Goal: Task Accomplishment & Management: Manage account settings

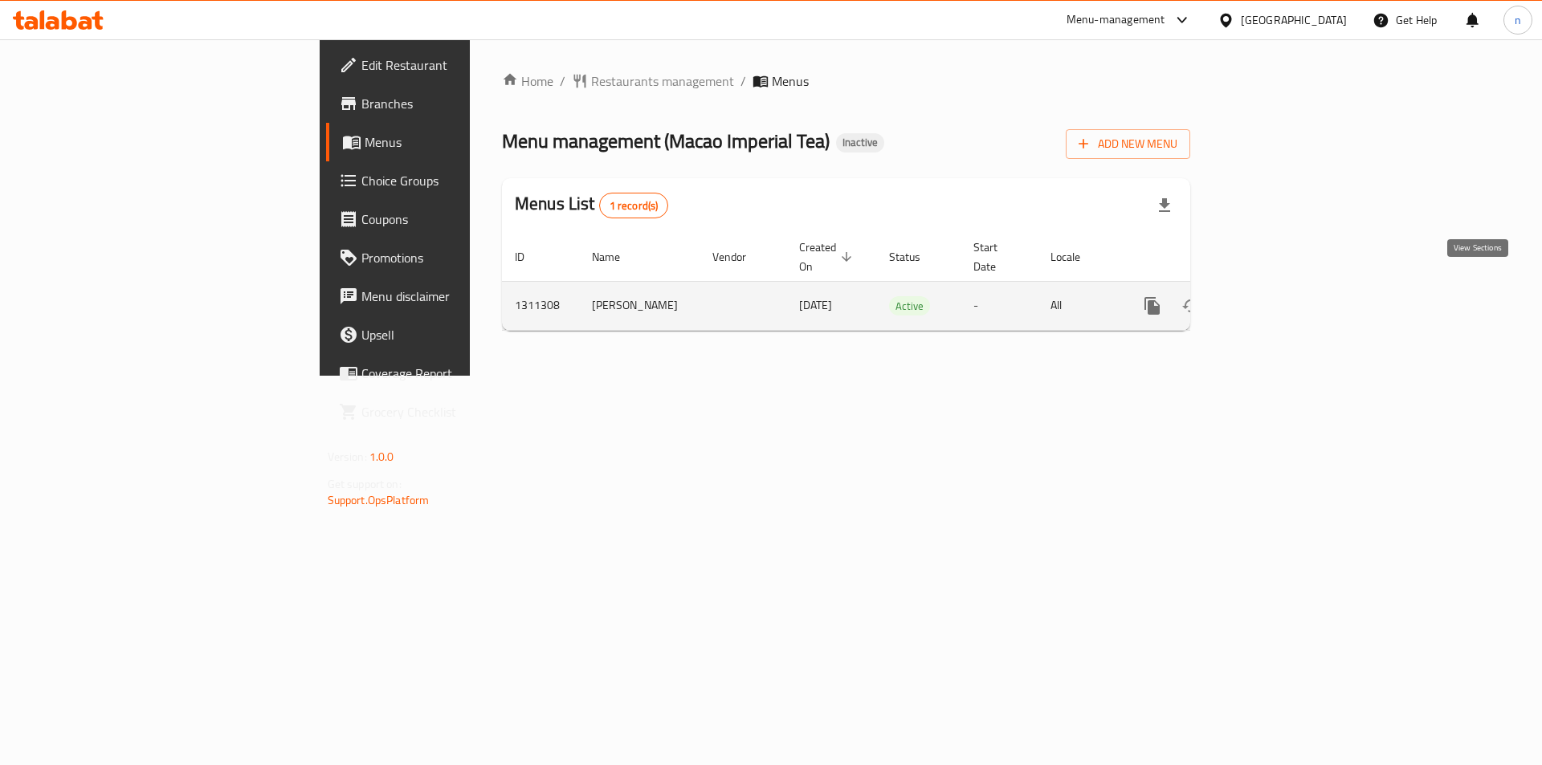
click at [1275, 299] on icon "enhanced table" at bounding box center [1268, 306] width 14 height 14
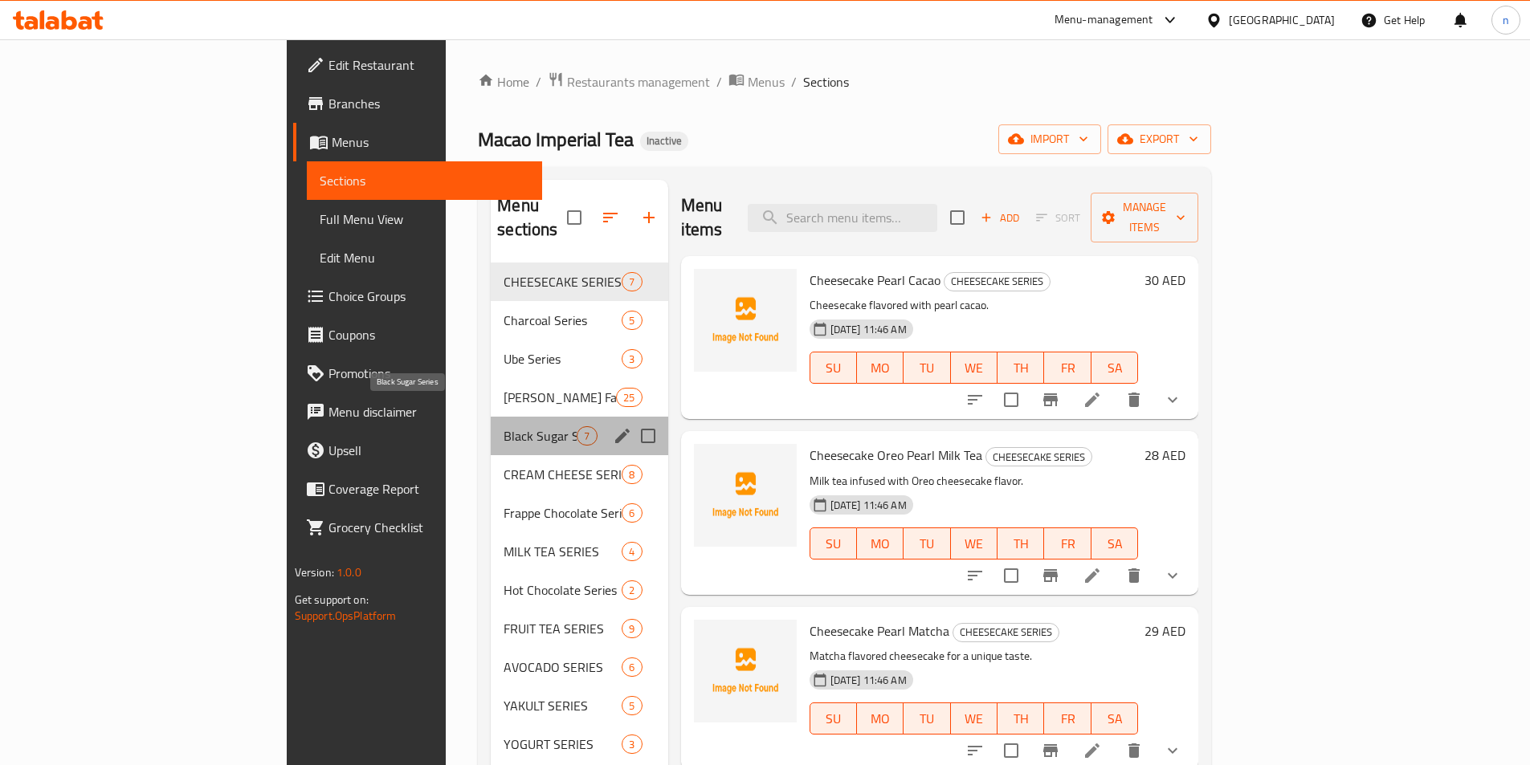
click at [504, 426] on span "Black Sugar Series" at bounding box center [540, 435] width 73 height 19
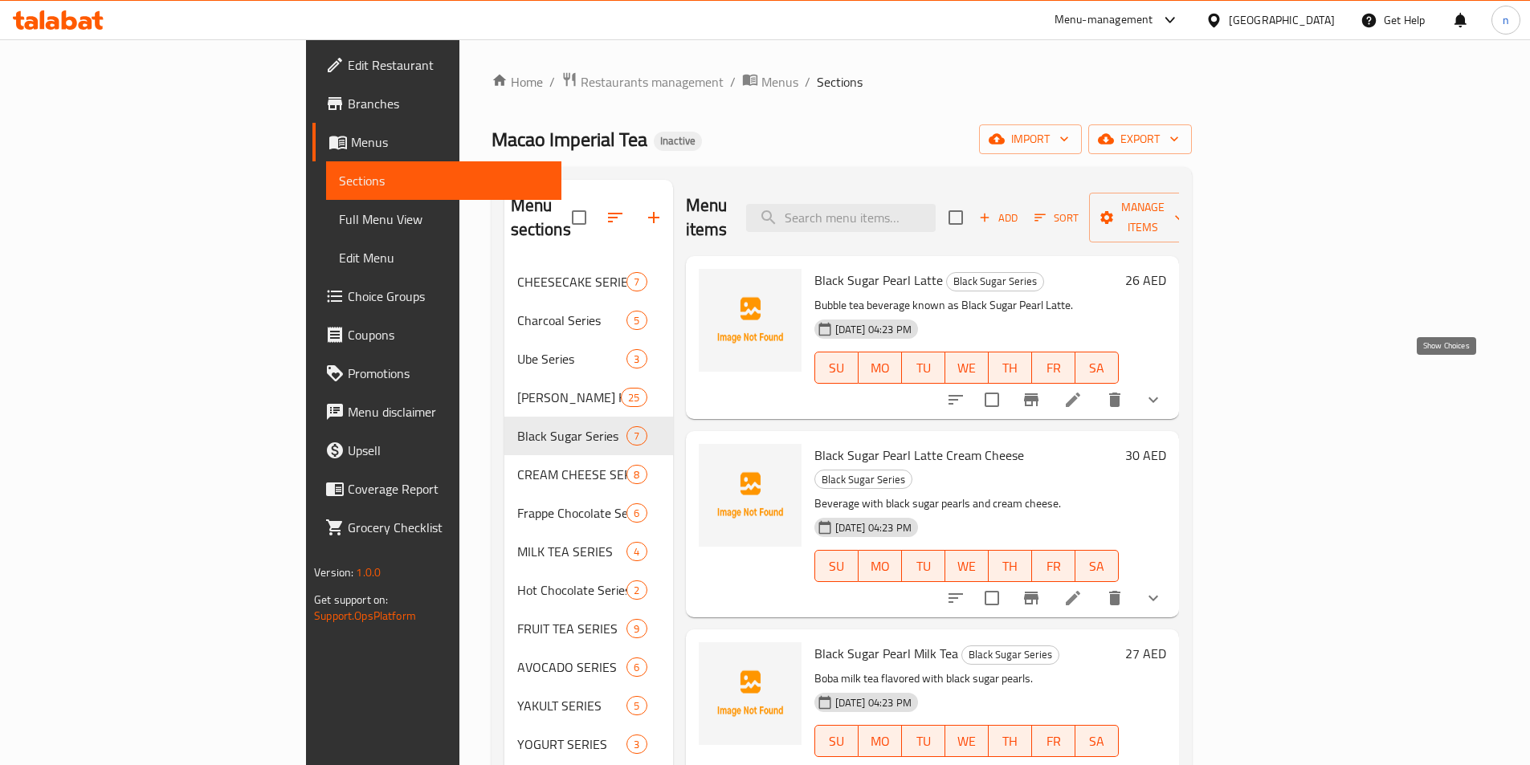
click at [1163, 390] on icon "show more" at bounding box center [1153, 399] width 19 height 19
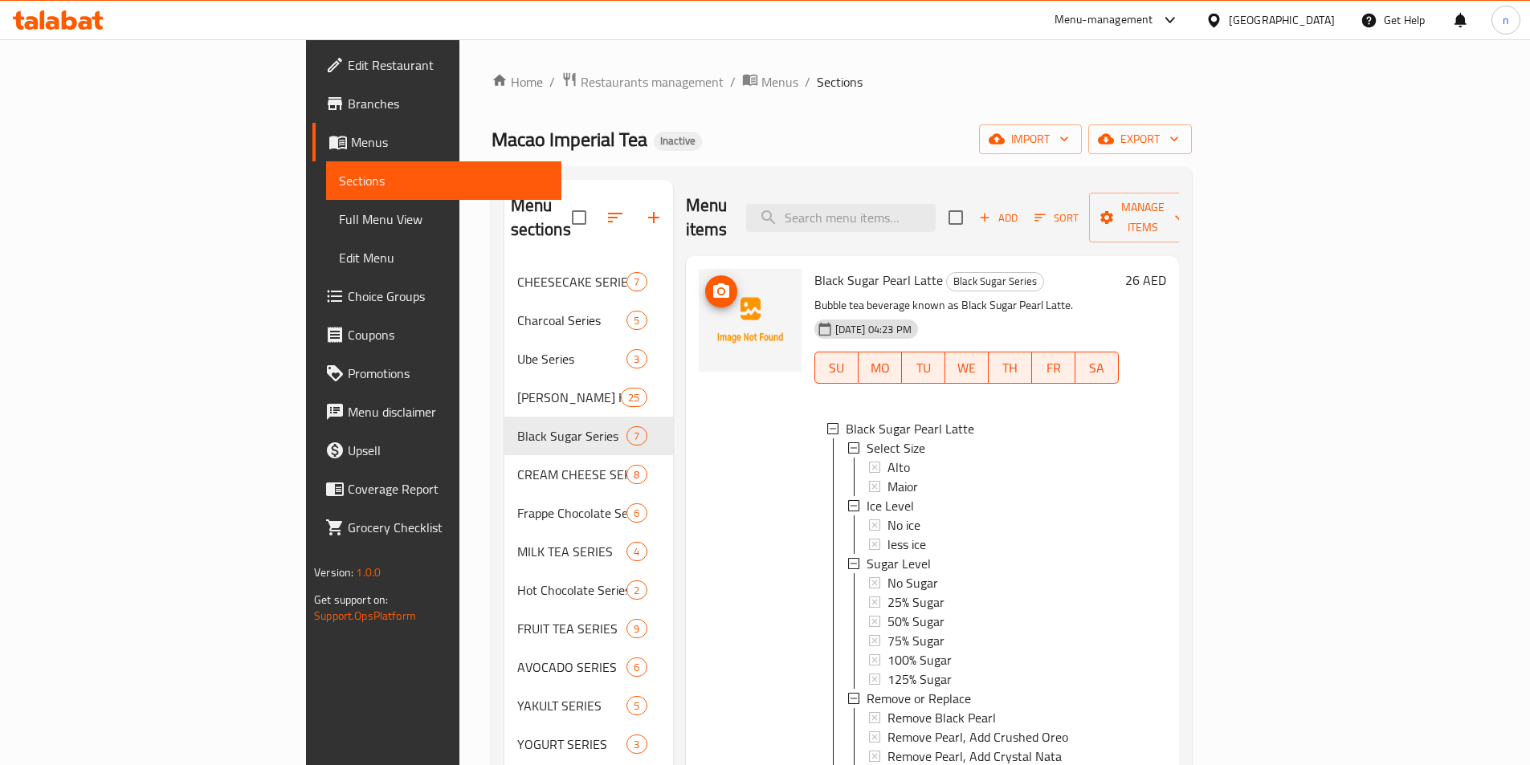
click at [699, 278] on img at bounding box center [750, 320] width 103 height 103
click at [814, 268] on span "Black Sugar Pearl Latte" at bounding box center [878, 280] width 128 height 24
click at [339, 218] on span "Full Menu View" at bounding box center [444, 219] width 210 height 19
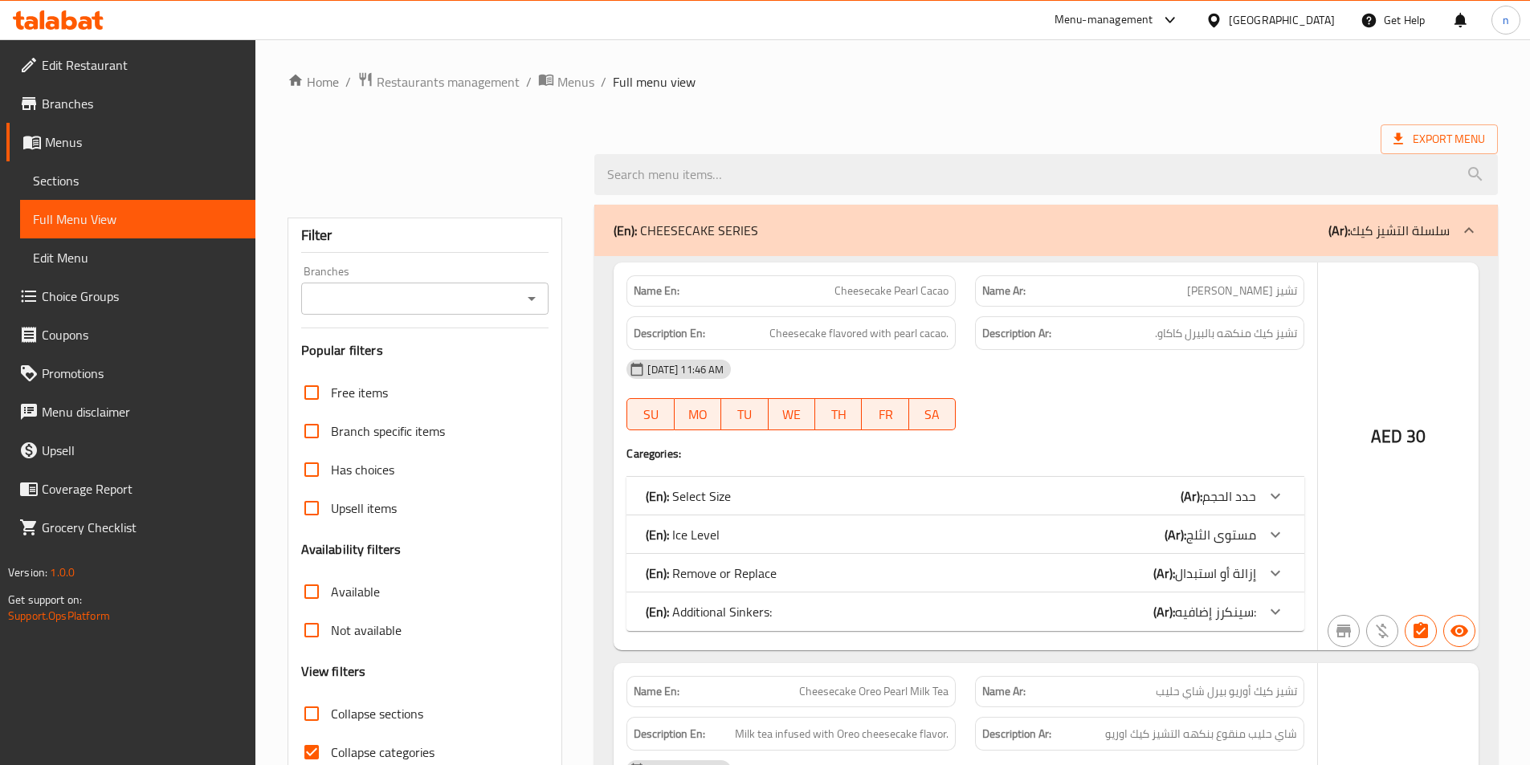
click at [88, 218] on span "Full Menu View" at bounding box center [138, 219] width 210 height 19
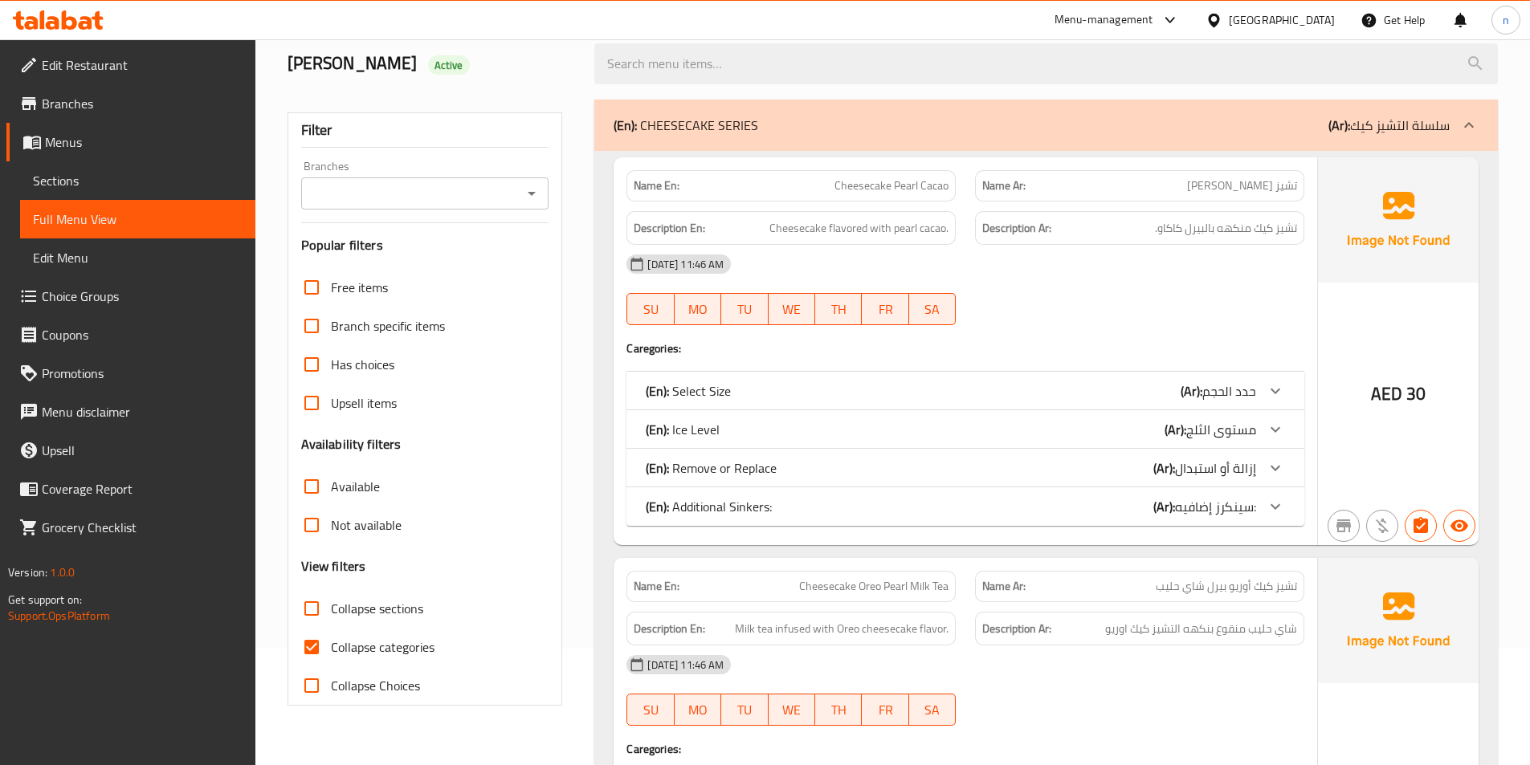
scroll to position [241, 0]
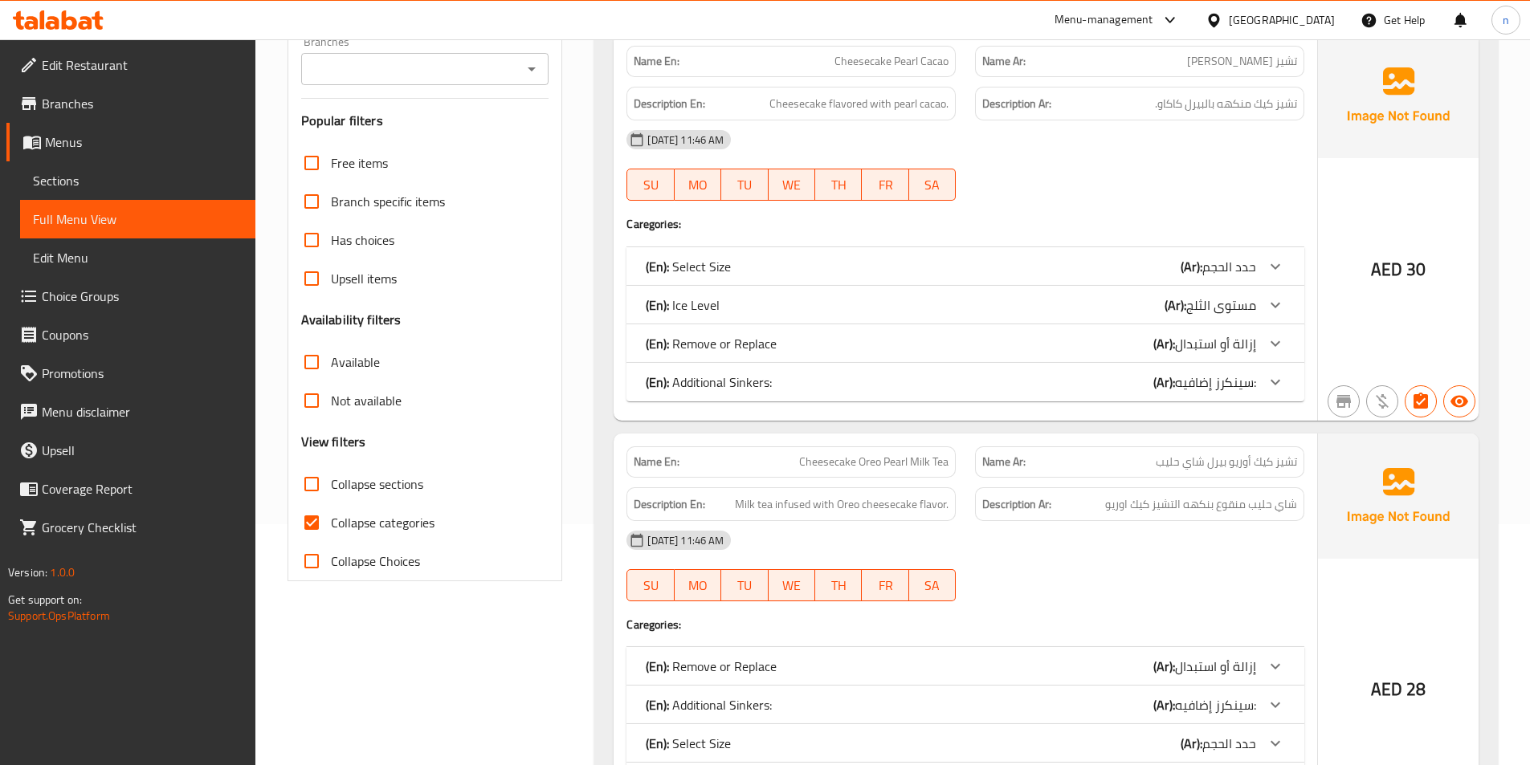
click at [373, 529] on span "Collapse categories" at bounding box center [383, 522] width 104 height 19
click at [331, 529] on input "Collapse categories" at bounding box center [311, 523] width 39 height 39
checkbox input "false"
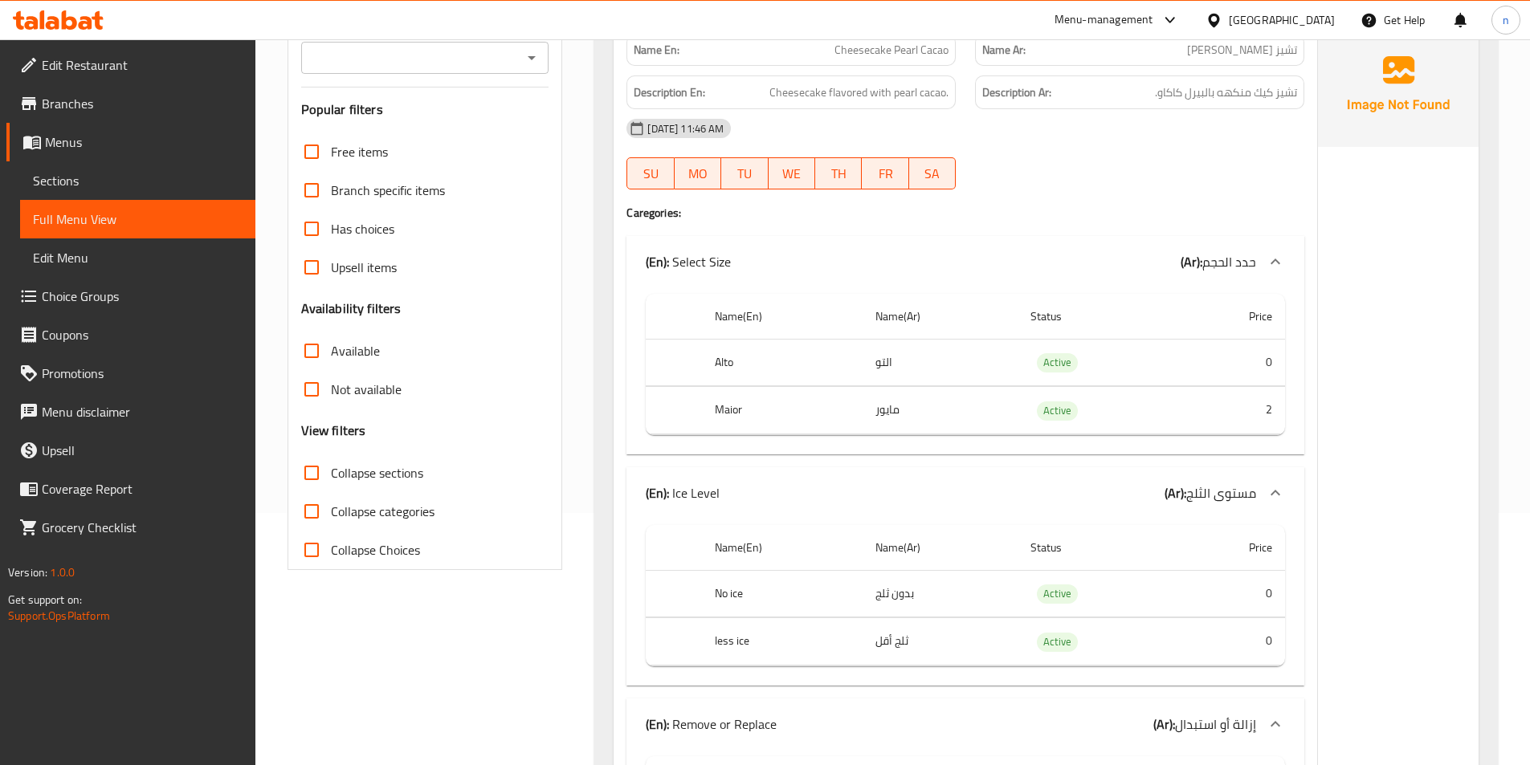
scroll to position [80, 0]
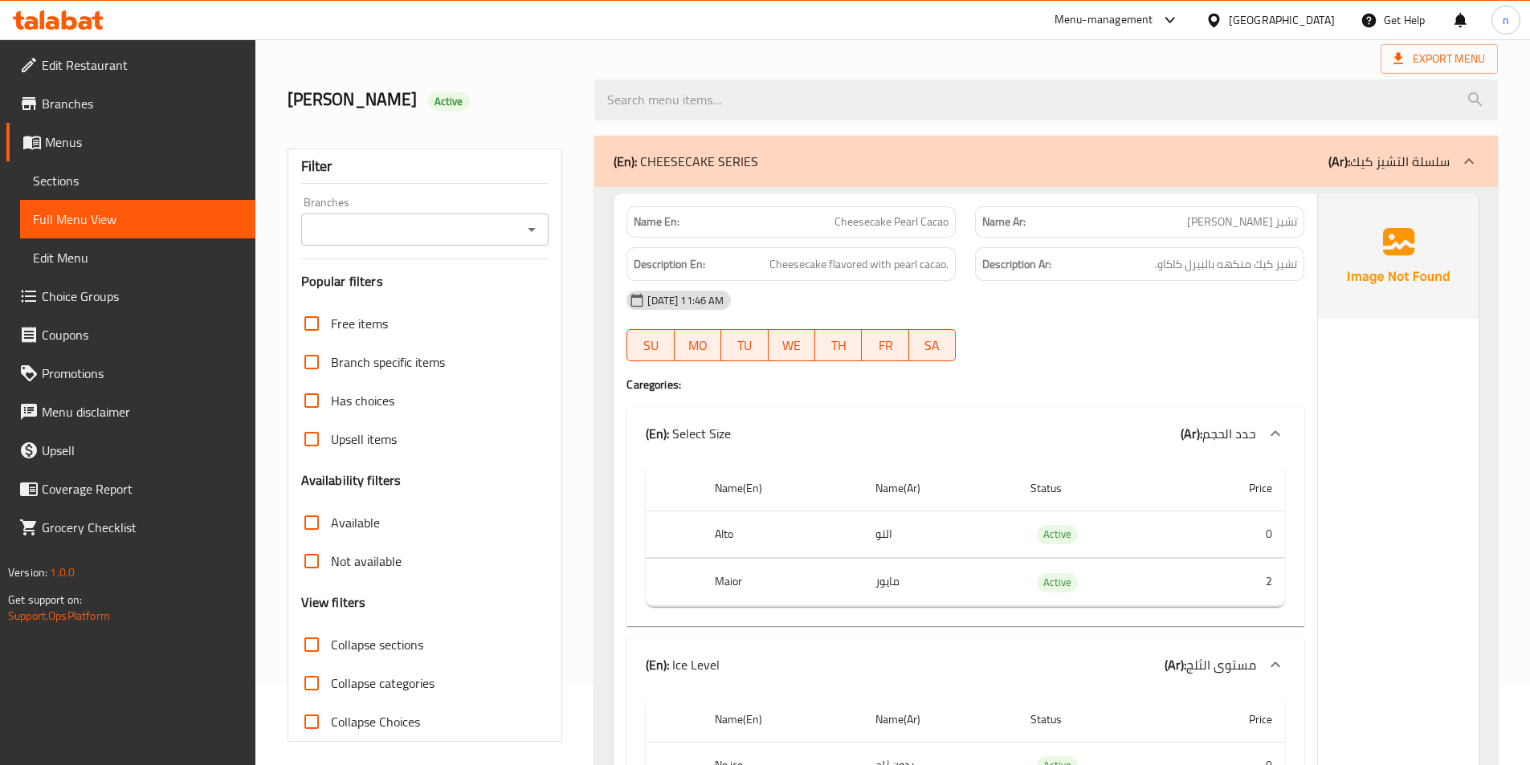
click at [86, 303] on span "Choice Groups" at bounding box center [142, 296] width 201 height 19
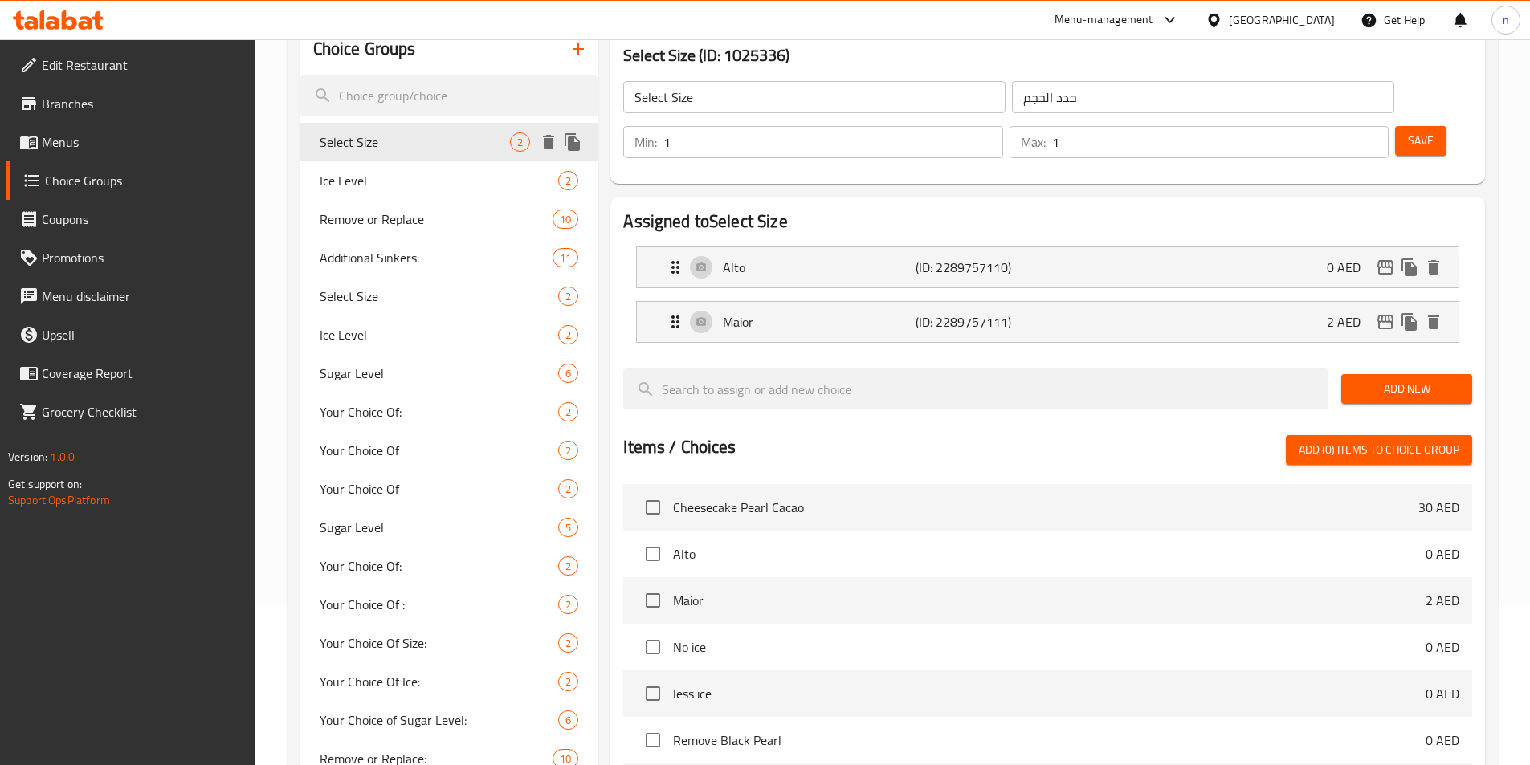
scroll to position [161, 0]
click at [854, 256] on p "Alto" at bounding box center [819, 265] width 192 height 19
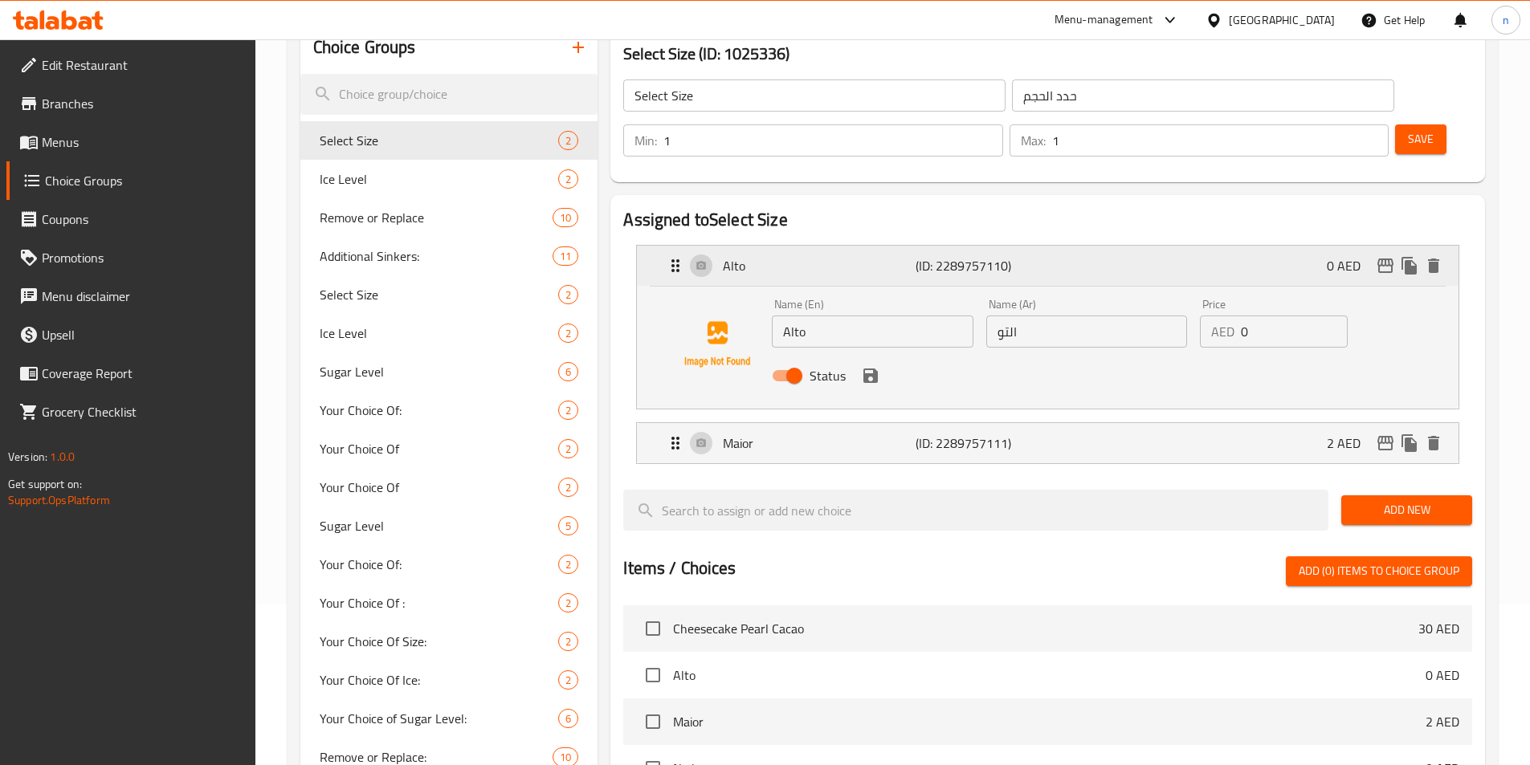
click at [854, 256] on p "Alto" at bounding box center [819, 265] width 192 height 19
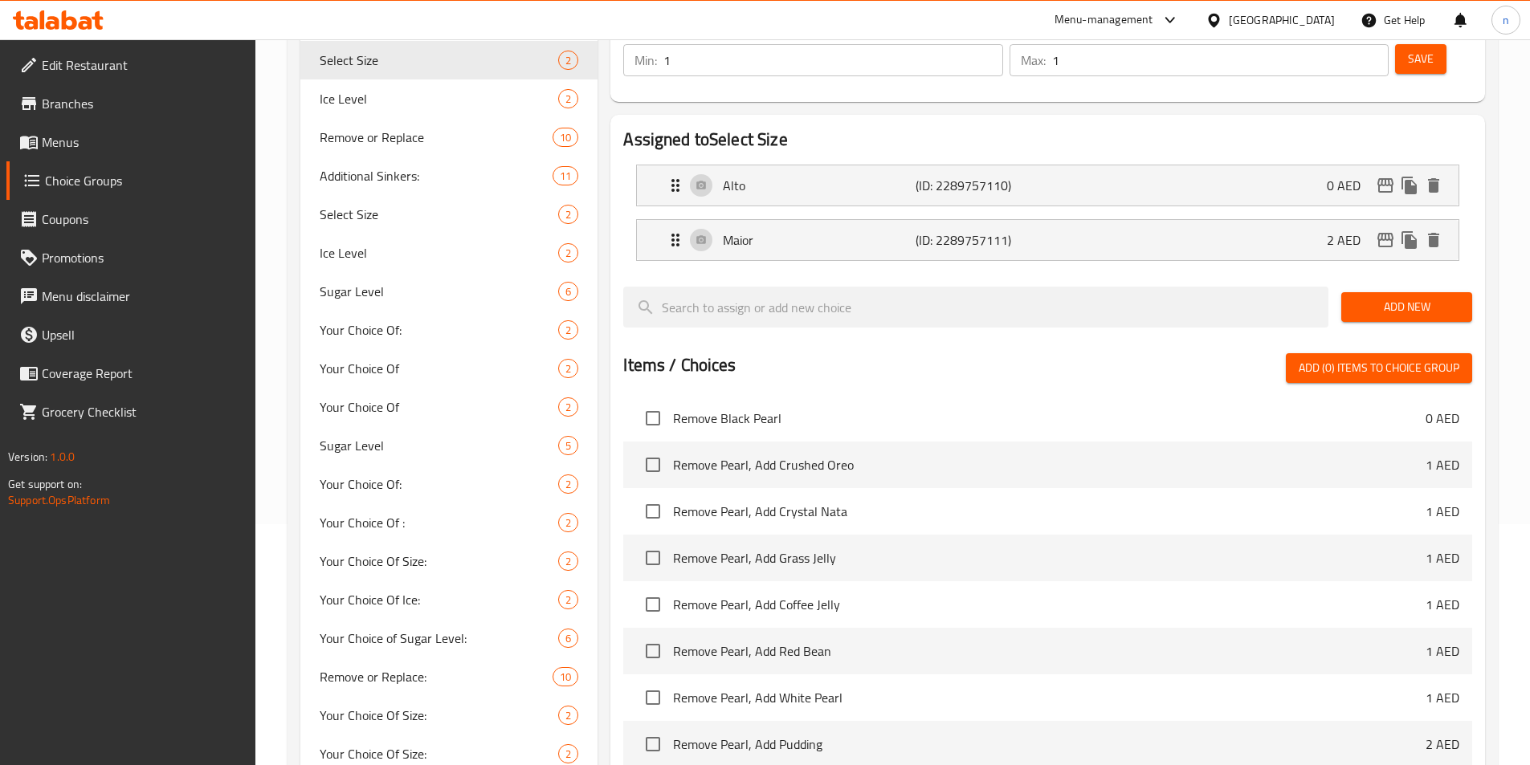
scroll to position [241, 0]
click at [48, 145] on span "Menus" at bounding box center [142, 142] width 201 height 19
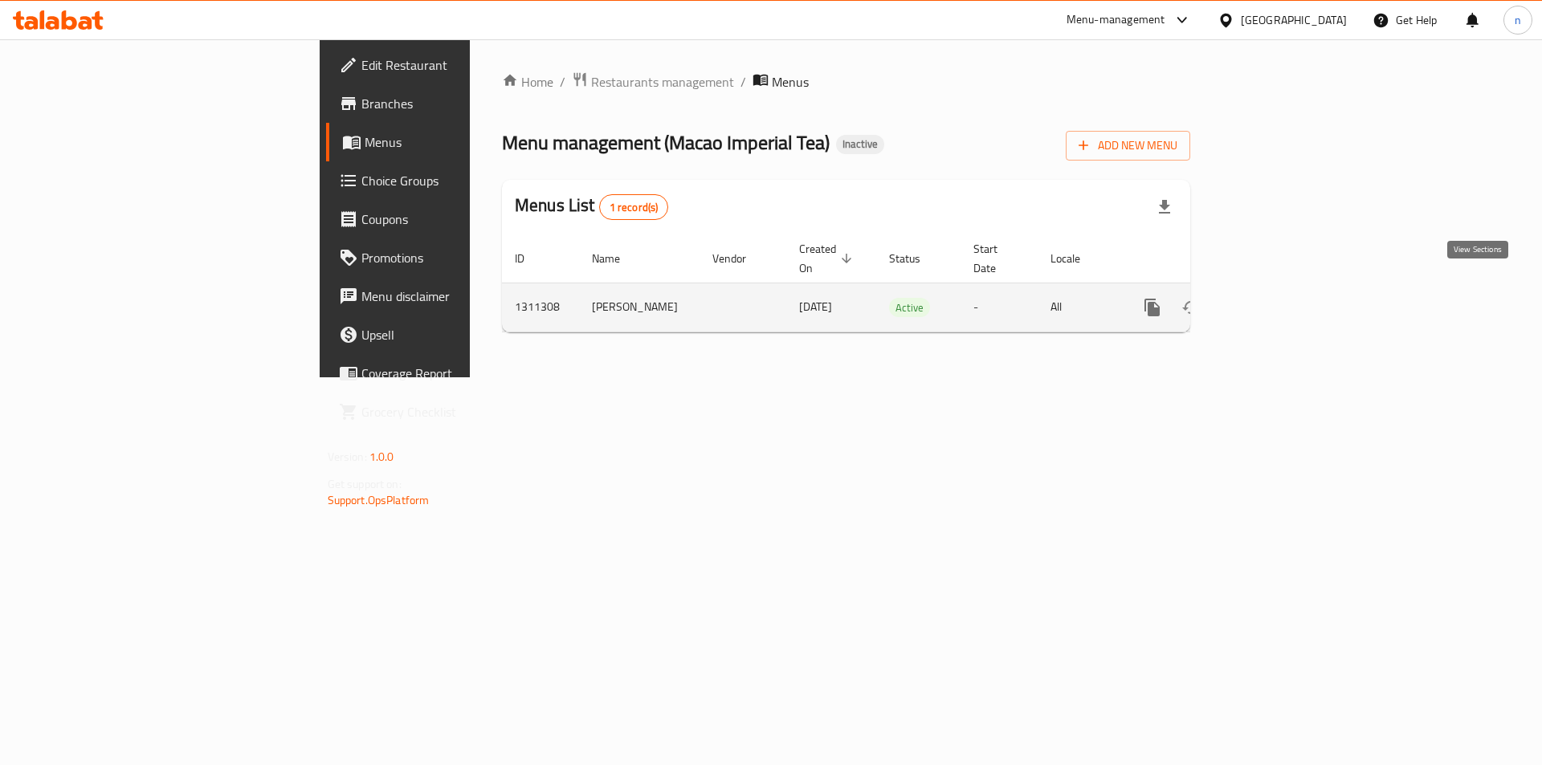
click at [1278, 298] on icon "enhanced table" at bounding box center [1267, 307] width 19 height 19
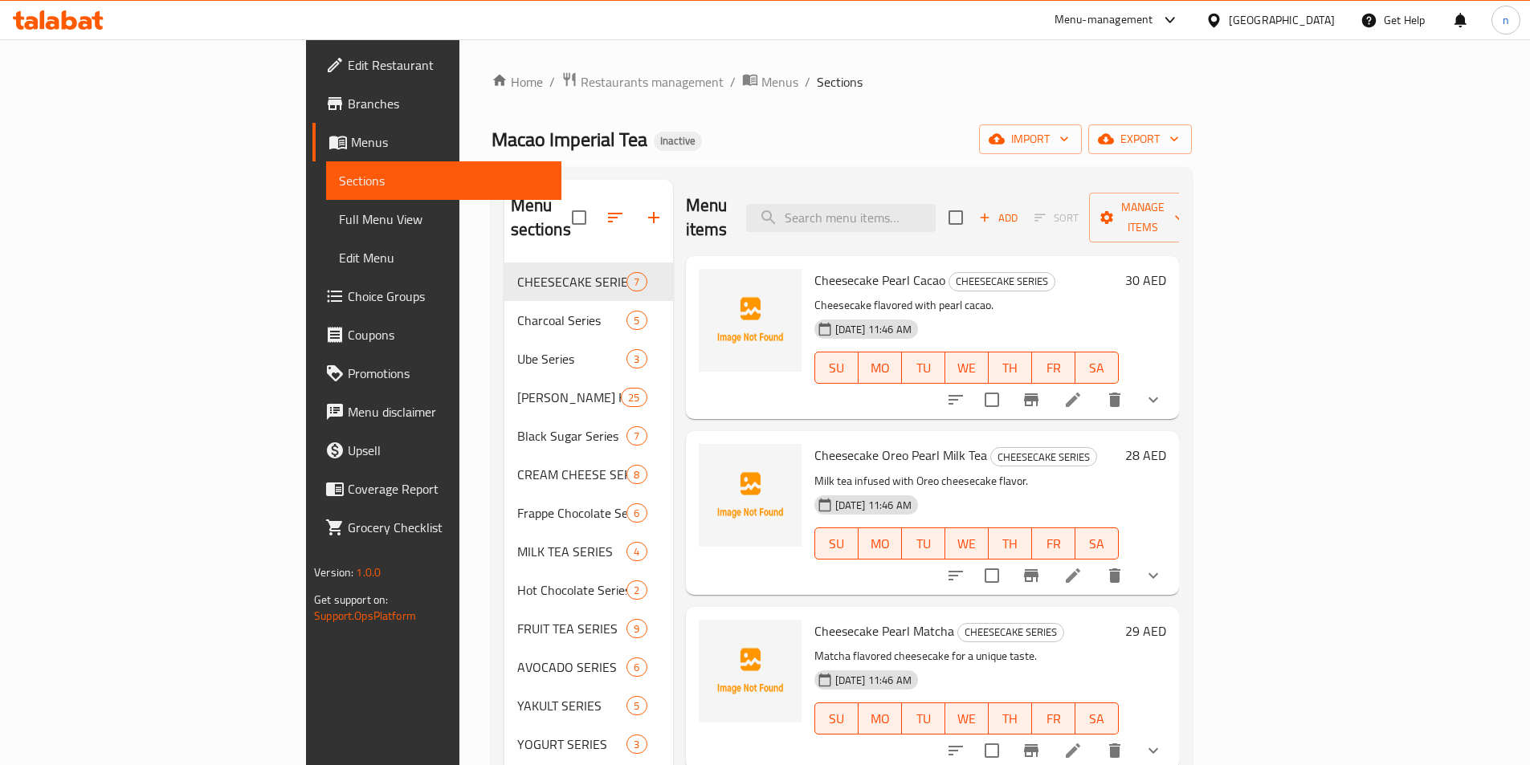
click at [348, 304] on span "Choice Groups" at bounding box center [448, 296] width 201 height 19
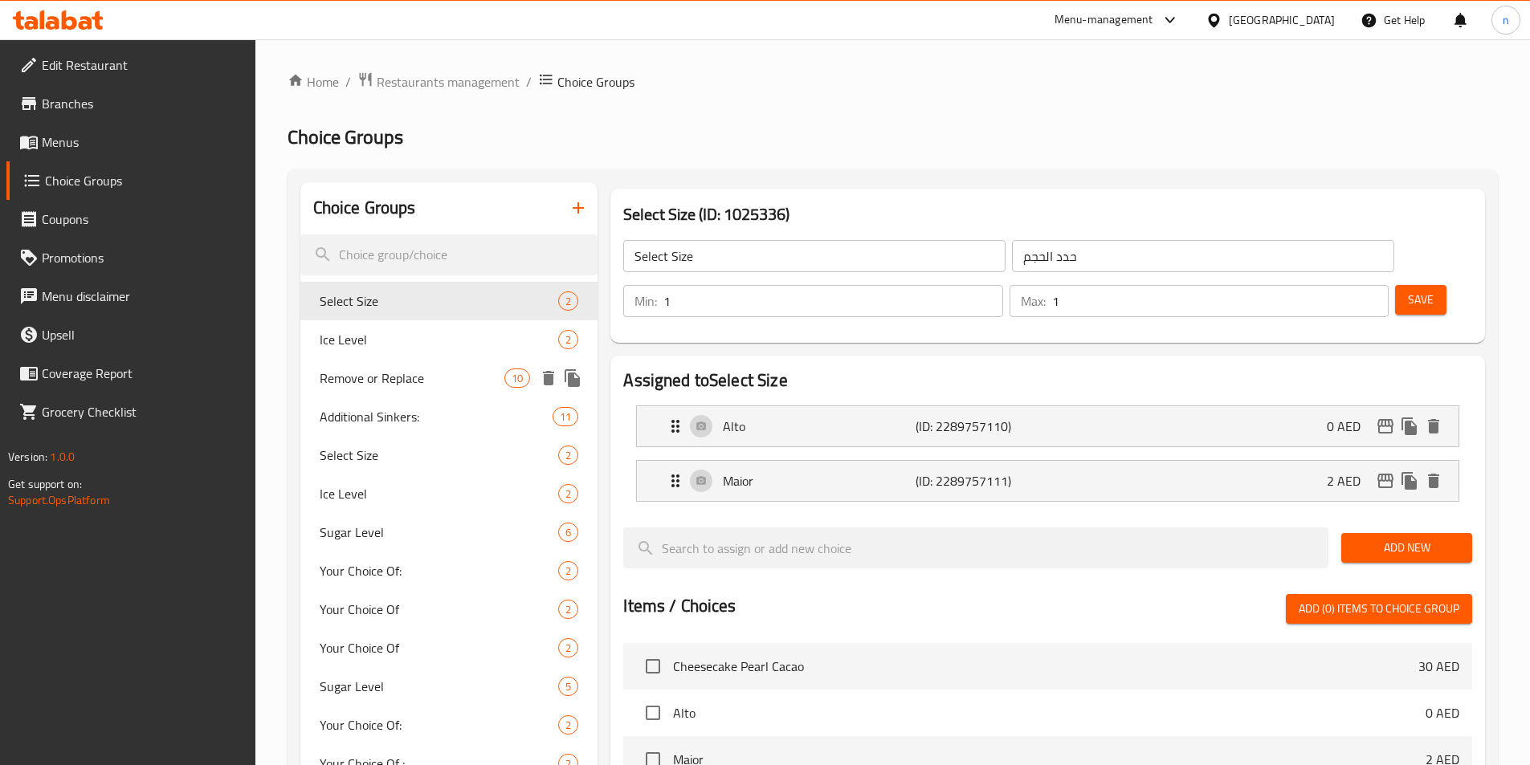
click at [391, 364] on div "Remove or Replace 10" at bounding box center [449, 378] width 298 height 39
type input "Remove or Replace"
type input "إزالة أو استبدال"
type input "0"
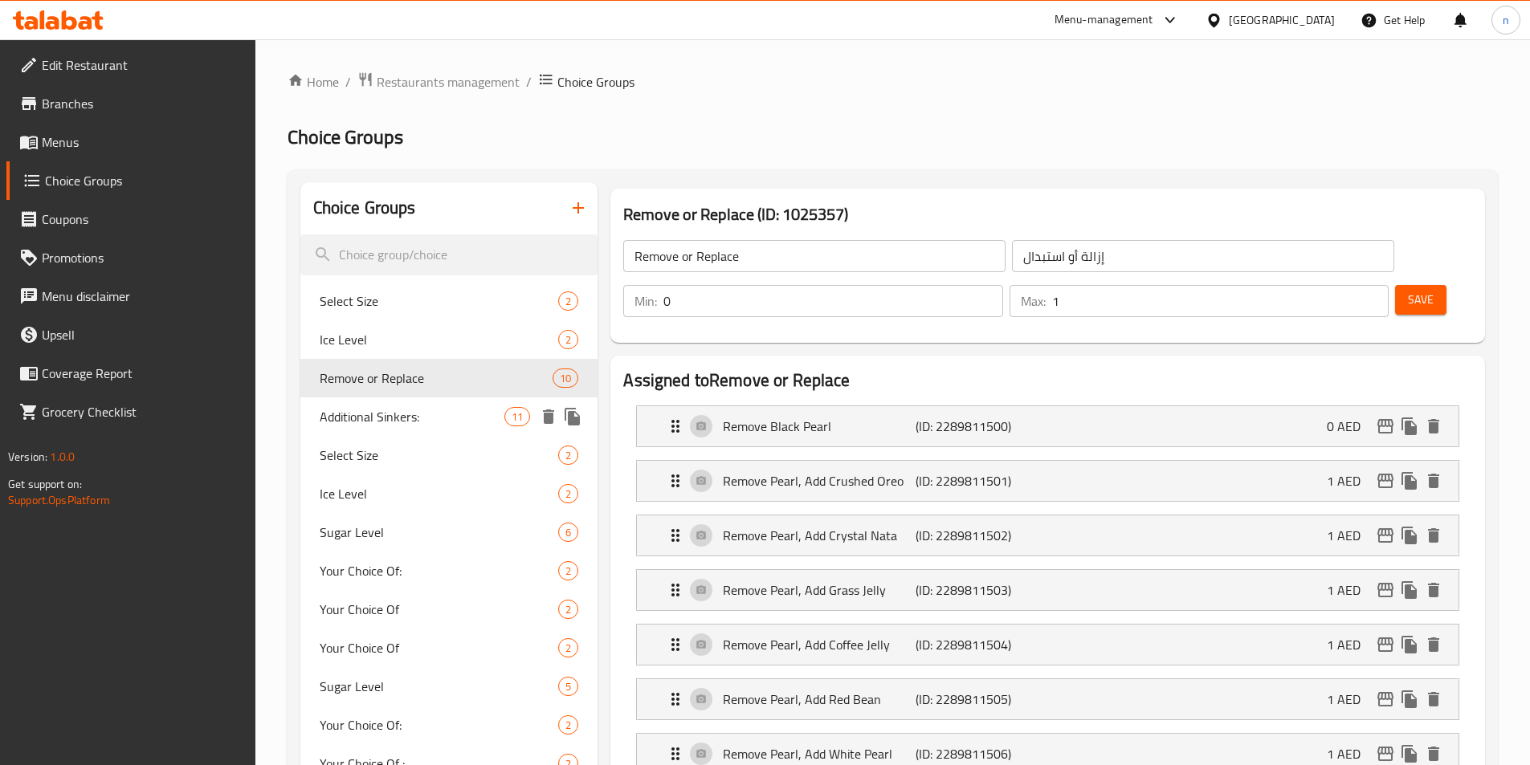
click at [424, 424] on span "Additional Sinkers:" at bounding box center [413, 416] width 186 height 19
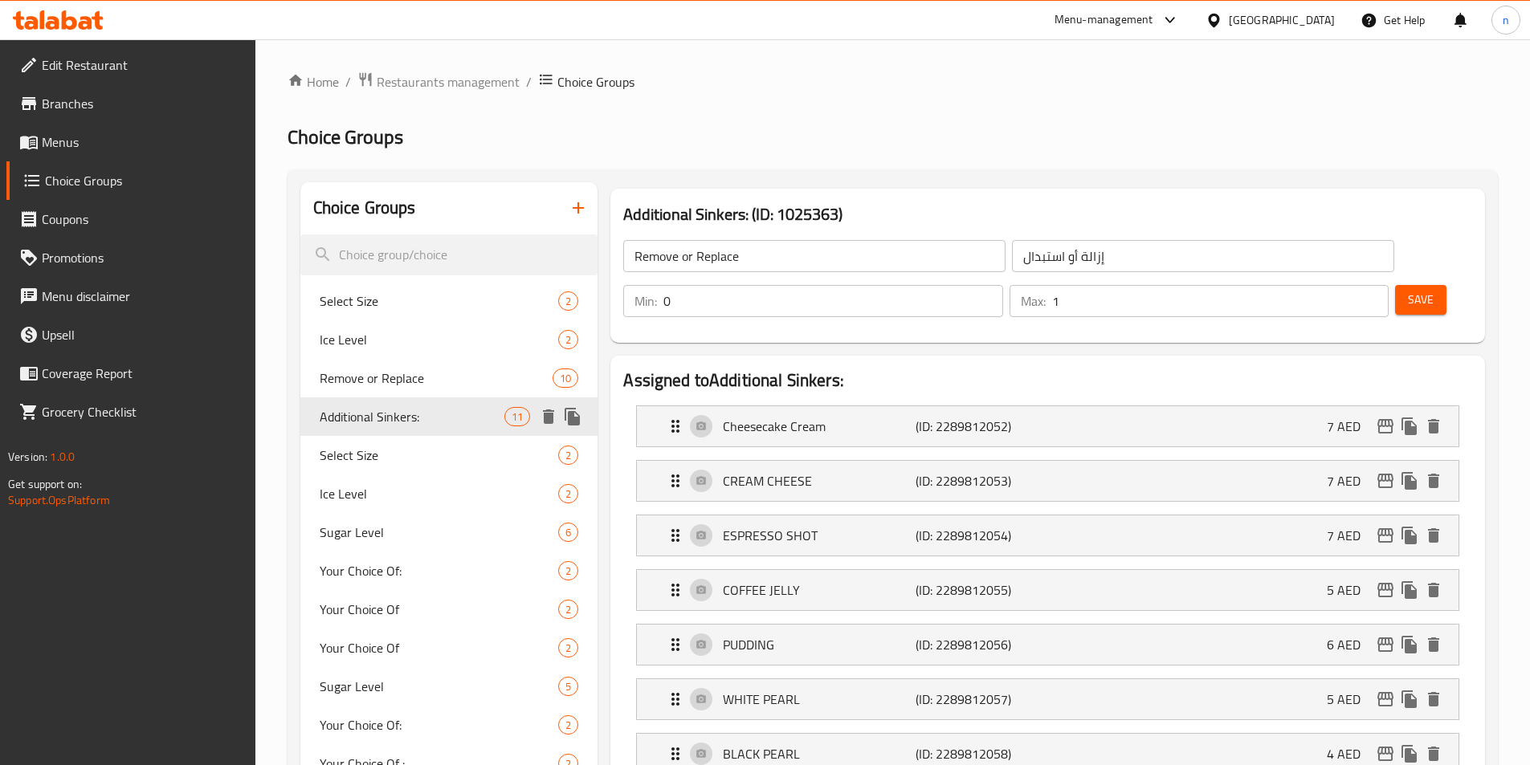
type input "Additional Sinkers:"
type input "سينكرز إضافيه:"
type input "0"
click at [454, 447] on span "Select Size" at bounding box center [415, 455] width 191 height 19
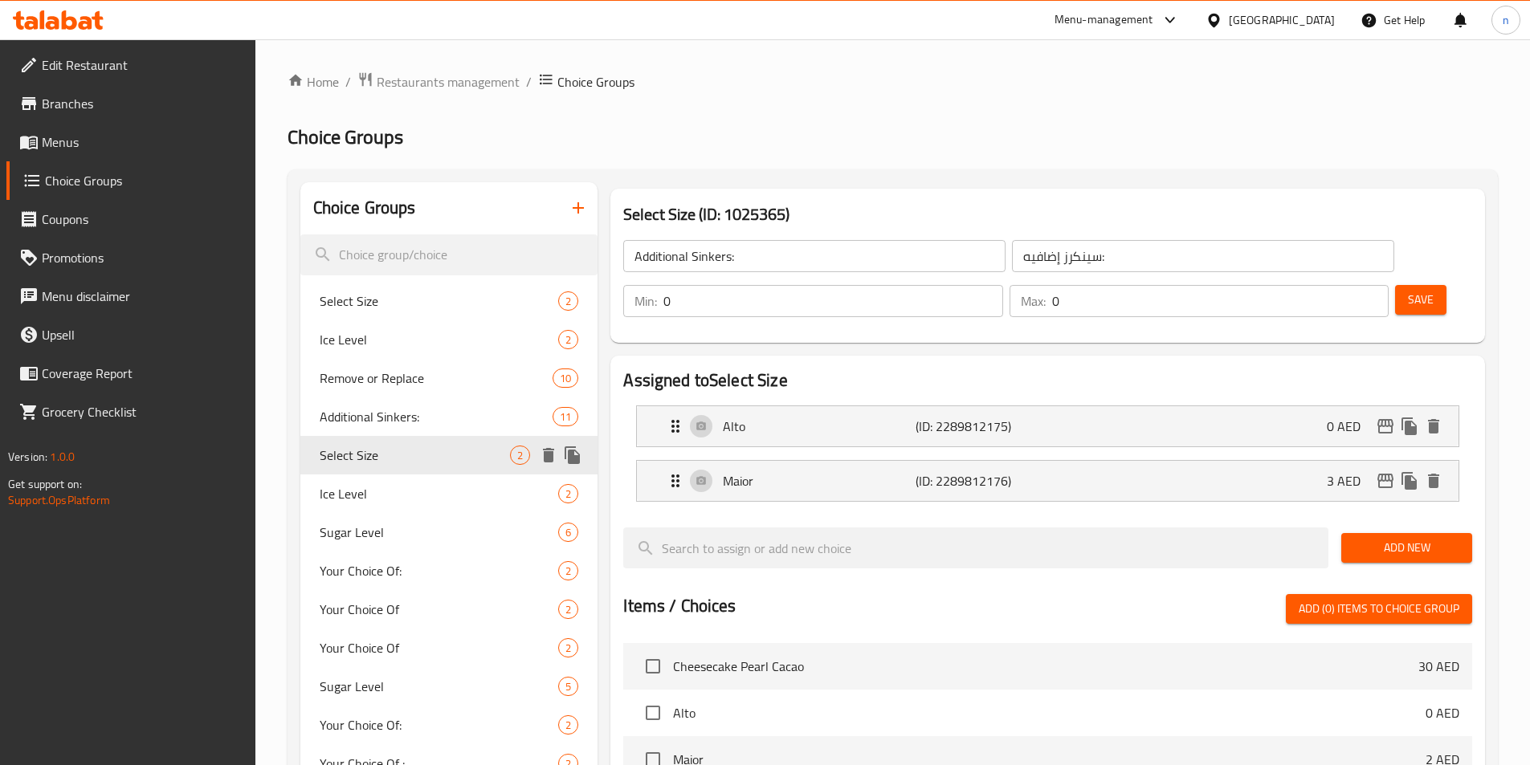
type input "Select Size"
type input "حدد الحجم"
type input "1"
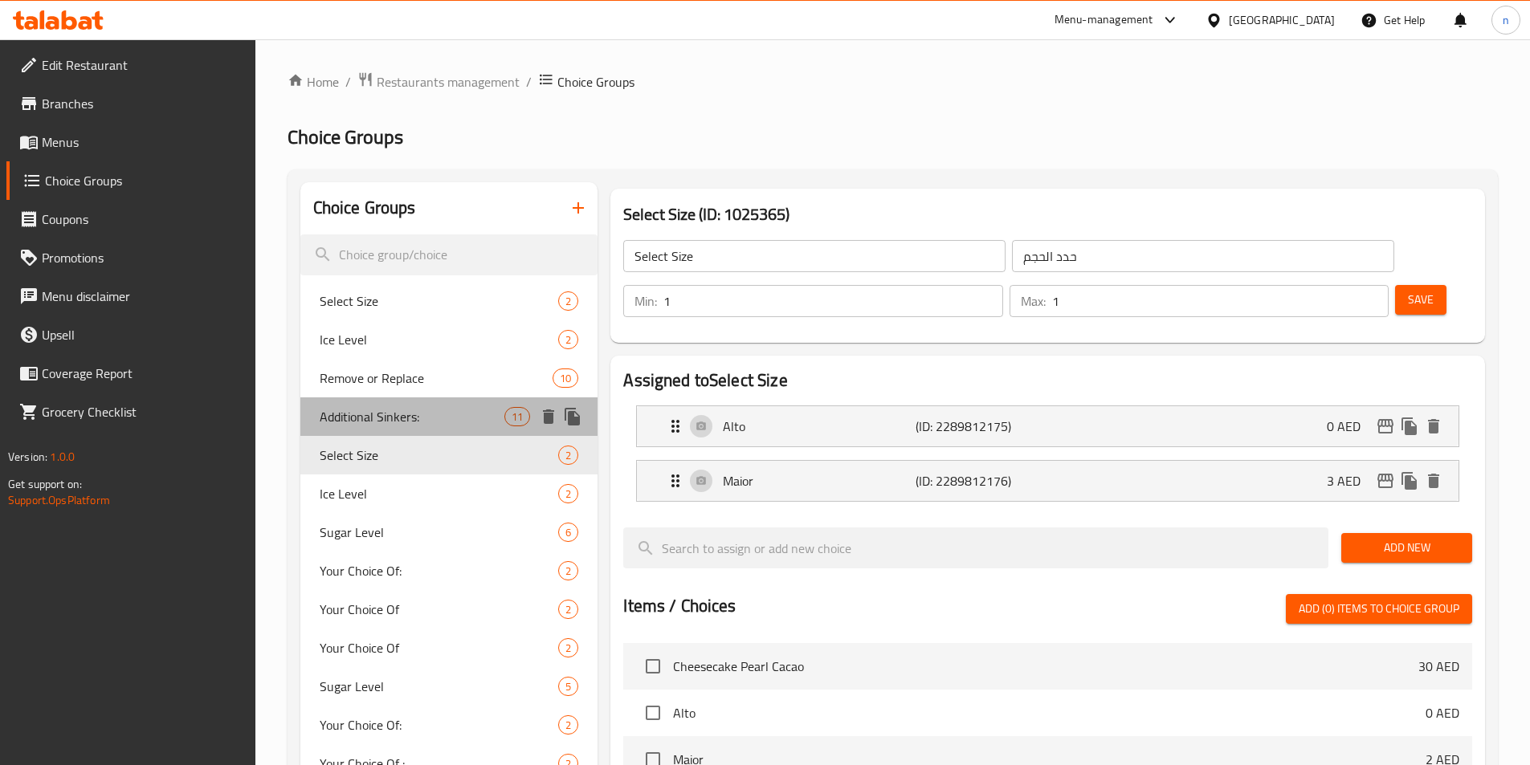
click at [409, 413] on span "Additional Sinkers:" at bounding box center [413, 416] width 186 height 19
type input "Additional Sinkers:"
type input "سينكرز إضافيه:"
type input "0"
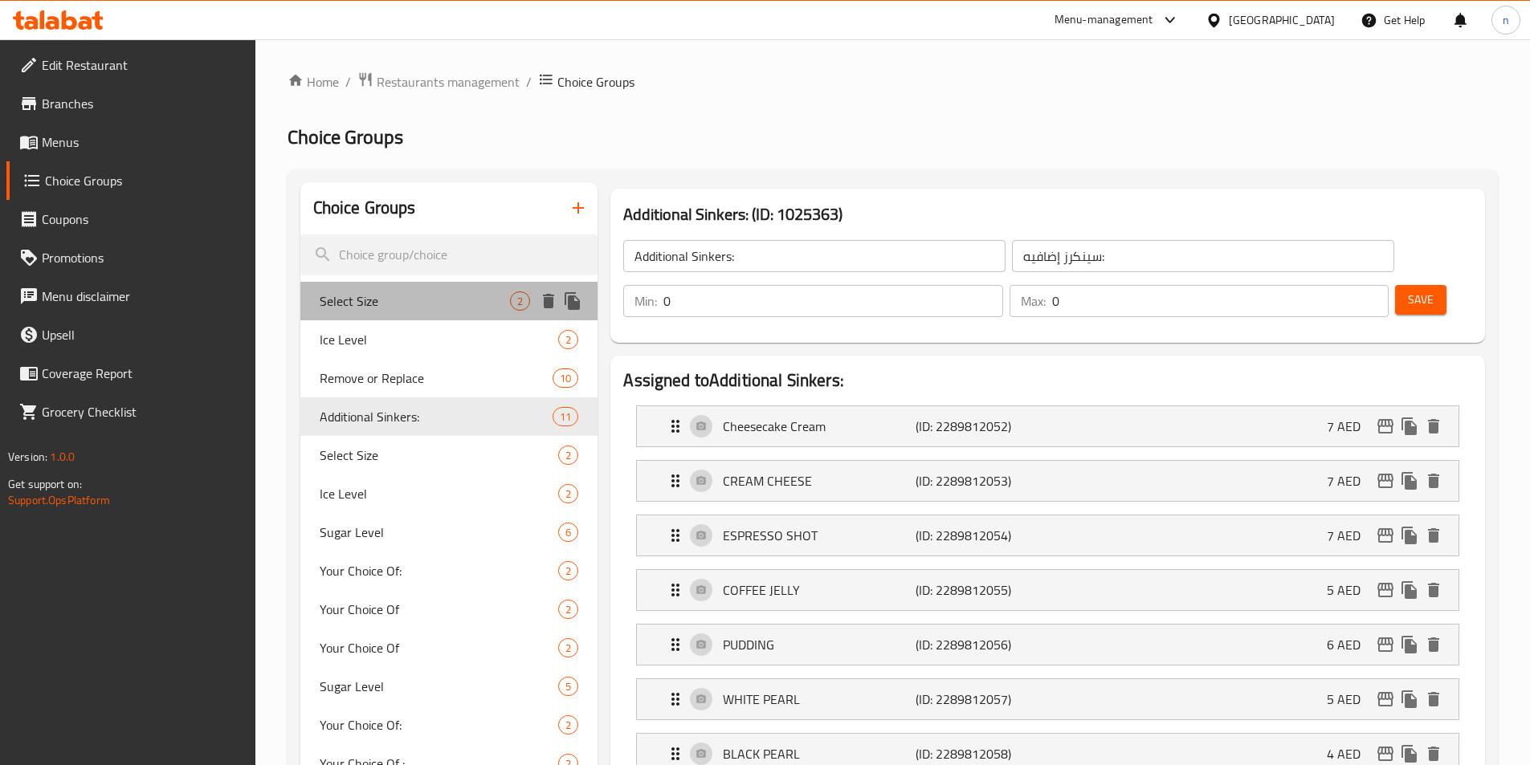
click at [376, 316] on div "Select Size 2" at bounding box center [449, 301] width 298 height 39
type input "Select Size"
type input "حدد الحجم"
type input "1"
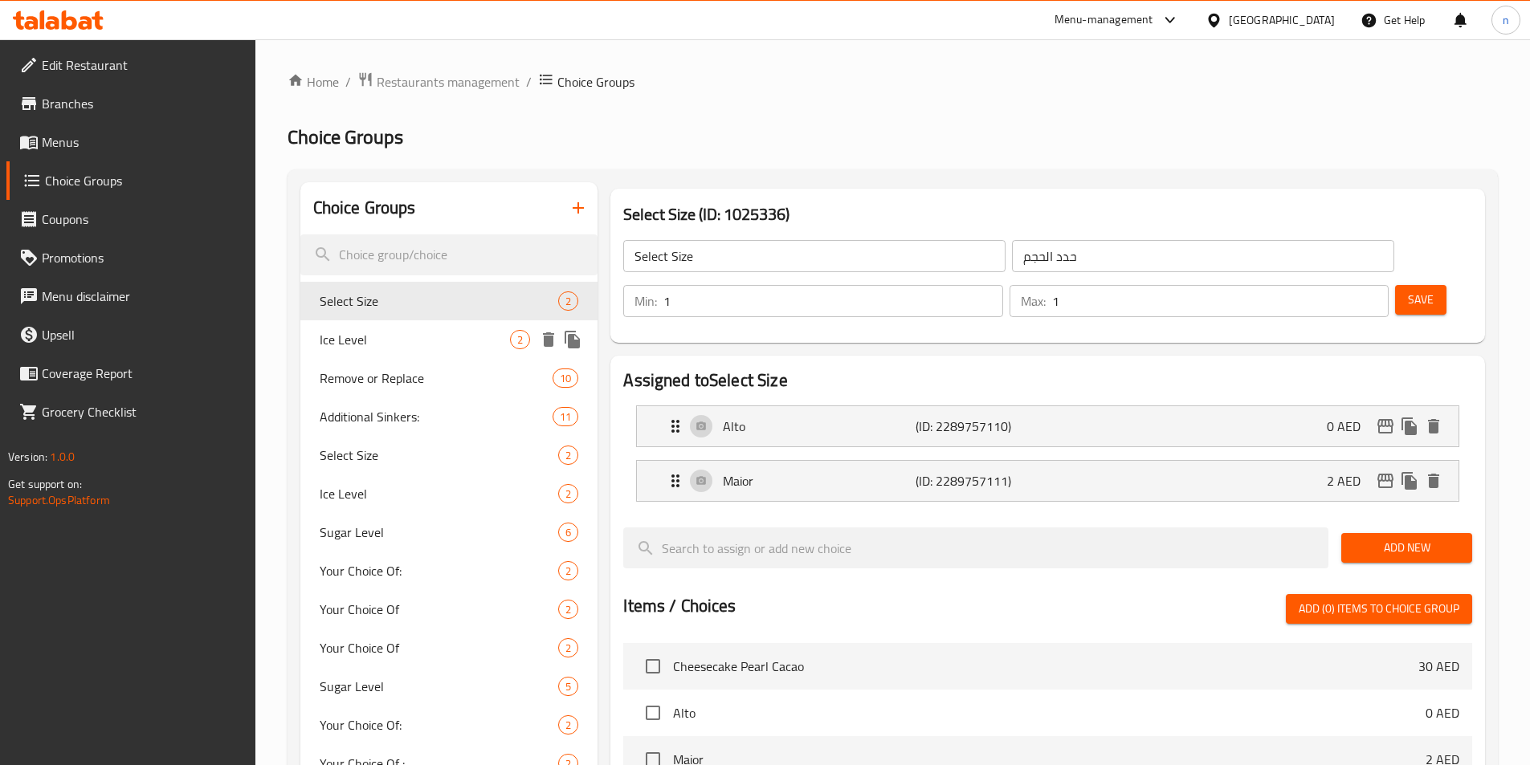
click at [410, 342] on span "Ice Level" at bounding box center [415, 339] width 191 height 19
type input "Ice Level"
type input "مستوى الثلج"
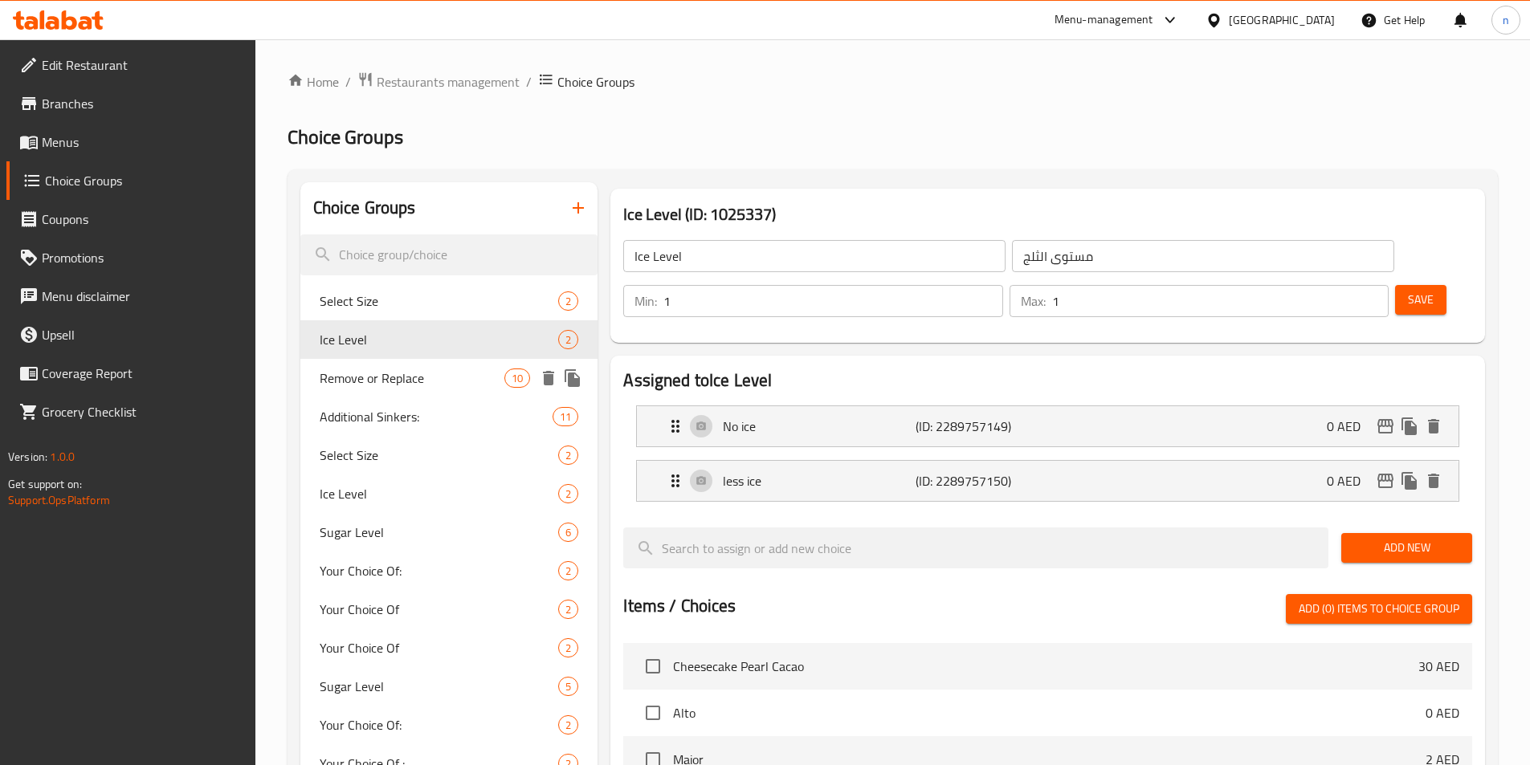
click at [451, 383] on span "Remove or Replace" at bounding box center [413, 378] width 186 height 19
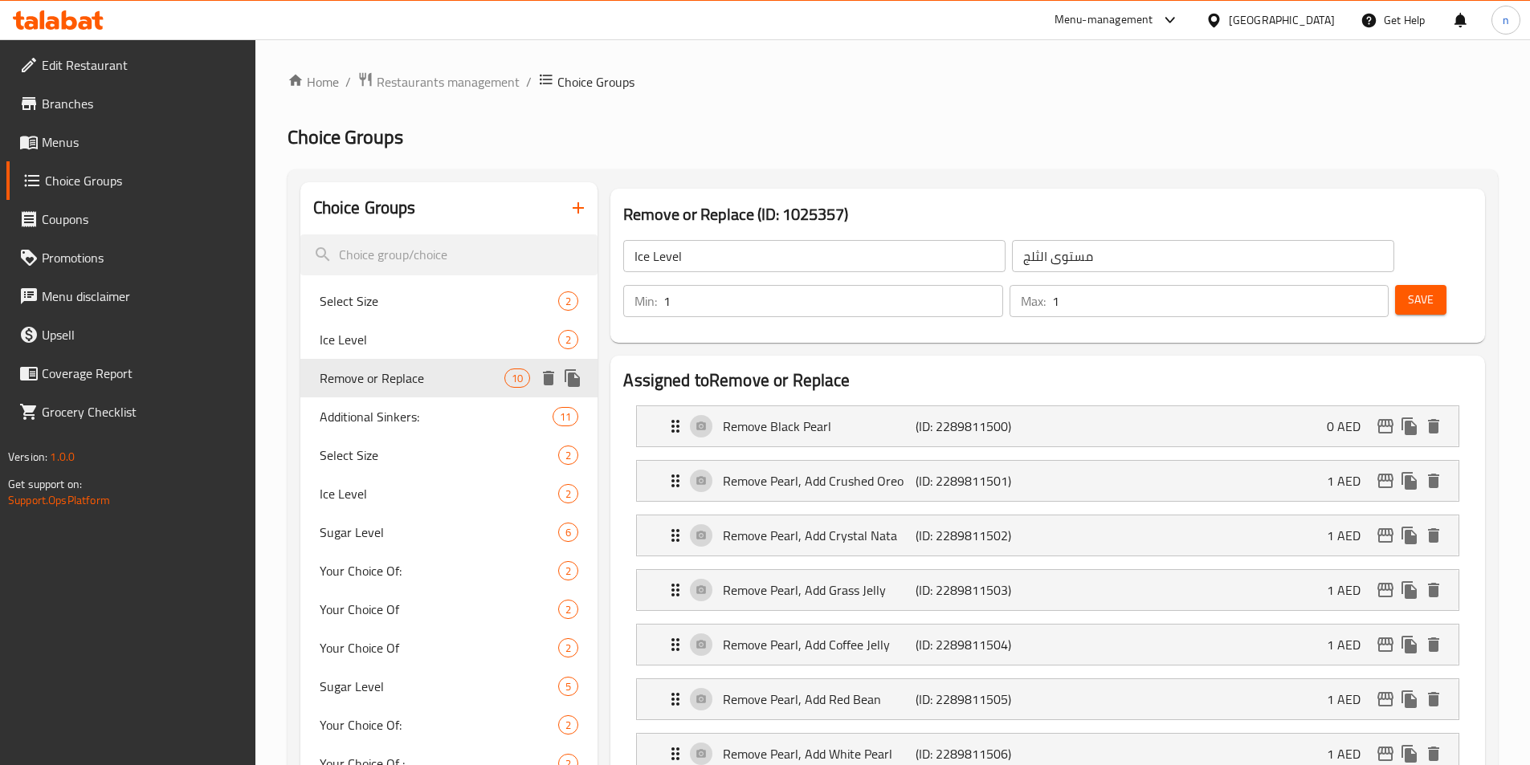
type input "Remove or Replace"
type input "إزالة أو استبدال"
type input "0"
click at [357, 426] on span "Additional Sinkers:" at bounding box center [413, 416] width 186 height 19
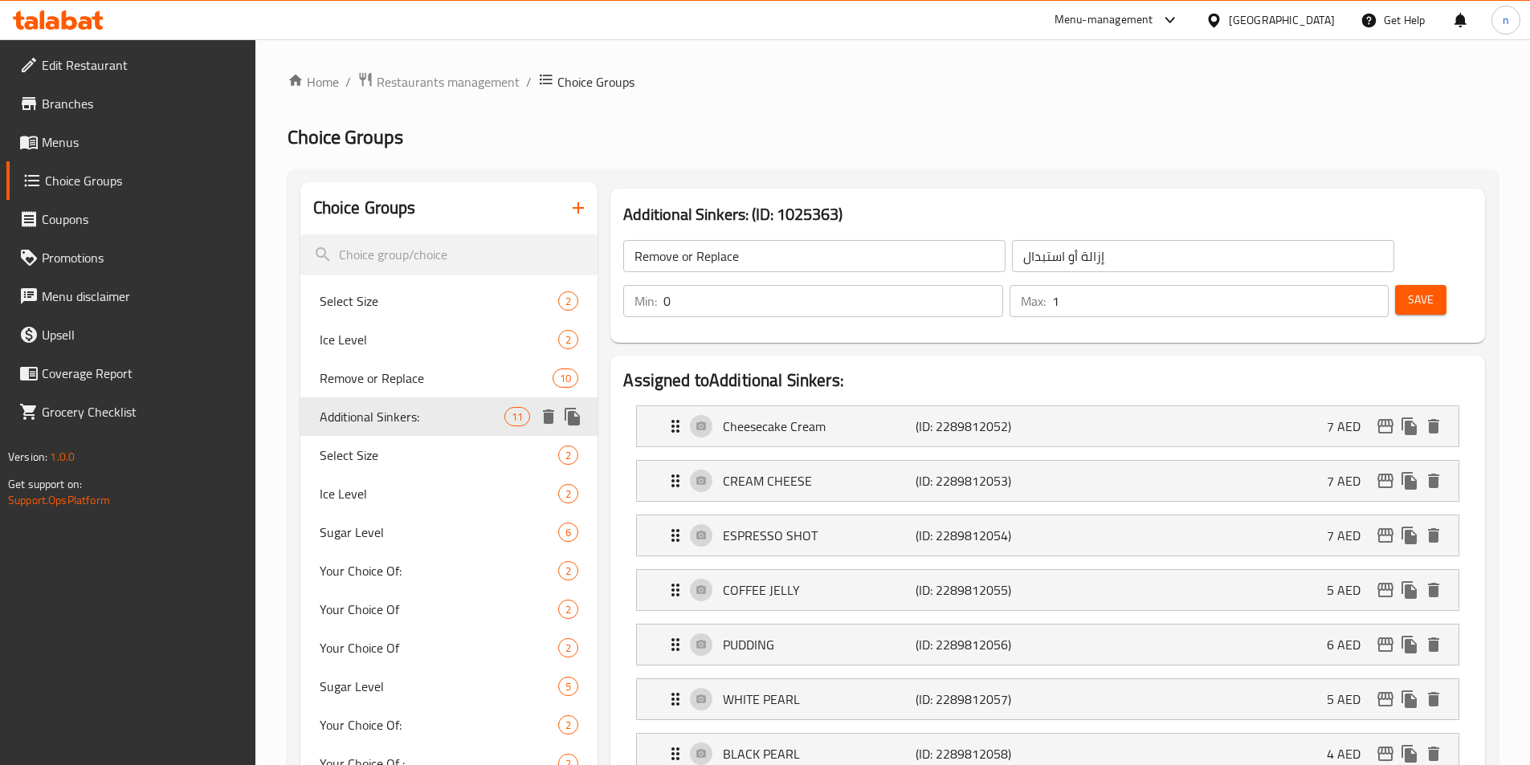
type input "Additional Sinkers:"
type input "سينكرز إضافيه:"
type input "0"
click at [371, 455] on span "Select Size" at bounding box center [415, 455] width 191 height 19
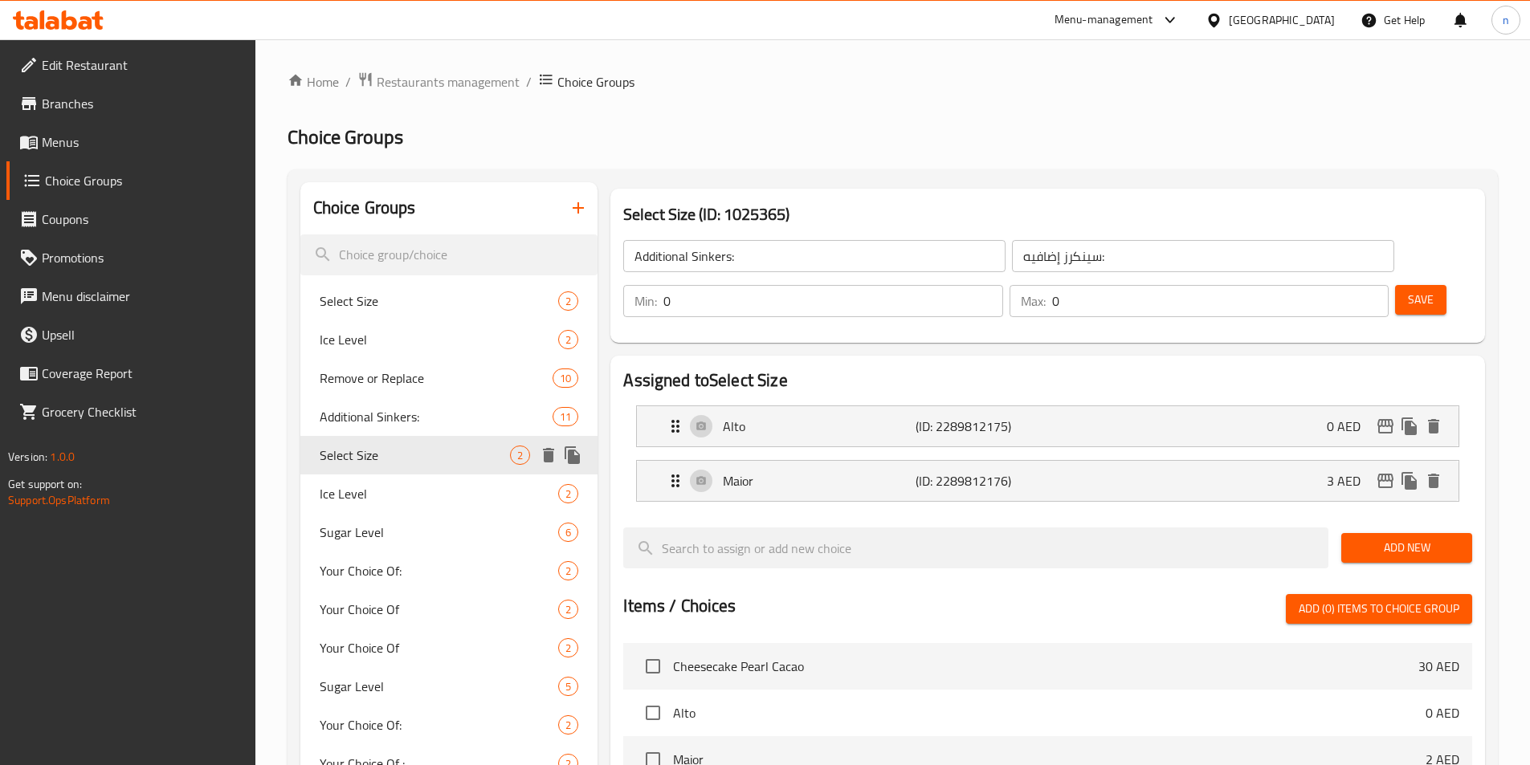
type input "Select Size"
type input "حدد الحجم"
type input "1"
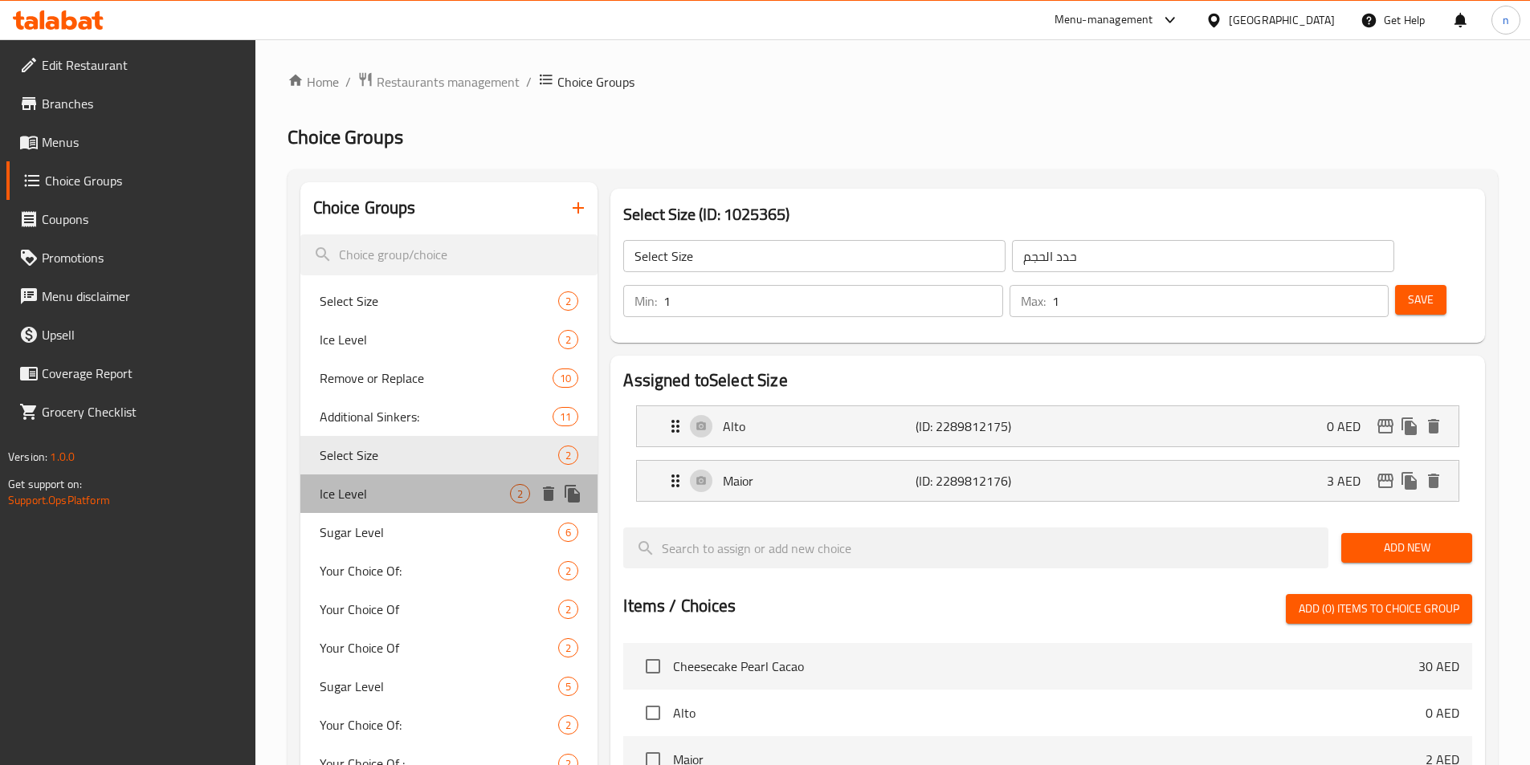
click at [330, 496] on span "Ice Level" at bounding box center [415, 493] width 191 height 19
type input "Ice Level"
type input "مستوى الثلج"
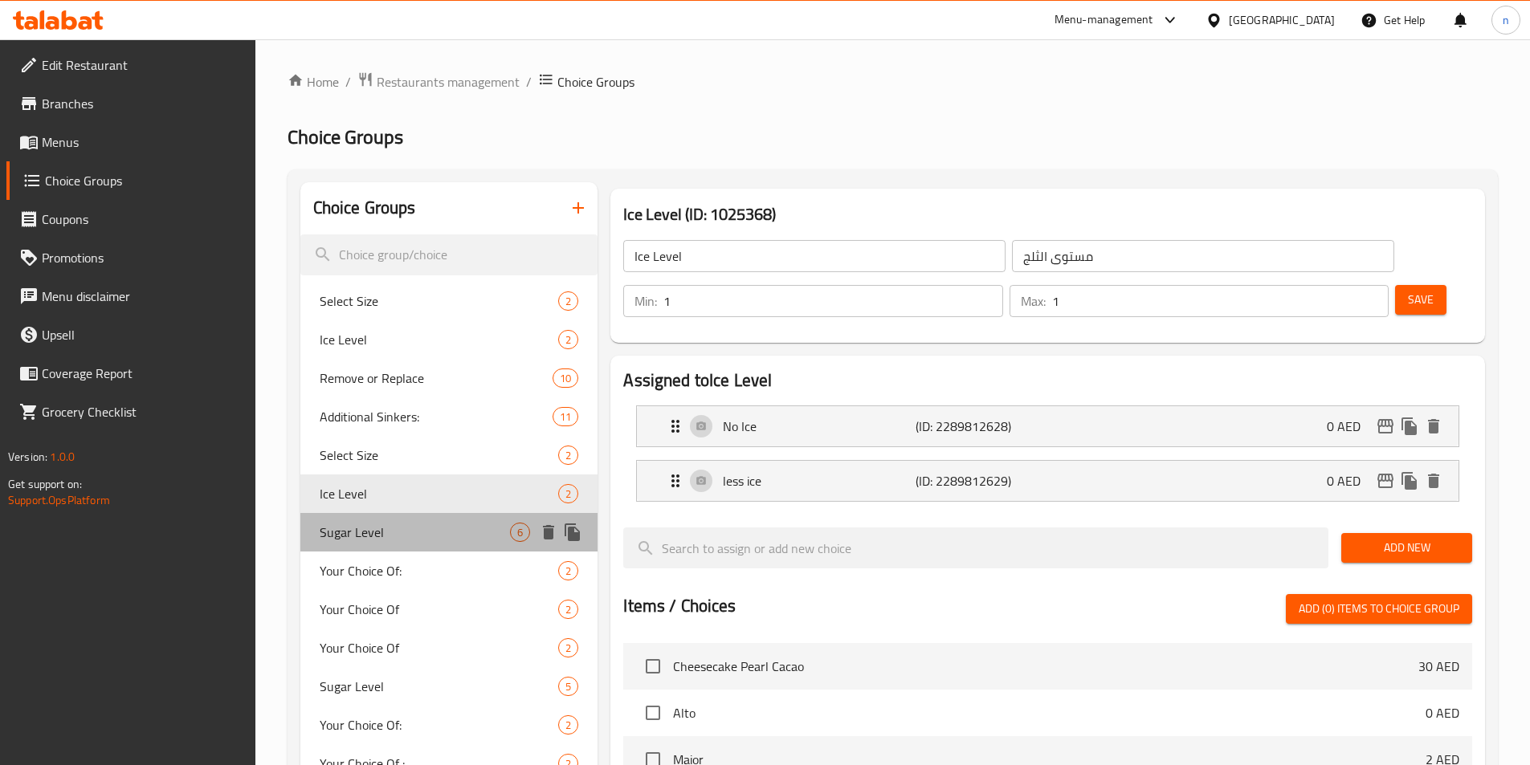
click at [359, 523] on span "Sugar Level" at bounding box center [415, 532] width 191 height 19
type input "Sugar Level"
type input "مستوي السكر"
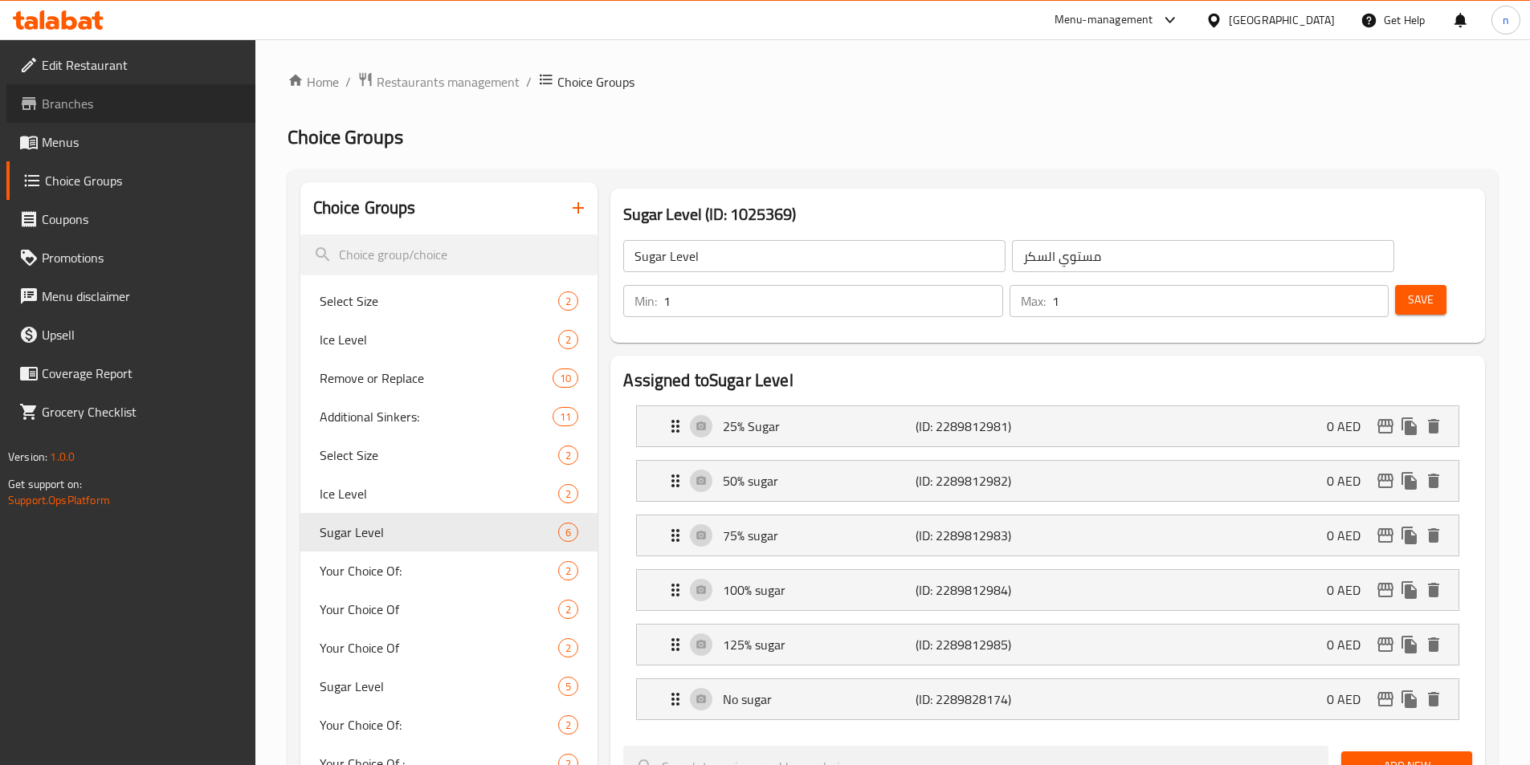
click at [106, 102] on span "Branches" at bounding box center [142, 103] width 201 height 19
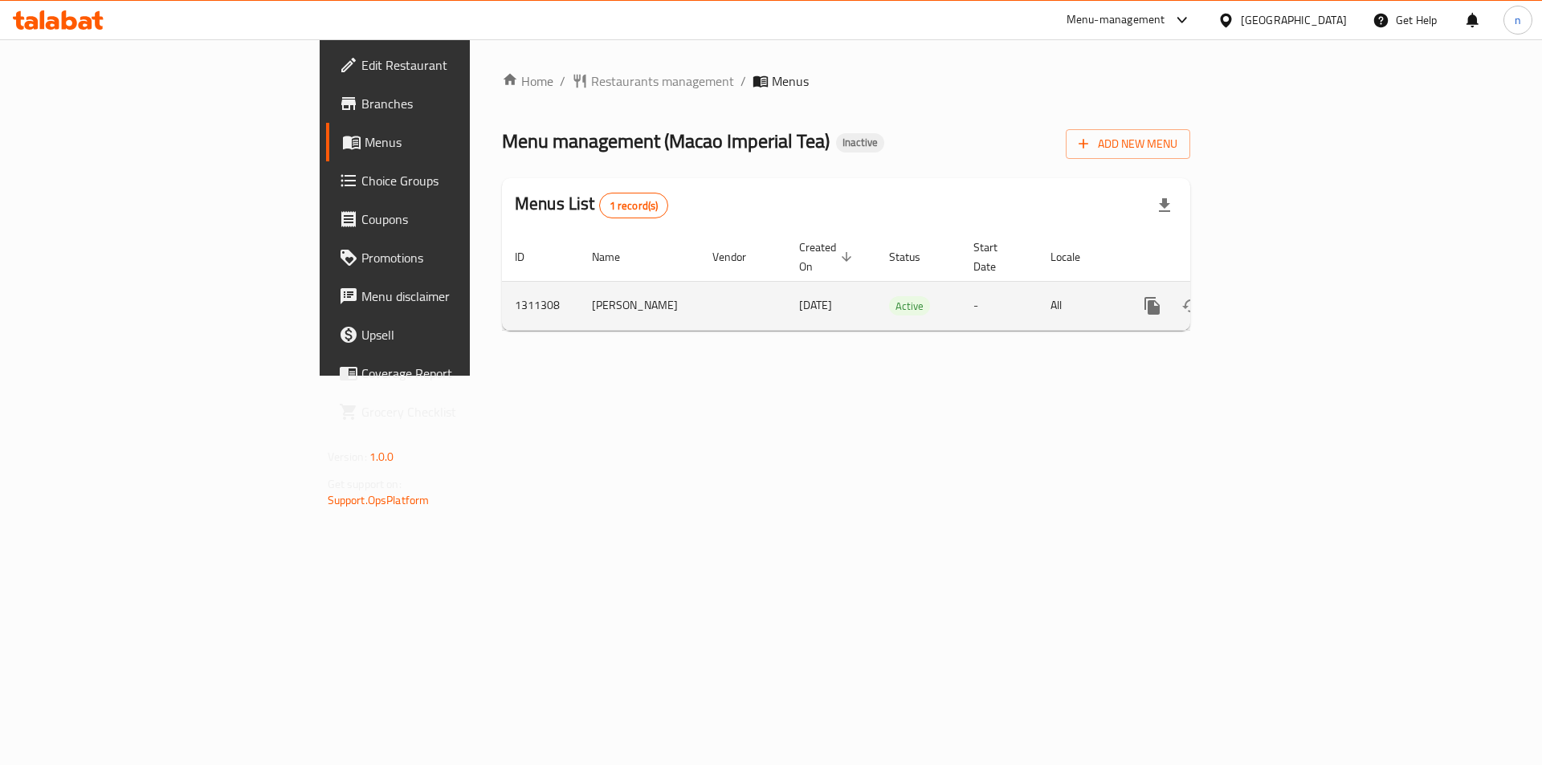
click at [1275, 299] on icon "enhanced table" at bounding box center [1268, 306] width 14 height 14
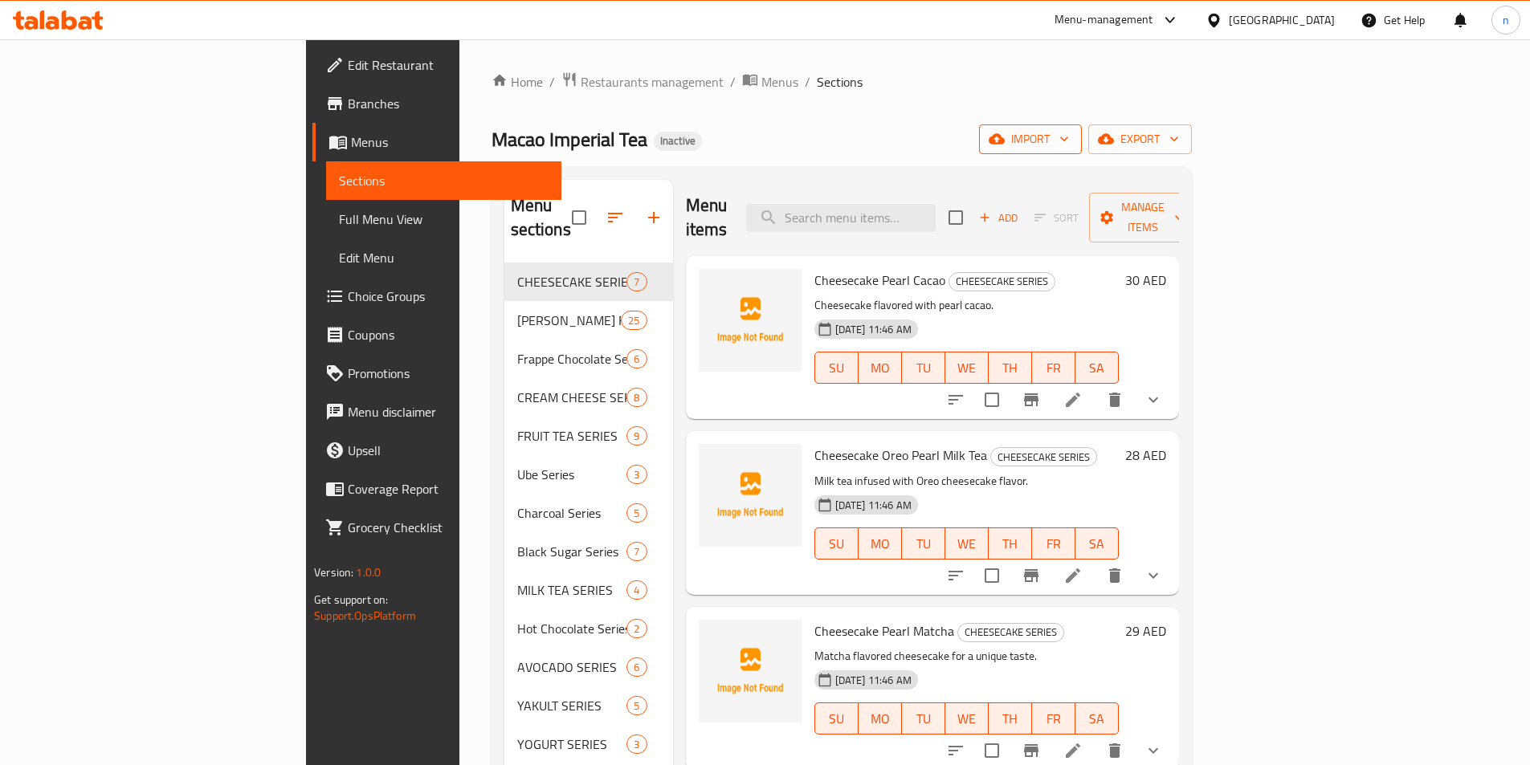
click at [1072, 147] on icon "button" at bounding box center [1064, 139] width 16 height 16
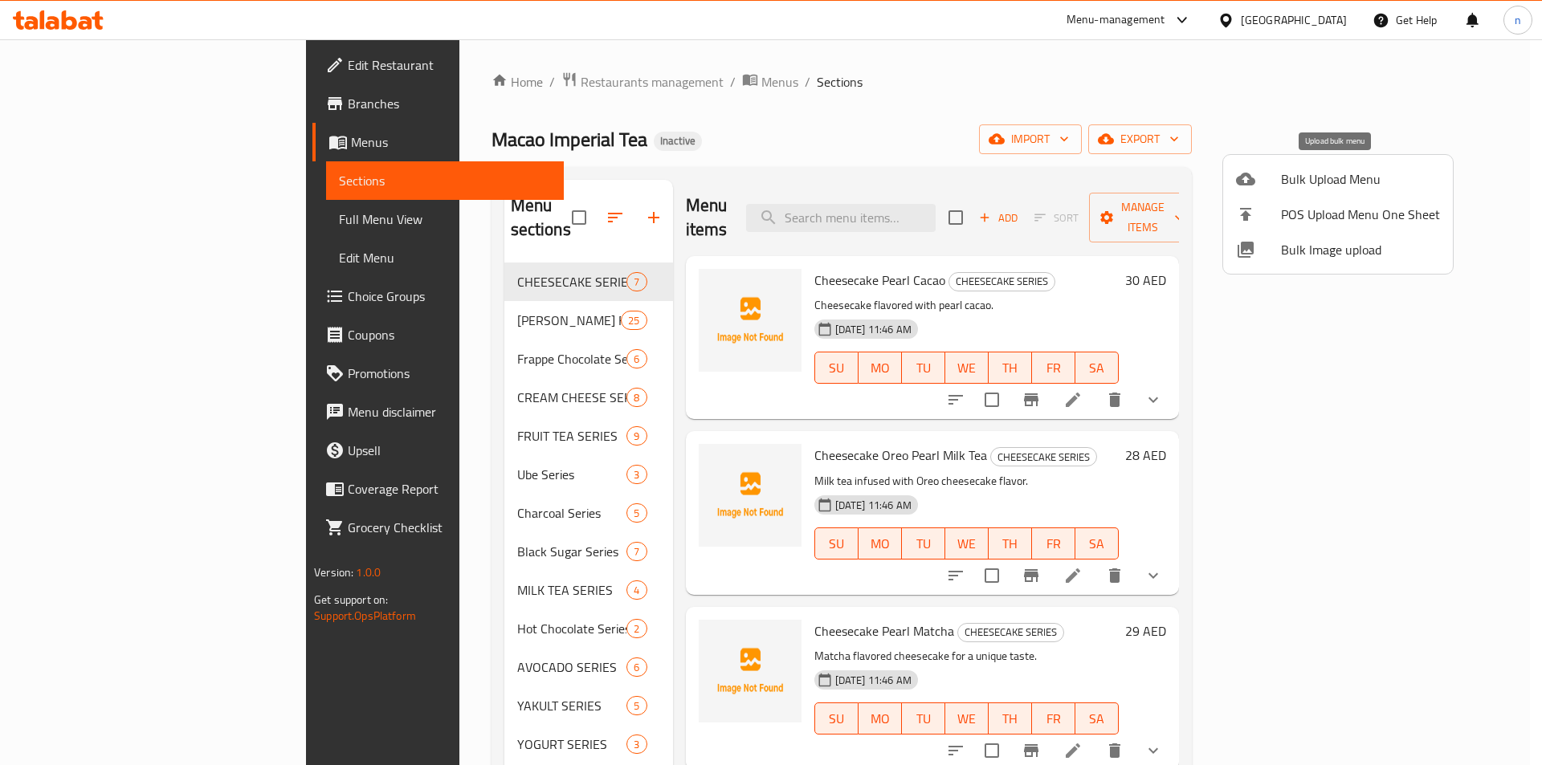
click at [1344, 187] on span "Bulk Upload Menu" at bounding box center [1360, 178] width 159 height 19
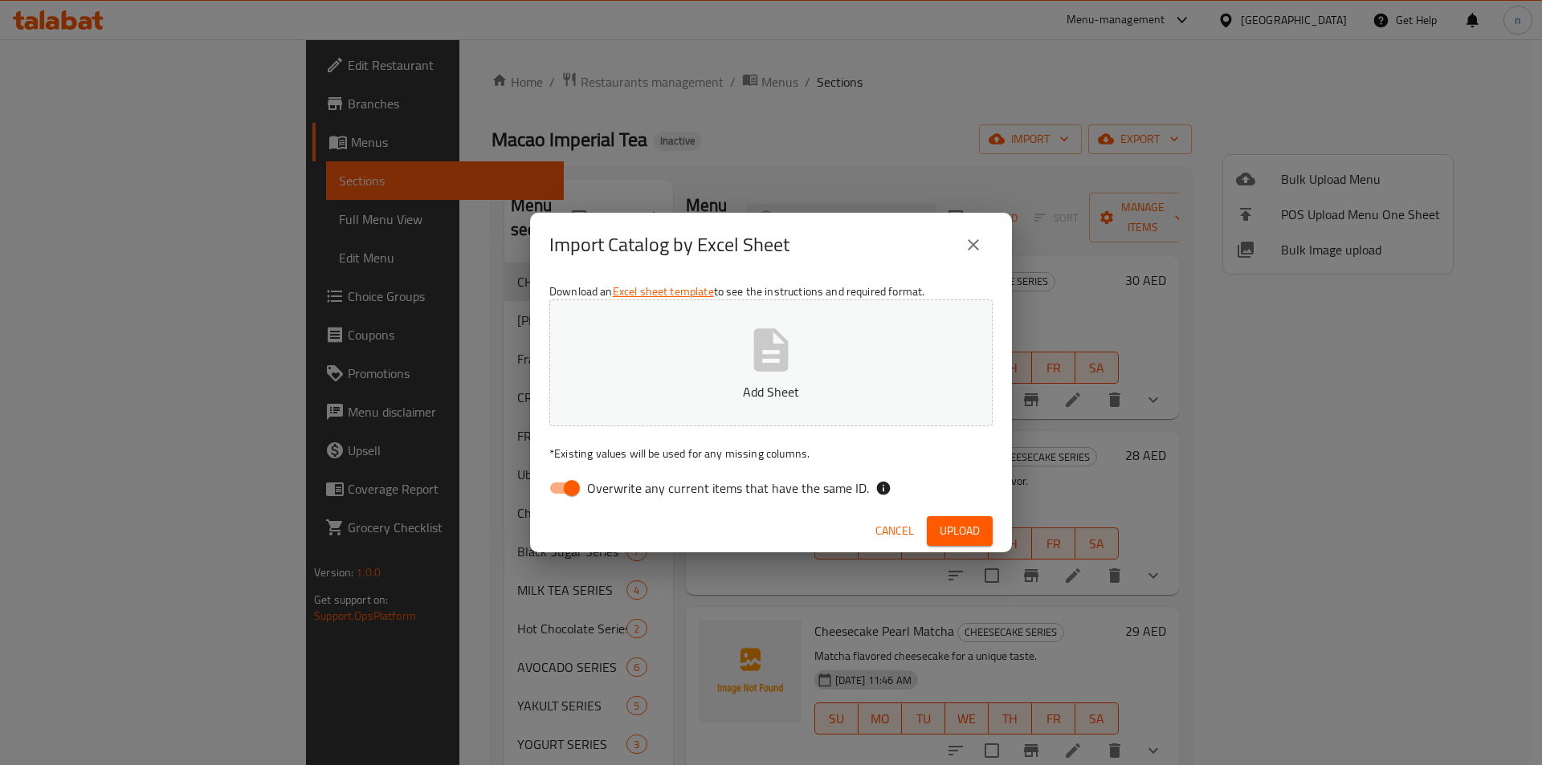
click at [583, 479] on input "Overwrite any current items that have the same ID." at bounding box center [572, 488] width 92 height 31
checkbox input "false"
click at [767, 356] on icon "button" at bounding box center [771, 349] width 35 height 43
click at [954, 526] on span "Upload" at bounding box center [960, 531] width 40 height 20
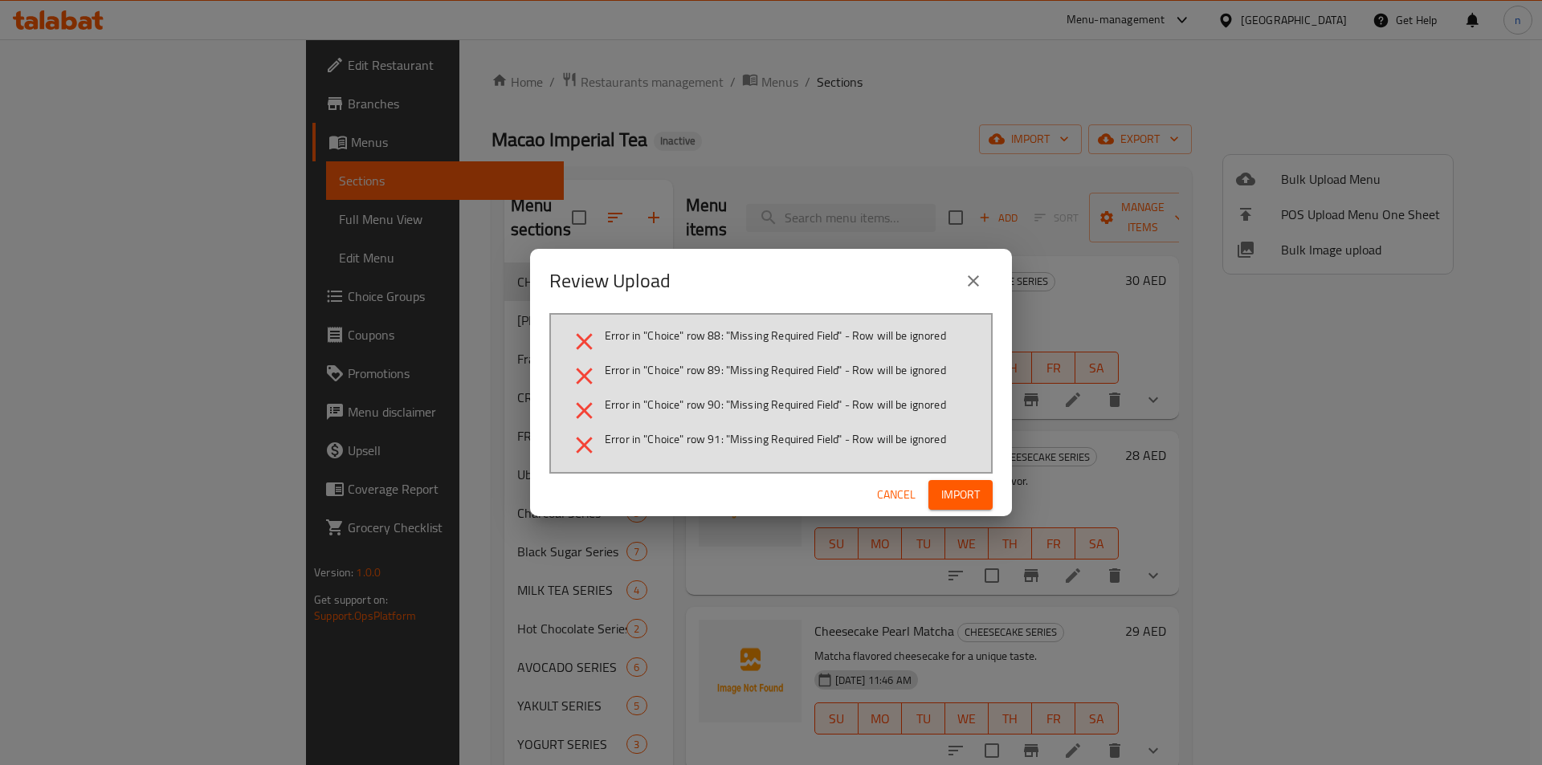
click at [969, 275] on icon "close" at bounding box center [973, 280] width 19 height 19
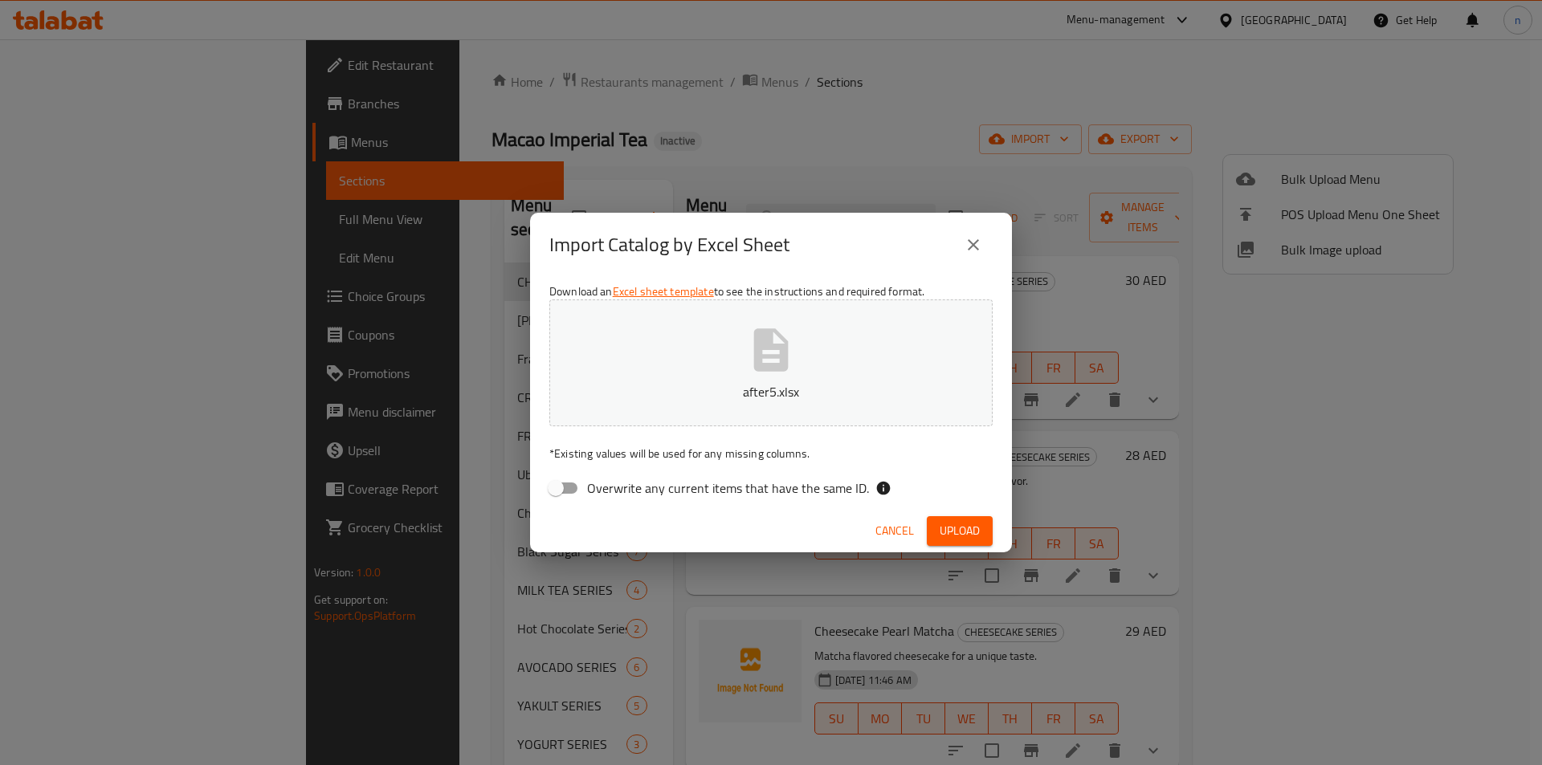
click at [963, 247] on button "close" at bounding box center [973, 245] width 39 height 39
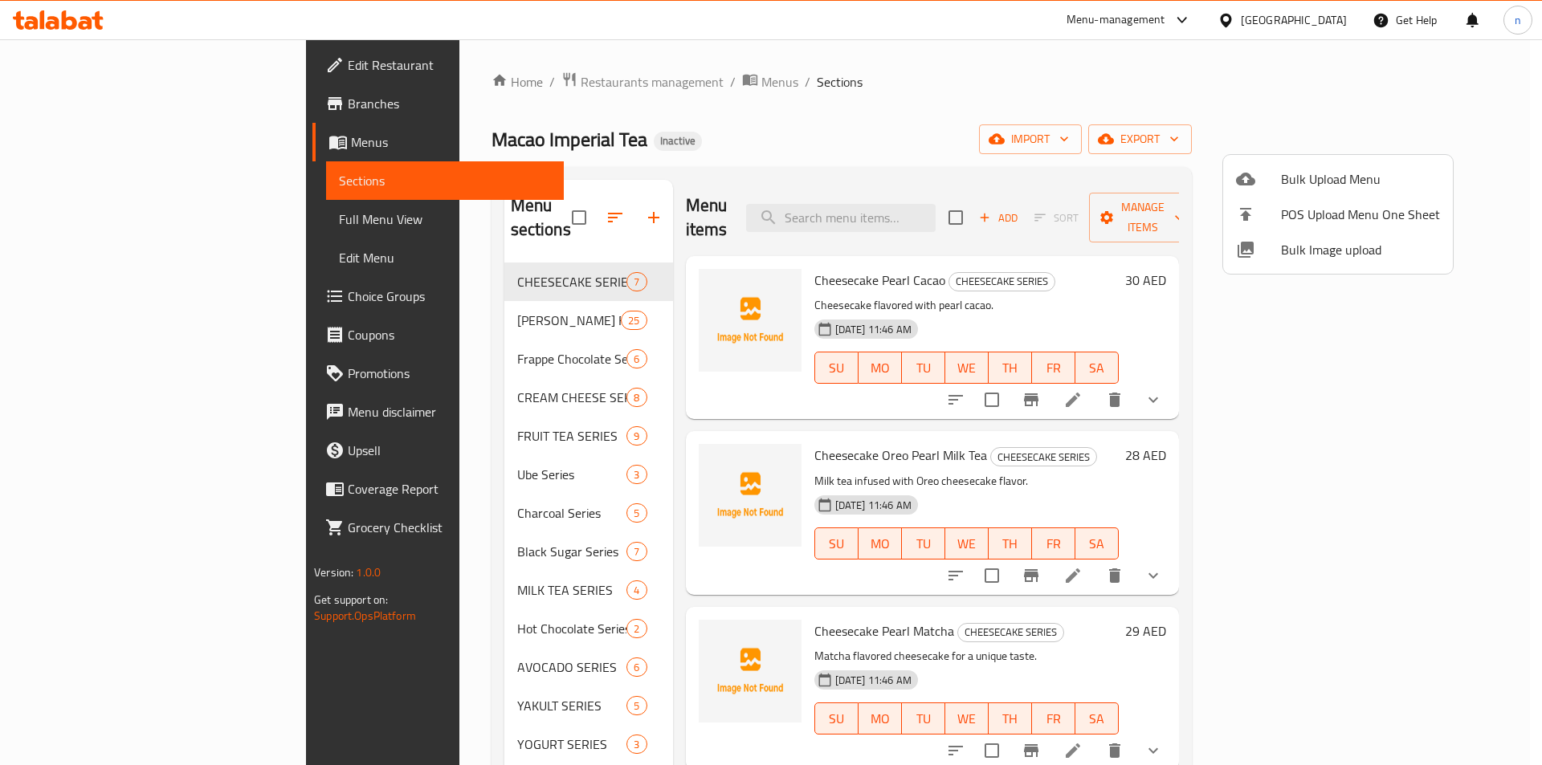
click at [65, 306] on div at bounding box center [771, 382] width 1542 height 765
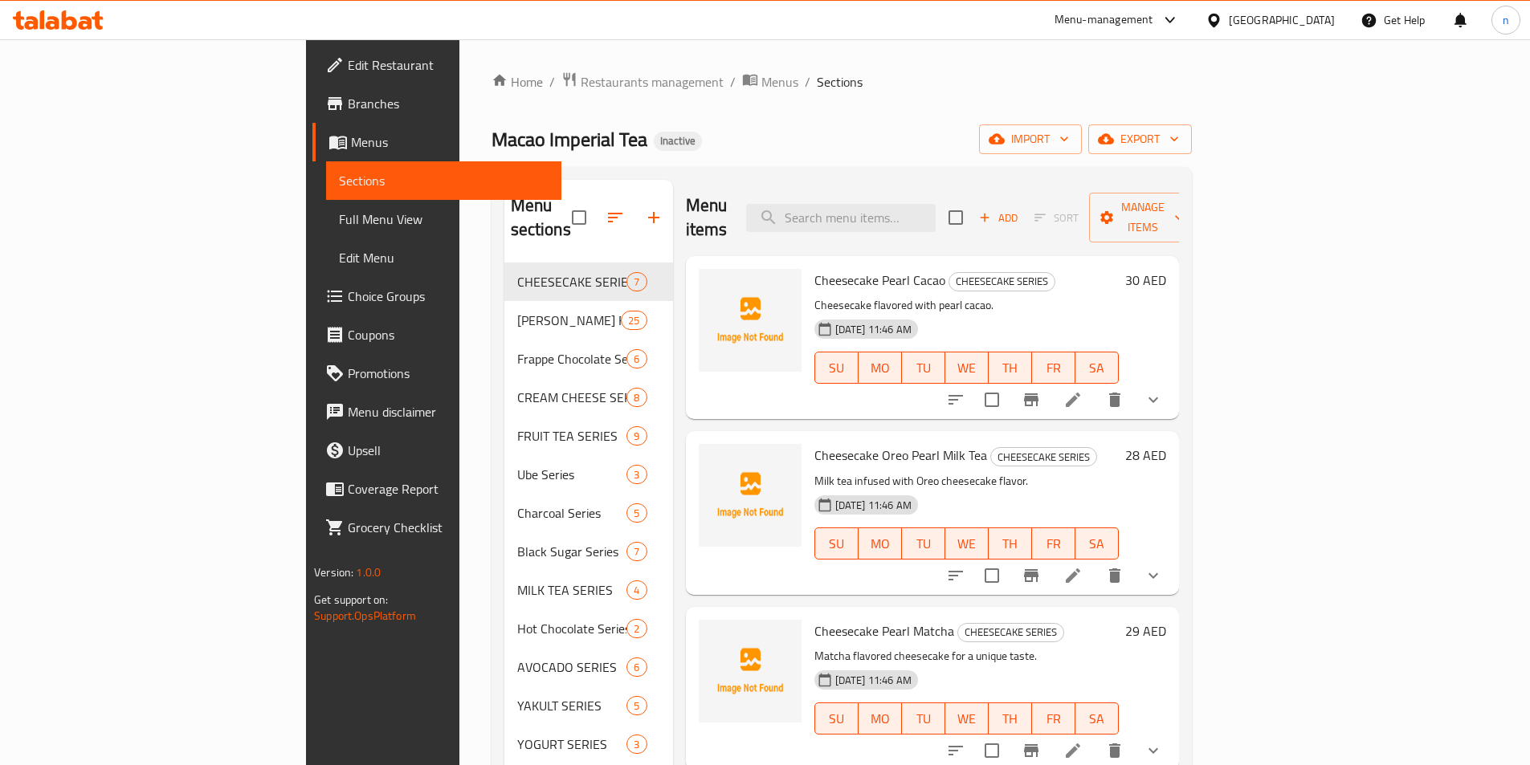
click at [348, 305] on span "Choice Groups" at bounding box center [448, 296] width 201 height 19
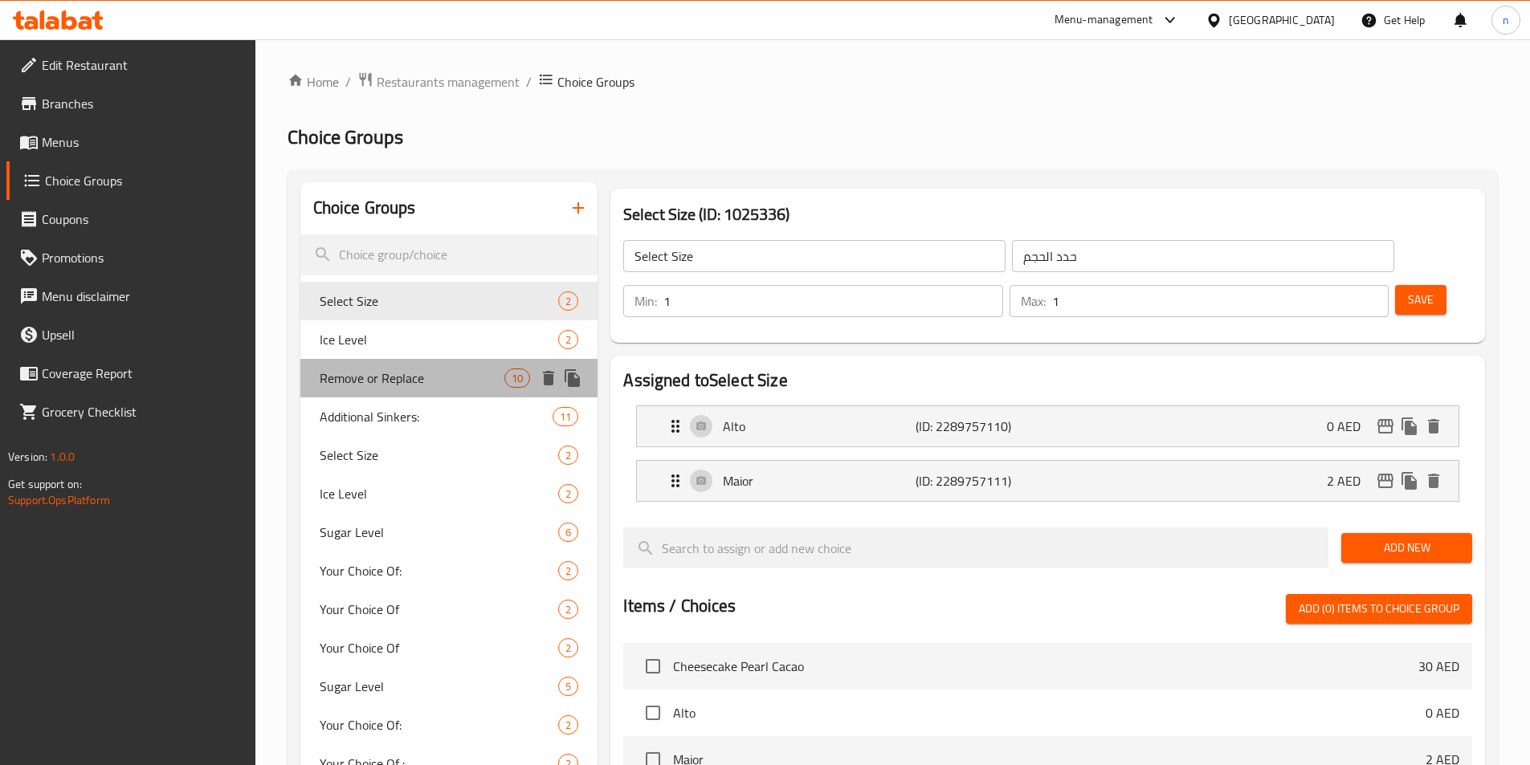
click at [422, 381] on span "Remove or Replace" at bounding box center [413, 378] width 186 height 19
type input "Remove or Replace"
type input "إزالة أو استبدال"
type input "0"
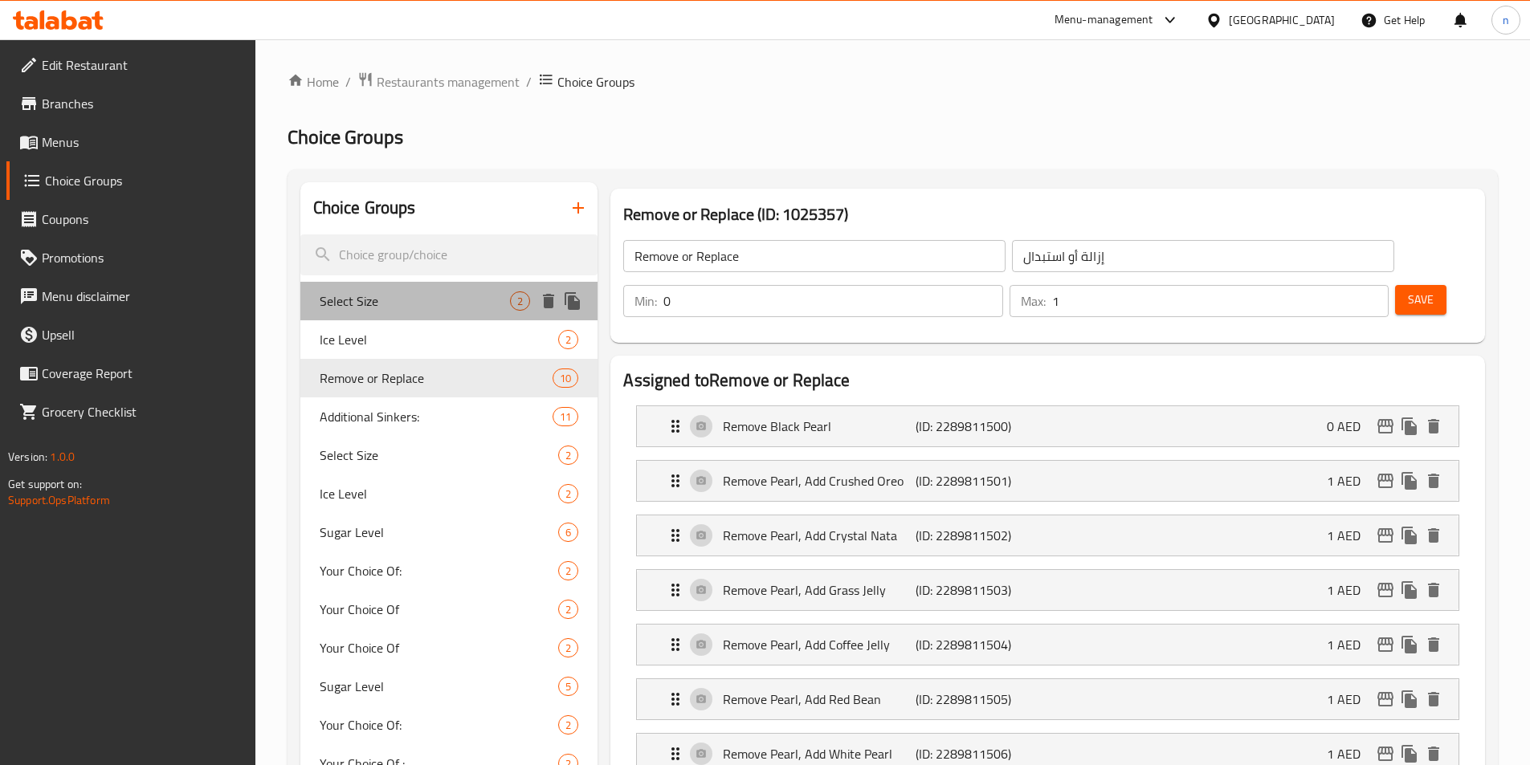
click at [406, 300] on span "Select Size" at bounding box center [415, 301] width 191 height 19
type input "Select Size"
type input "حدد الحجم"
type input "1"
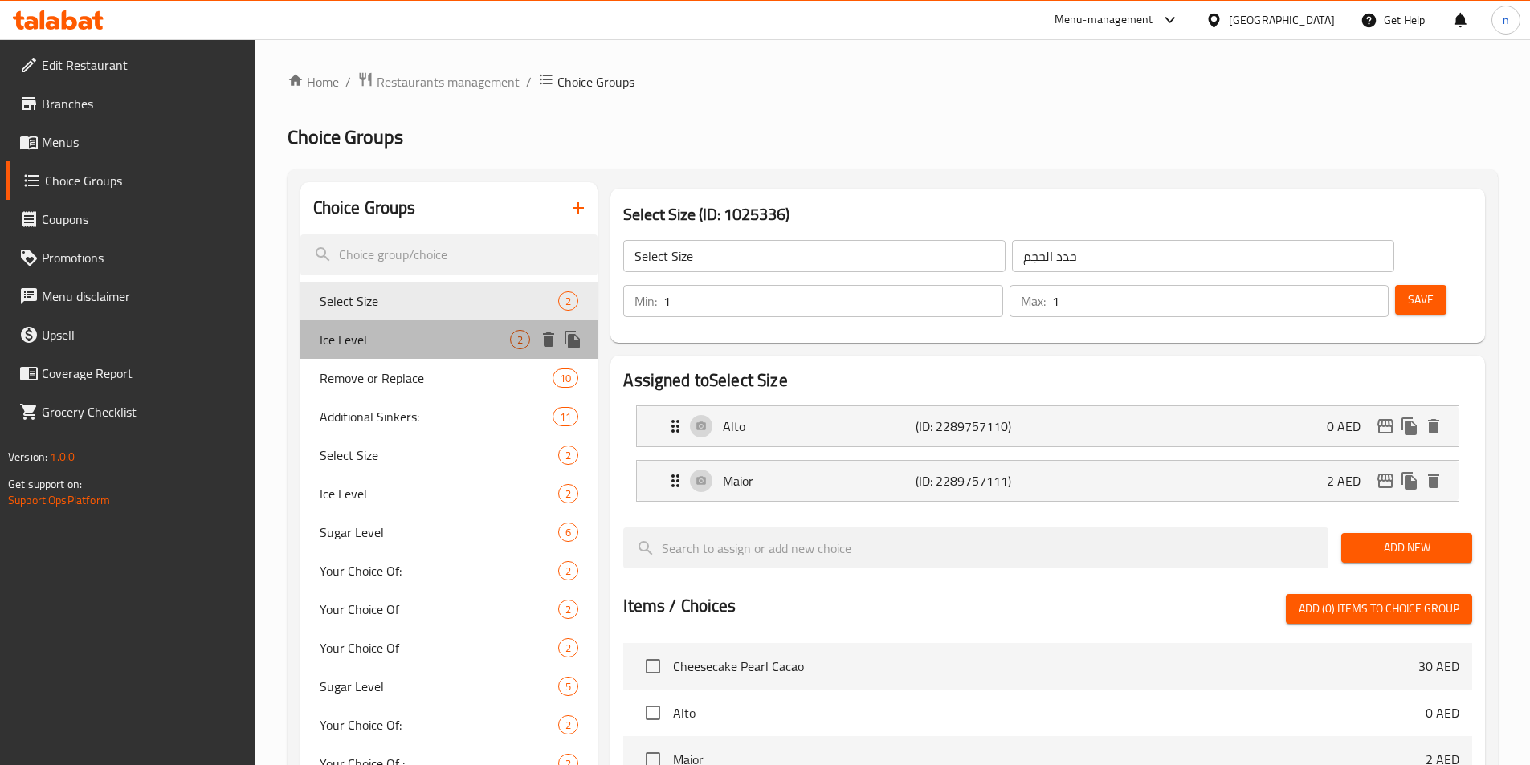
click at [410, 343] on span "Ice Level" at bounding box center [415, 339] width 191 height 19
type input "Ice Level"
type input "مستوى الثلج"
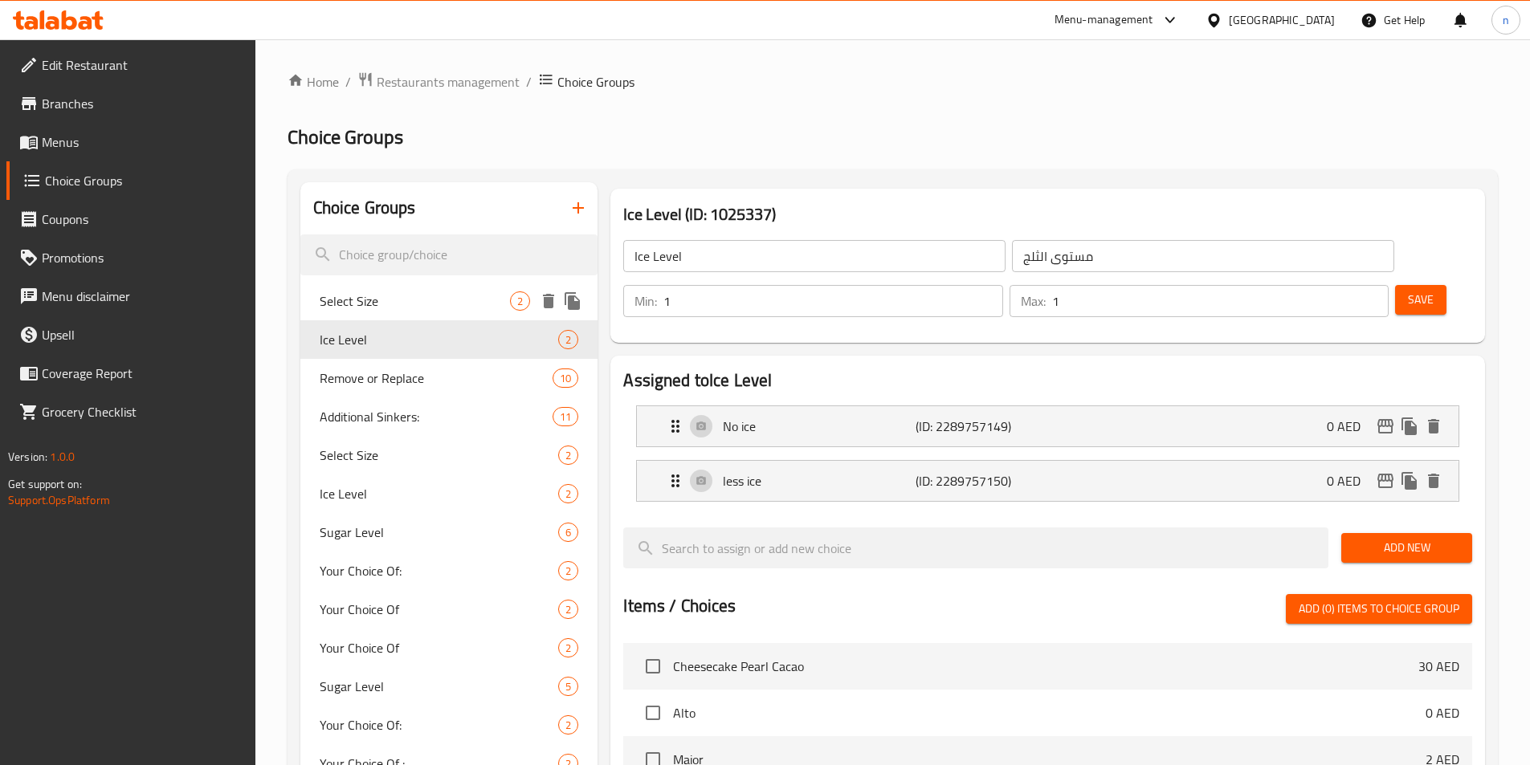
click at [395, 316] on div "Select Size 2" at bounding box center [449, 301] width 298 height 39
type input "Select Size"
type input "حدد الحجم"
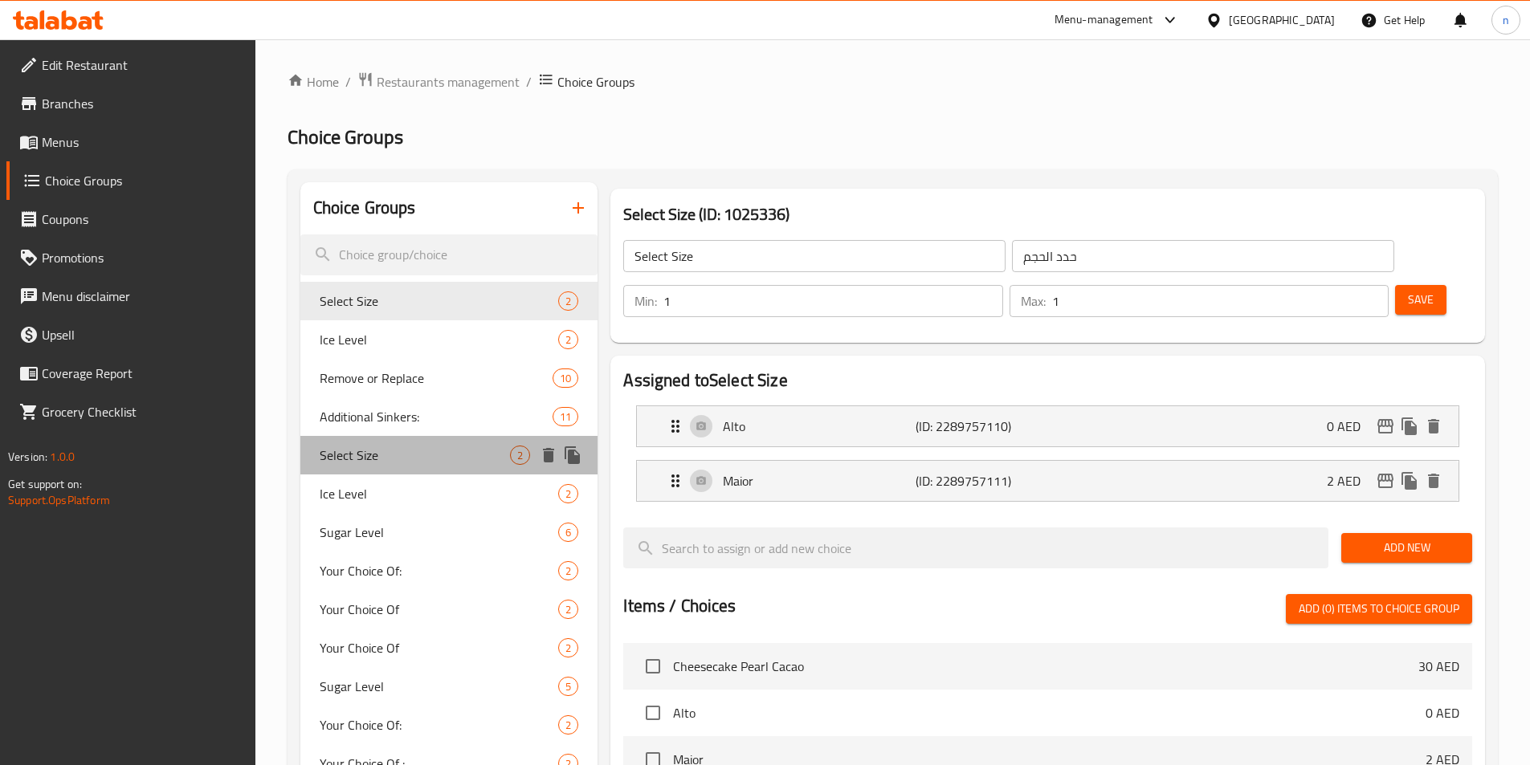
click at [362, 463] on span "Select Size" at bounding box center [415, 455] width 191 height 19
type input "Select Size"
type input "حدد الحجم"
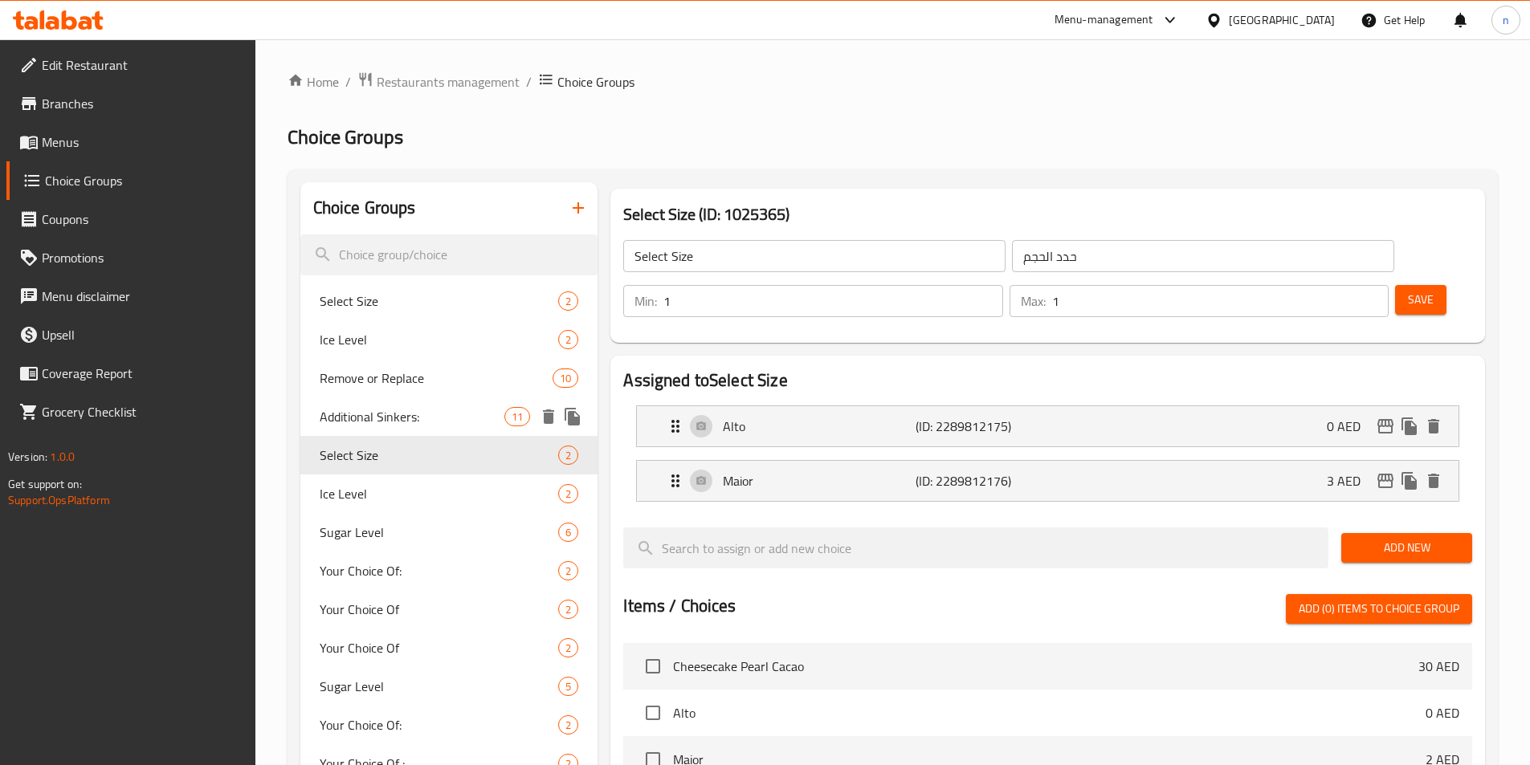
click at [385, 426] on span "Additional Sinkers:" at bounding box center [413, 416] width 186 height 19
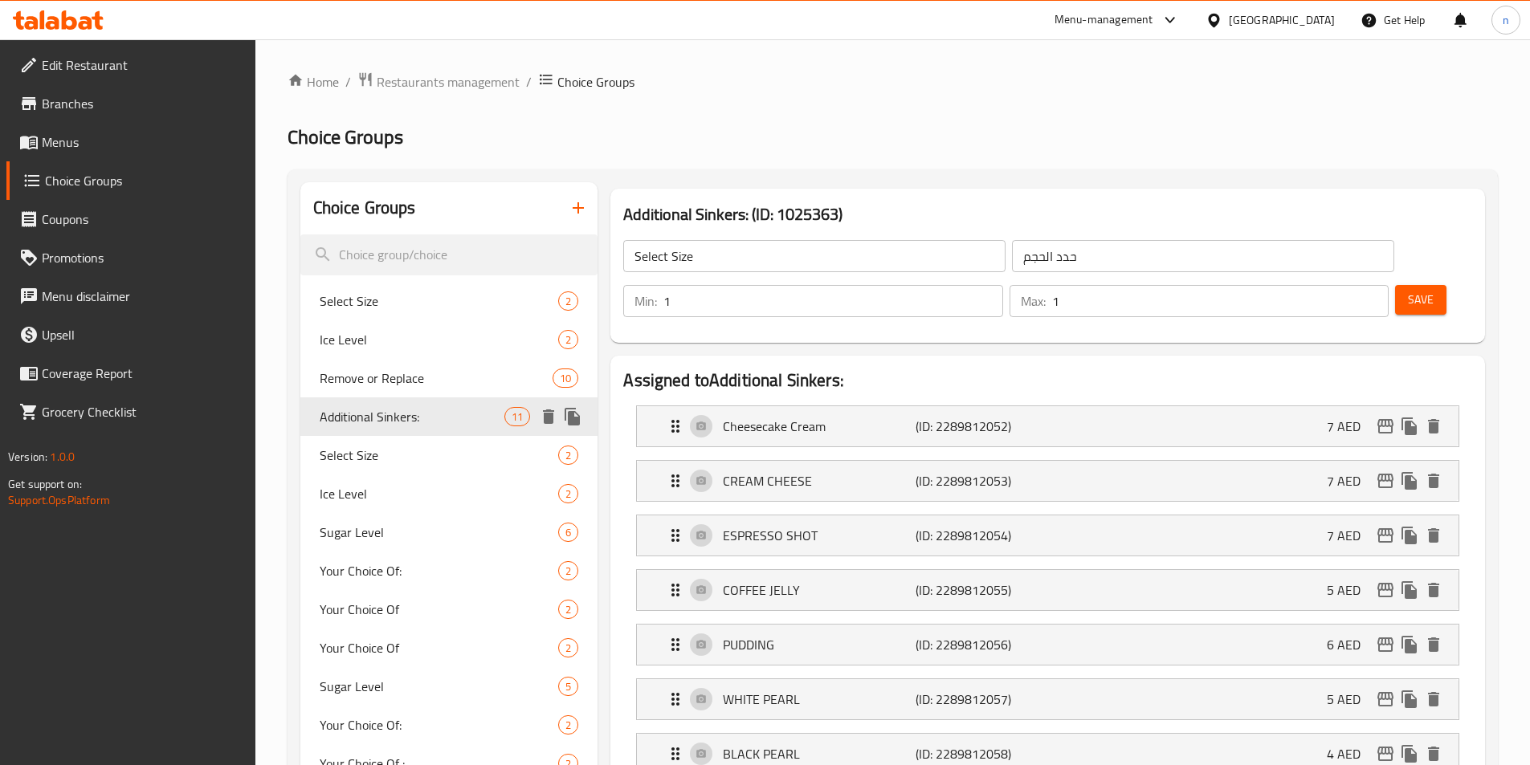
type input "Additional Sinkers:"
type input "سينكرز إضافيه:"
type input "0"
click at [372, 542] on span "Sugar Level" at bounding box center [415, 532] width 191 height 19
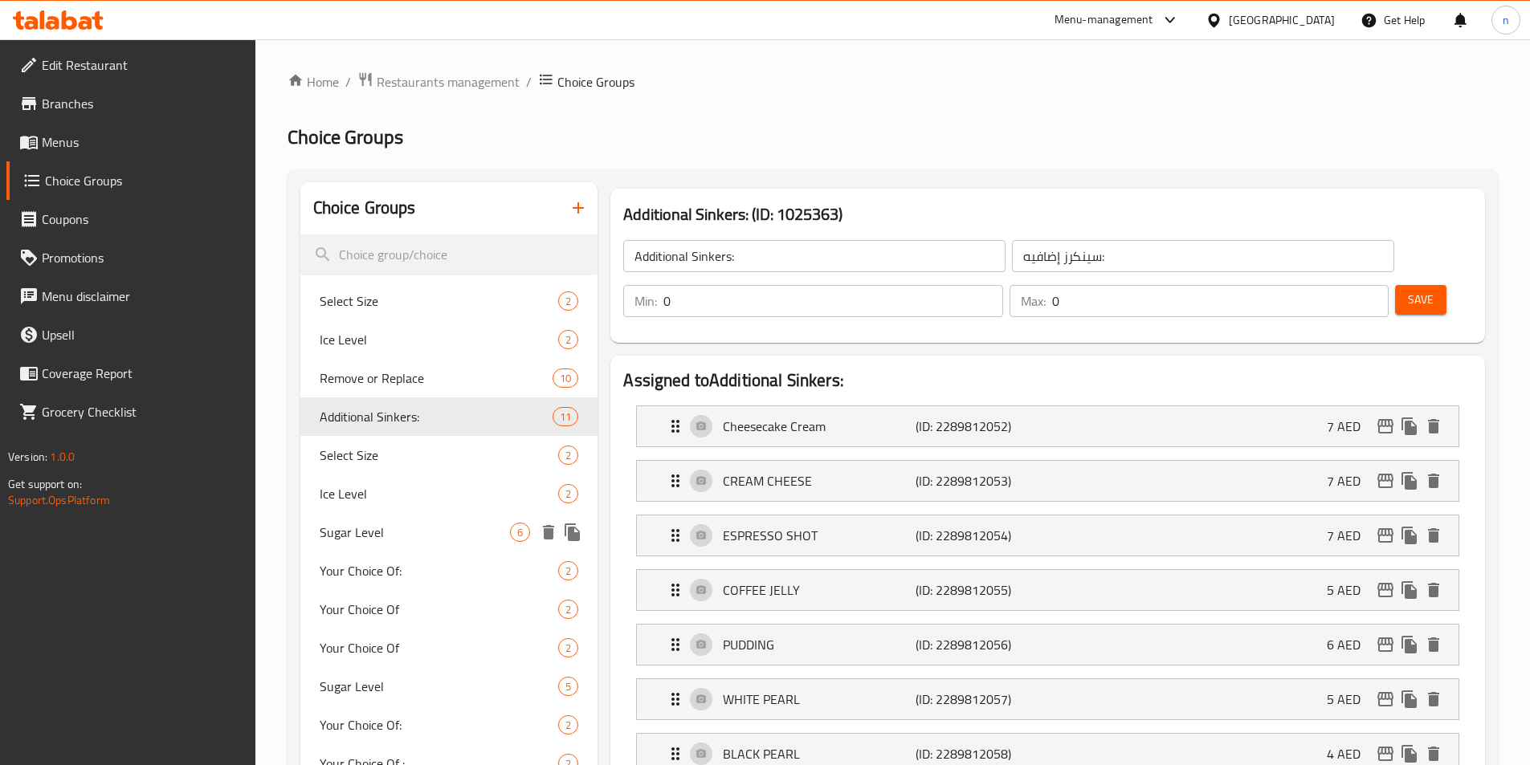
type input "Sugar Level"
type input "مستوي السكر"
type input "1"
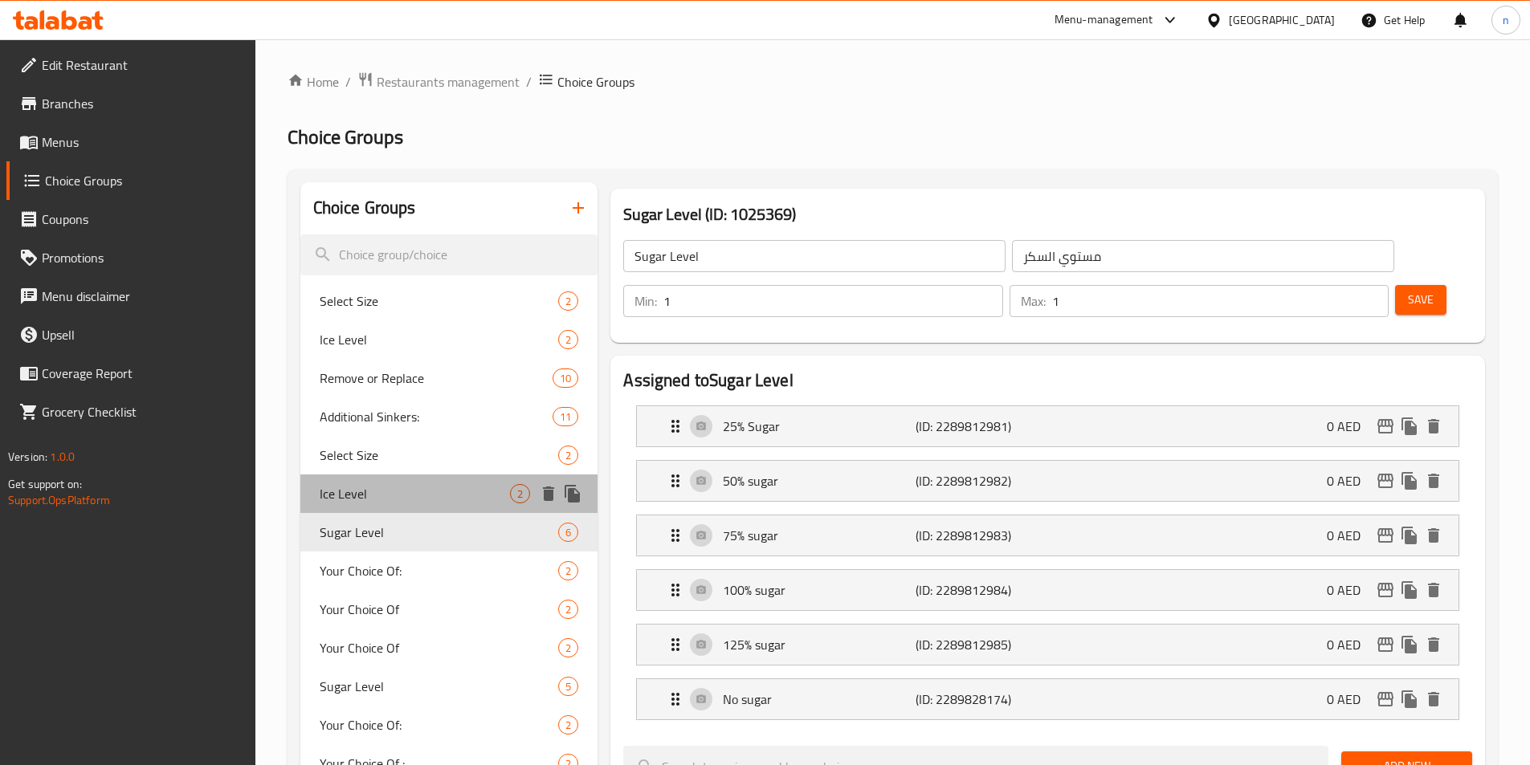
click at [345, 501] on span "Ice Level" at bounding box center [415, 493] width 191 height 19
type input "Ice Level"
type input "مستوى الثلج"
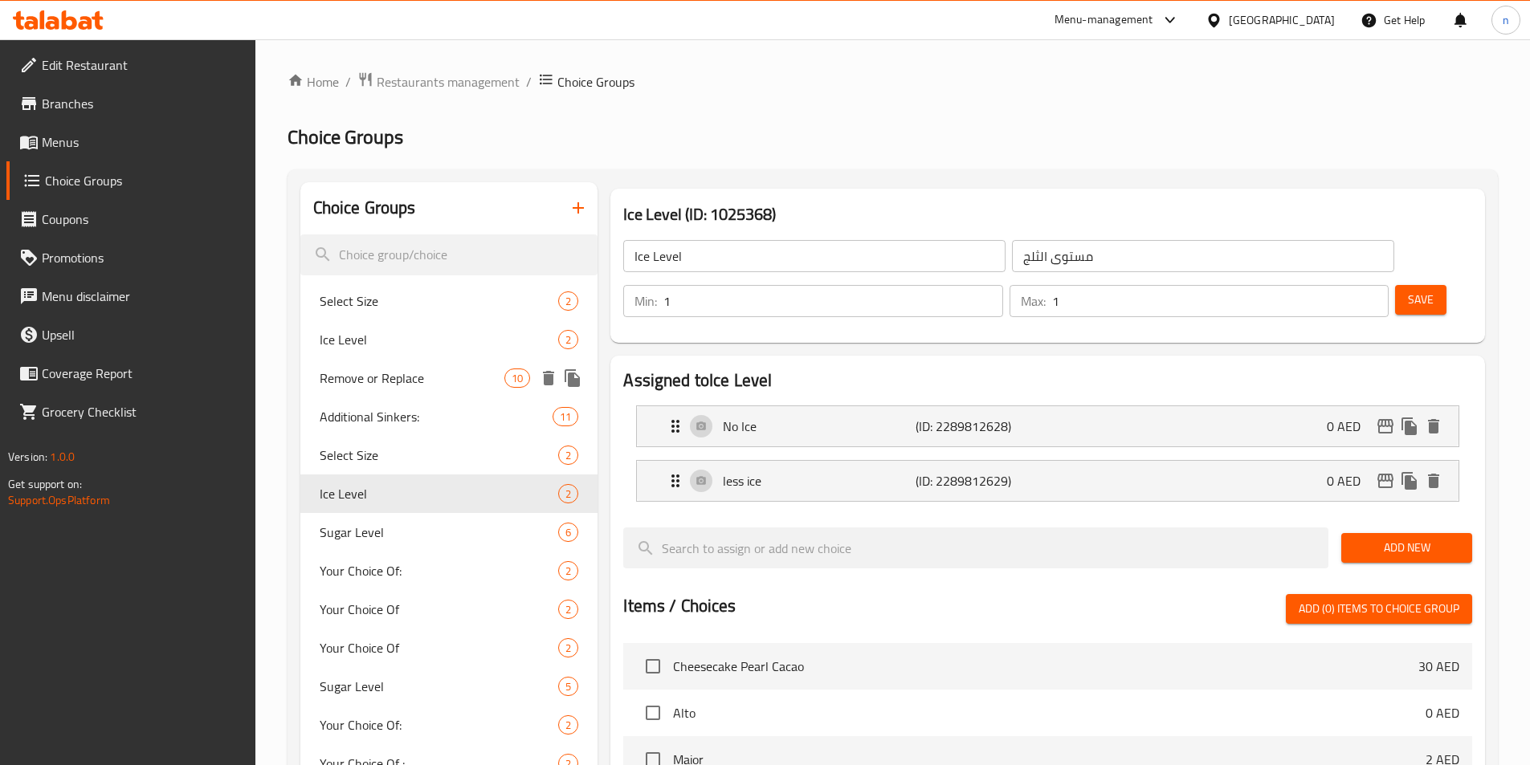
click at [389, 377] on span "Remove or Replace" at bounding box center [413, 378] width 186 height 19
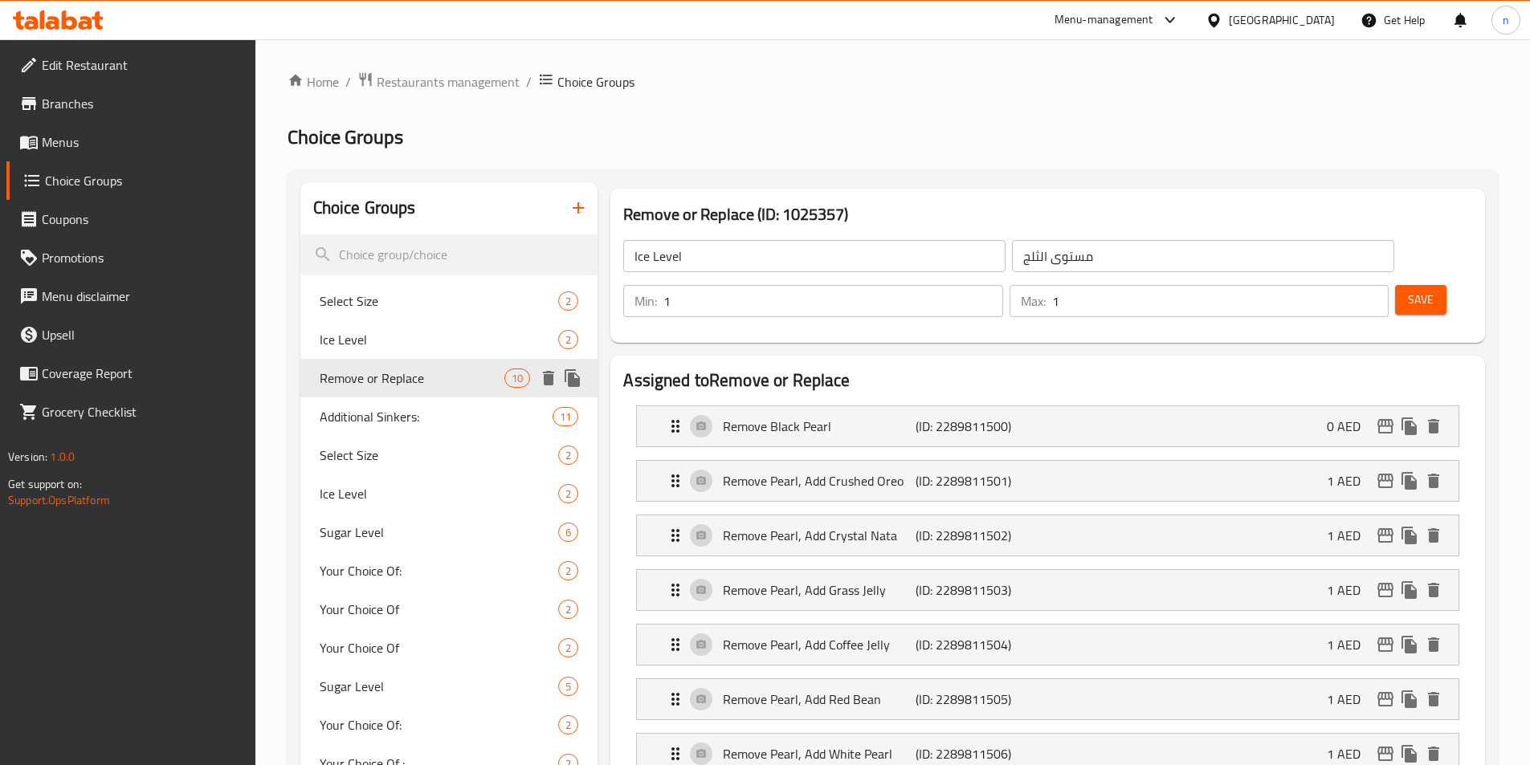
type input "Remove or Replace"
type input "إزالة أو استبدال"
type input "0"
click at [394, 430] on div "Additional Sinkers: 11" at bounding box center [449, 417] width 298 height 39
type input "Additional Sinkers:"
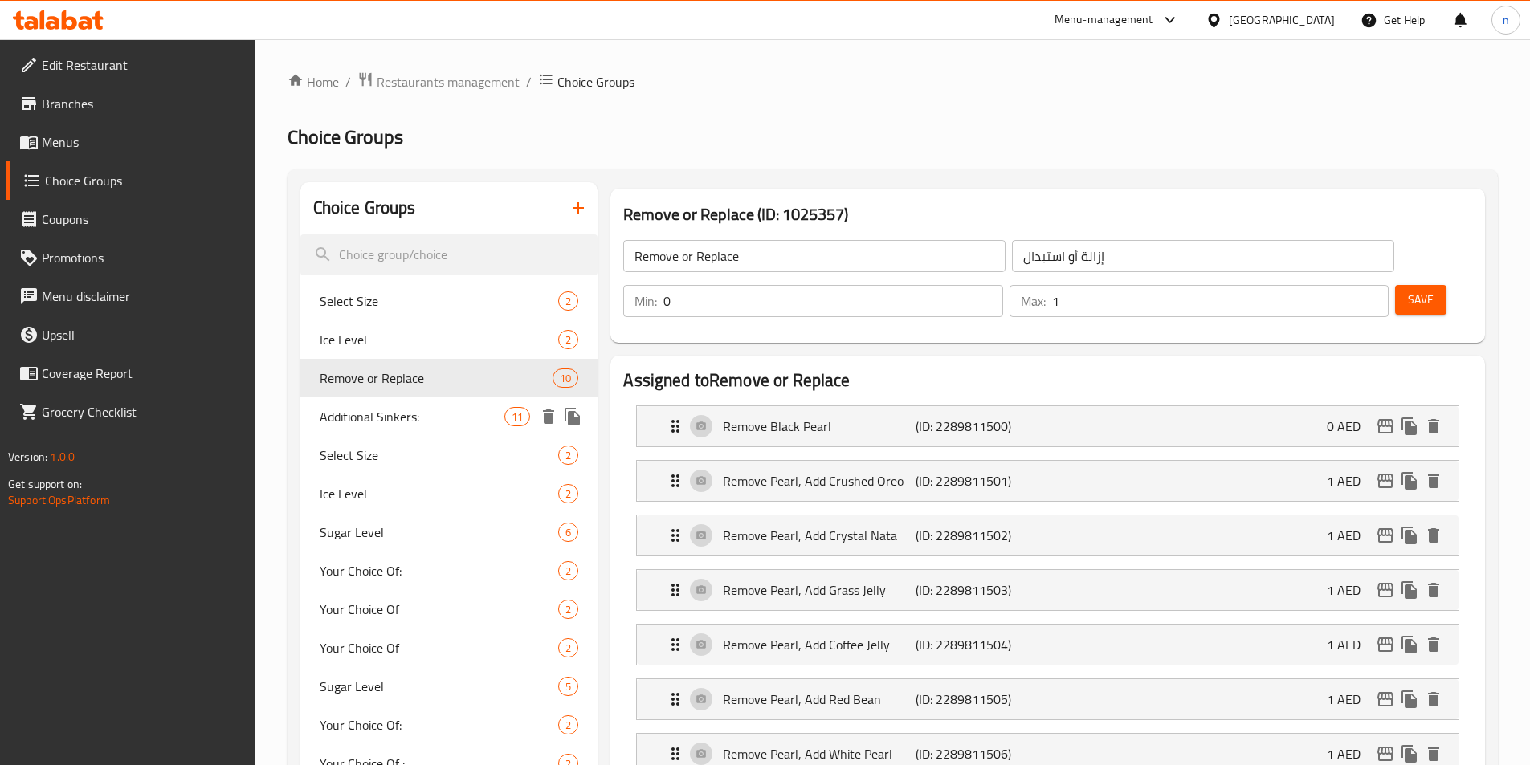
type input "سينكرز إضافيه:"
type input "0"
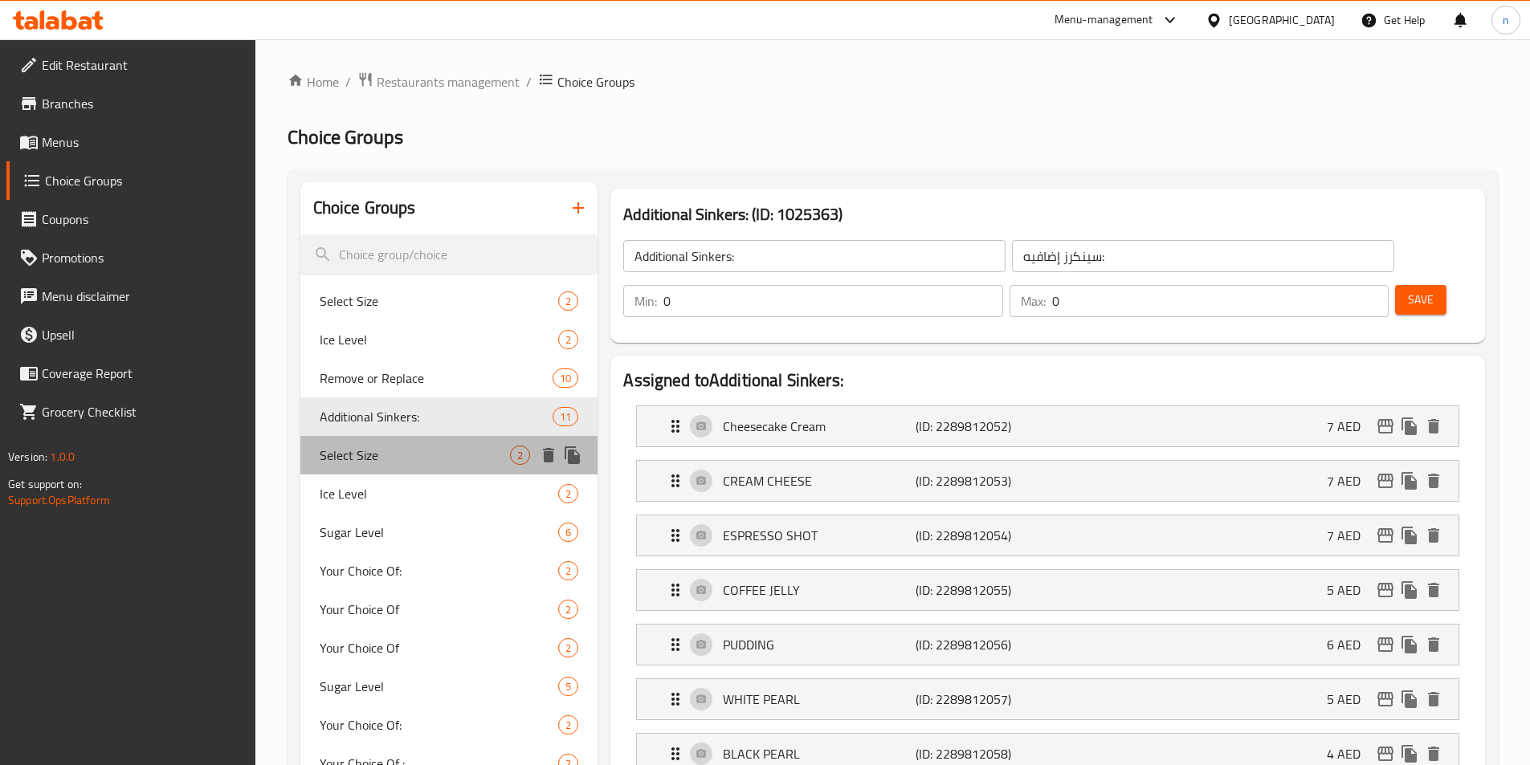
click at [403, 451] on span "Select Size" at bounding box center [415, 455] width 191 height 19
type input "Select Size"
type input "حدد الحجم"
type input "1"
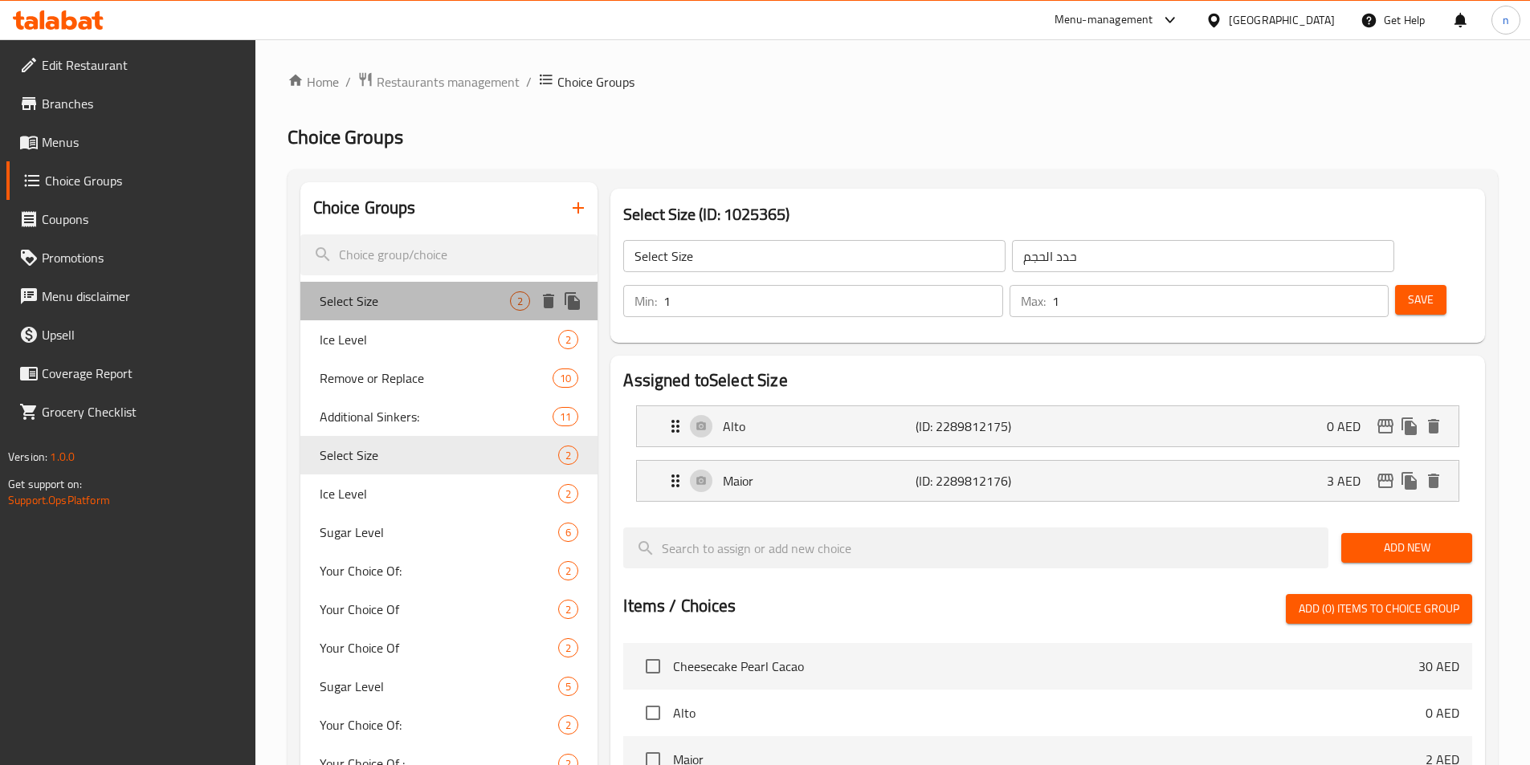
click at [439, 308] on span "Select Size" at bounding box center [415, 301] width 191 height 19
type input "Select Size"
type input "حدد الحجم"
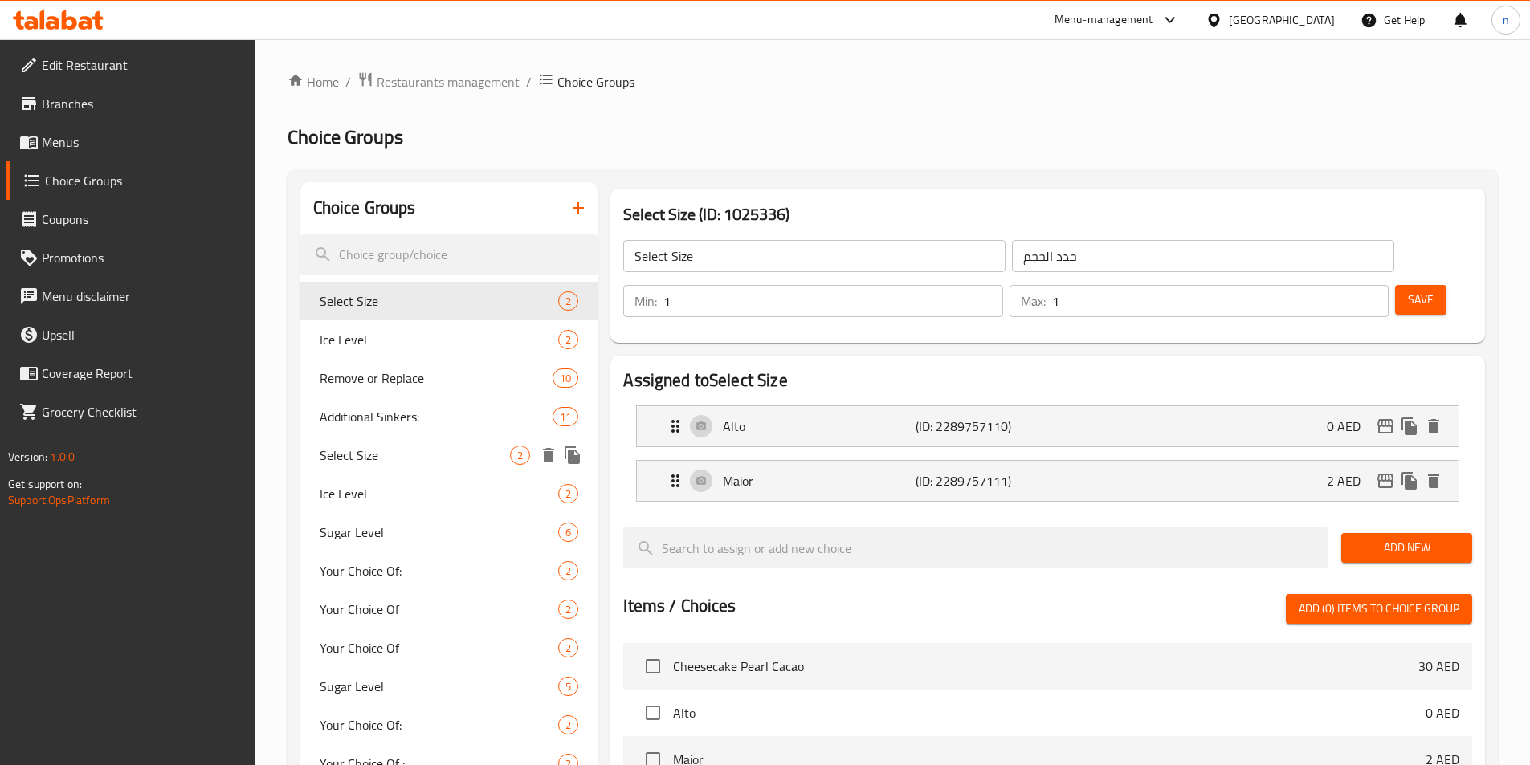
click at [431, 459] on span "Select Size" at bounding box center [415, 455] width 191 height 19
type input "Select Size"
type input "حدد الحجم"
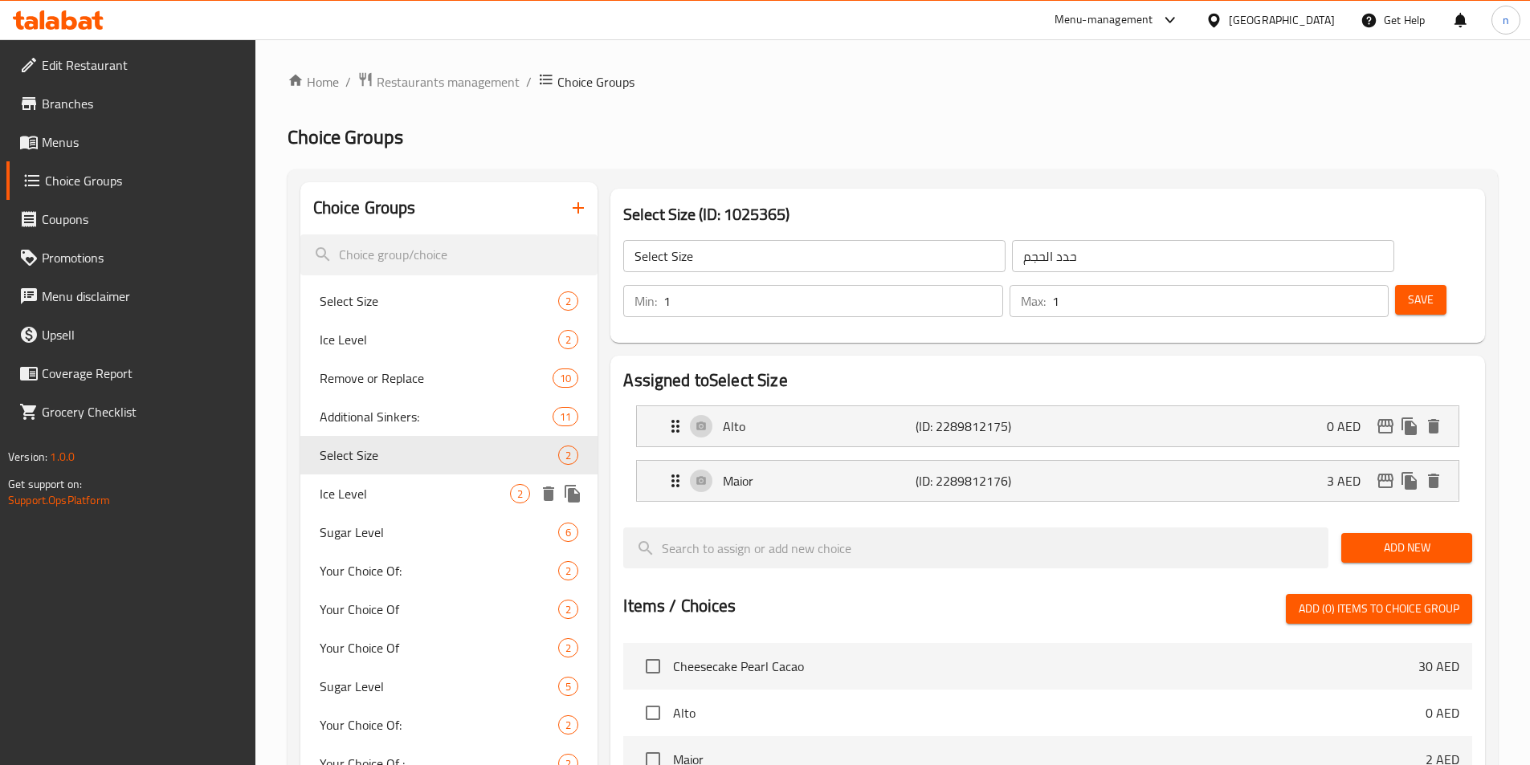
click at [361, 504] on span "Ice Level" at bounding box center [415, 493] width 191 height 19
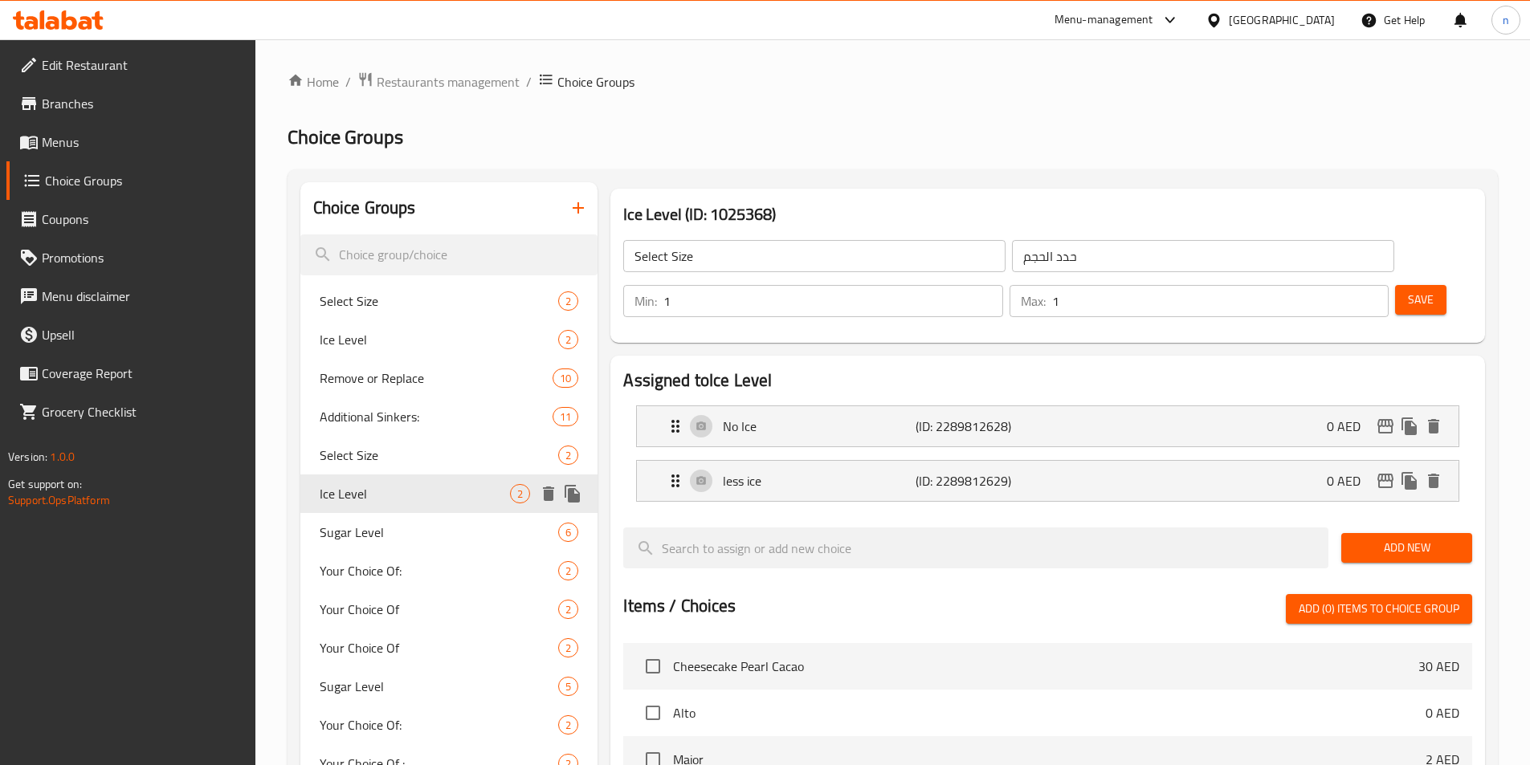
type input "Ice Level"
type input "مستوى الثلج"
click at [683, 112] on div "Home / Restaurants management / Choice Groups Choice Groups Choice Groups Selec…" at bounding box center [892, 745] width 1210 height 1348
click at [63, 112] on span "Branches" at bounding box center [142, 103] width 201 height 19
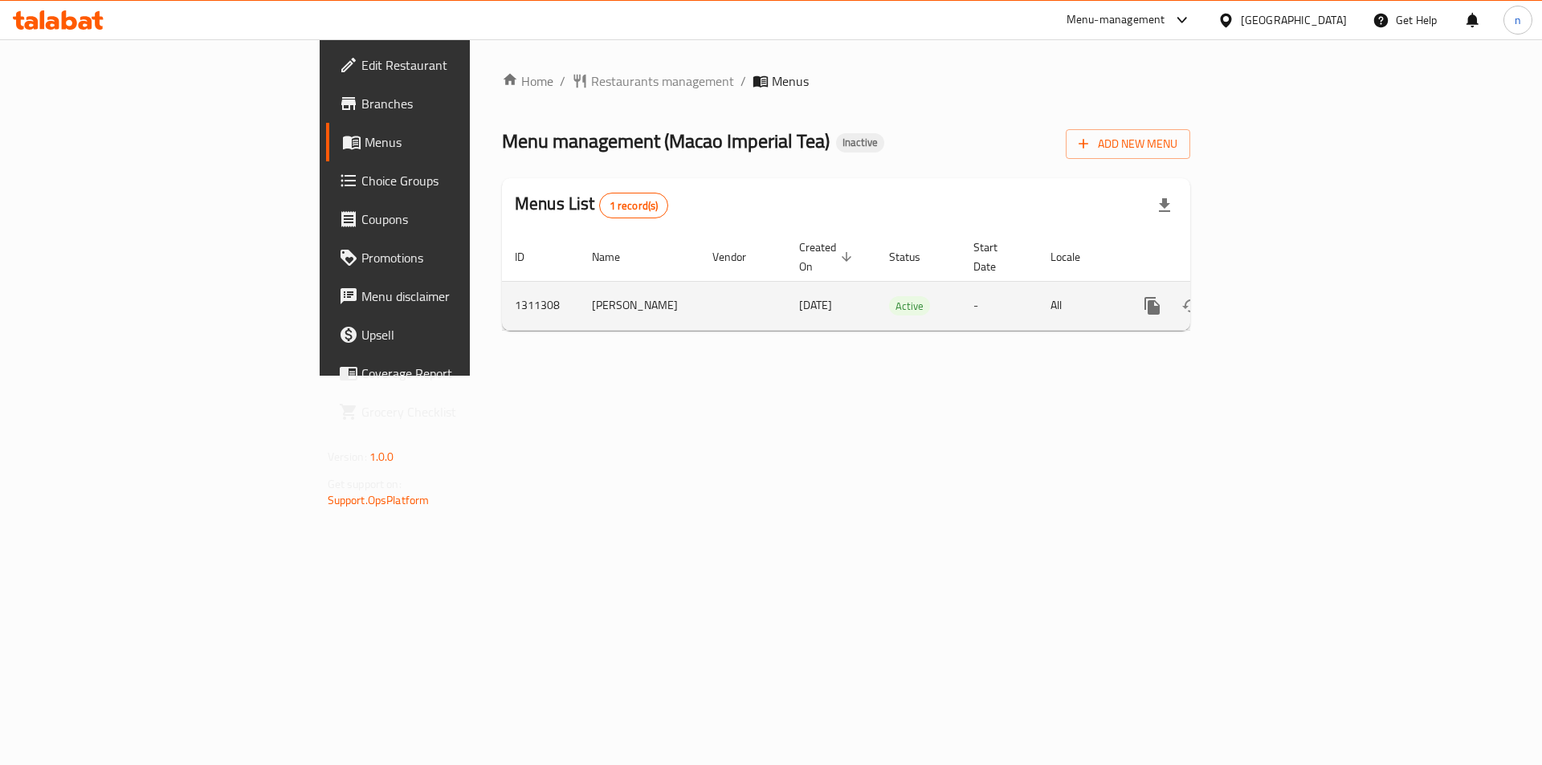
click at [1275, 299] on icon "enhanced table" at bounding box center [1268, 306] width 14 height 14
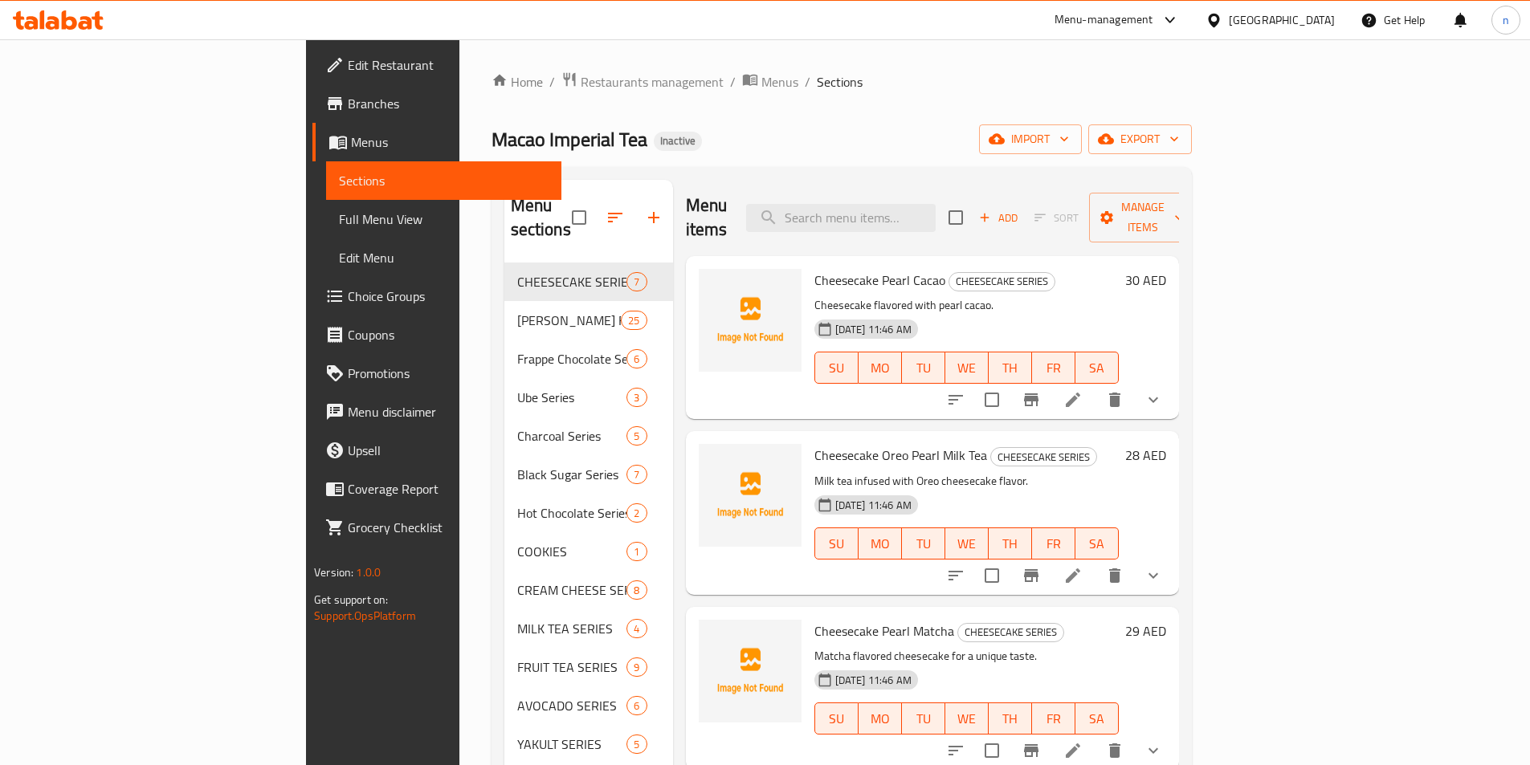
drag, startPoint x: 985, startPoint y: 164, endPoint x: 992, endPoint y: 170, distance: 9.7
click at [985, 164] on div "Home / Restaurants management / Menus / Sections Macao Imperial Tea Inactive im…" at bounding box center [841, 514] width 700 height 887
click at [1069, 145] on span "import" at bounding box center [1030, 139] width 77 height 20
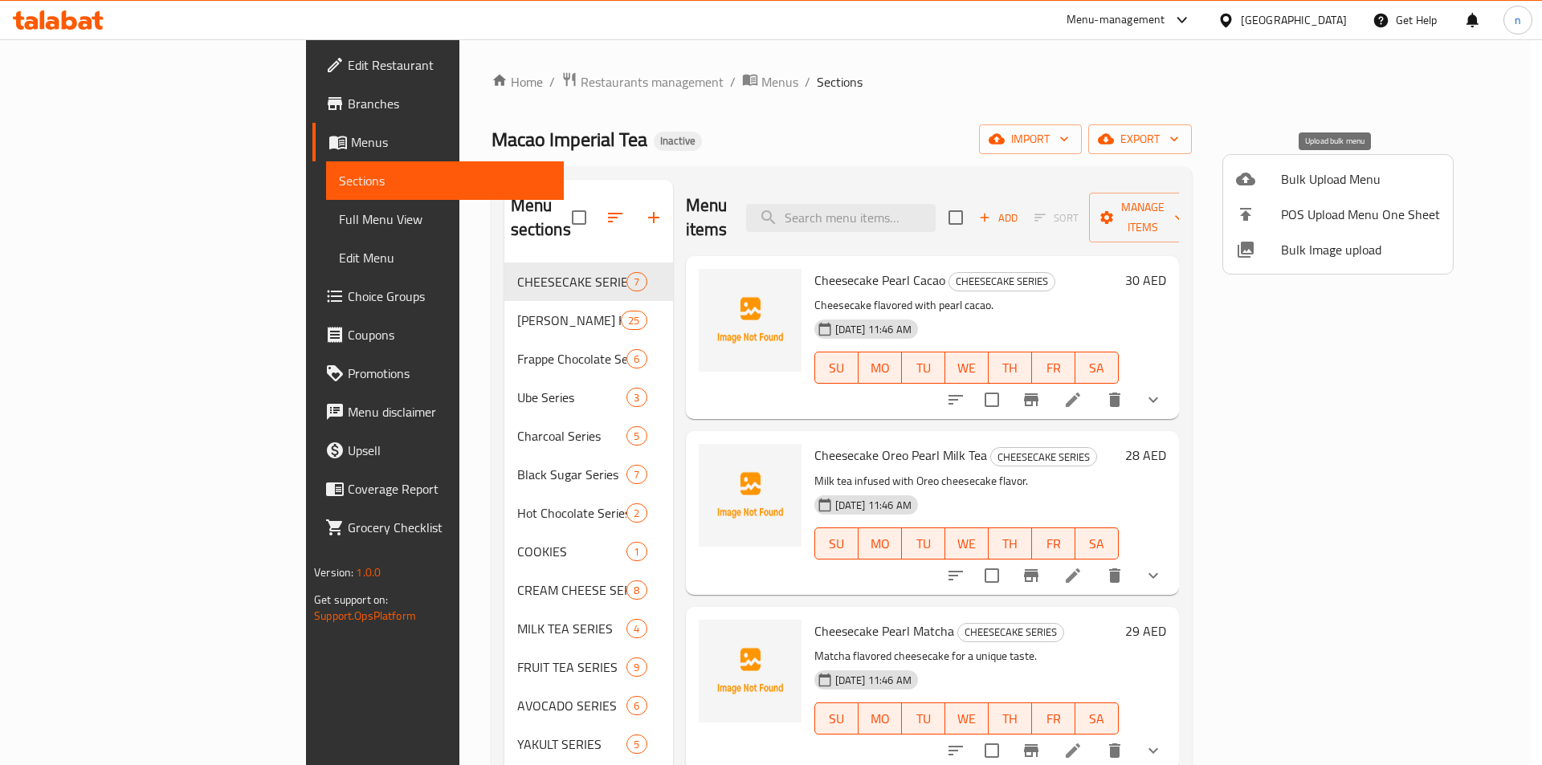
click at [1310, 165] on li "Bulk Upload Menu" at bounding box center [1338, 178] width 230 height 35
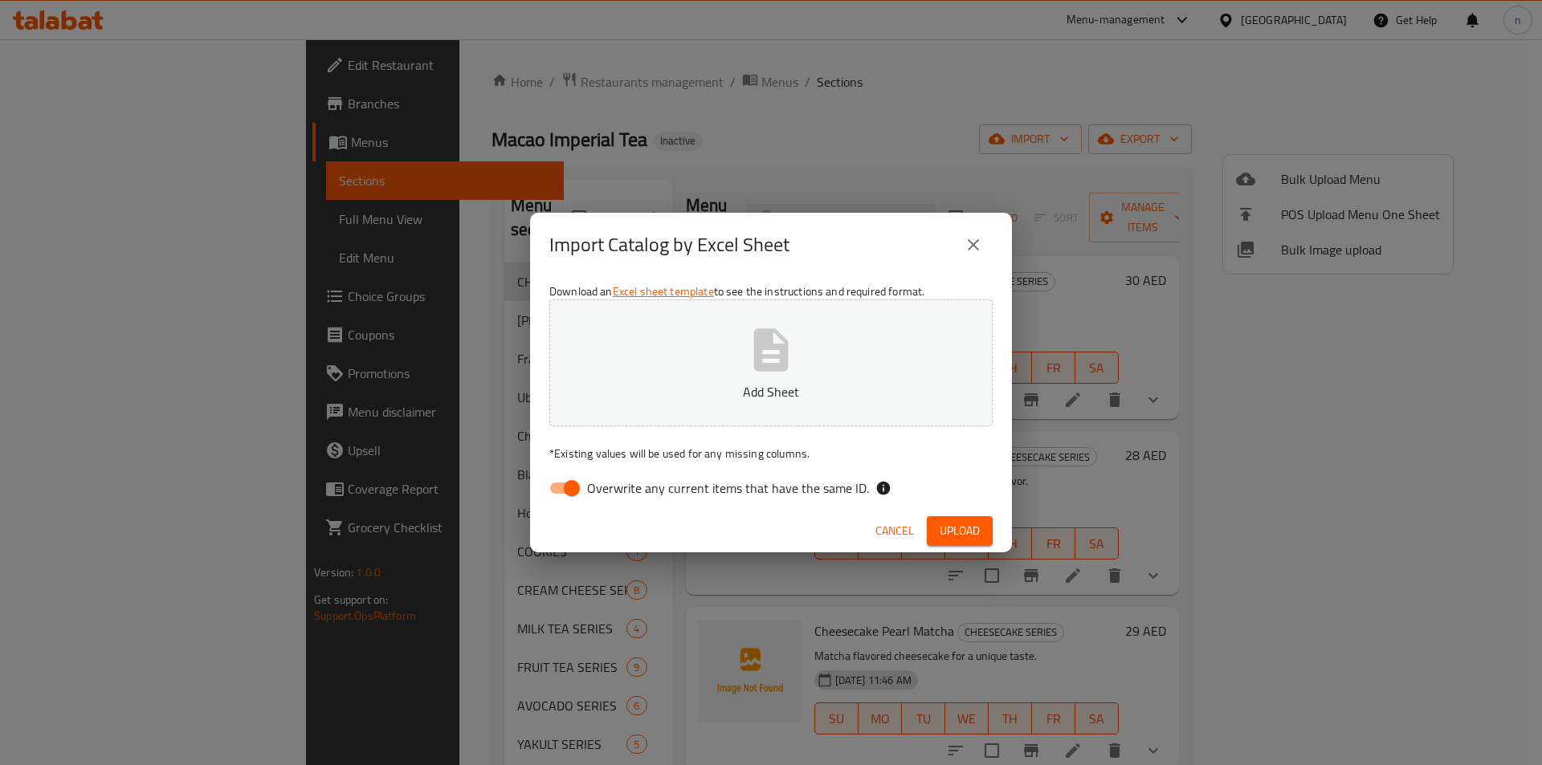
click at [578, 484] on input "Overwrite any current items that have the same ID." at bounding box center [572, 488] width 92 height 31
checkbox input "false"
click at [725, 404] on button "Add Sheet" at bounding box center [770, 363] width 443 height 127
click at [969, 539] on span "Upload" at bounding box center [960, 531] width 40 height 20
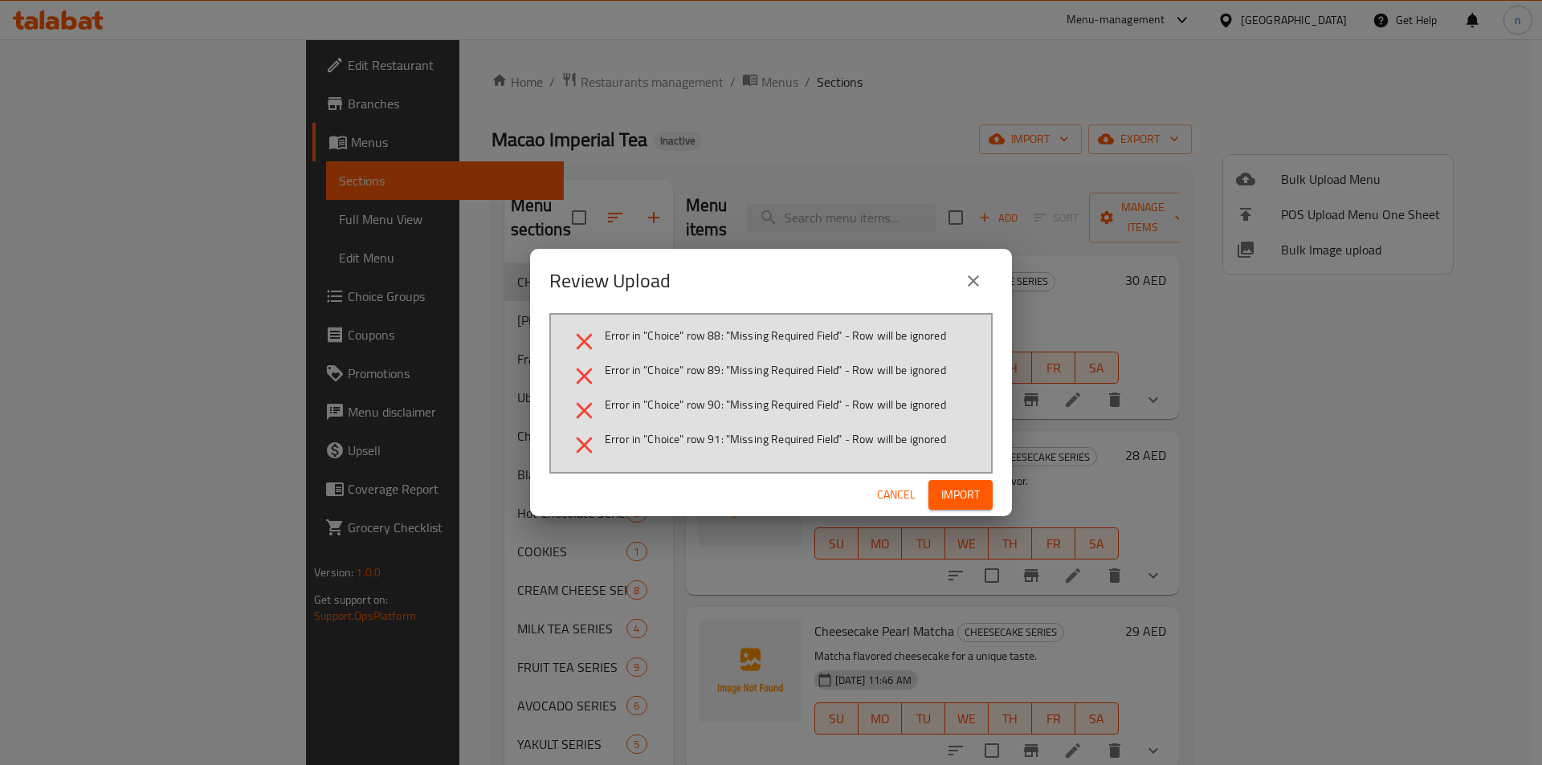
click at [973, 274] on icon "close" at bounding box center [973, 280] width 19 height 19
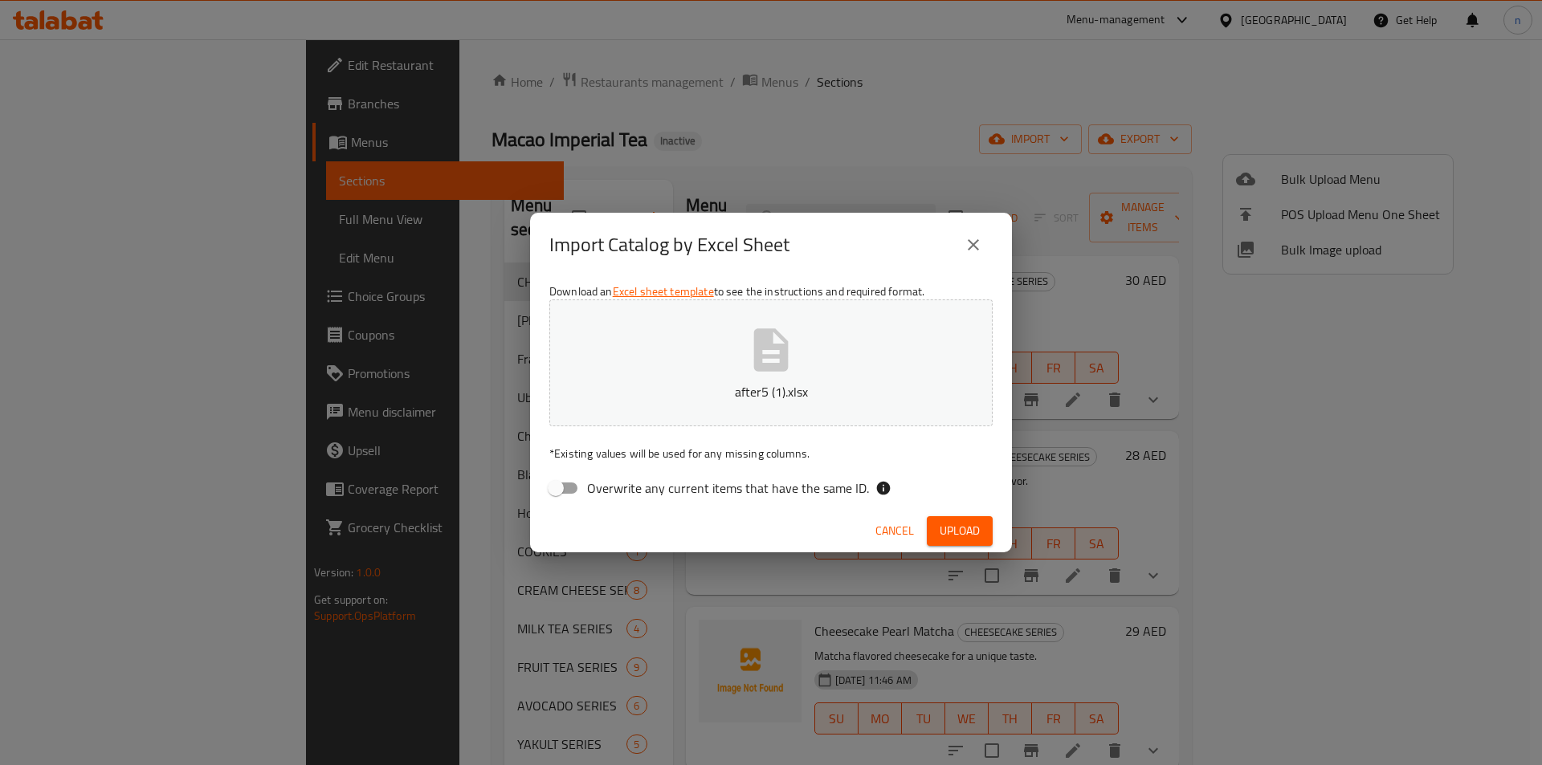
click at [961, 244] on button "close" at bounding box center [973, 245] width 39 height 39
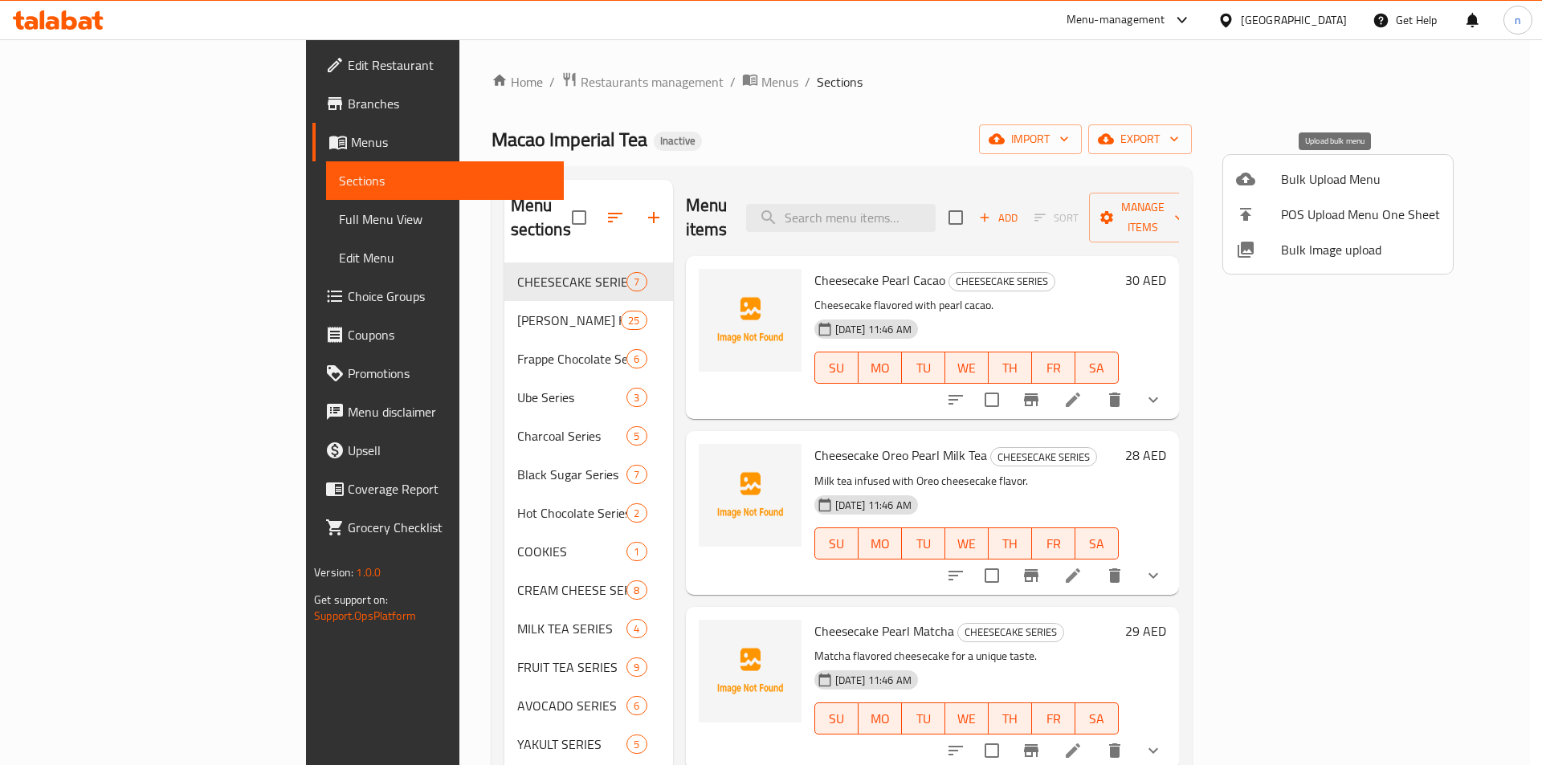
click at [1301, 173] on span "Bulk Upload Menu" at bounding box center [1360, 178] width 159 height 19
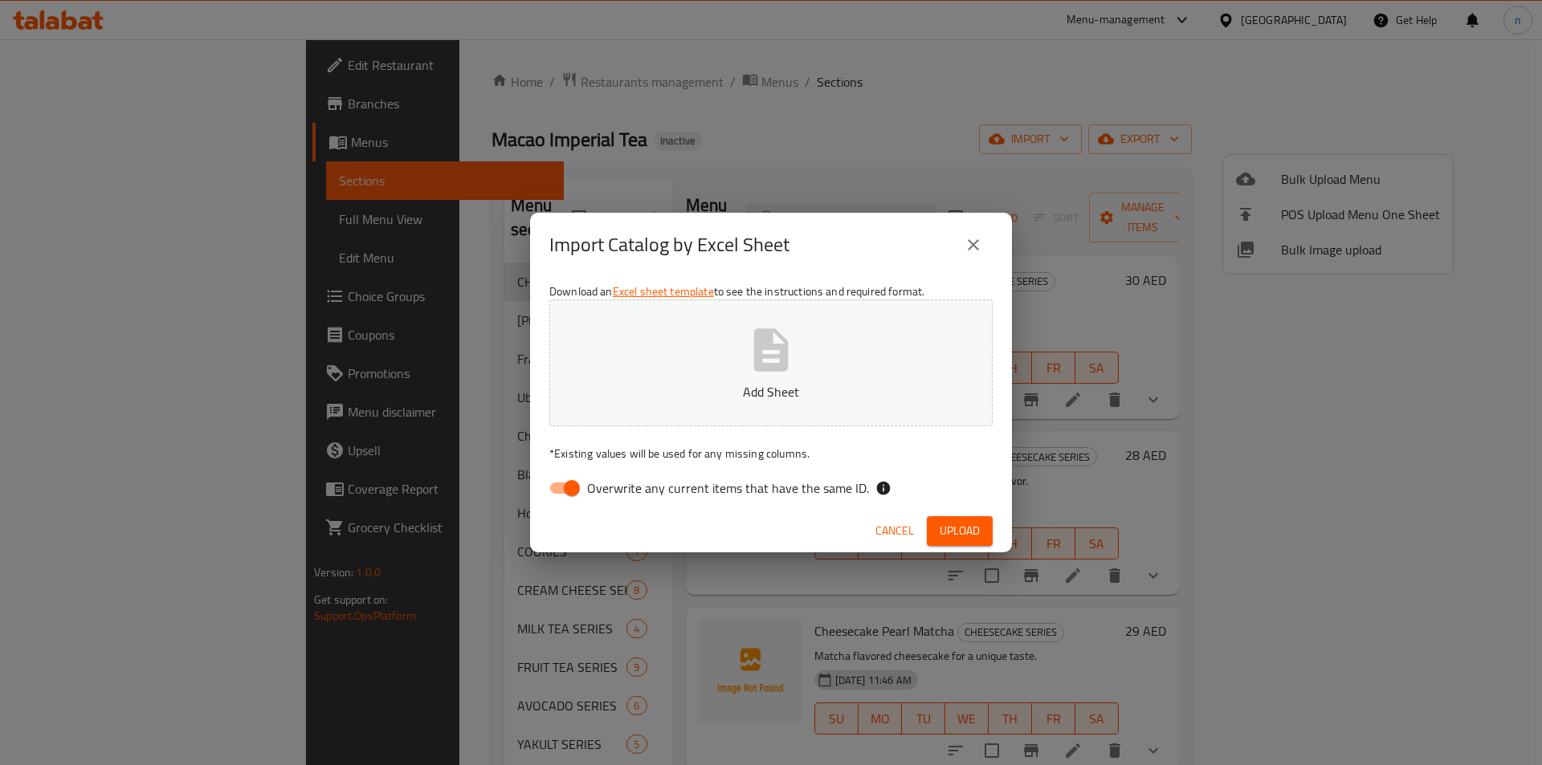
drag, startPoint x: 551, startPoint y: 491, endPoint x: 563, endPoint y: 489, distance: 12.3
click at [551, 491] on input "Overwrite any current items that have the same ID." at bounding box center [572, 488] width 92 height 31
checkbox input "false"
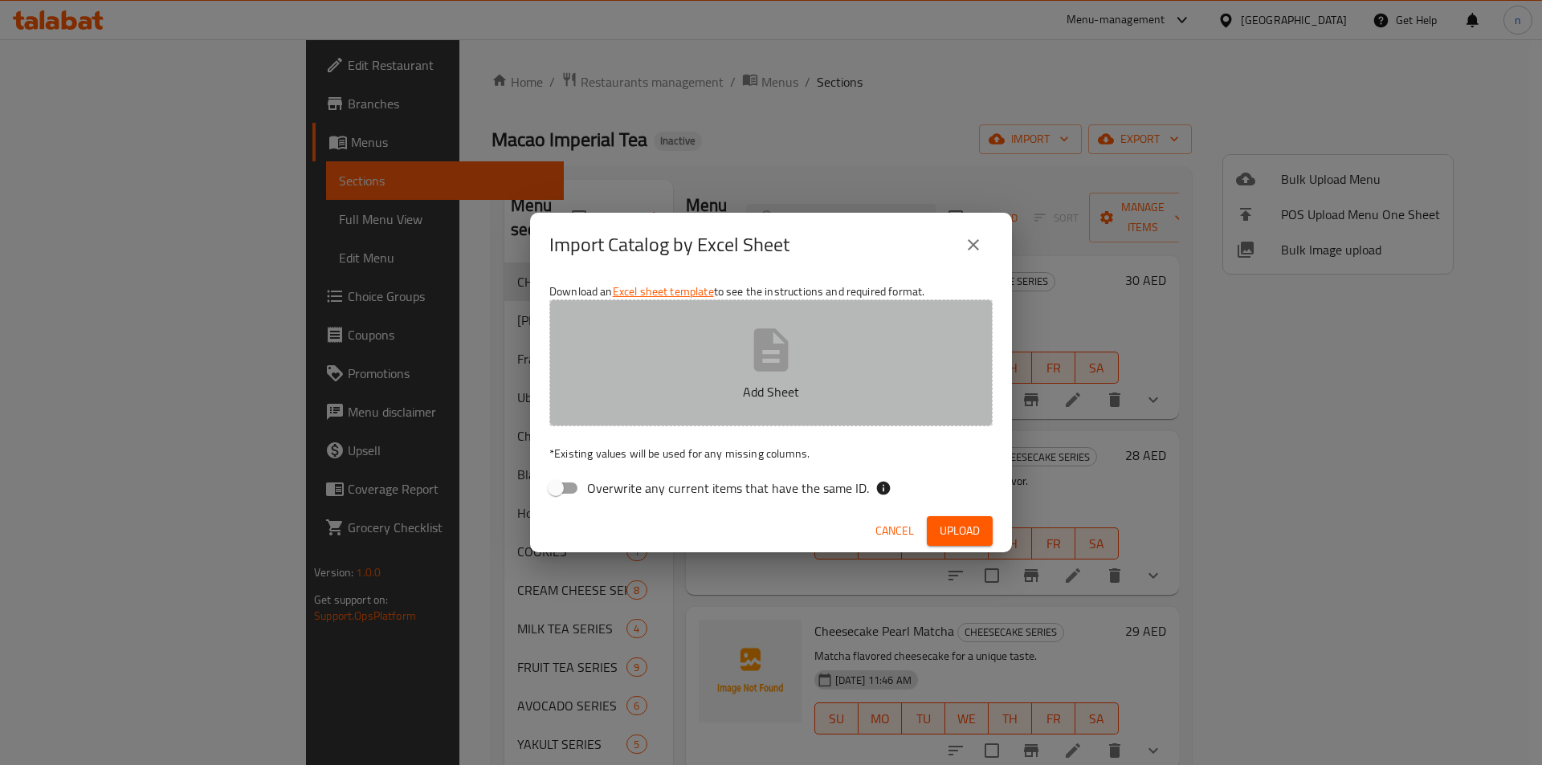
click at [710, 388] on p "Add Sheet" at bounding box center [771, 391] width 394 height 19
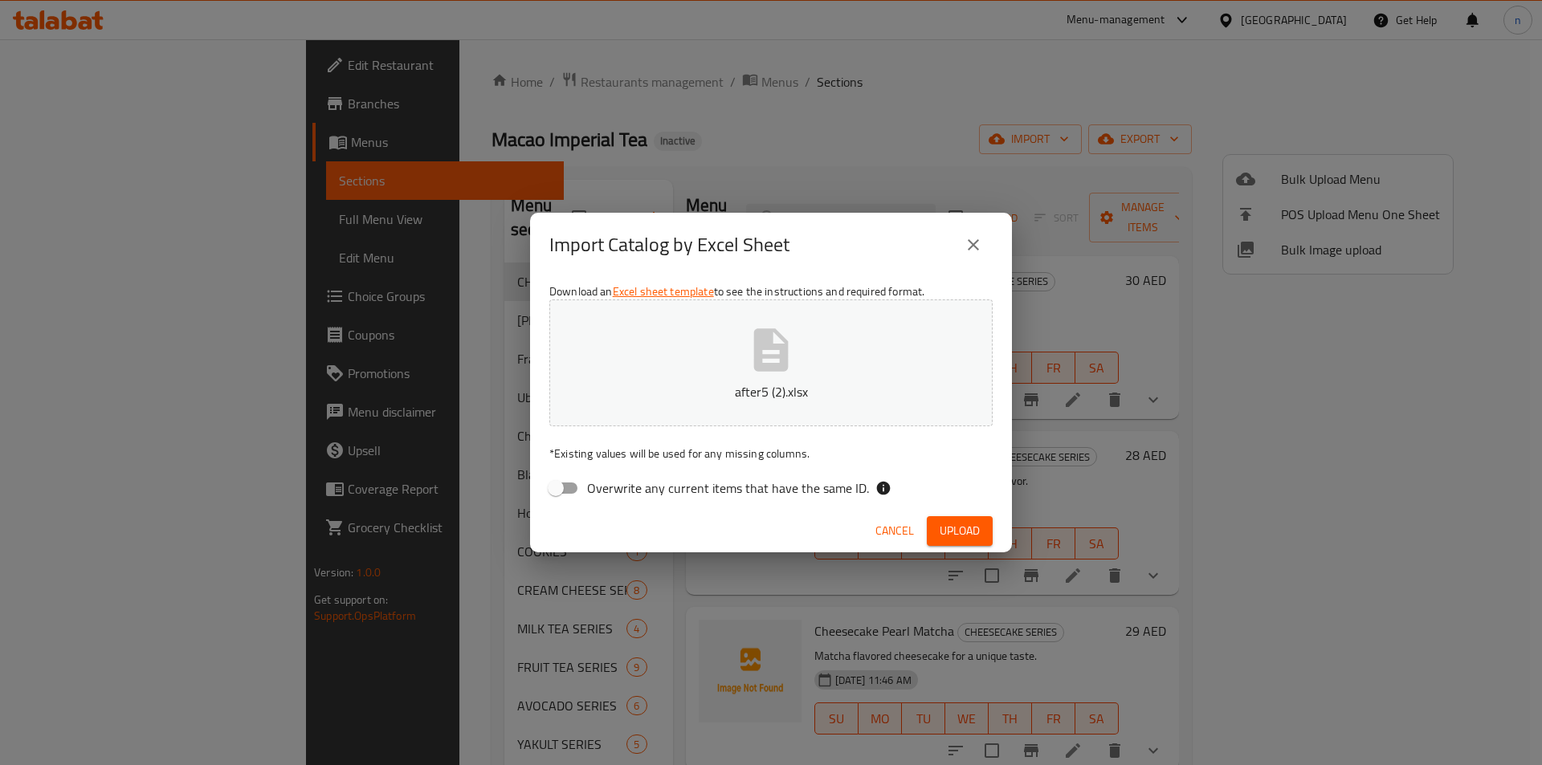
click at [968, 540] on span "Upload" at bounding box center [960, 531] width 40 height 20
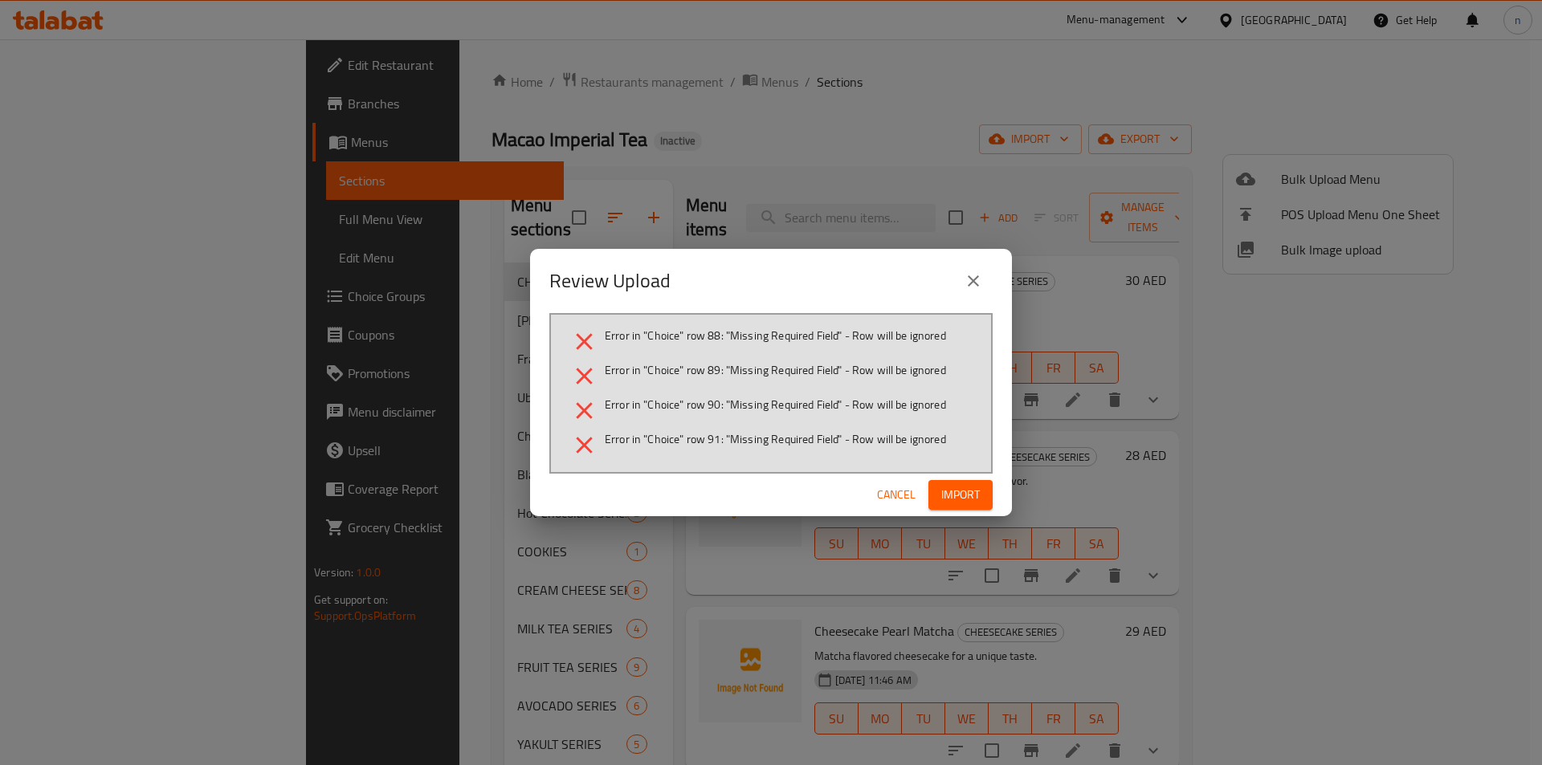
click at [964, 284] on icon "close" at bounding box center [973, 280] width 19 height 19
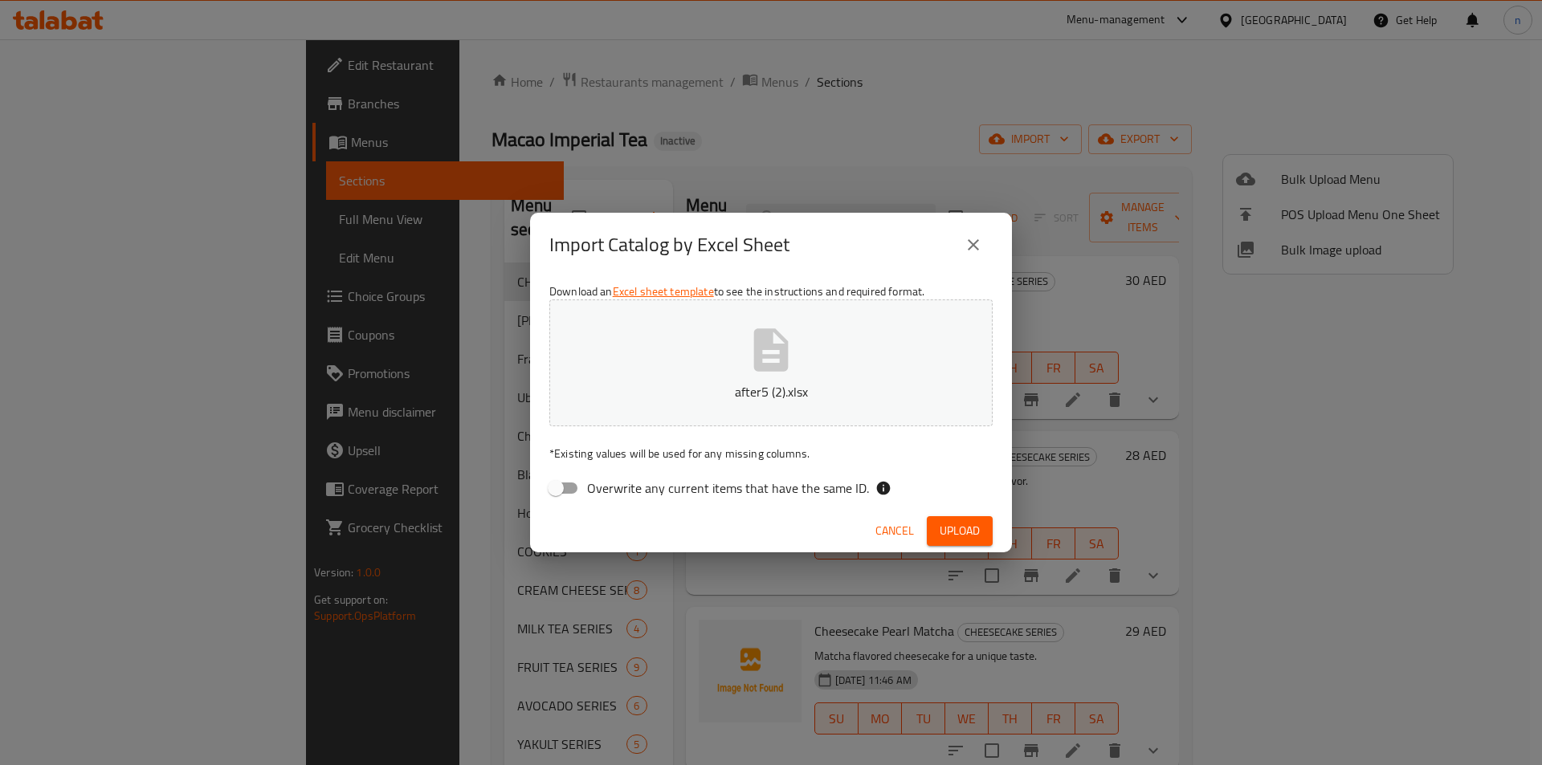
click at [970, 248] on icon "close" at bounding box center [973, 244] width 11 height 11
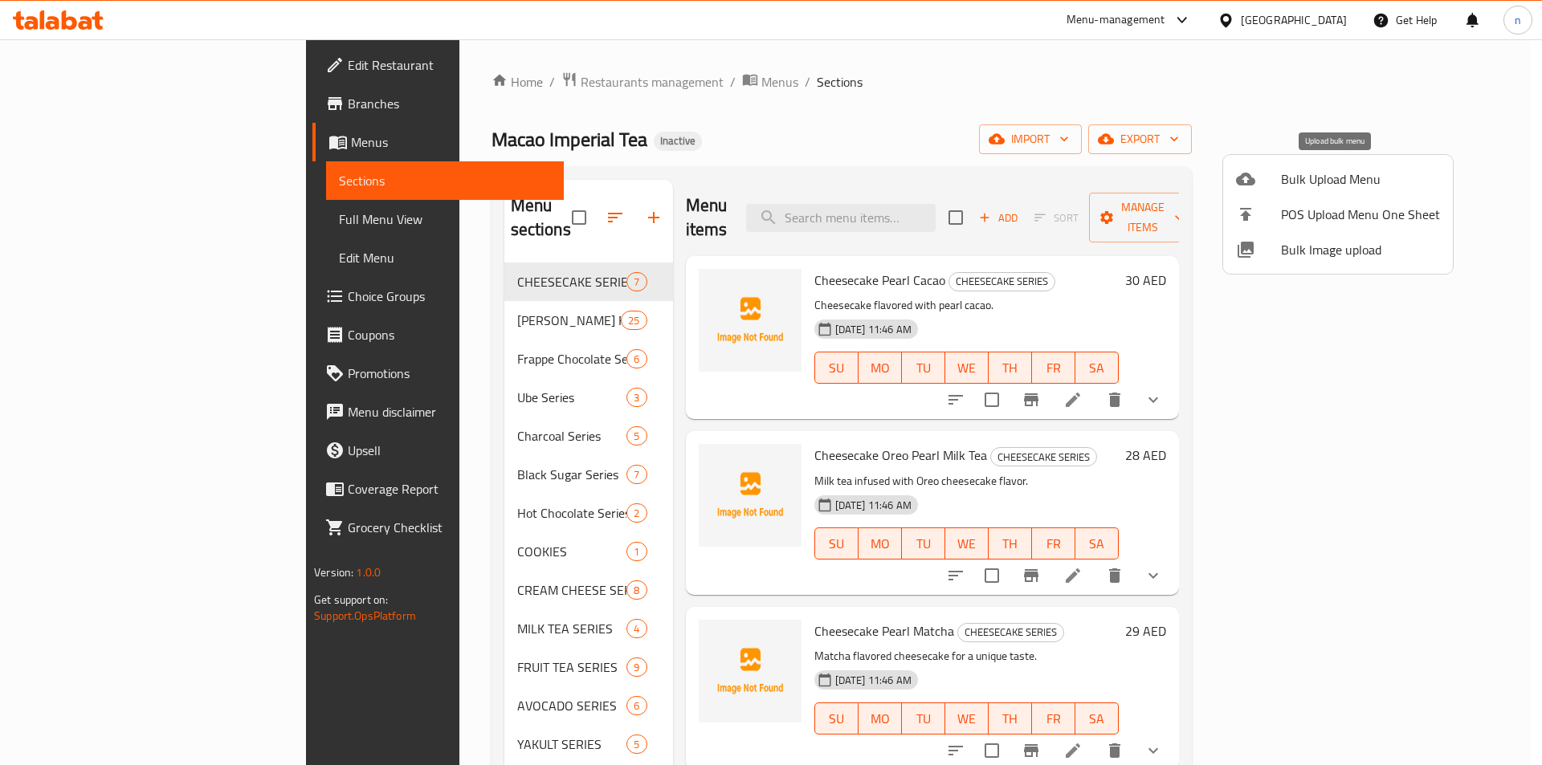
click at [1333, 193] on li "Bulk Upload Menu" at bounding box center [1338, 178] width 230 height 35
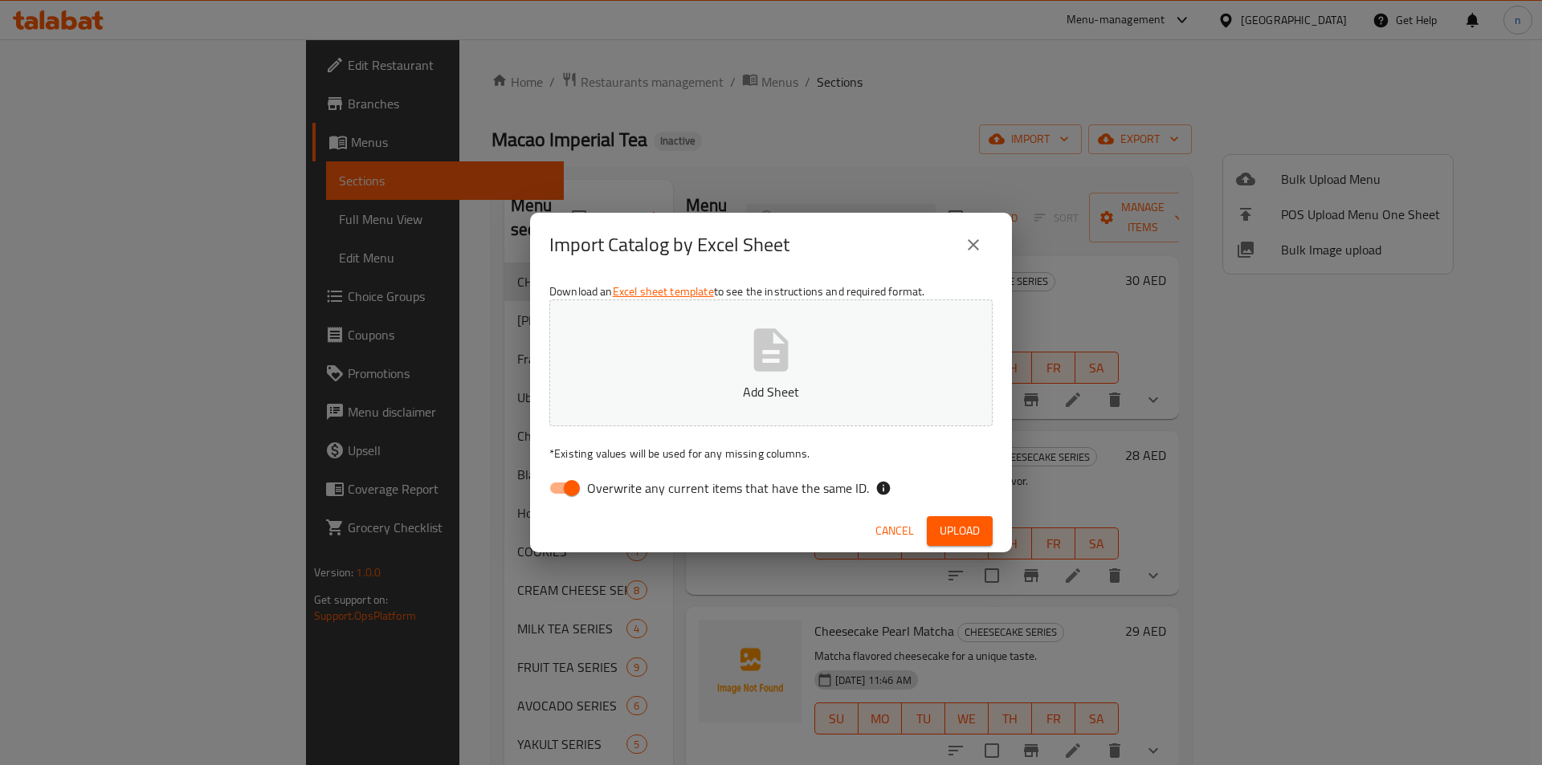
click at [563, 492] on input "Overwrite any current items that have the same ID." at bounding box center [572, 488] width 92 height 31
checkbox input "false"
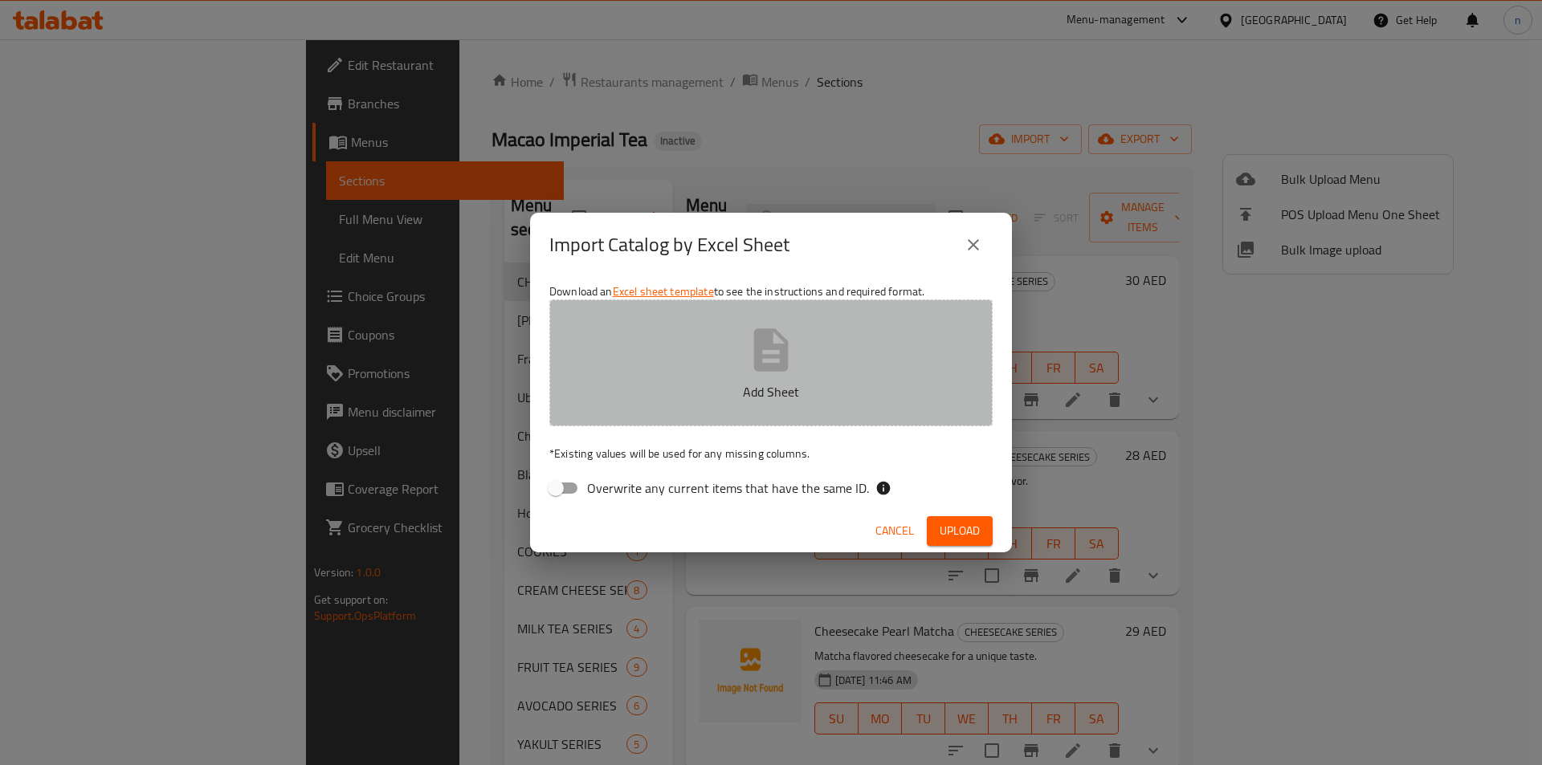
click at [653, 380] on button "Add Sheet" at bounding box center [770, 363] width 443 height 127
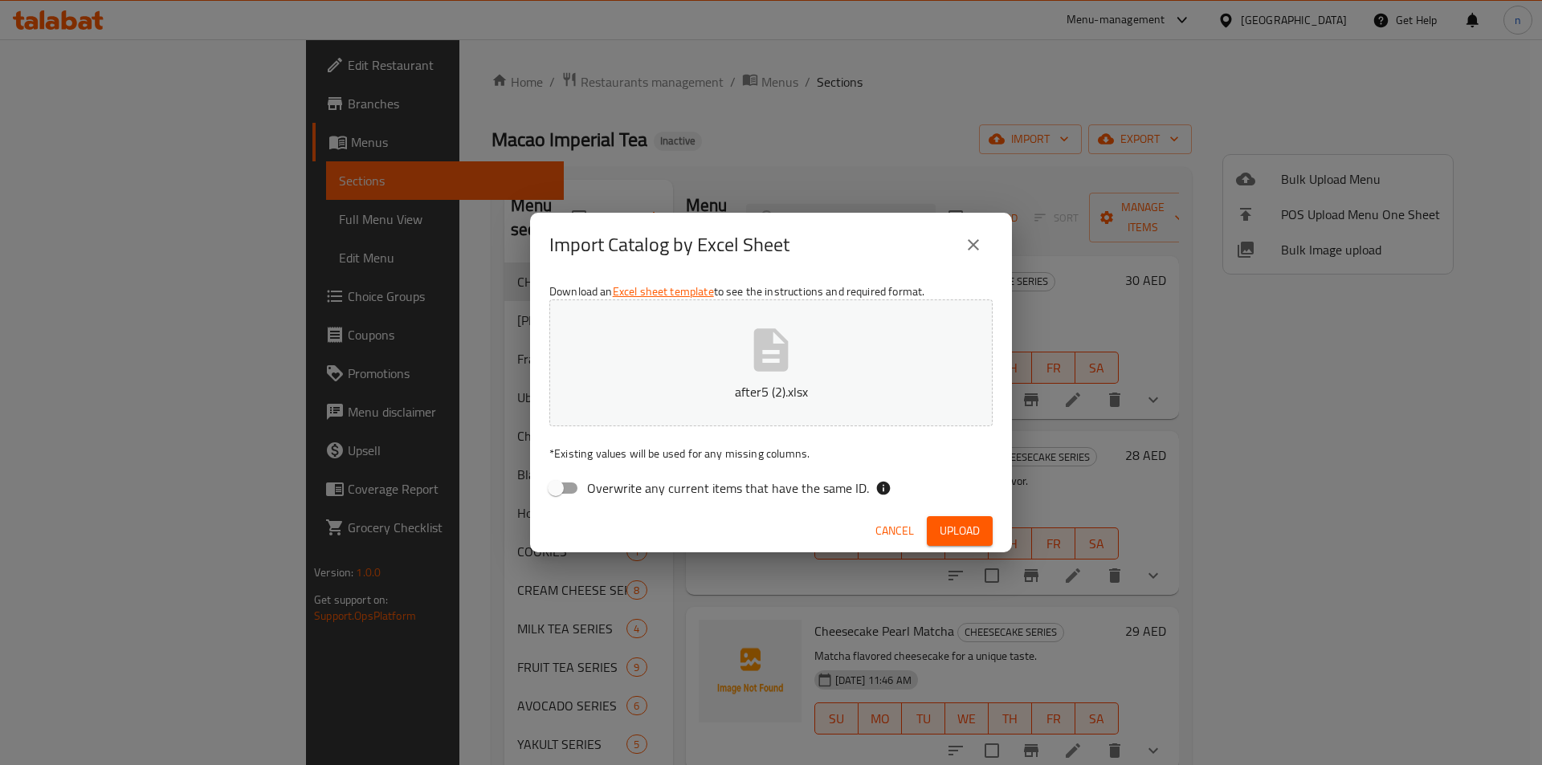
click at [960, 534] on span "Upload" at bounding box center [960, 531] width 40 height 20
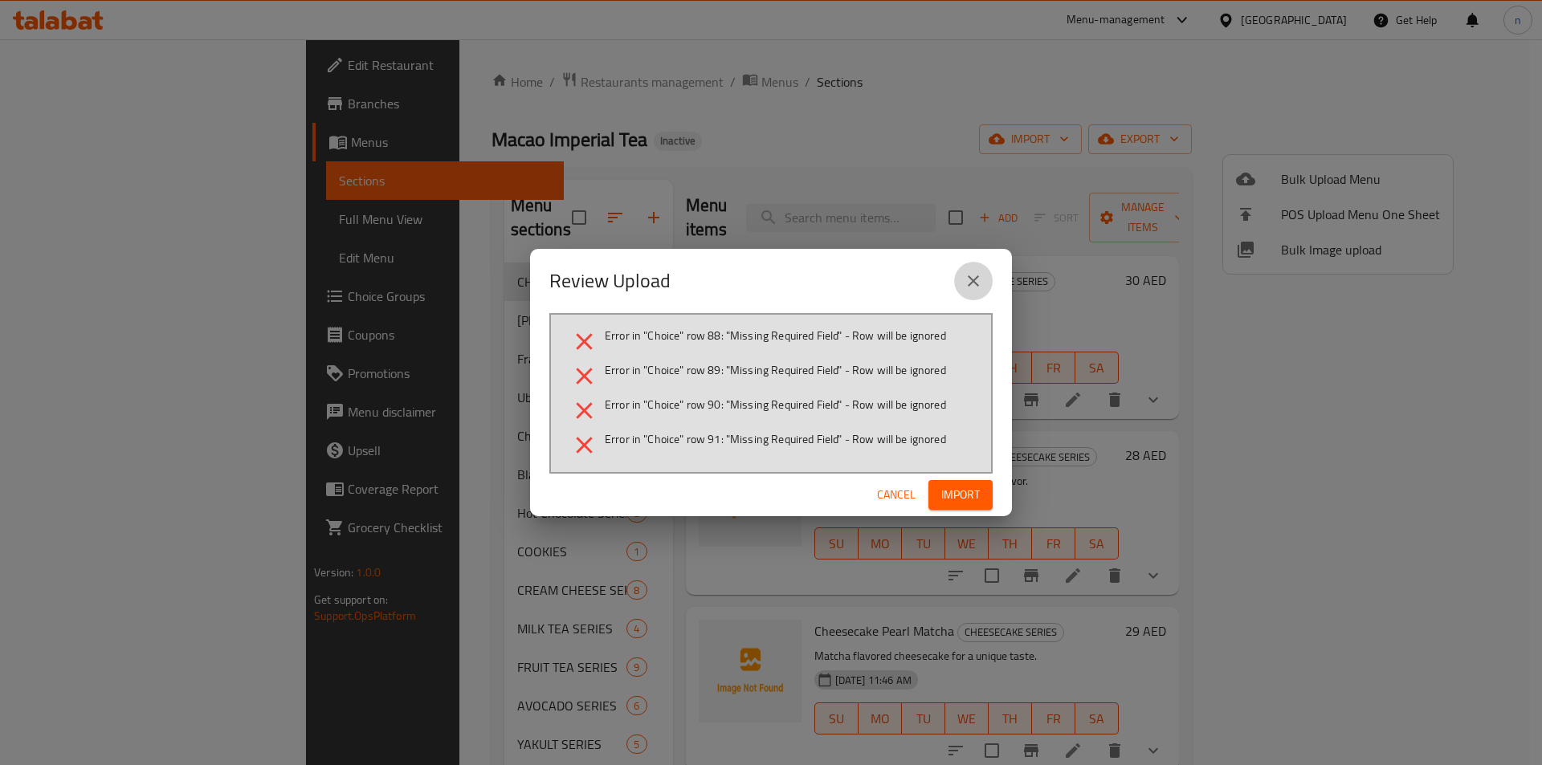
click at [992, 279] on button "close" at bounding box center [973, 281] width 39 height 39
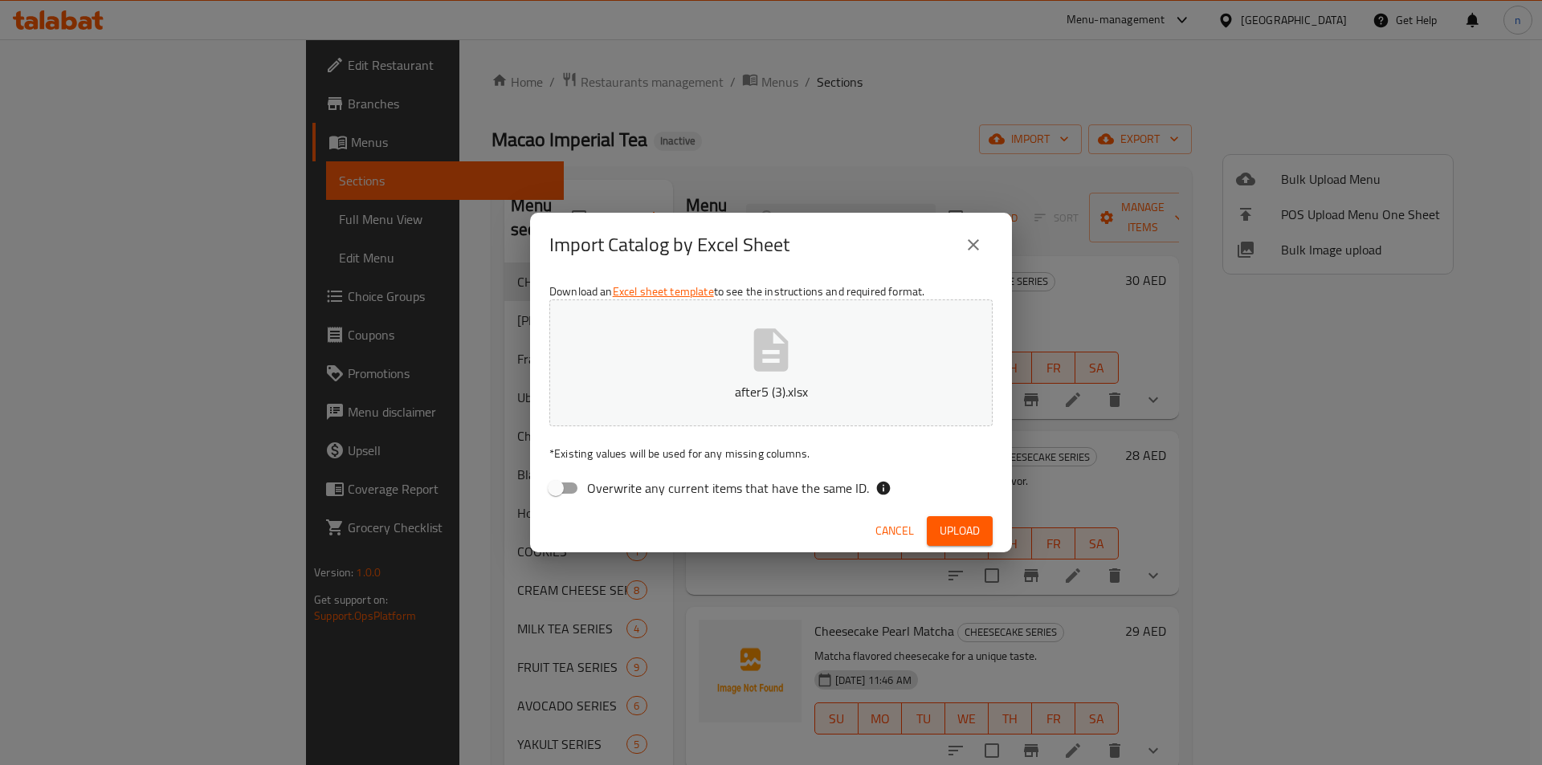
click at [955, 526] on span "Upload" at bounding box center [960, 531] width 40 height 20
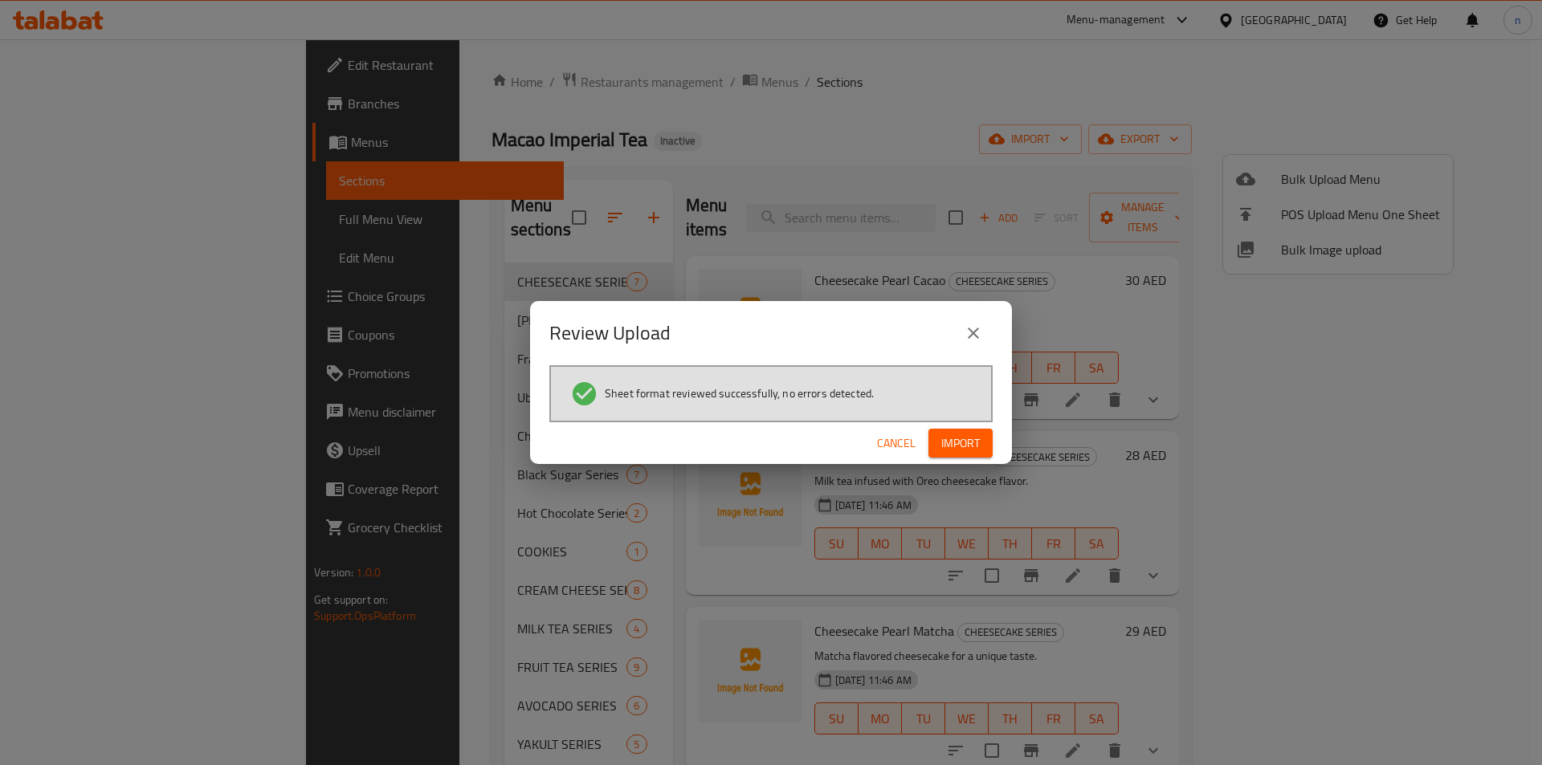
click at [986, 434] on button "Import" at bounding box center [960, 444] width 64 height 30
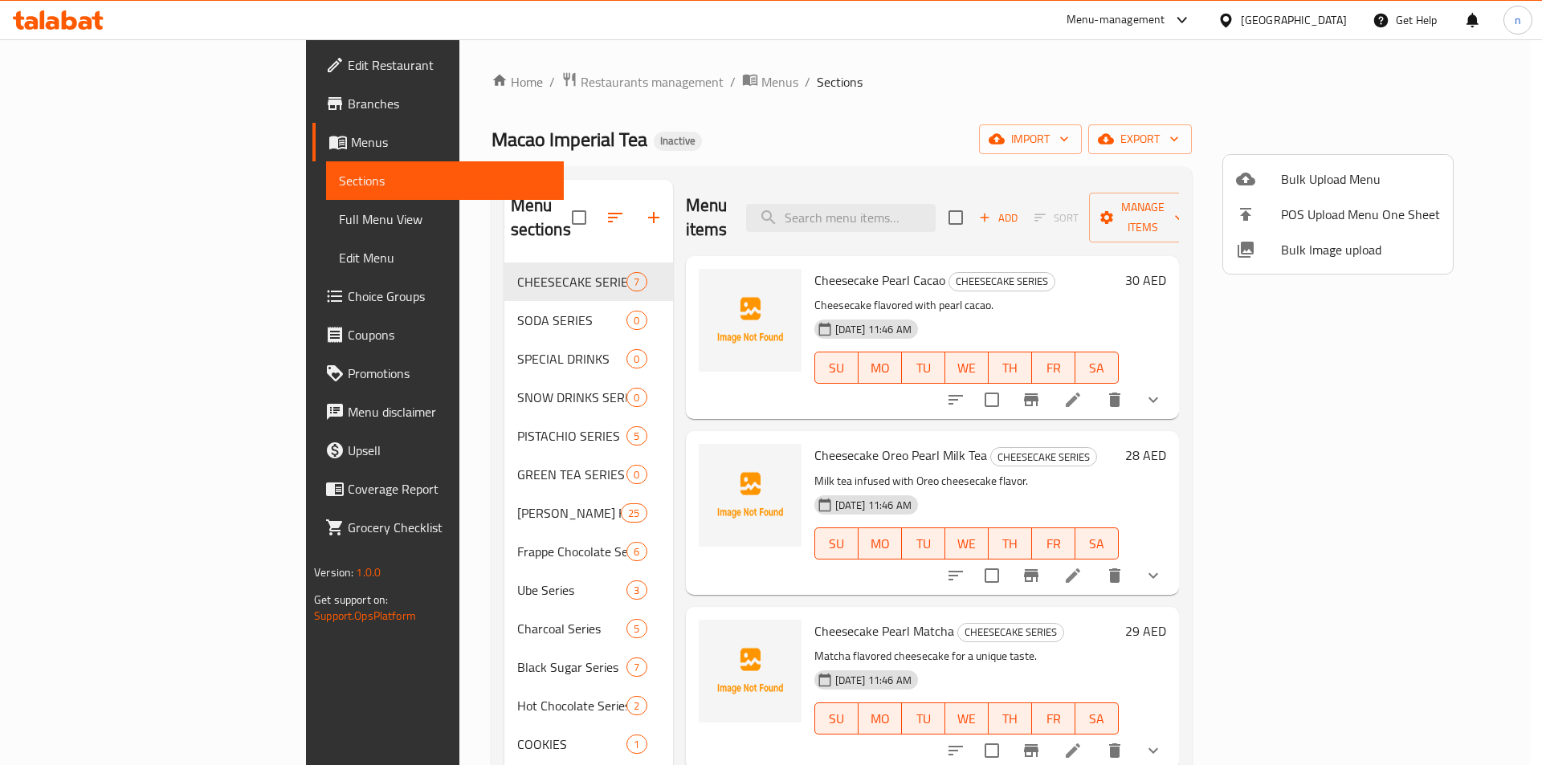
click at [56, 224] on div at bounding box center [771, 382] width 1542 height 765
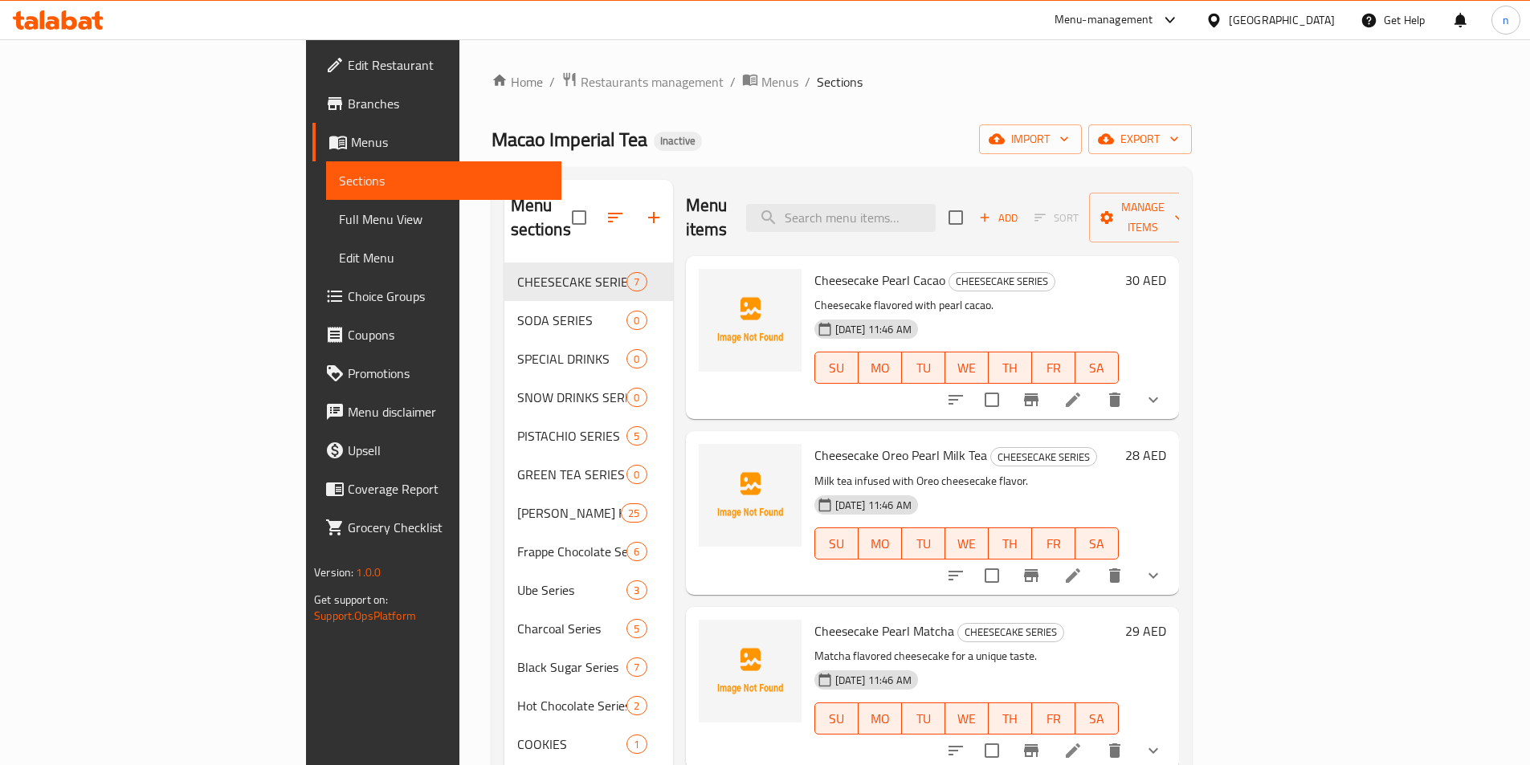
click at [339, 223] on span "Full Menu View" at bounding box center [444, 219] width 210 height 19
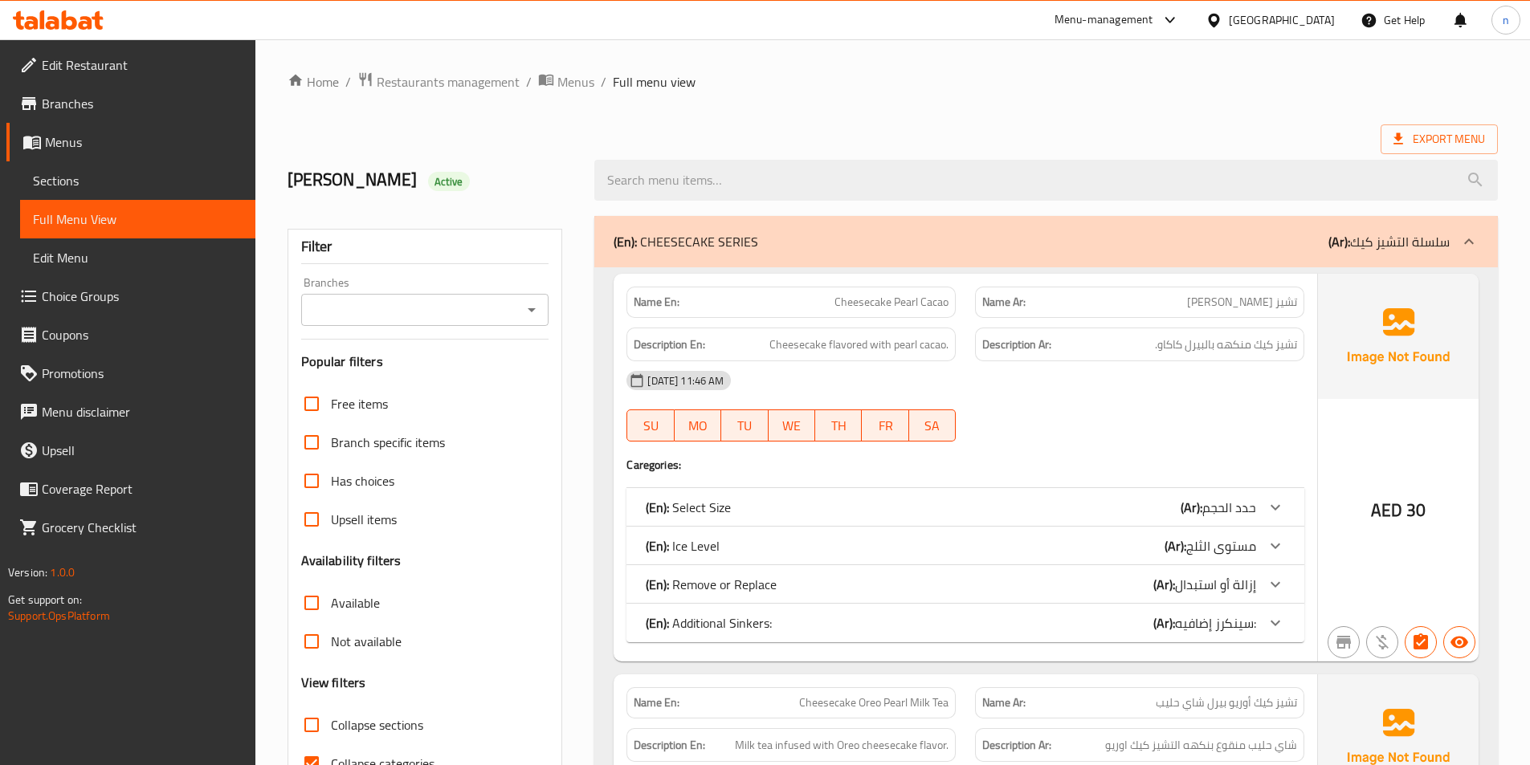
click at [1283, 230] on div "(En): CHEESECAKE SERIES (Ar): سلسلة التشيز كيك" at bounding box center [1045, 241] width 903 height 51
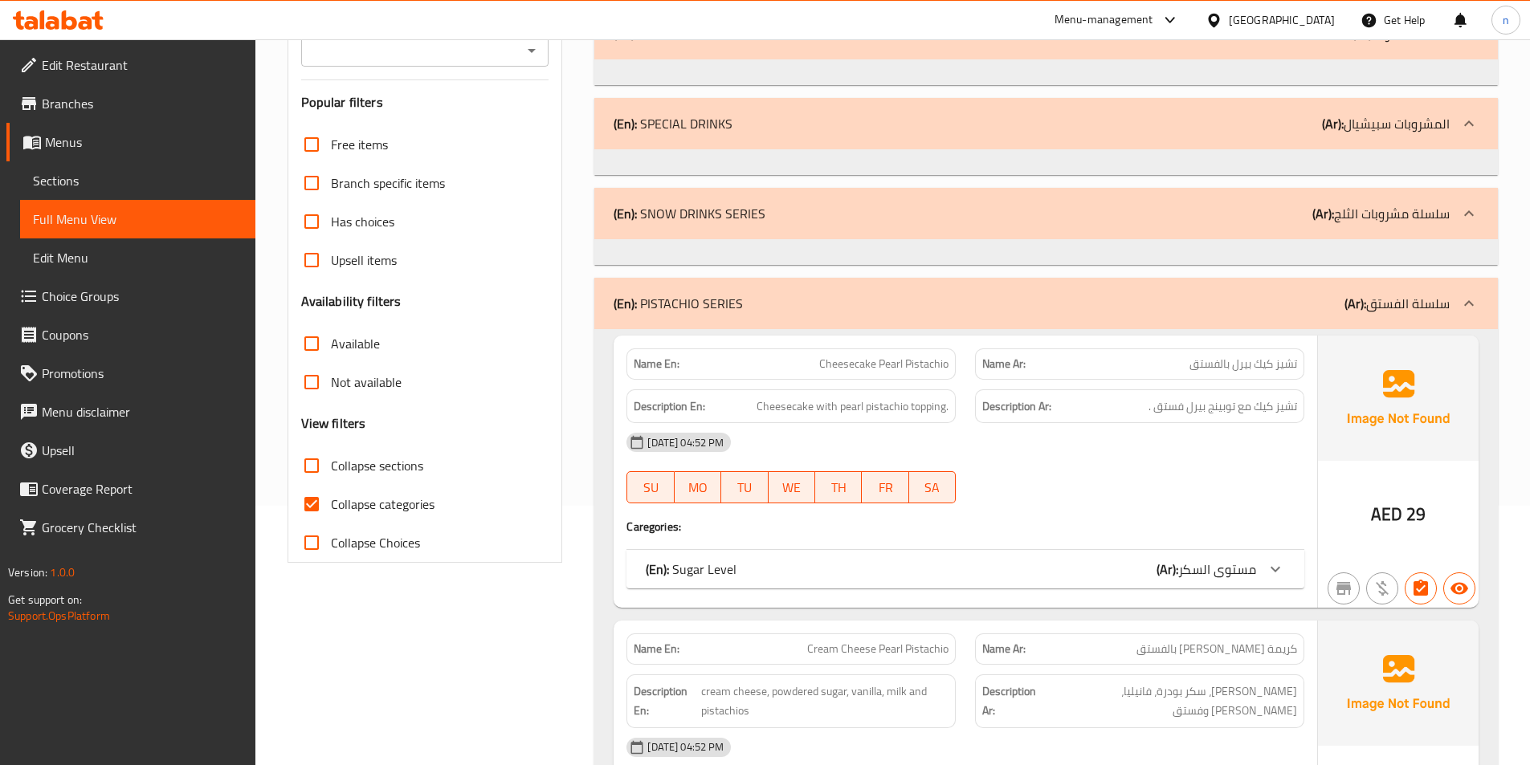
scroll to position [321, 0]
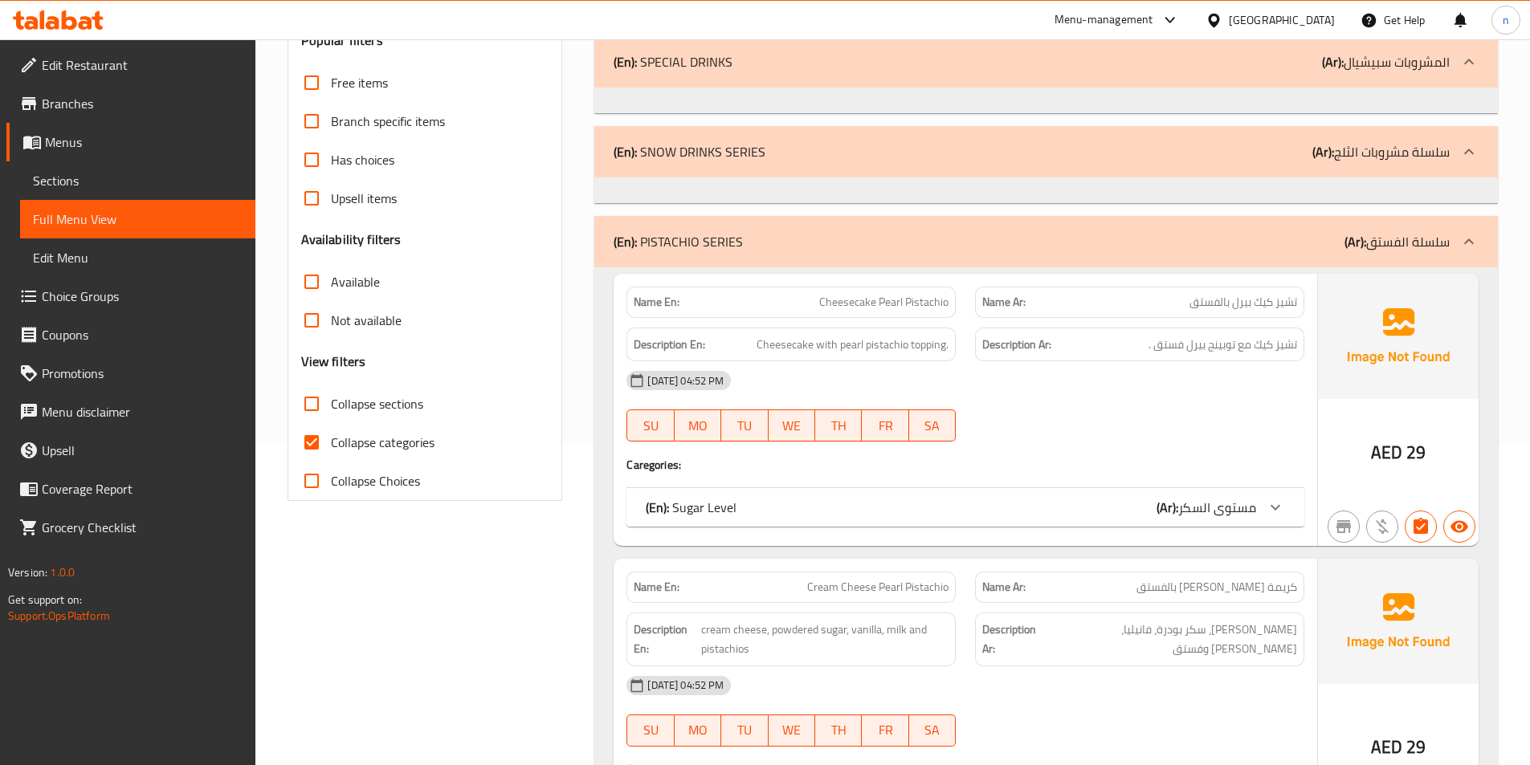
click at [312, 442] on input "Collapse categories" at bounding box center [311, 442] width 39 height 39
checkbox input "false"
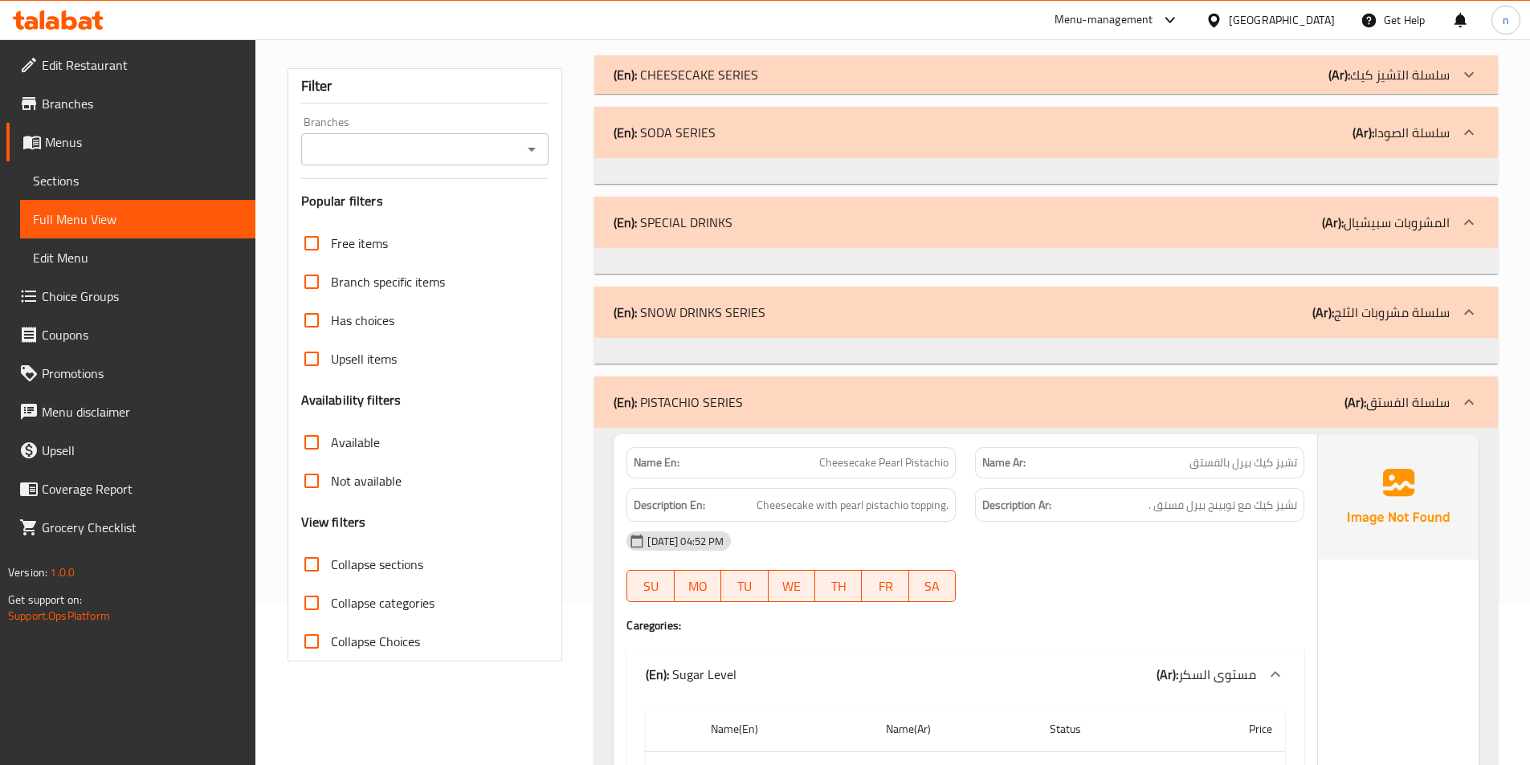
scroll to position [0, 0]
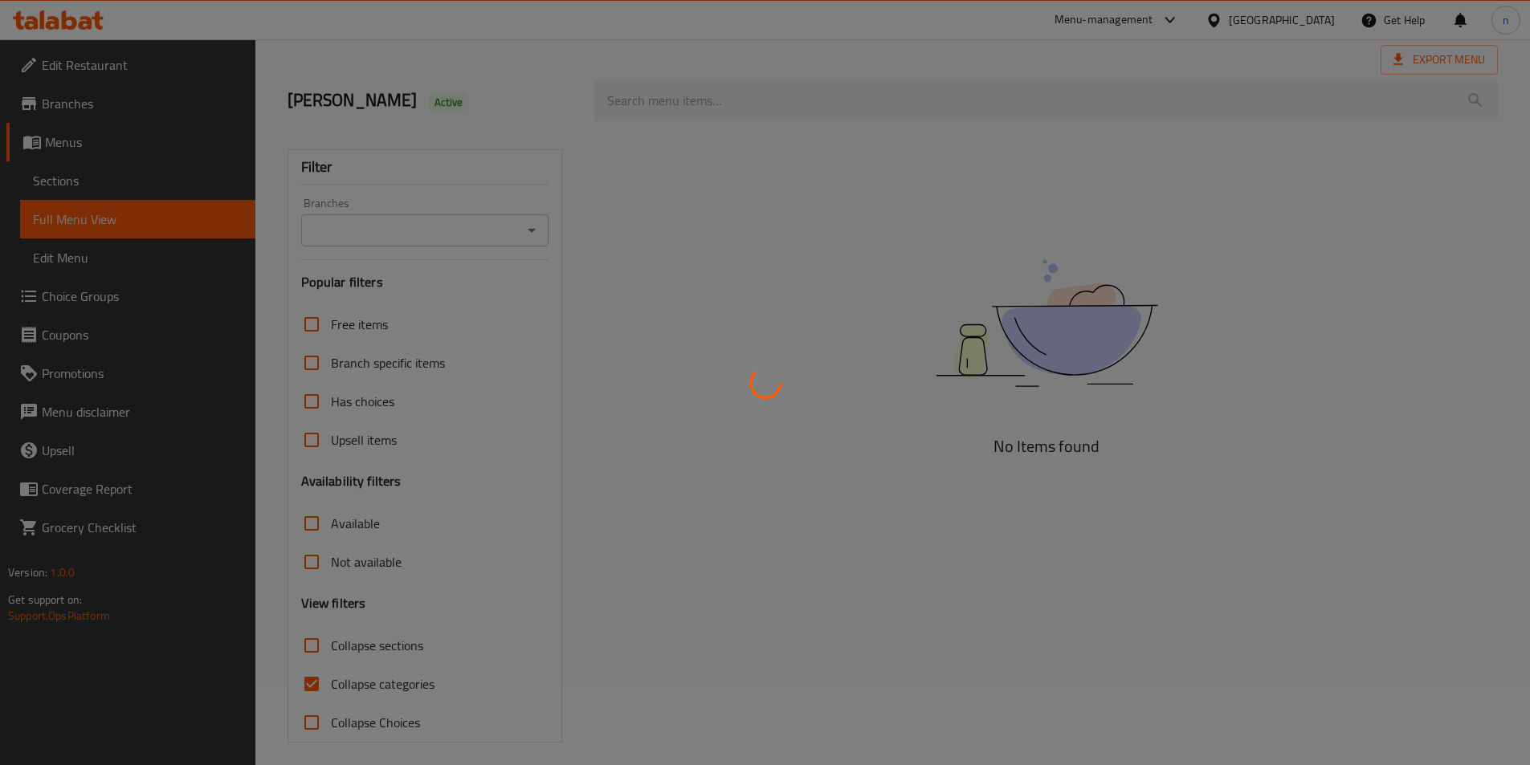
scroll to position [89, 0]
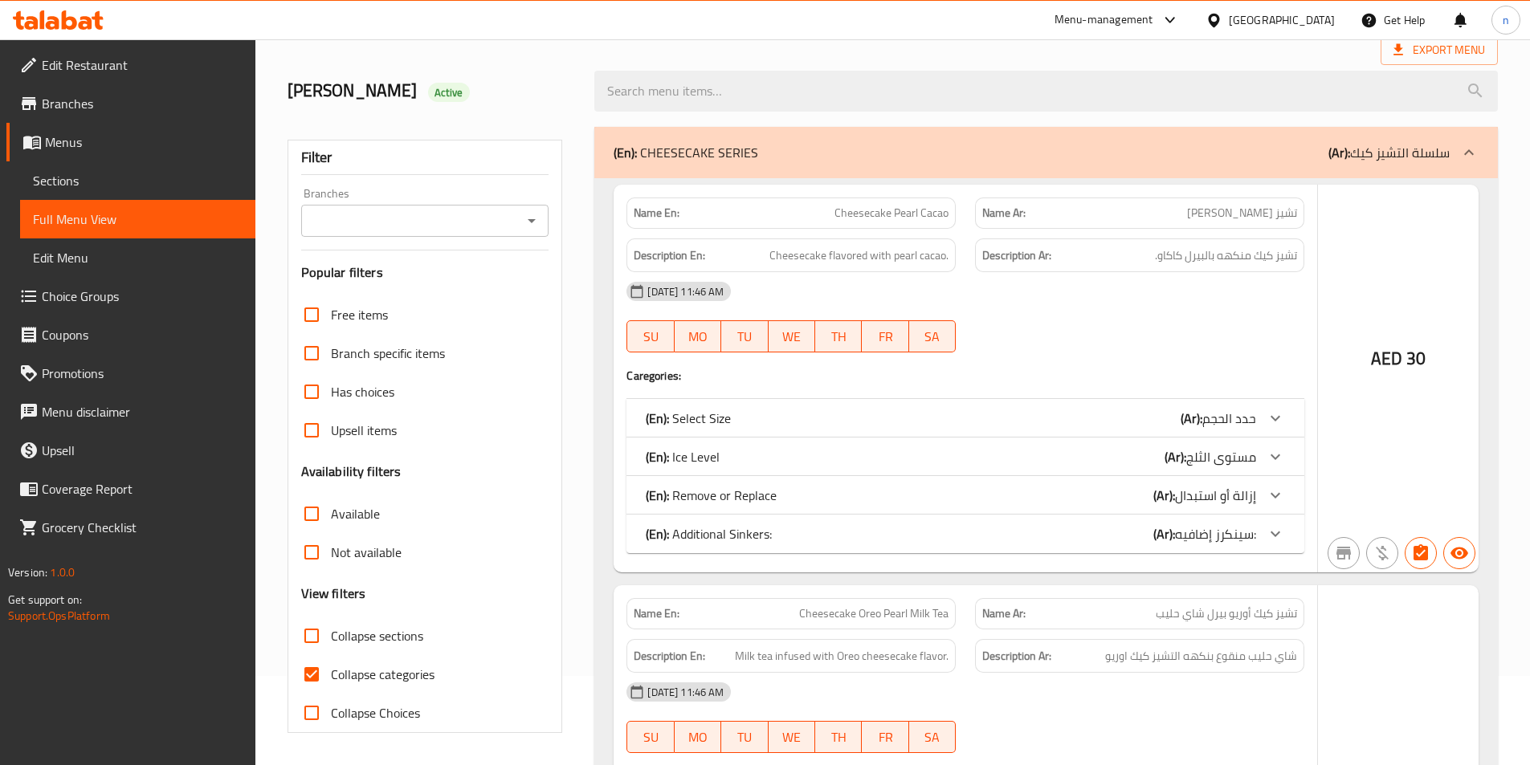
click at [323, 672] on div at bounding box center [765, 382] width 1530 height 765
click at [312, 672] on div at bounding box center [765, 382] width 1530 height 765
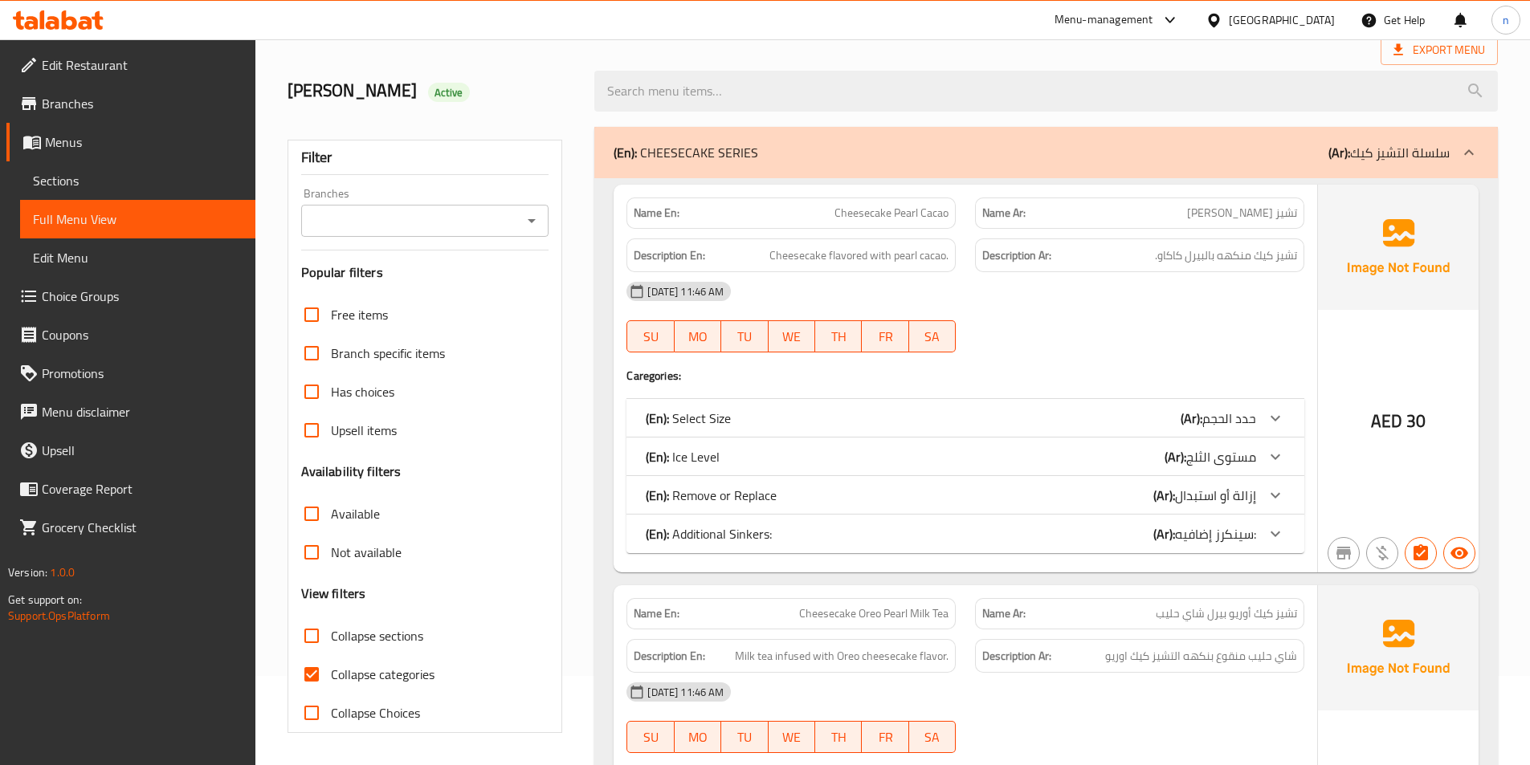
click at [312, 675] on input "Collapse categories" at bounding box center [311, 674] width 39 height 39
checkbox input "false"
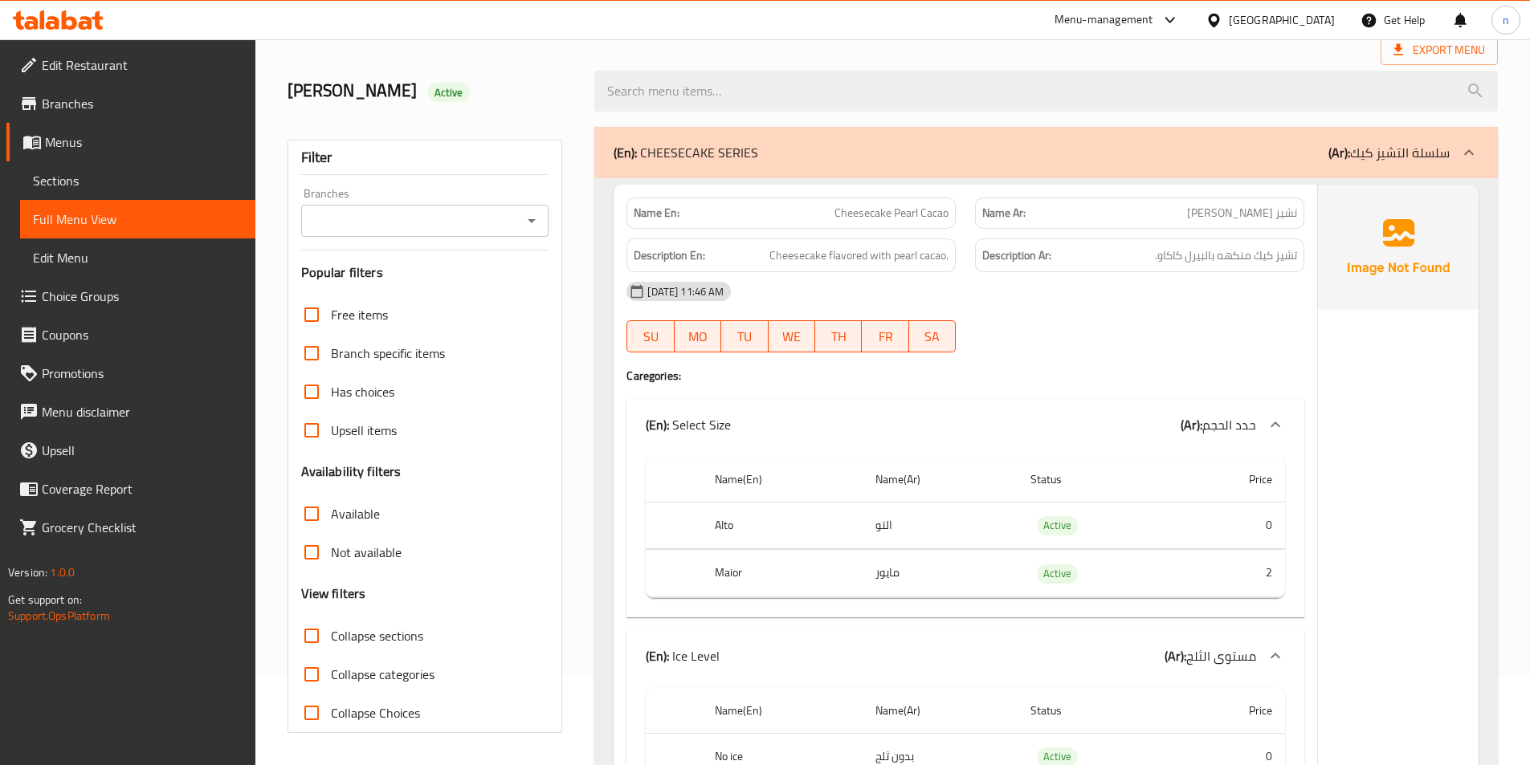
scroll to position [0, 0]
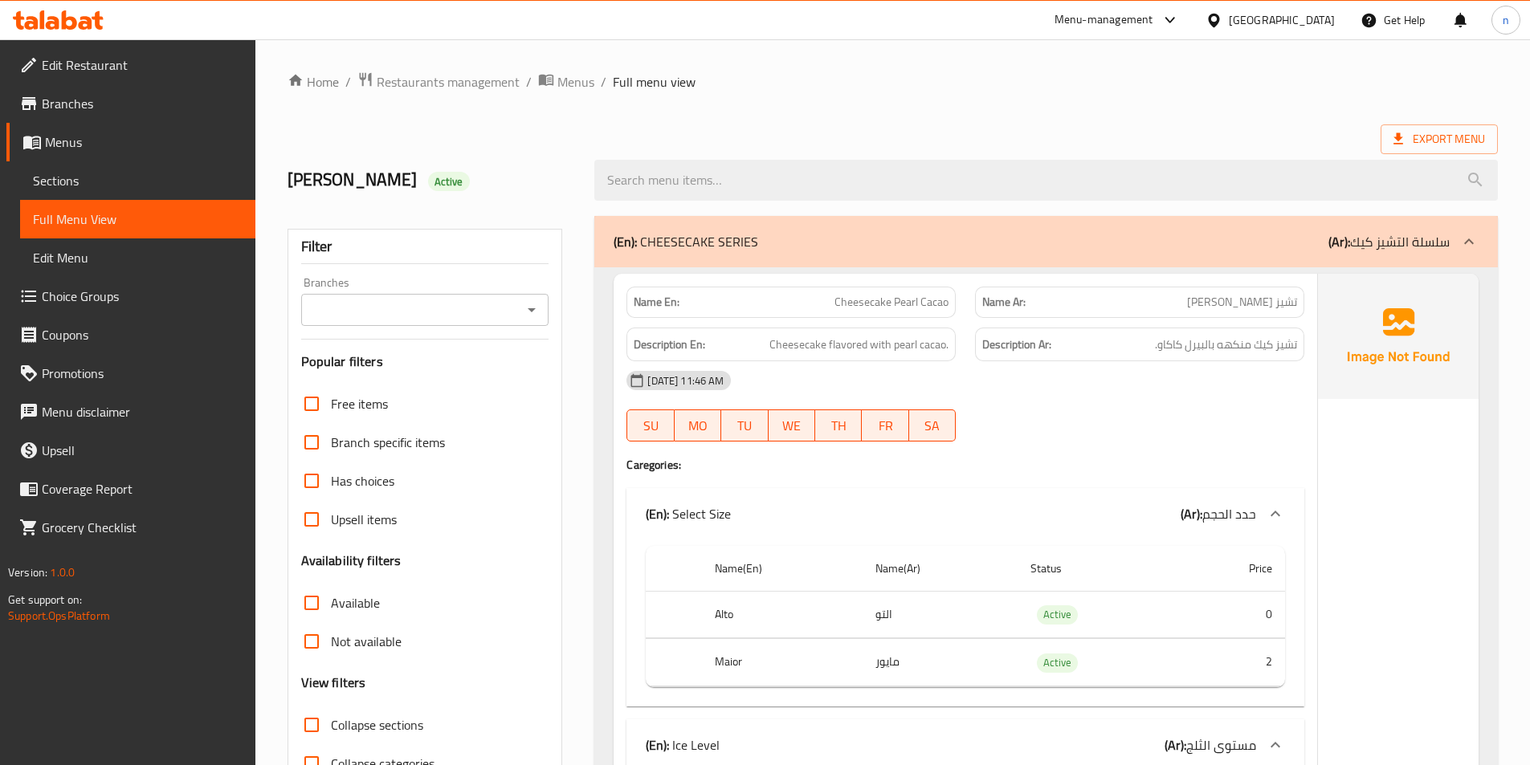
click at [1468, 241] on icon at bounding box center [1469, 242] width 10 height 6
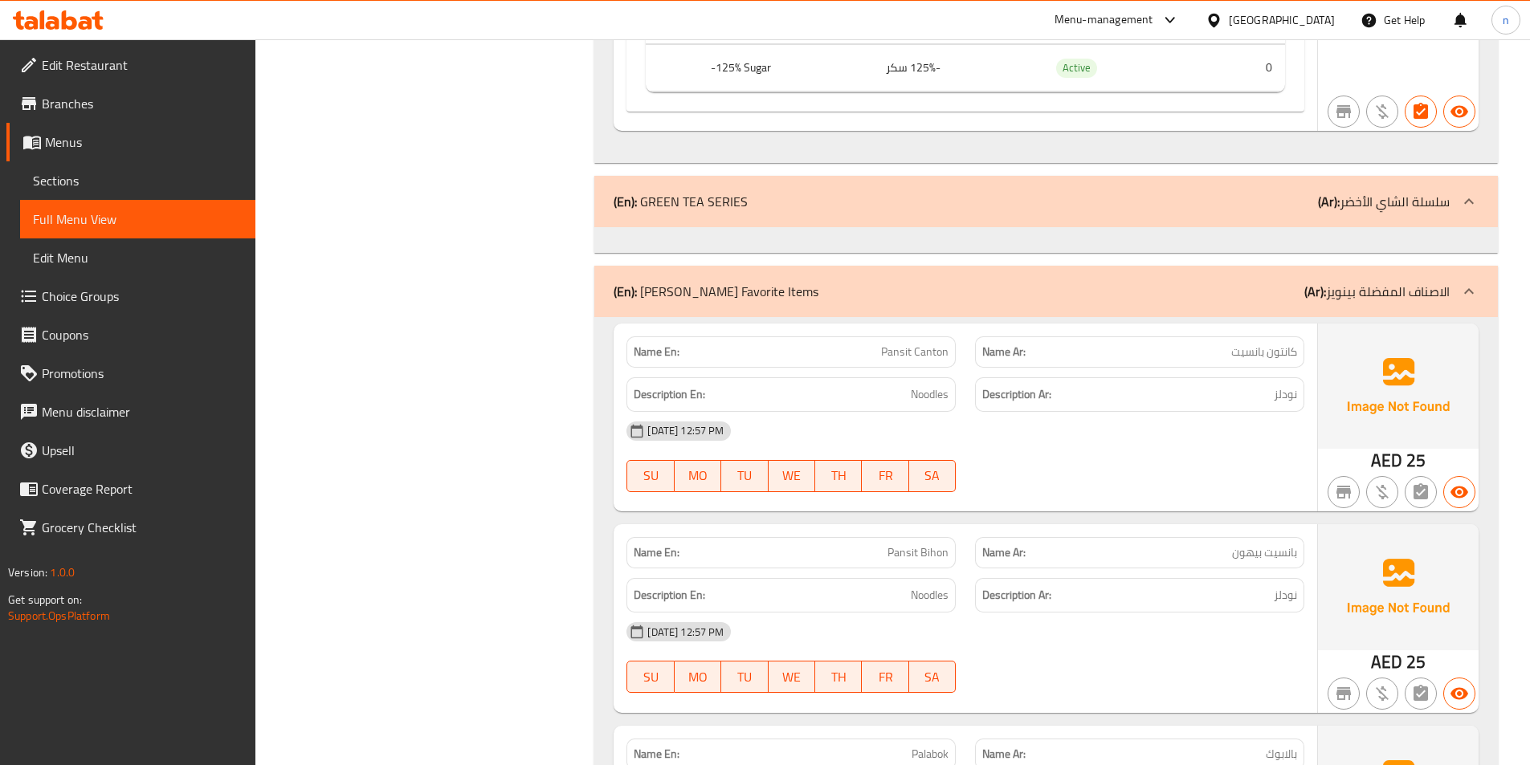
scroll to position [4096, 0]
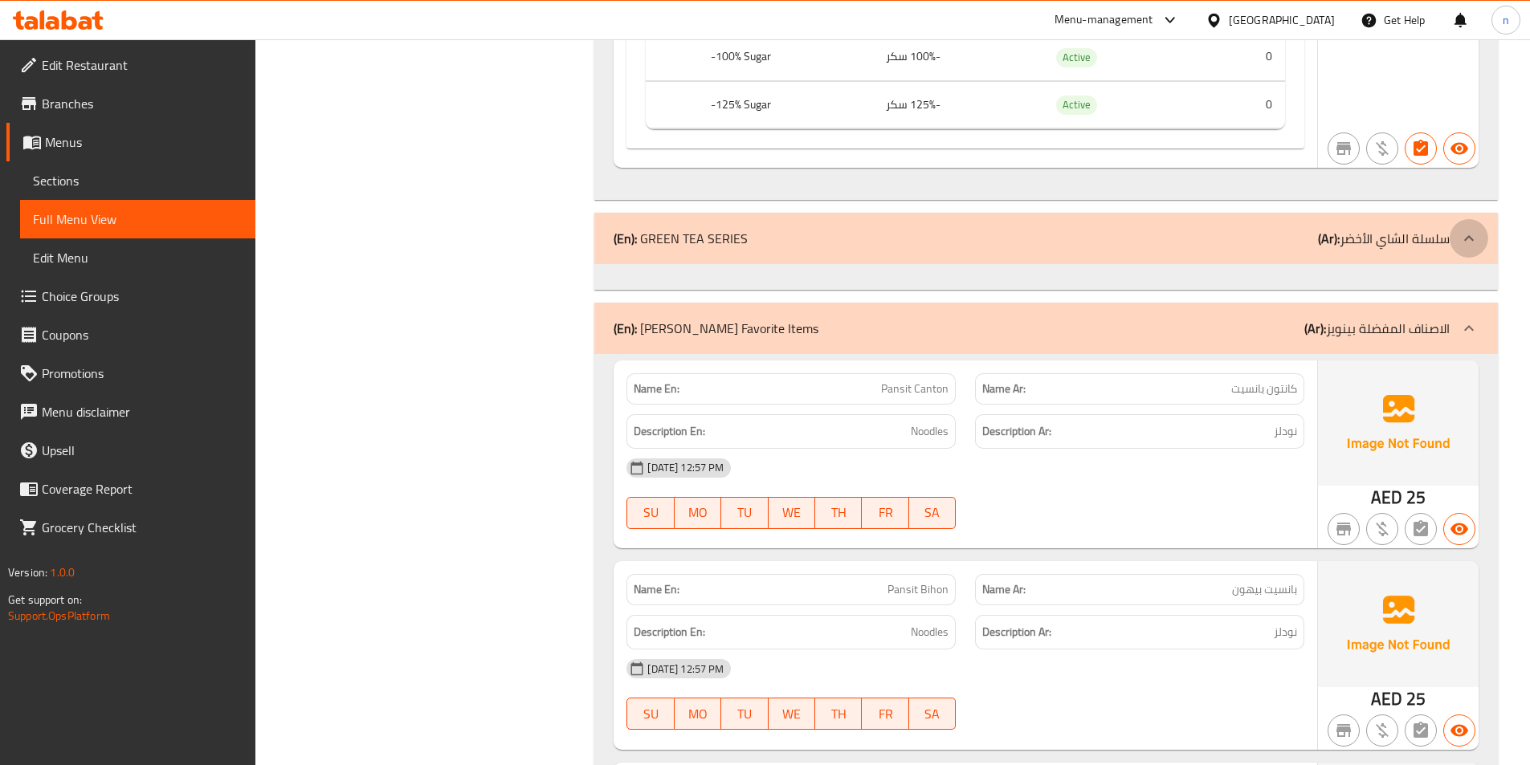
click at [1464, 239] on icon at bounding box center [1468, 238] width 19 height 19
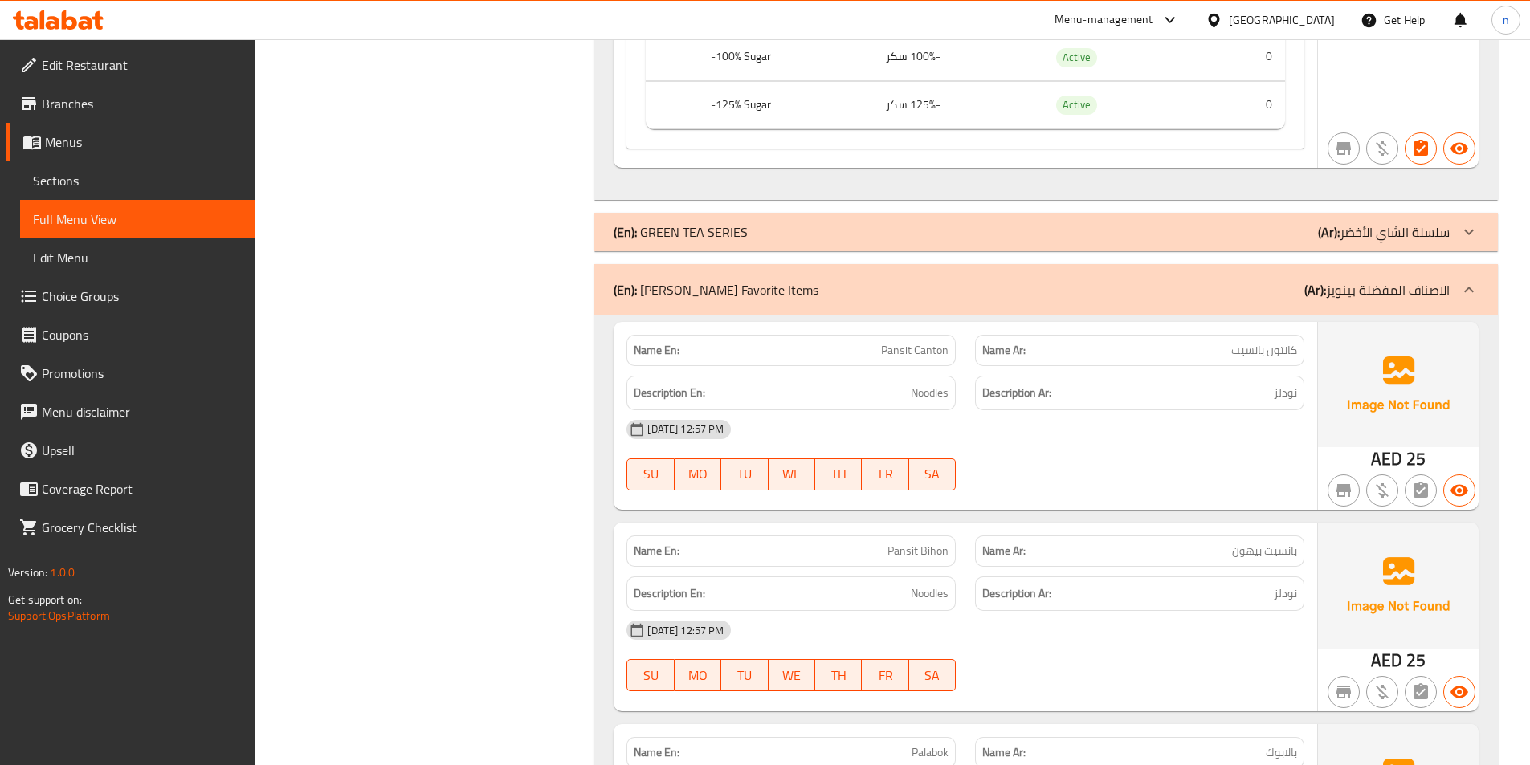
click at [1464, 239] on icon at bounding box center [1468, 231] width 19 height 19
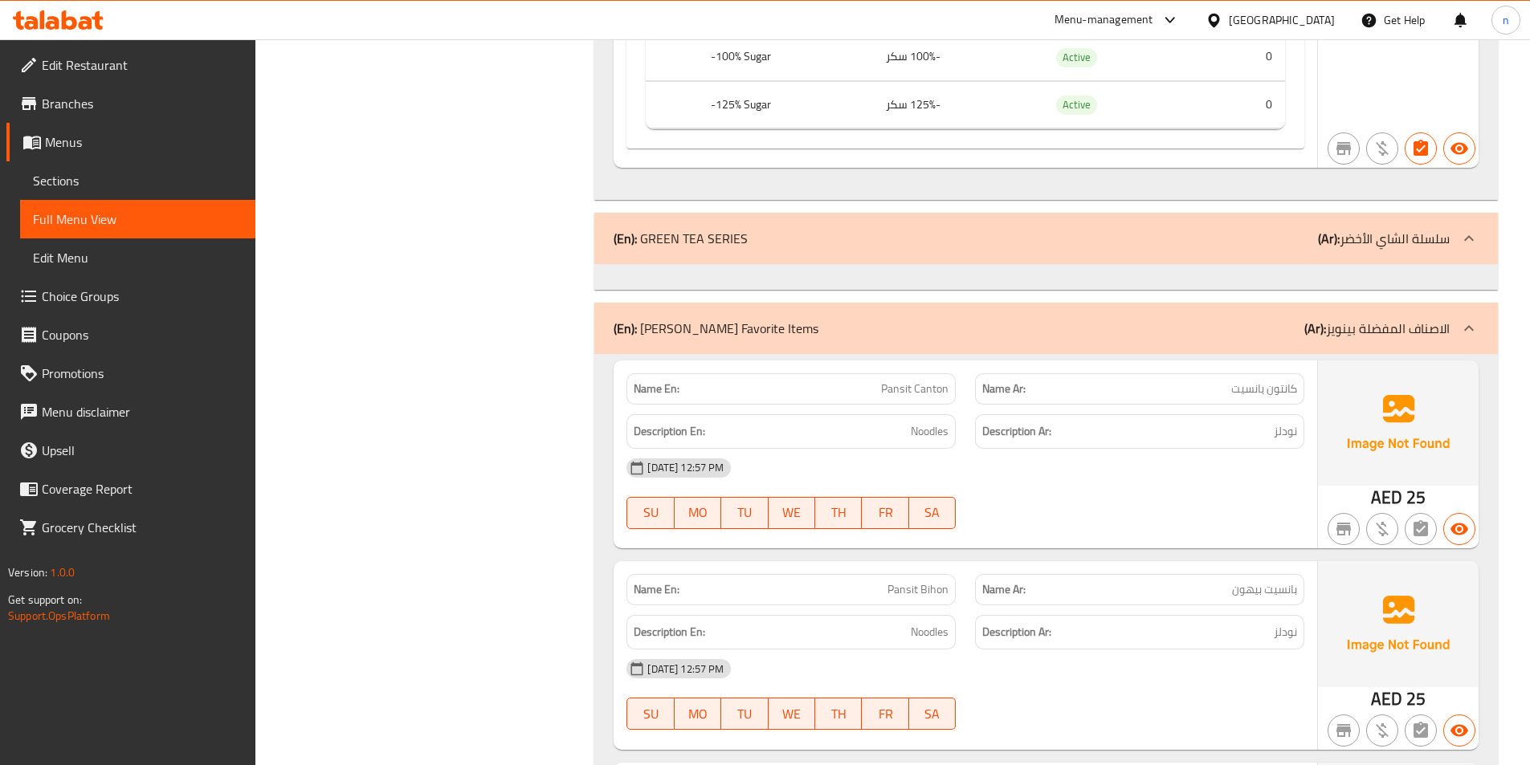
click at [1452, 328] on div at bounding box center [1469, 328] width 39 height 39
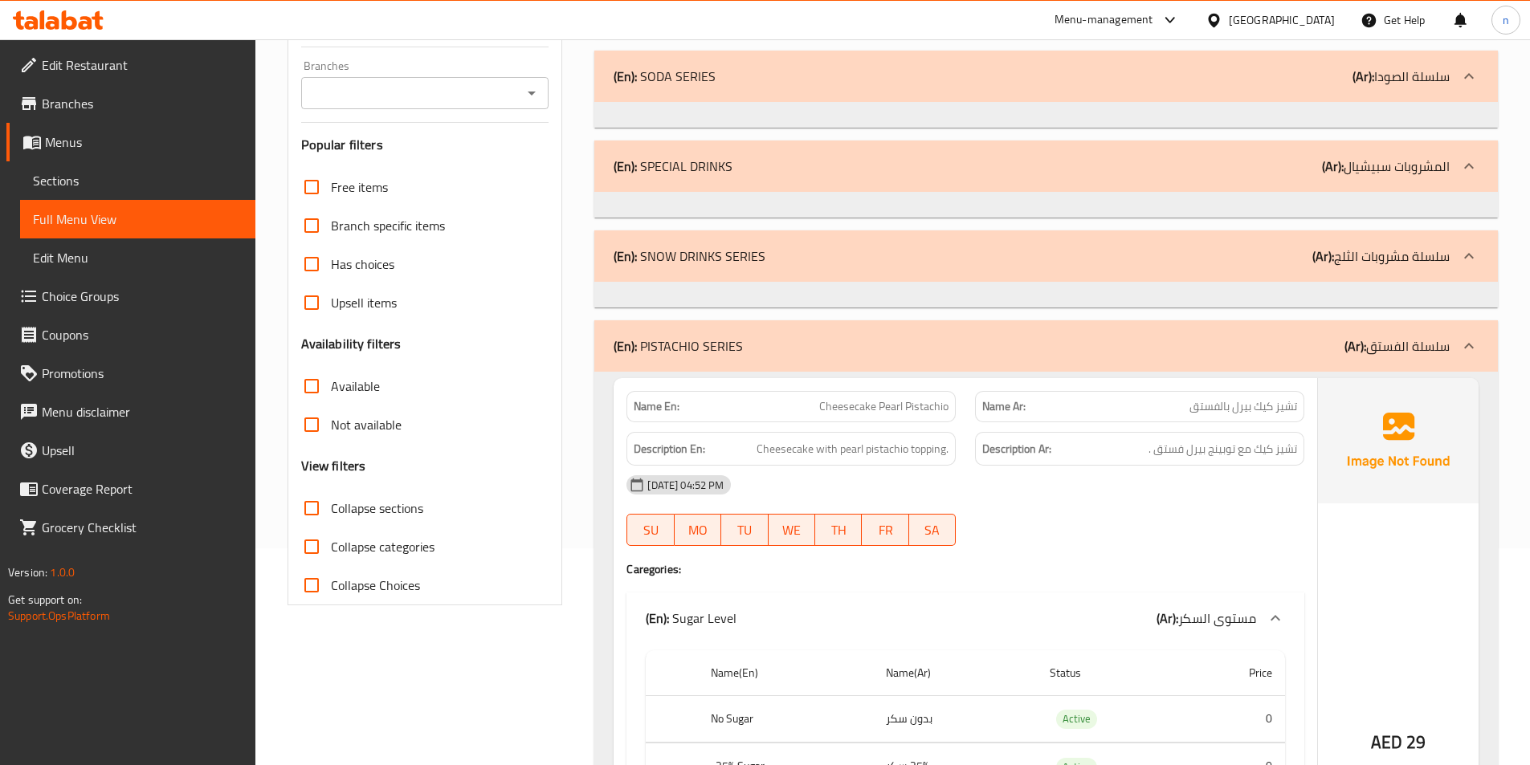
scroll to position [0, 0]
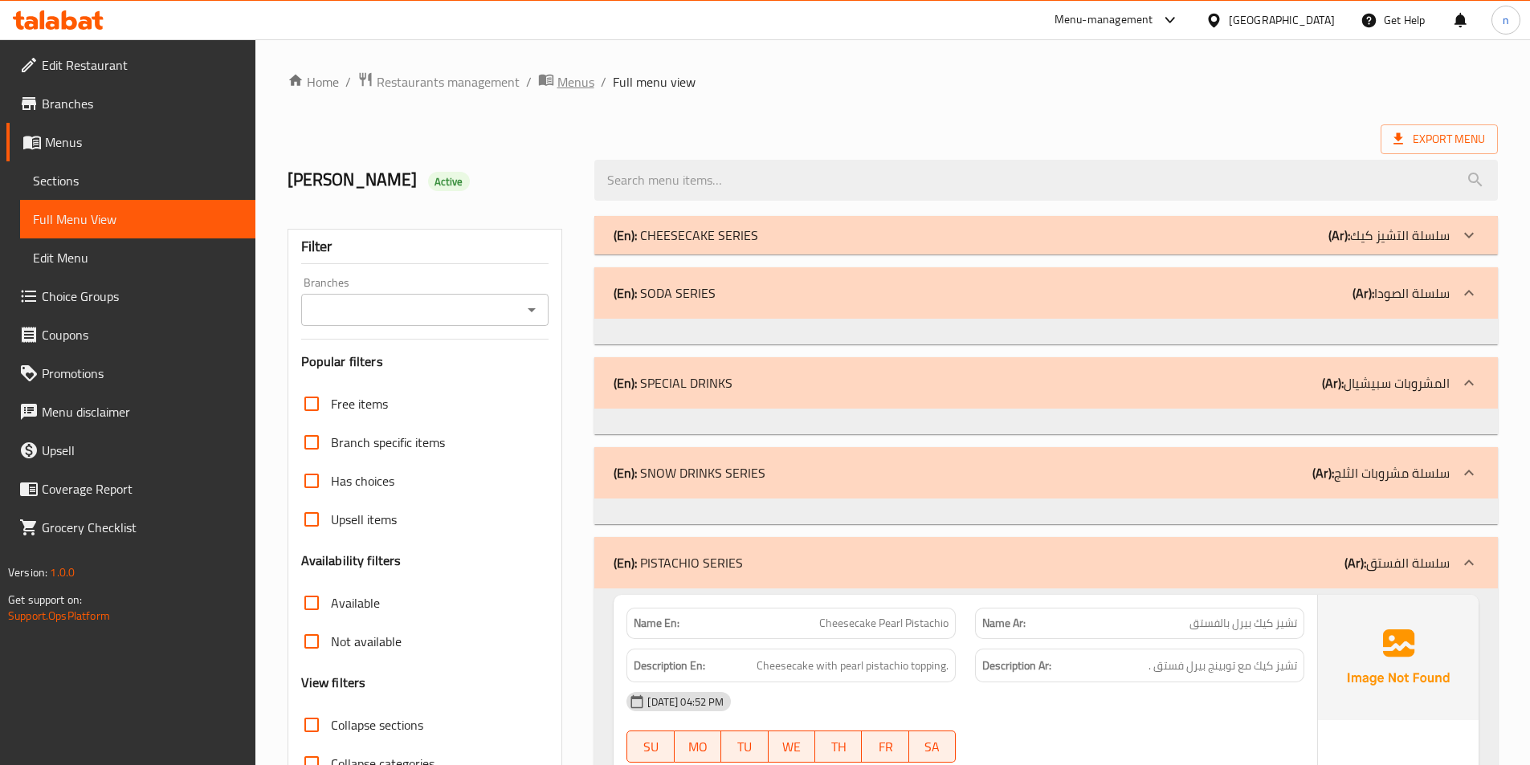
click at [576, 79] on span "Menus" at bounding box center [575, 81] width 37 height 19
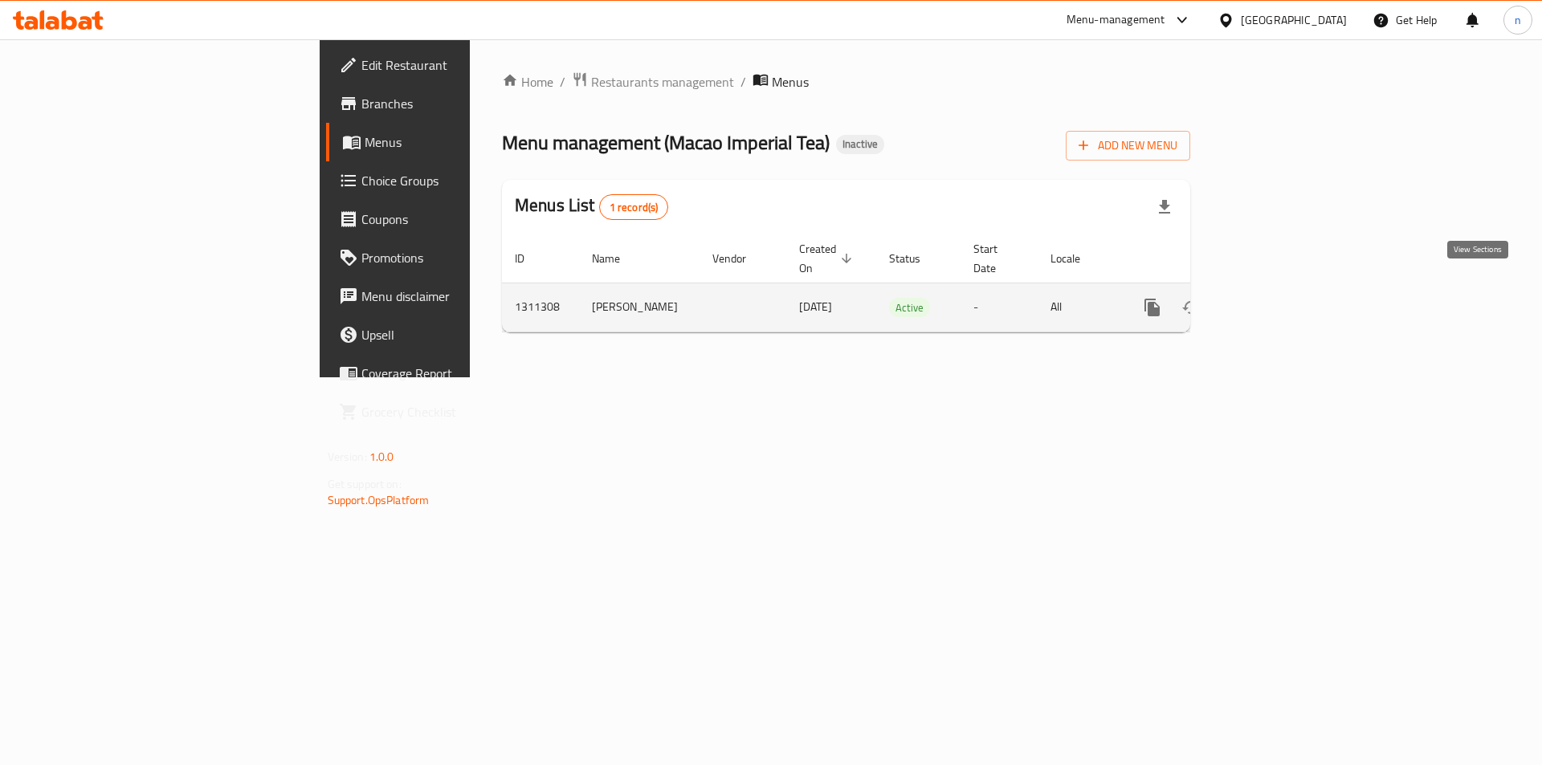
click at [1278, 298] on icon "enhanced table" at bounding box center [1267, 307] width 19 height 19
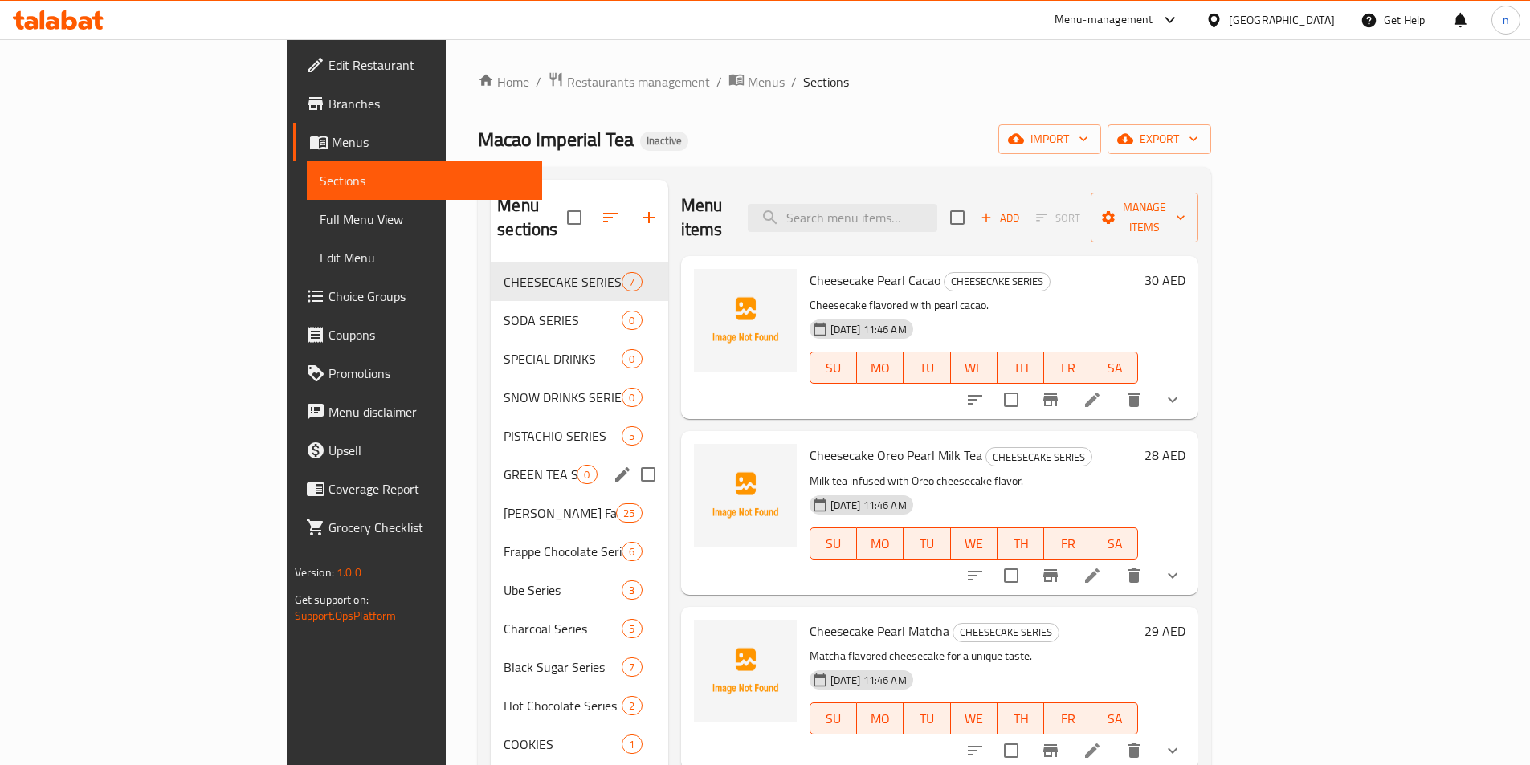
click at [631, 458] on input "Menu sections" at bounding box center [648, 475] width 34 height 34
checkbox input "true"
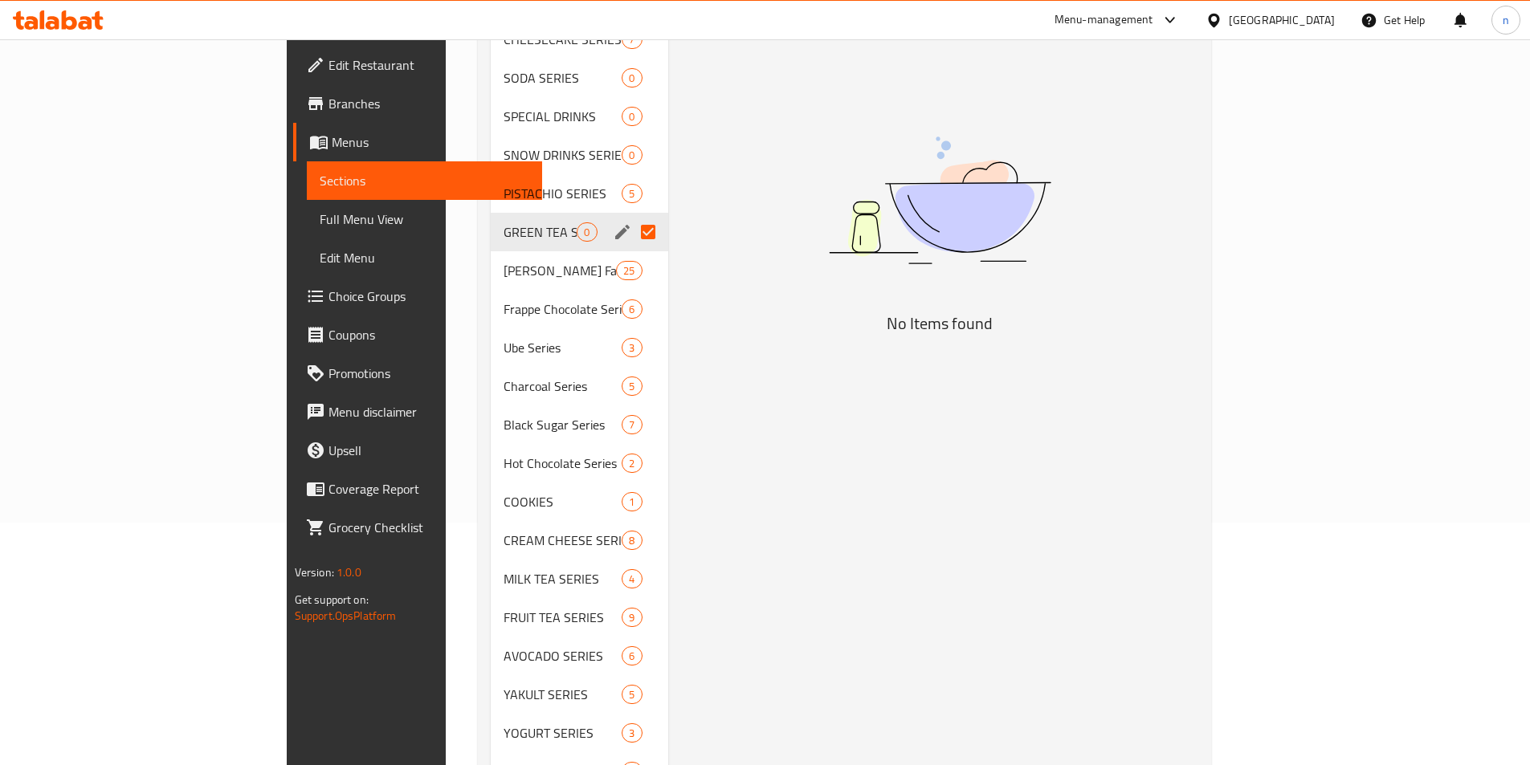
scroll to position [161, 0]
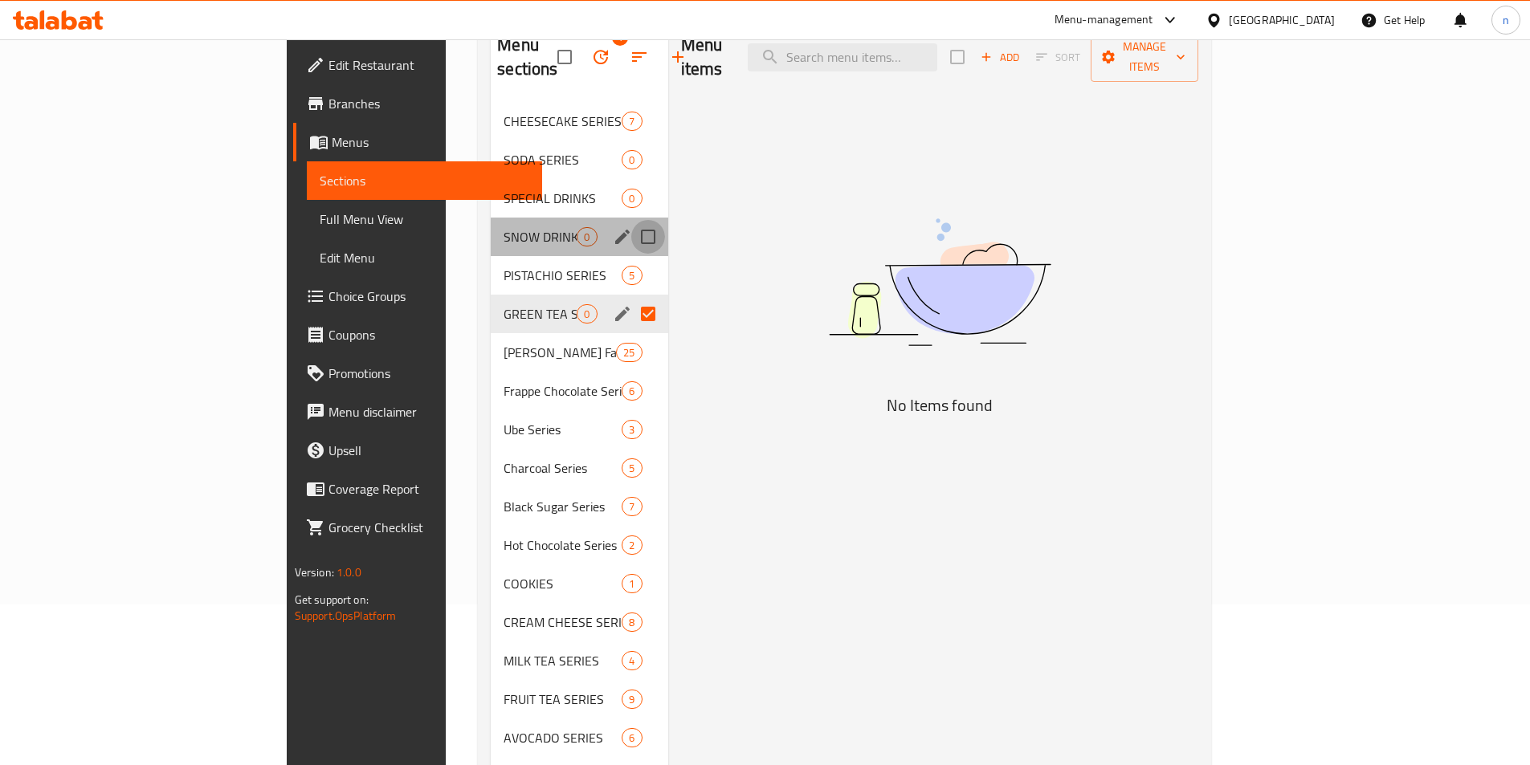
click at [631, 220] on input "Menu sections" at bounding box center [648, 237] width 34 height 34
checkbox input "true"
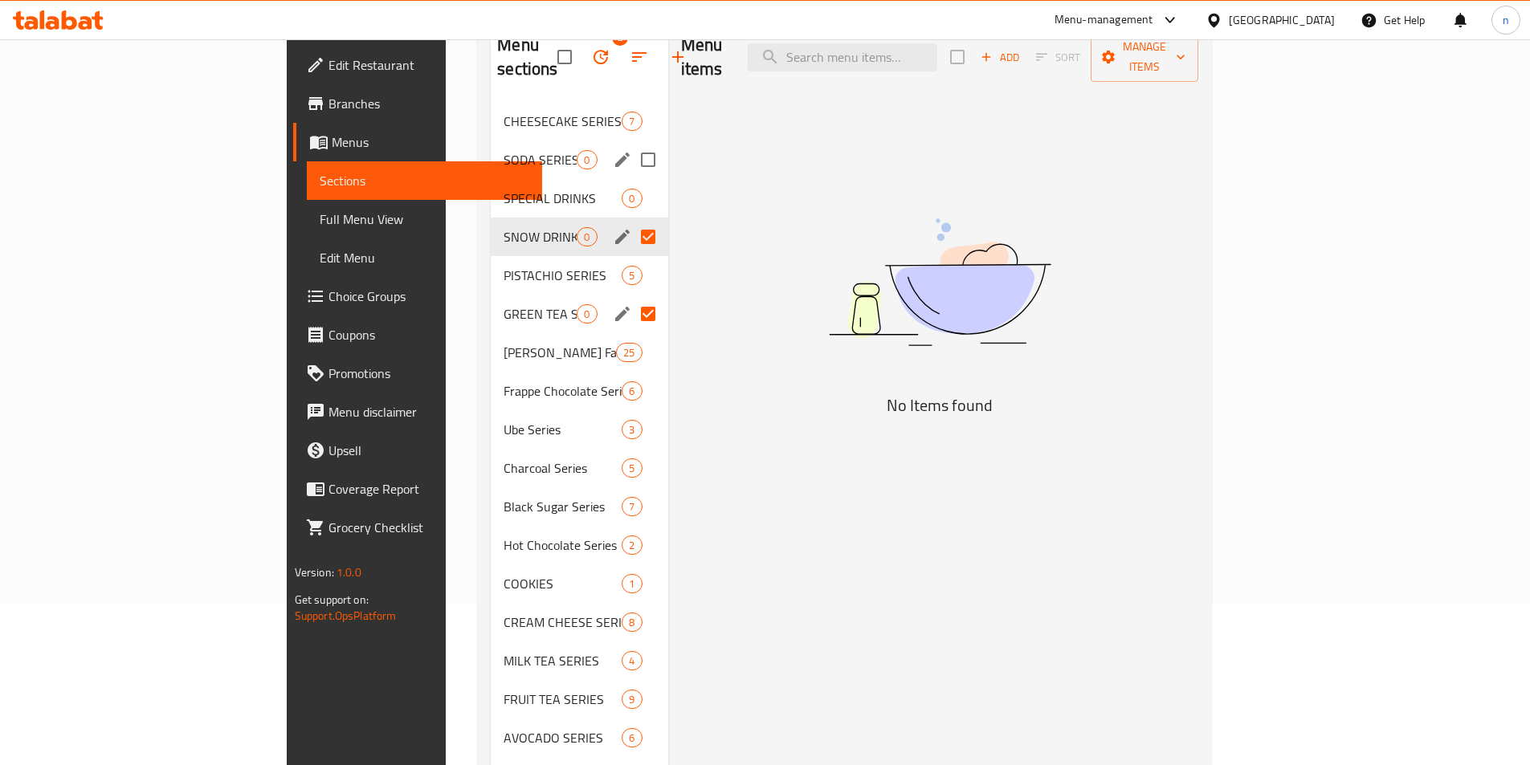
click at [631, 143] on input "Menu sections" at bounding box center [648, 160] width 34 height 34
checkbox input "true"
click at [631, 181] on input "Menu sections" at bounding box center [648, 198] width 34 height 34
checkbox input "true"
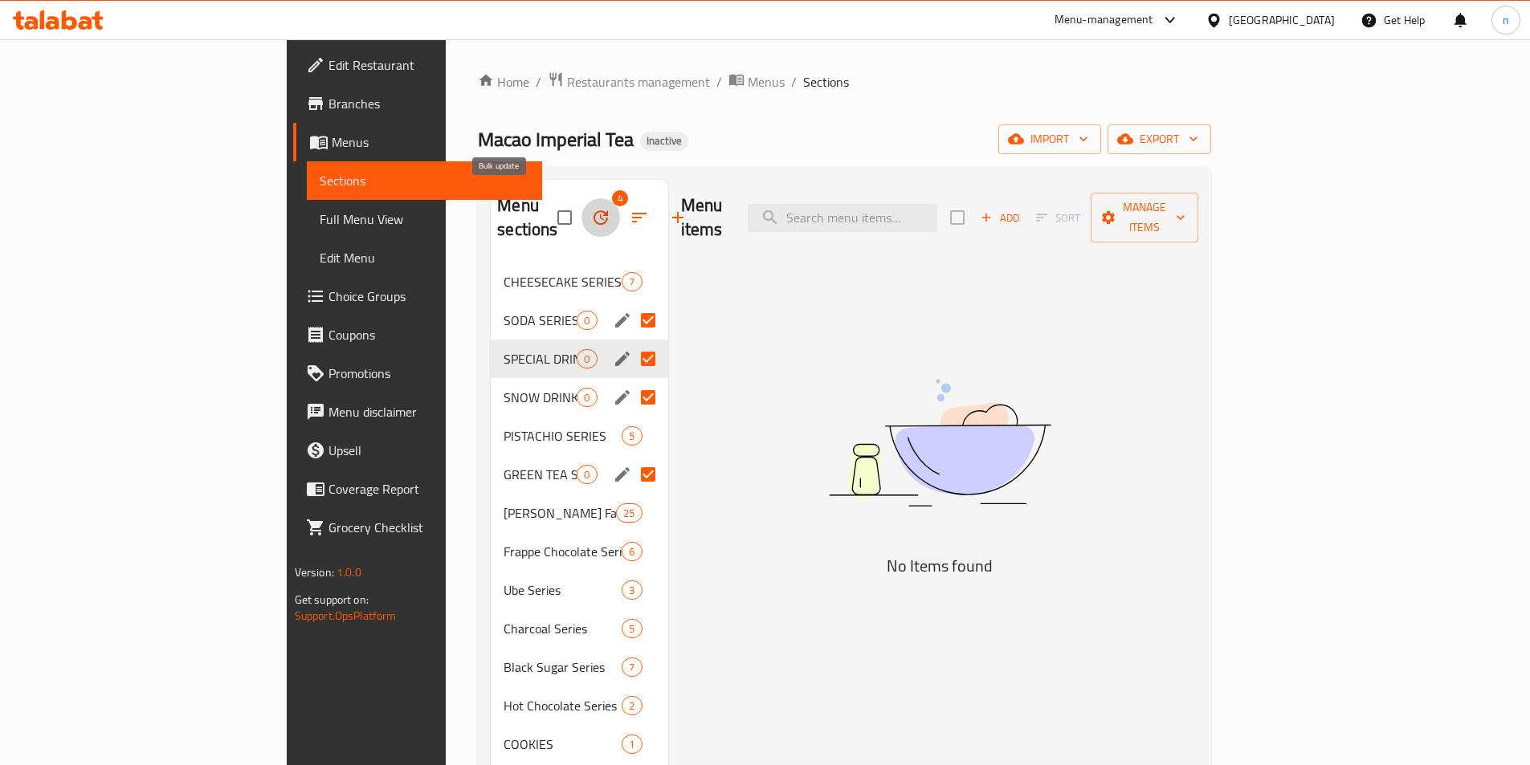
click at [591, 208] on icon "button" at bounding box center [600, 217] width 19 height 19
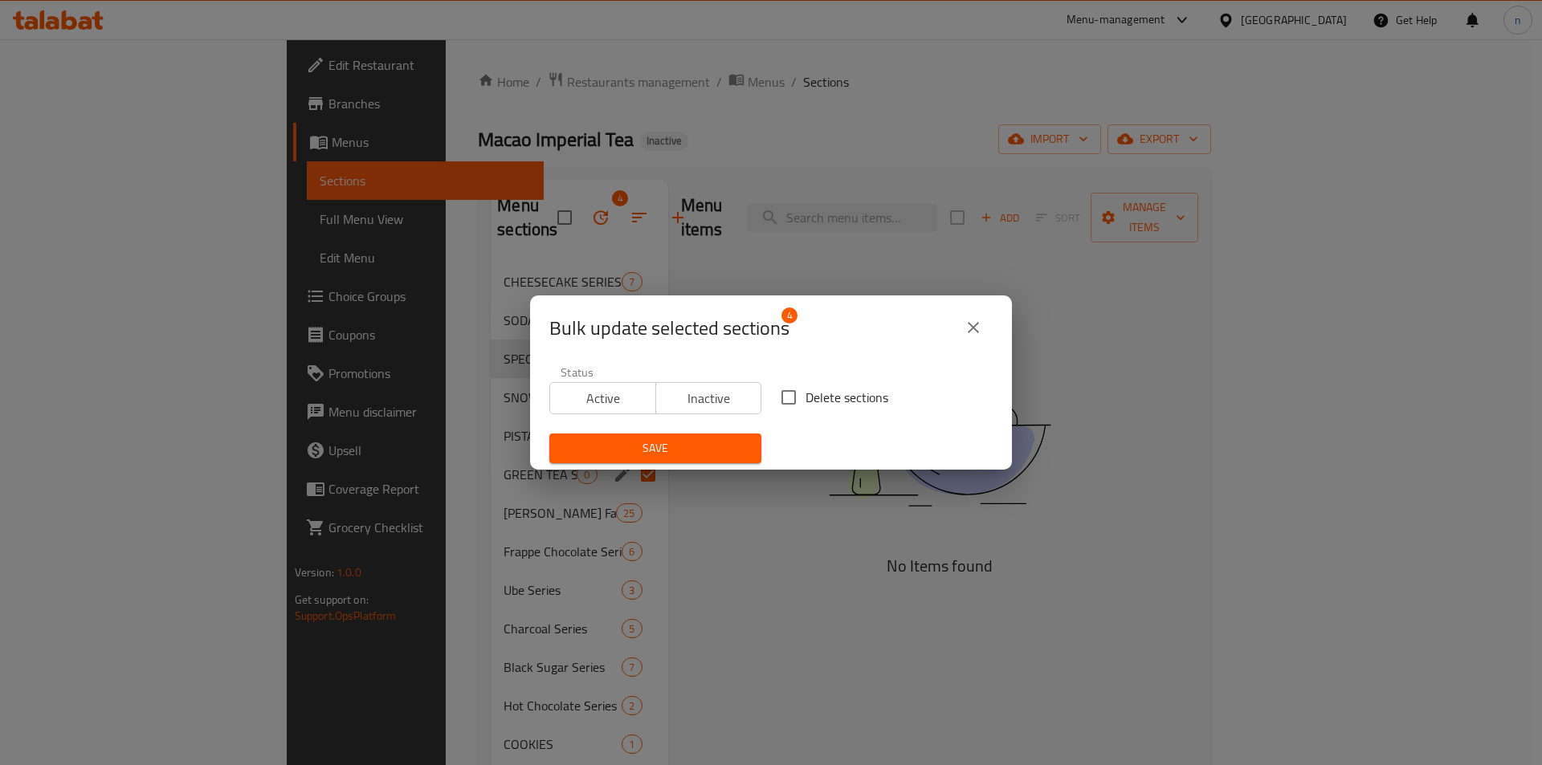
click at [791, 392] on input "Delete sections" at bounding box center [789, 398] width 34 height 34
checkbox input "true"
click at [723, 435] on button "Save" at bounding box center [655, 449] width 212 height 30
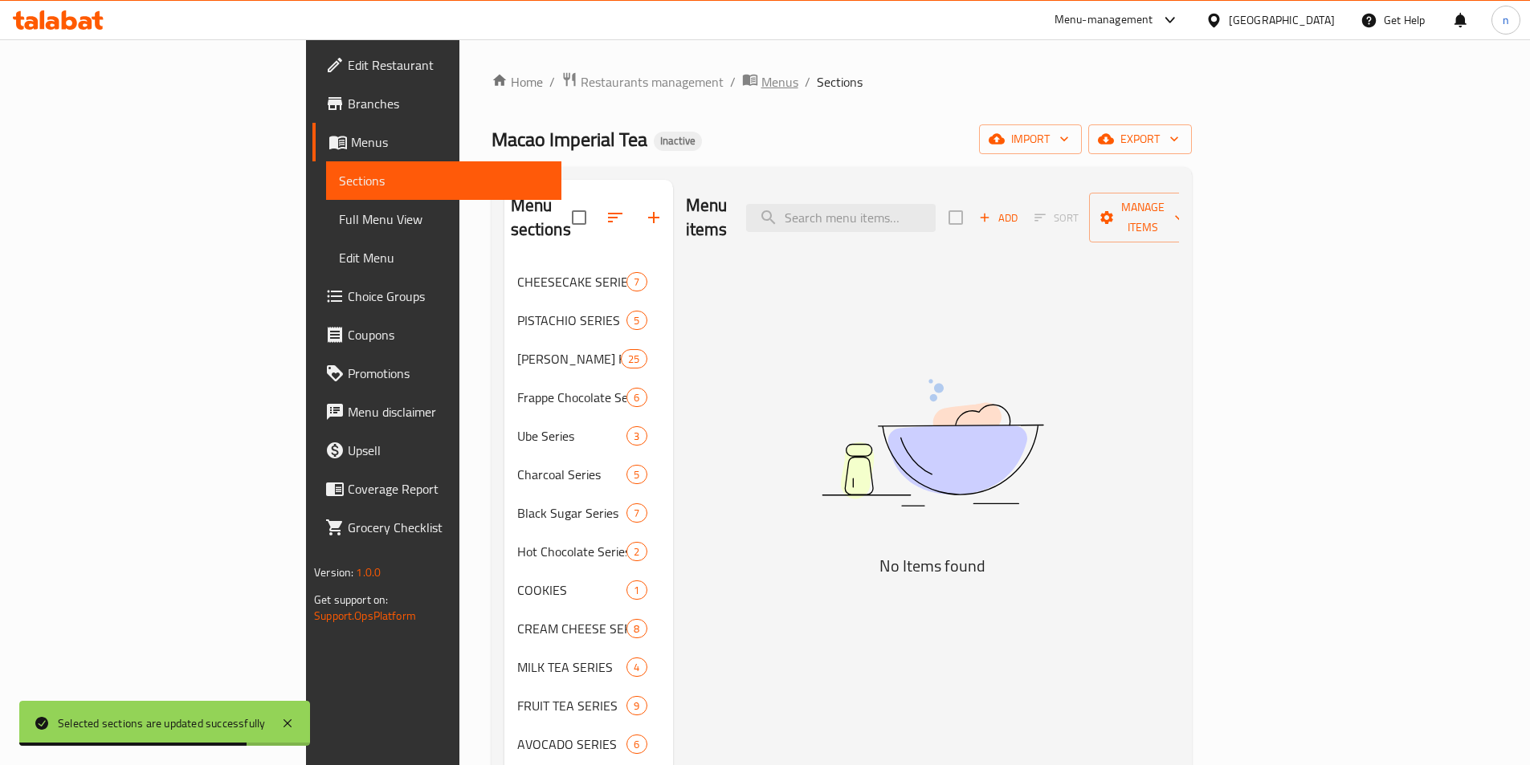
click at [761, 88] on span "Menus" at bounding box center [779, 81] width 37 height 19
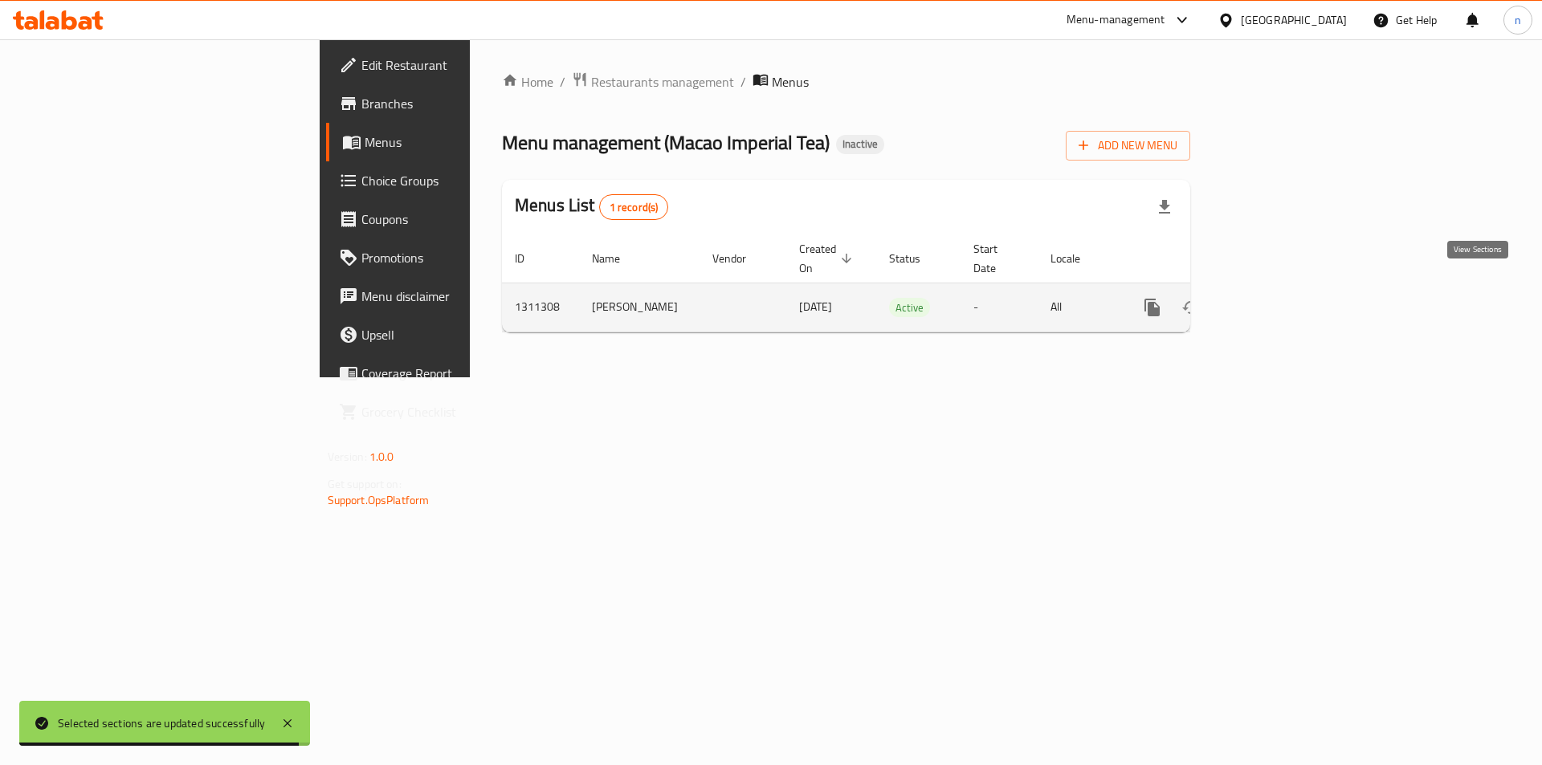
click at [1275, 300] on icon "enhanced table" at bounding box center [1268, 307] width 14 height 14
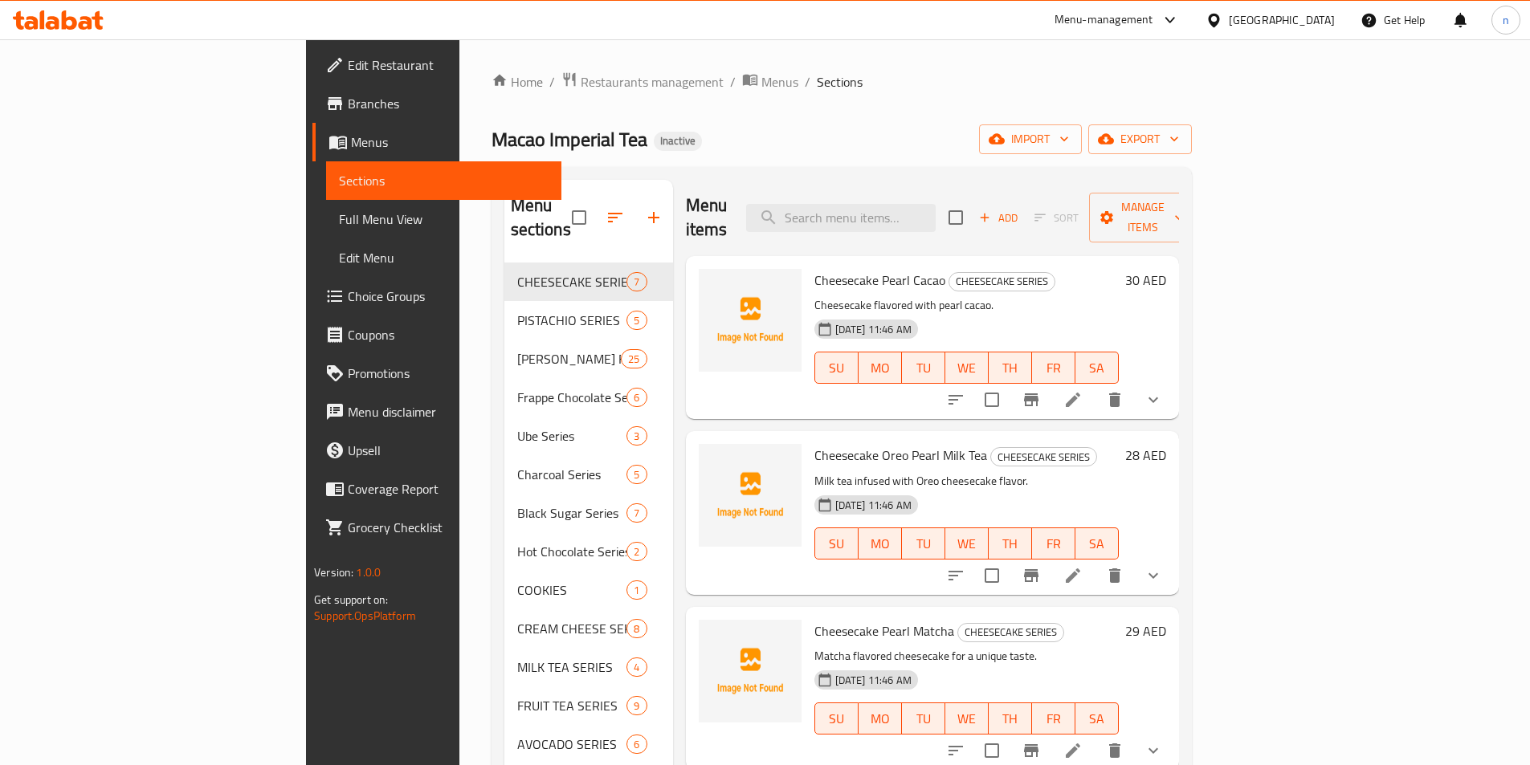
click at [339, 218] on span "Full Menu View" at bounding box center [444, 219] width 210 height 19
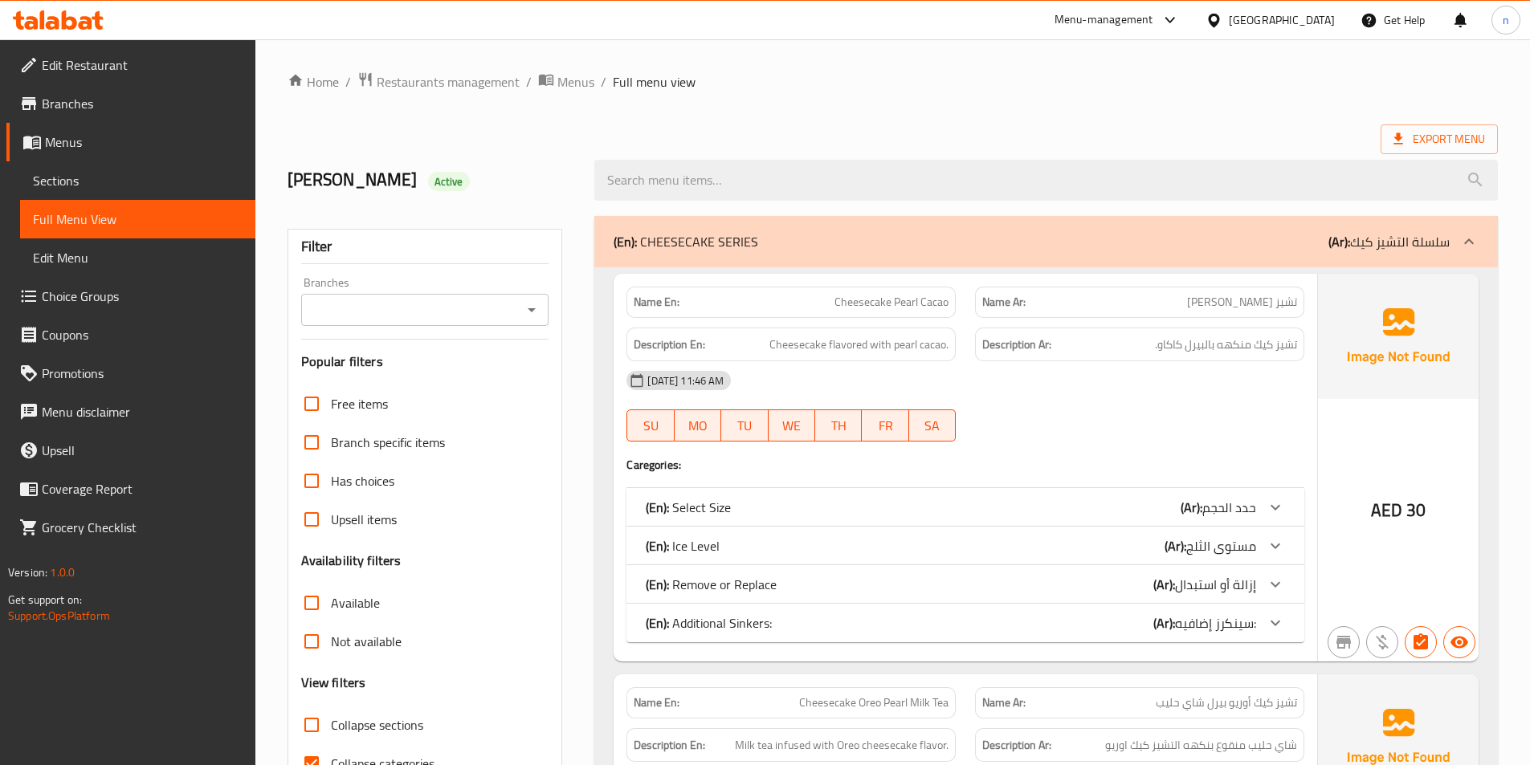
click at [1266, 232] on div "(En): CHEESECAKE SERIES (Ar): سلسلة التشيز كيك" at bounding box center [1032, 241] width 836 height 19
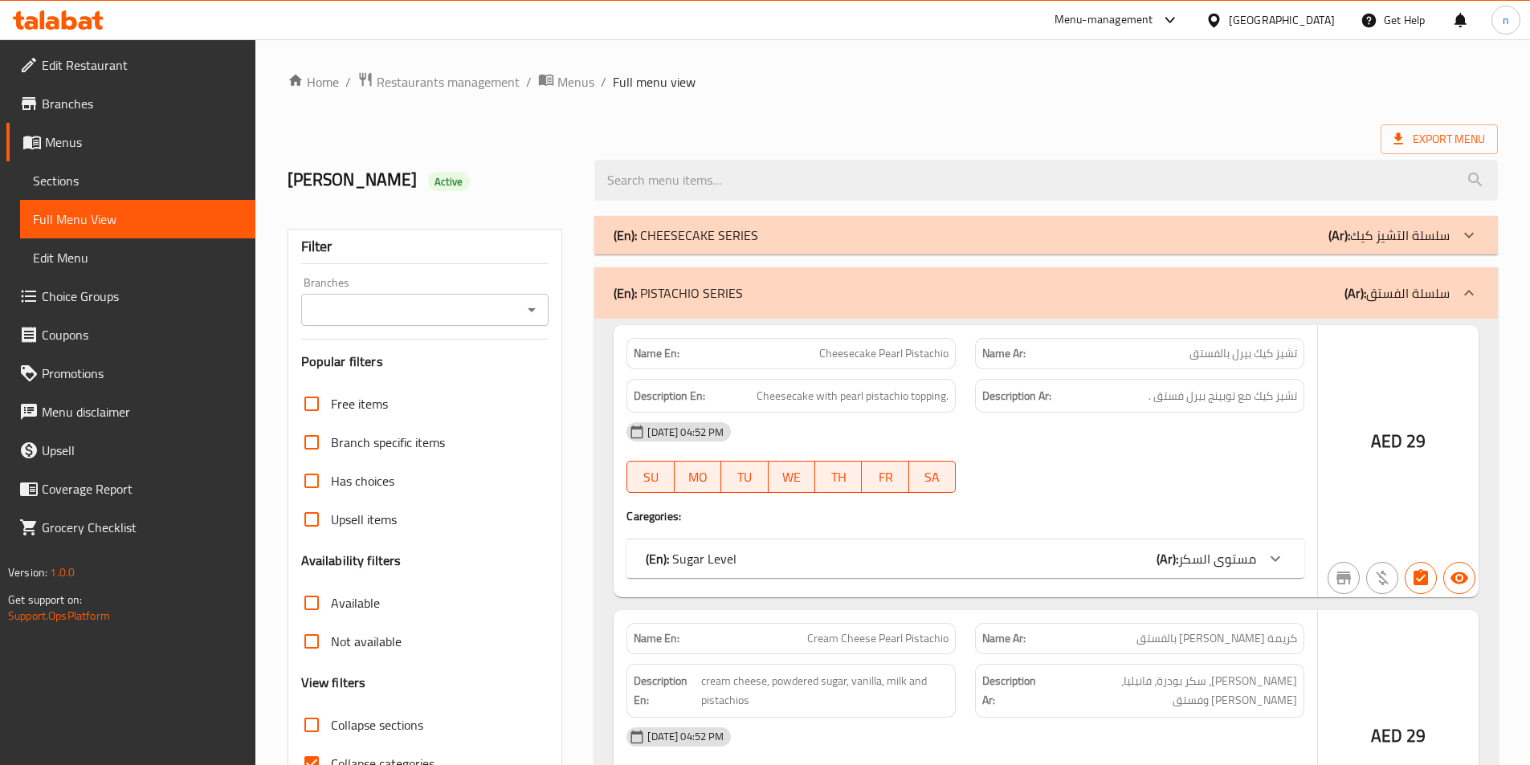
click at [308, 744] on input "Collapse categories" at bounding box center [311, 763] width 39 height 39
checkbox input "false"
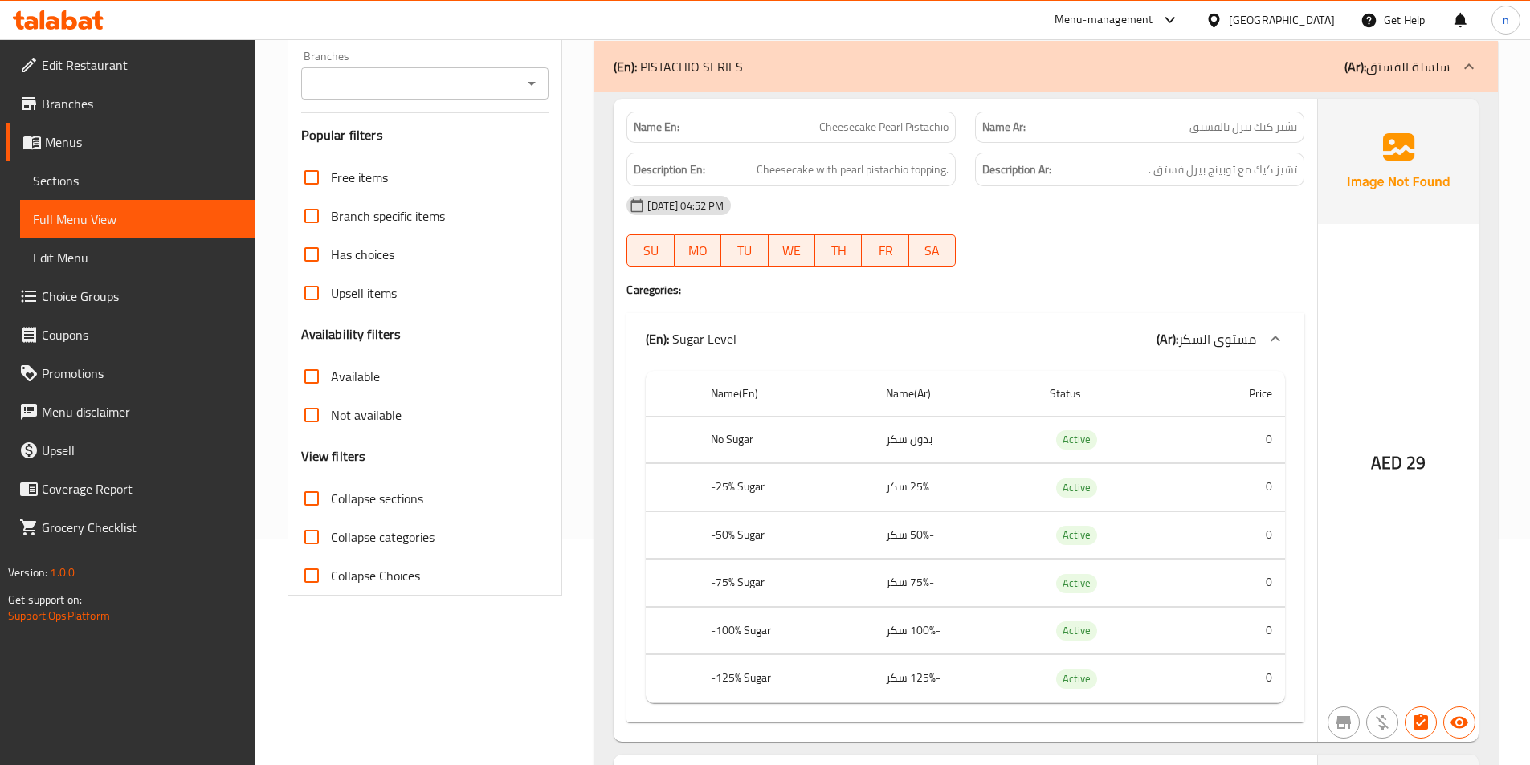
scroll to position [80, 0]
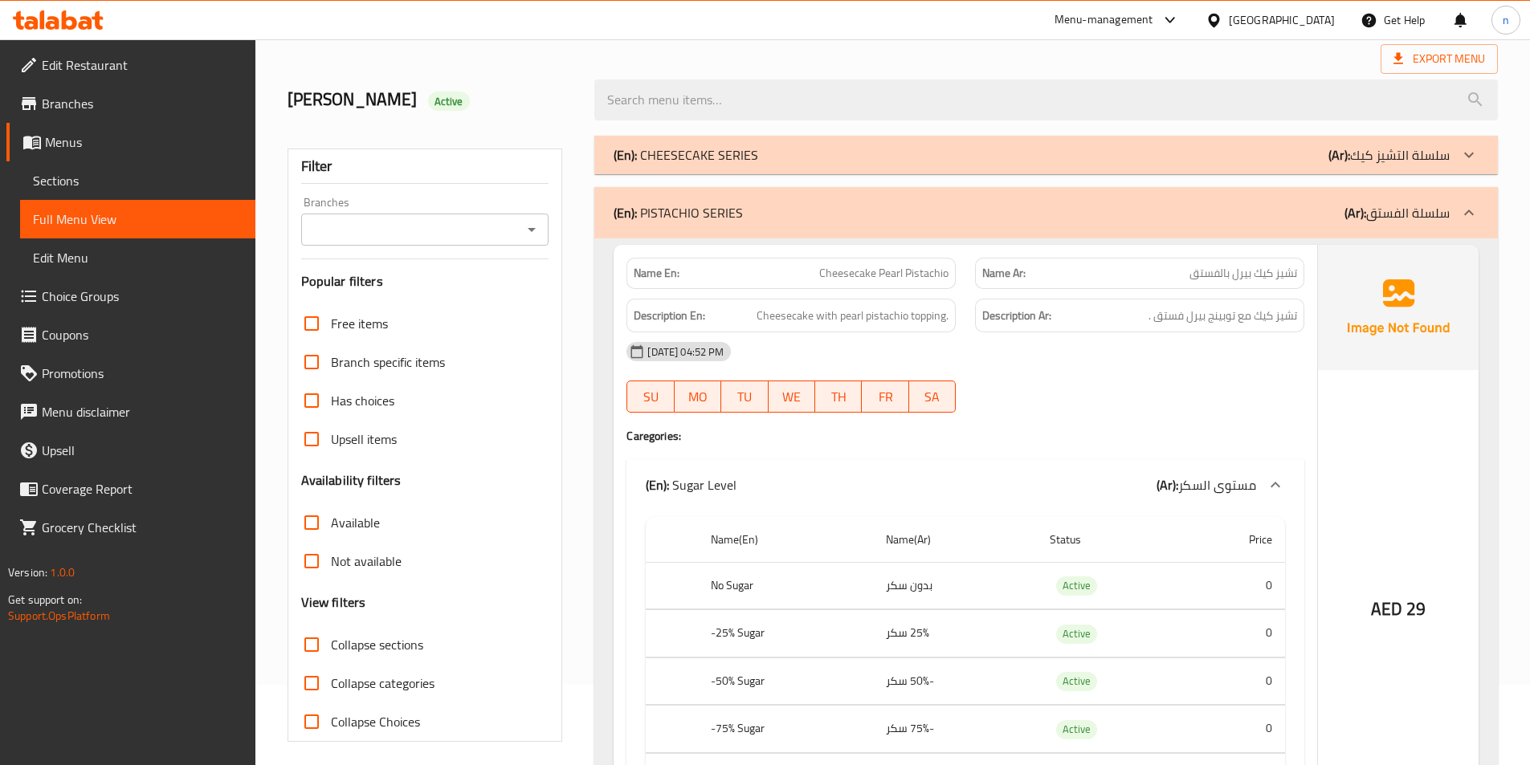
click at [1405, 157] on p "(Ar): سلسلة التشيز كيك" at bounding box center [1388, 154] width 121 height 19
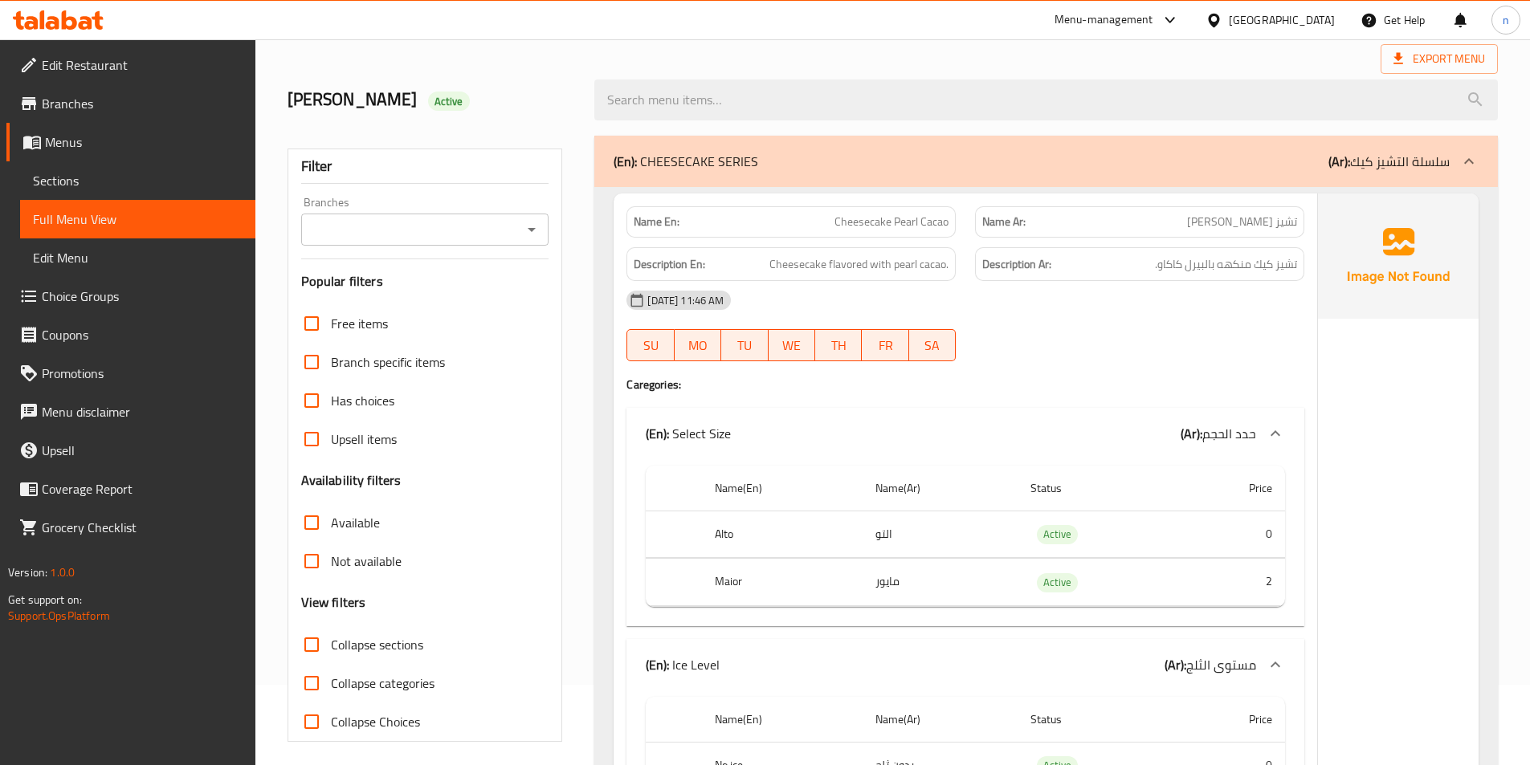
click at [1472, 160] on icon at bounding box center [1468, 161] width 19 height 19
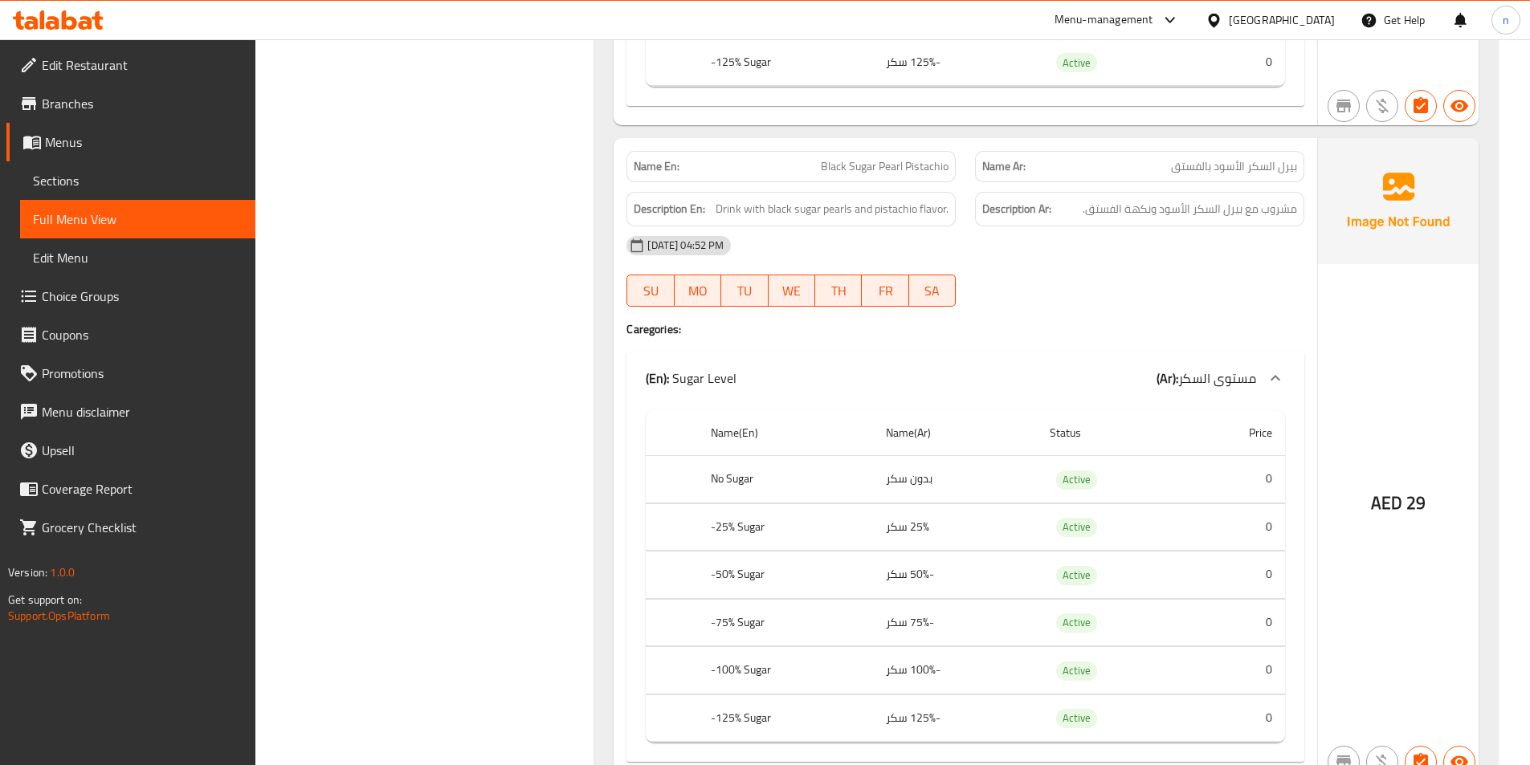
scroll to position [3855, 0]
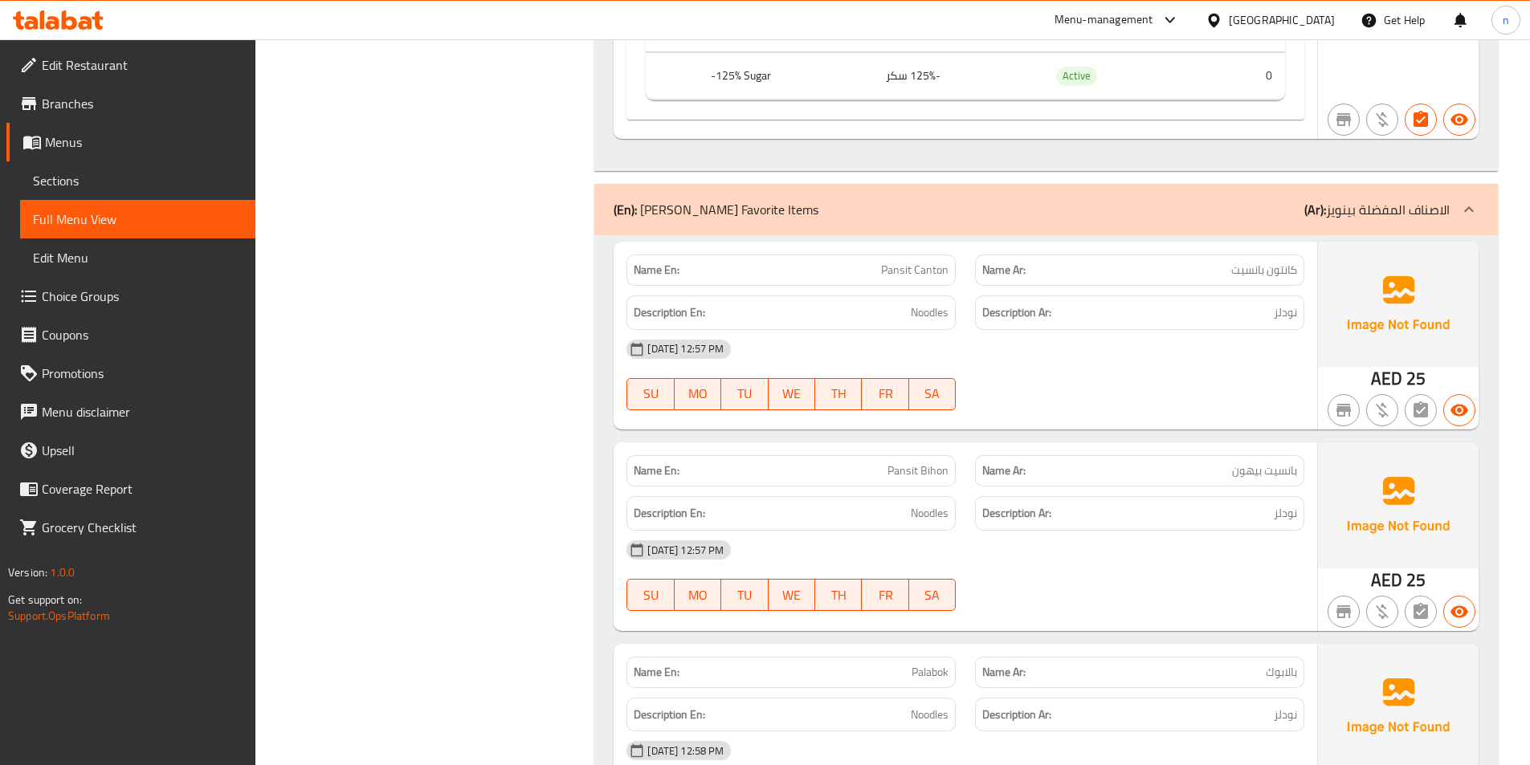
click at [1432, 197] on div "(En): Pinoy's Favorite Items (Ar): الاصناف المفضلة بينويز" at bounding box center [1045, 209] width 903 height 51
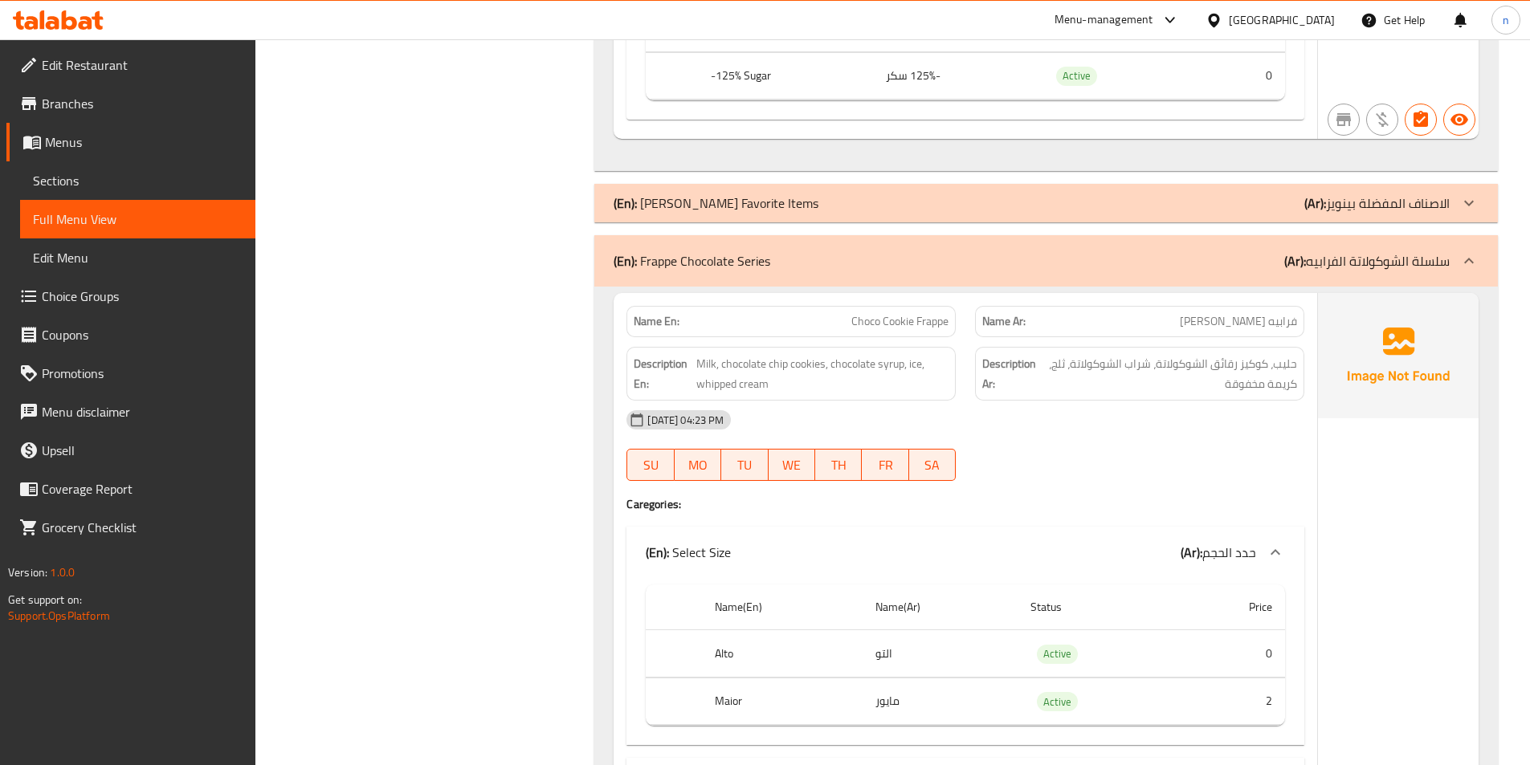
click at [1448, 251] on p "(Ar): سلسلة الشوكولاتة الفرابيه" at bounding box center [1366, 260] width 165 height 19
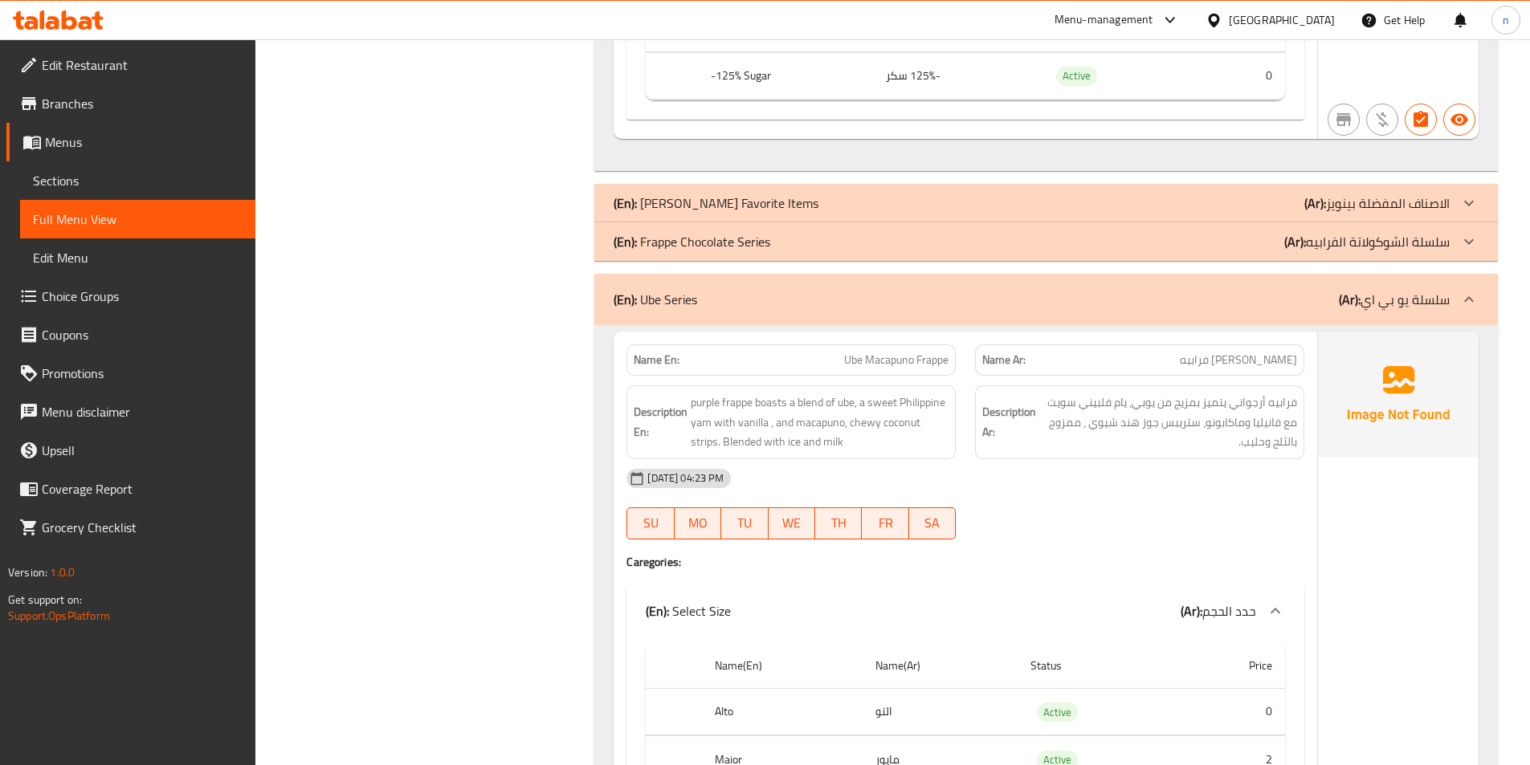
click at [1471, 308] on icon at bounding box center [1468, 299] width 19 height 19
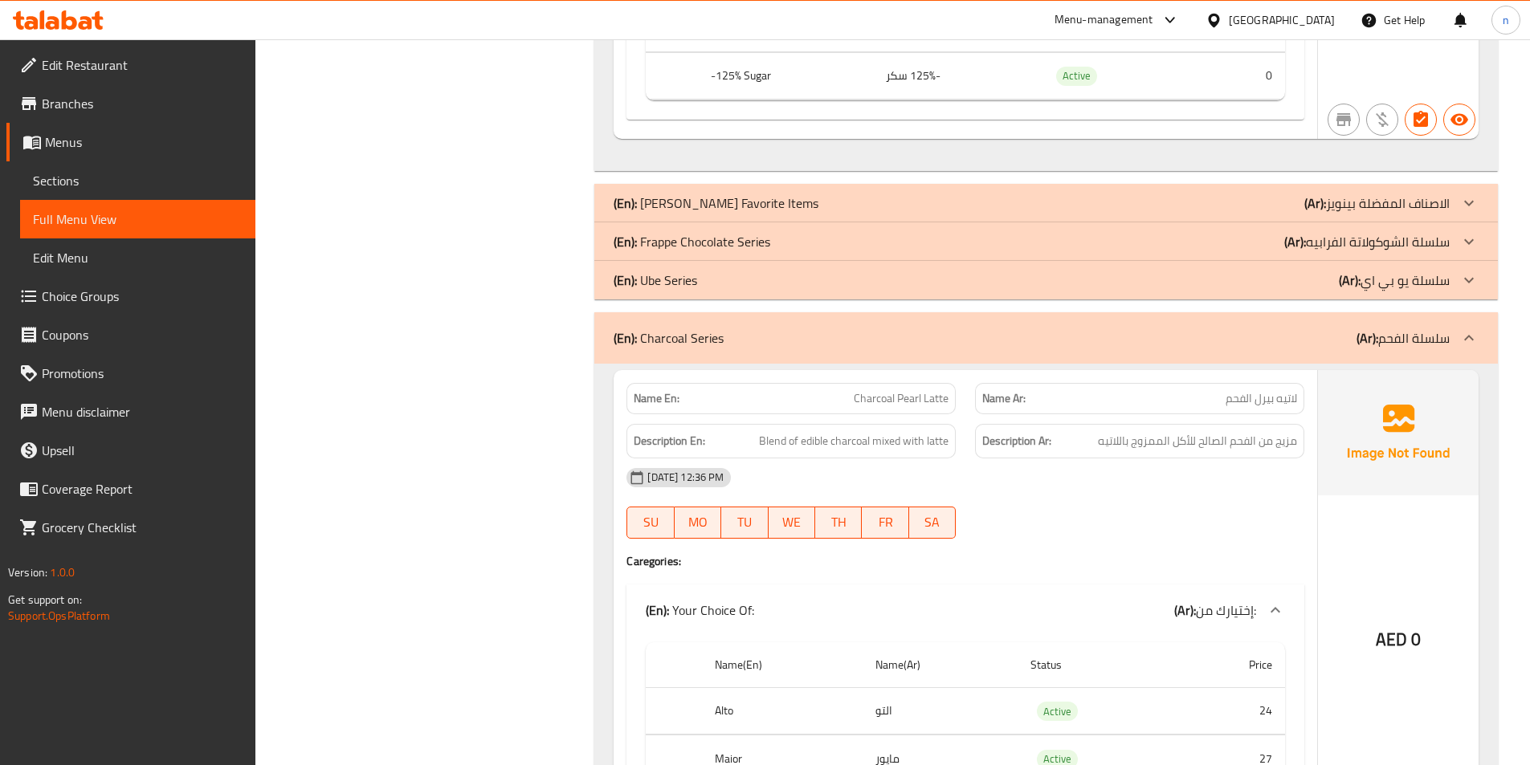
click at [1442, 334] on p "(Ar): سلسلة الفحم" at bounding box center [1402, 337] width 93 height 19
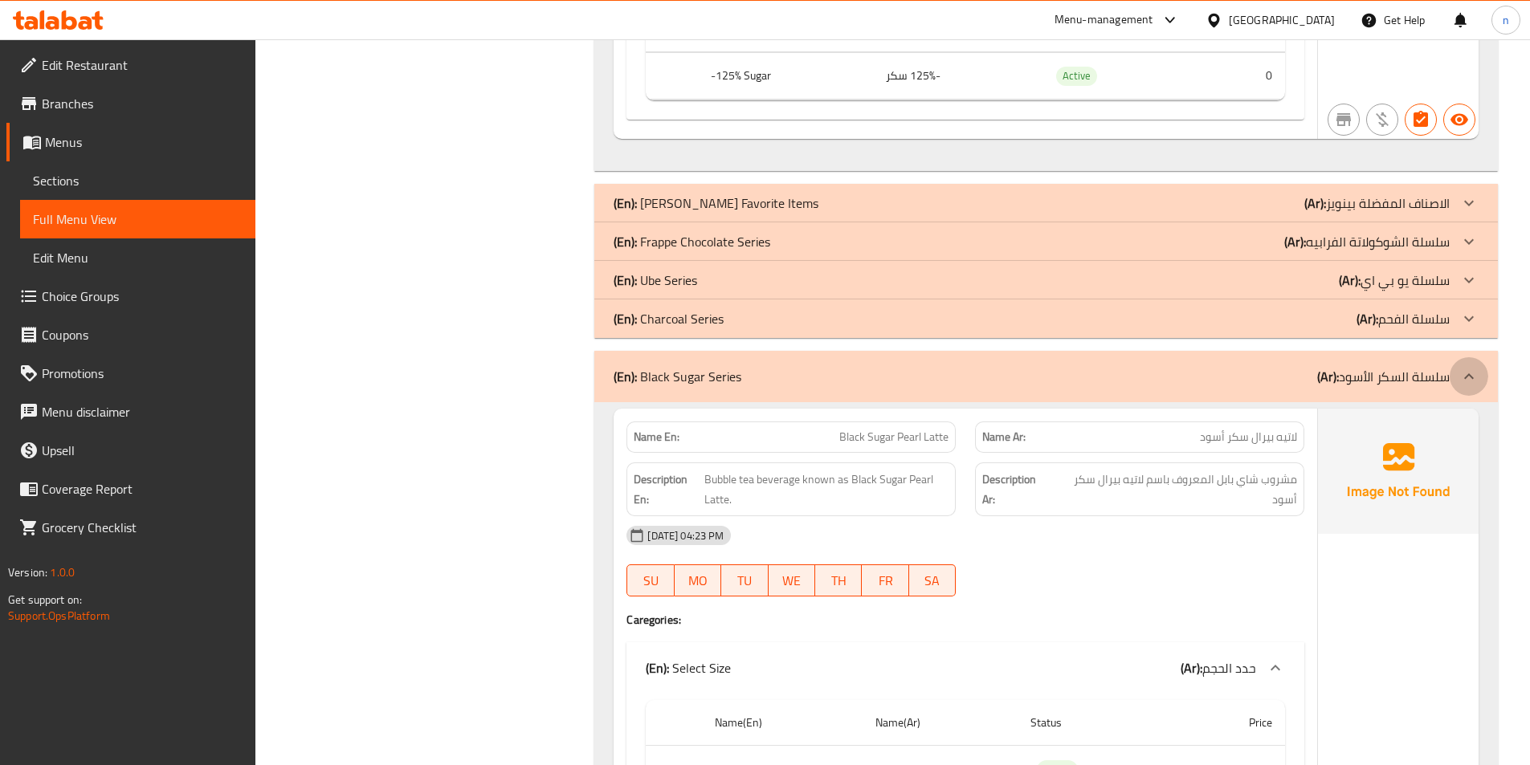
click at [1462, 369] on icon at bounding box center [1468, 376] width 19 height 19
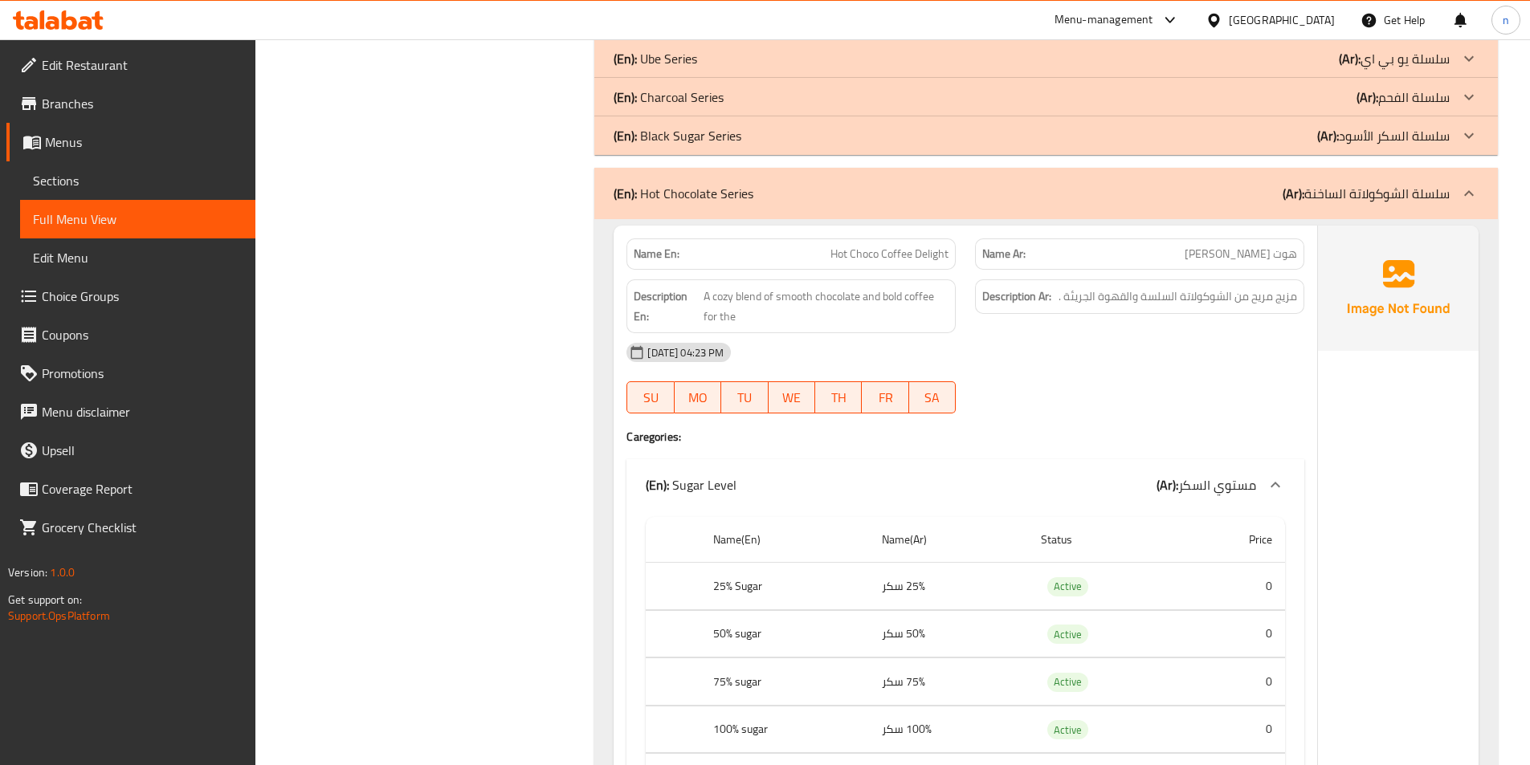
scroll to position [4096, 0]
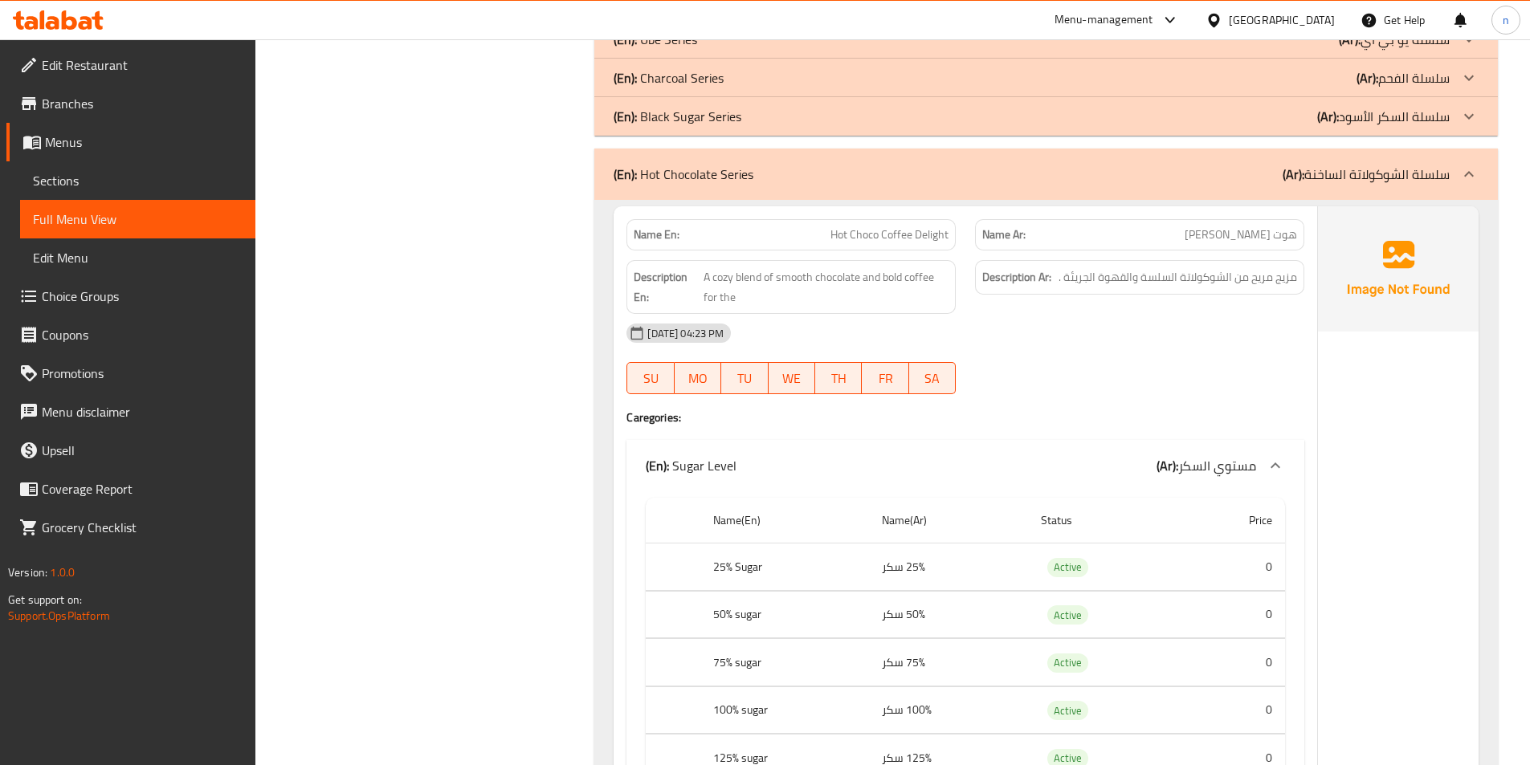
click at [1464, 180] on icon at bounding box center [1468, 174] width 19 height 19
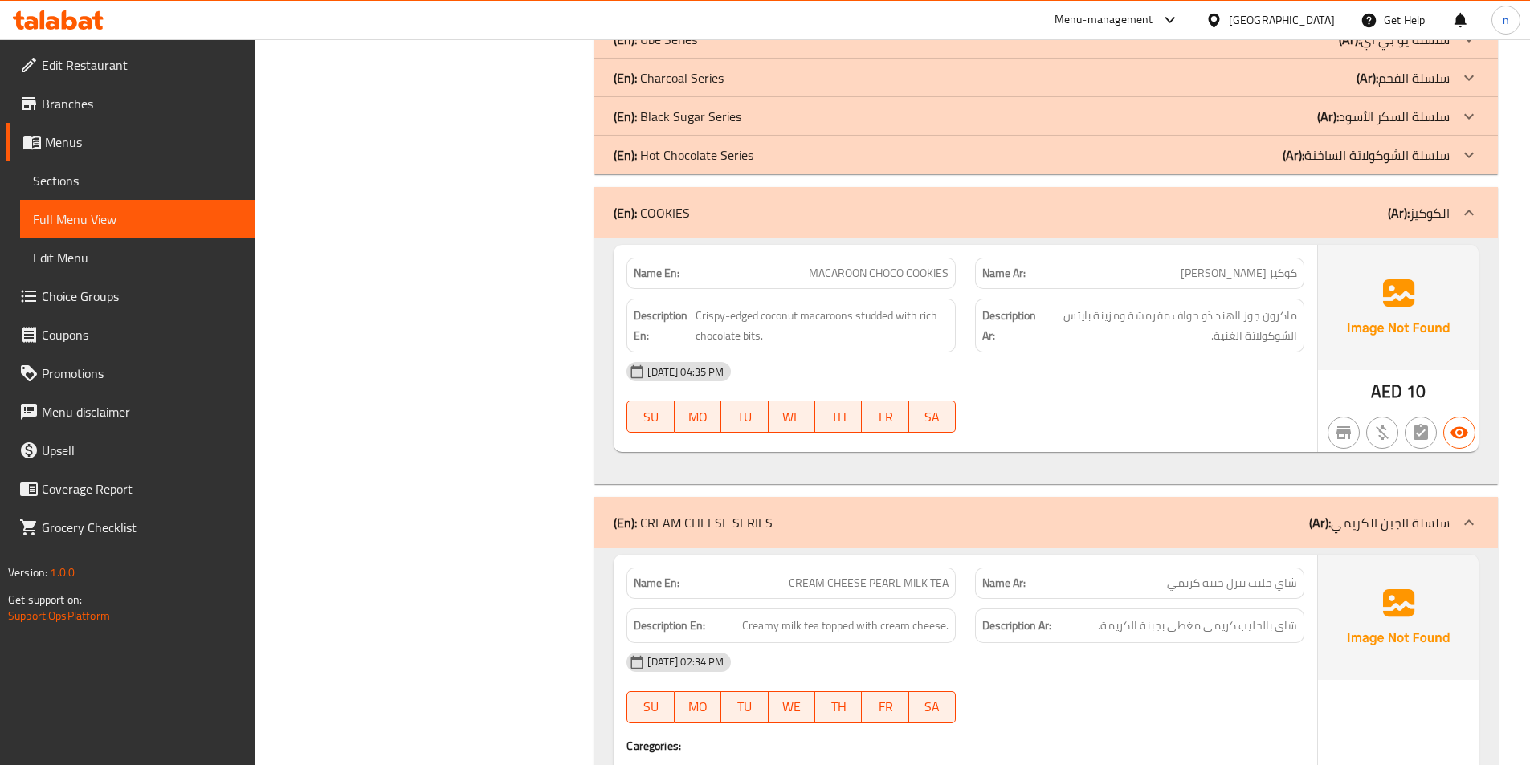
click at [1476, 520] on icon at bounding box center [1468, 522] width 19 height 19
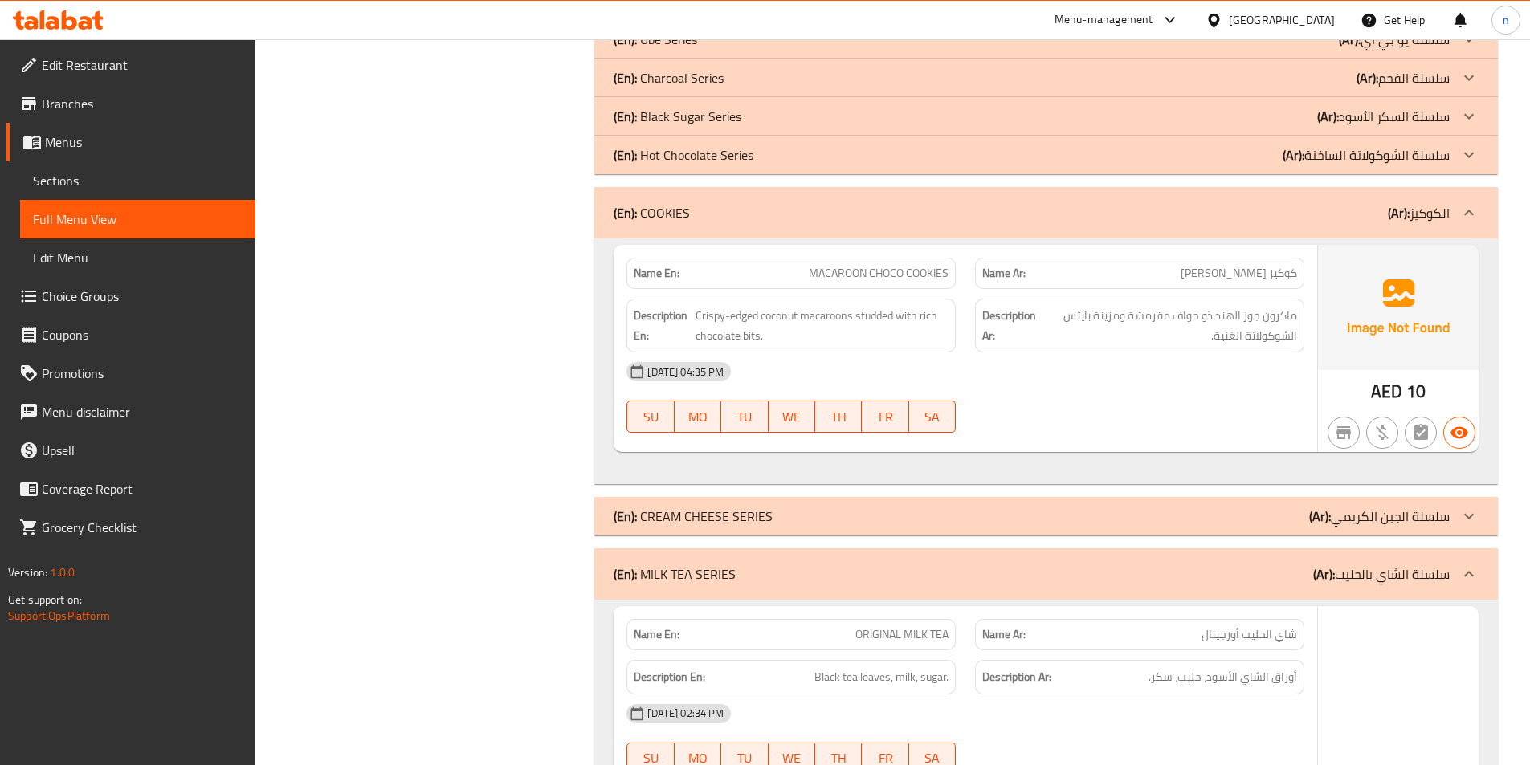
click at [1470, 214] on icon at bounding box center [1468, 212] width 19 height 19
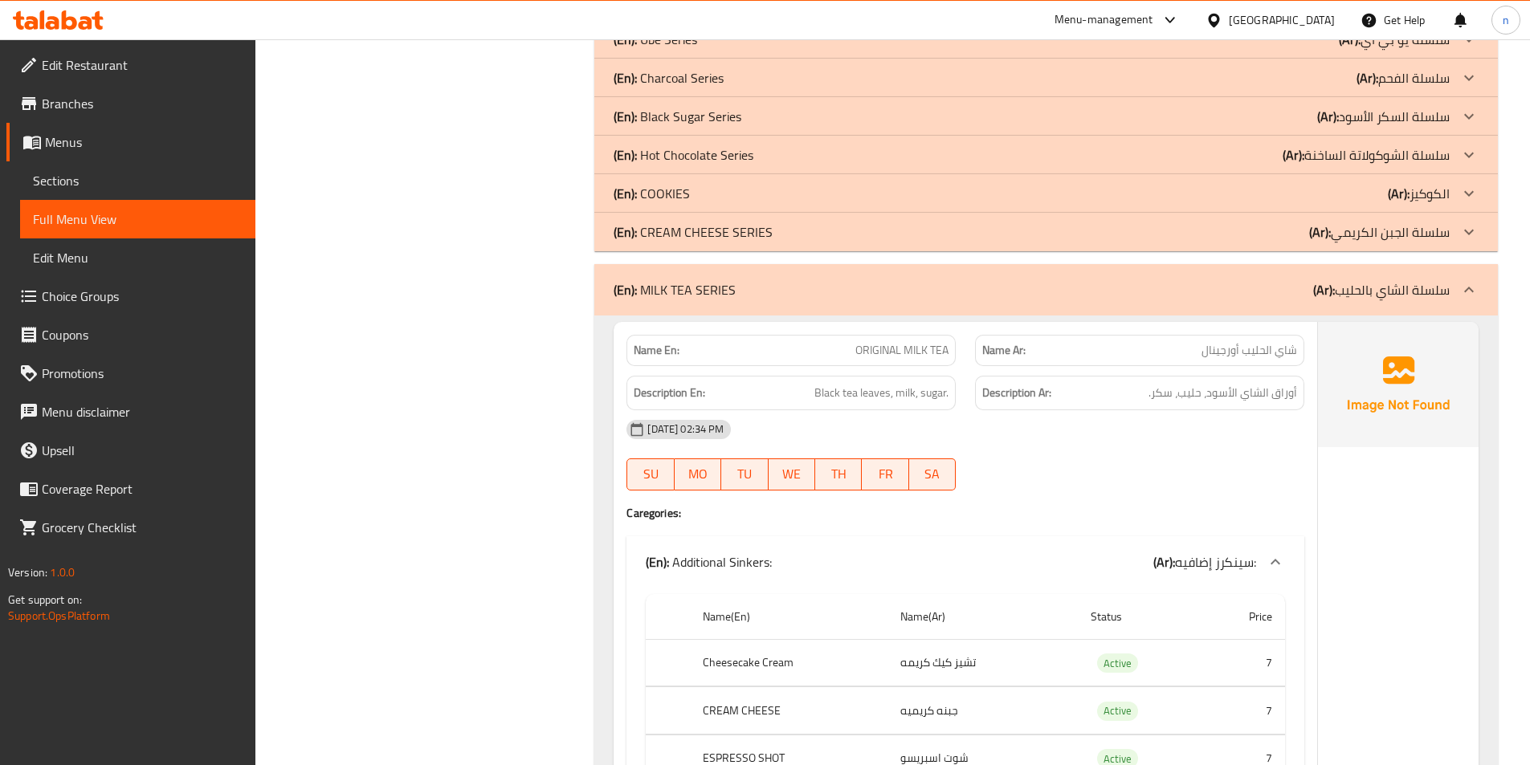
click at [1473, 292] on icon at bounding box center [1469, 290] width 10 height 6
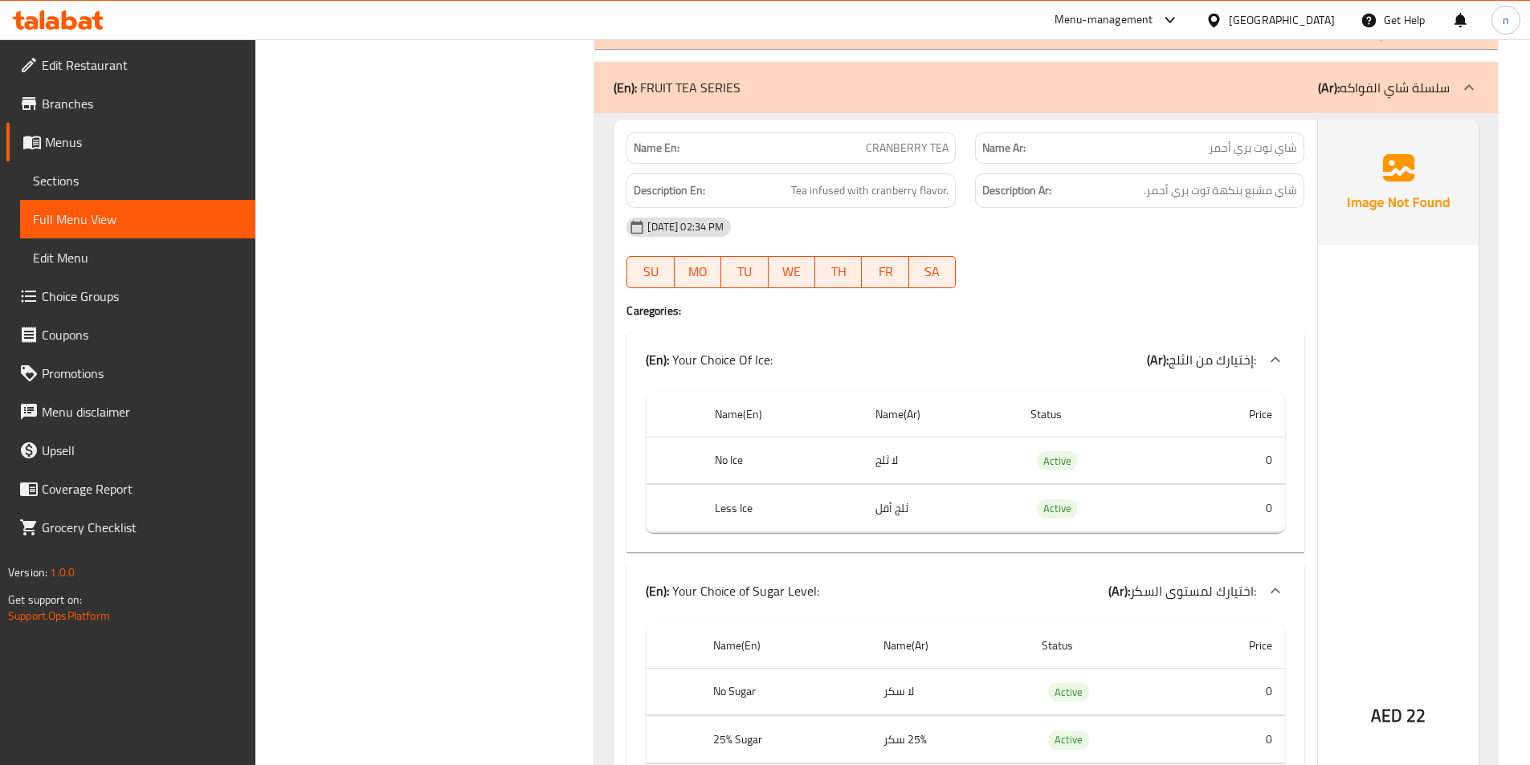
scroll to position [4176, 0]
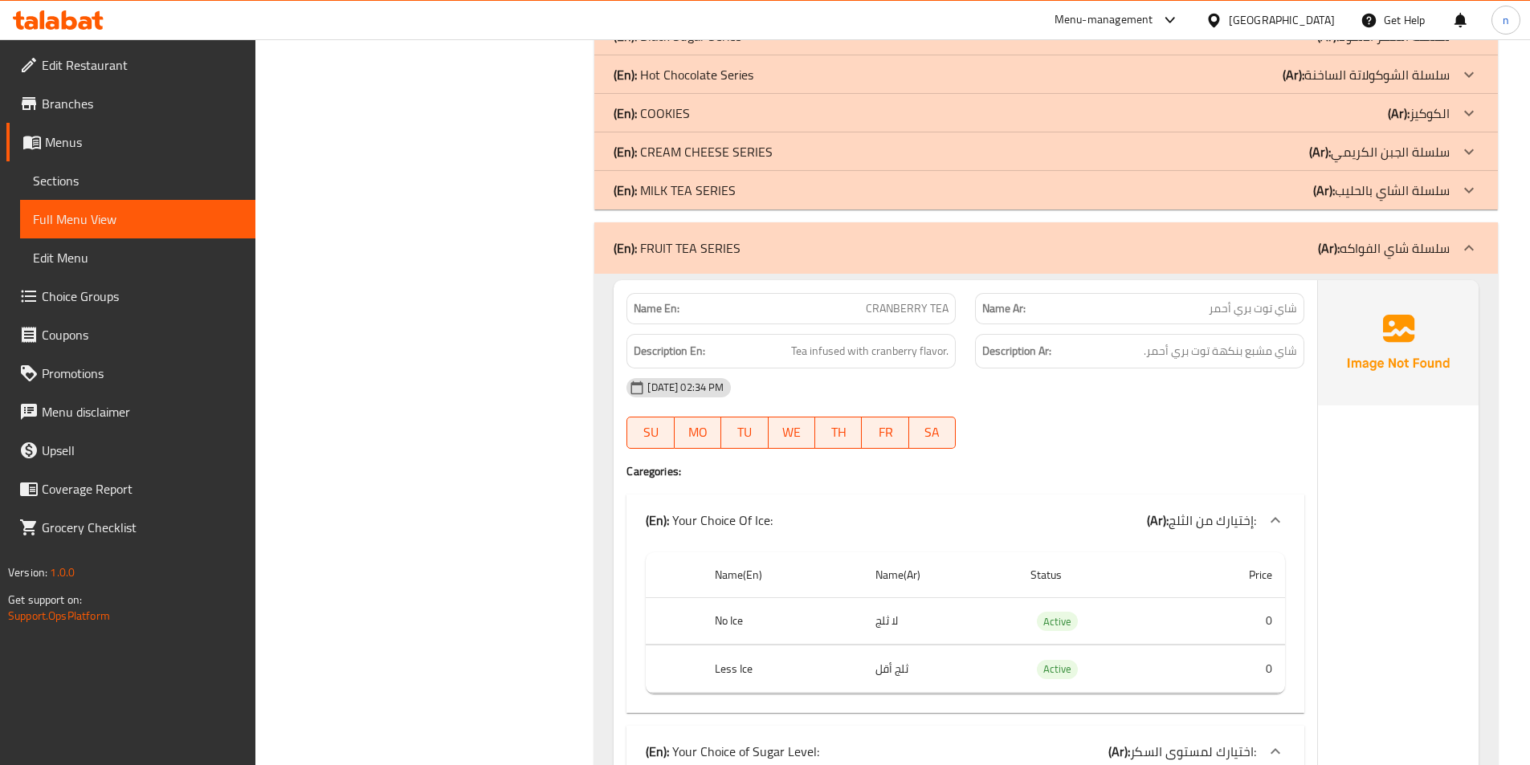
click at [1451, 263] on div "(En): FRUIT TEA SERIES (Ar): سلسلة شاي الفواكه" at bounding box center [1045, 247] width 903 height 51
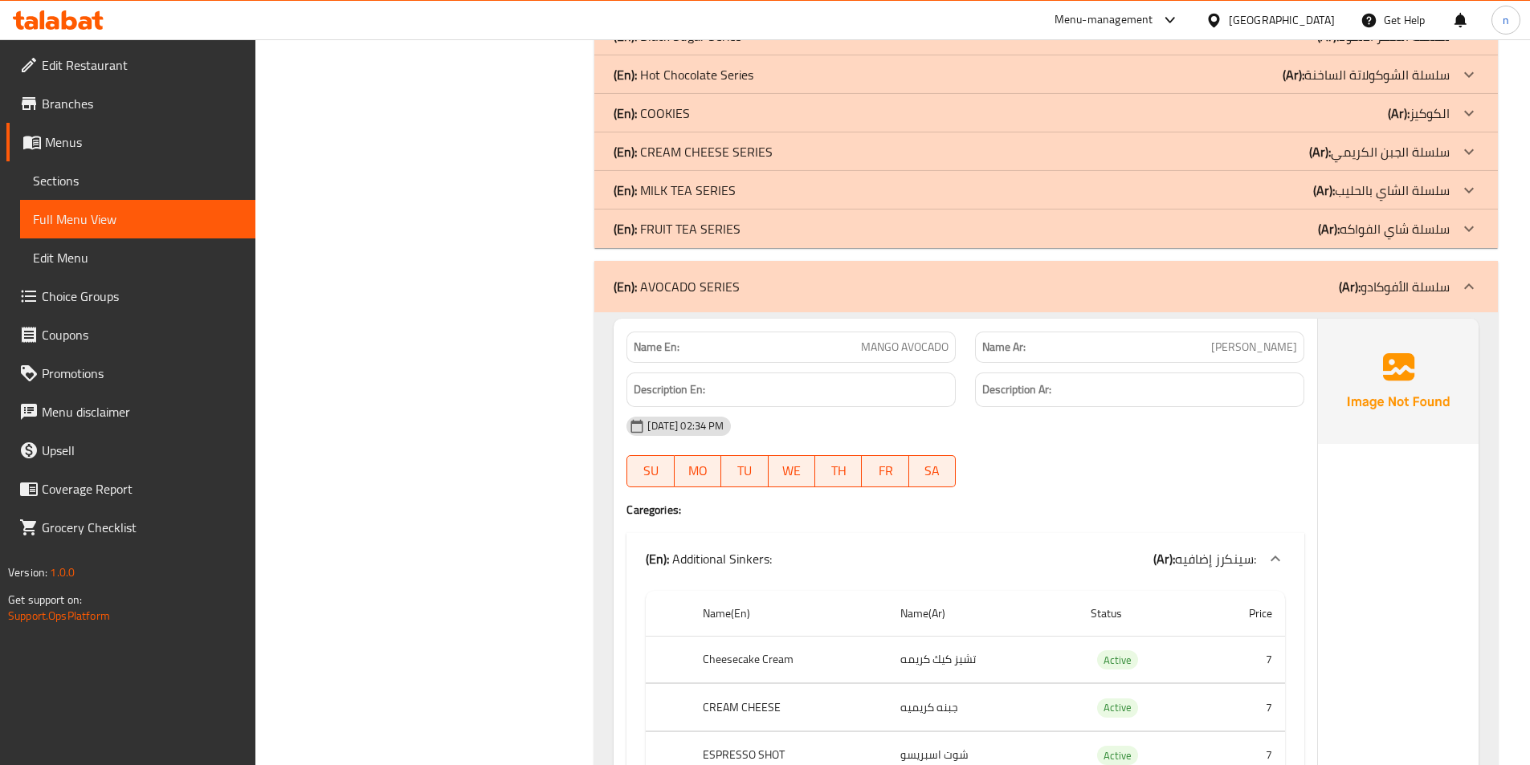
click at [1460, 283] on icon at bounding box center [1468, 286] width 19 height 19
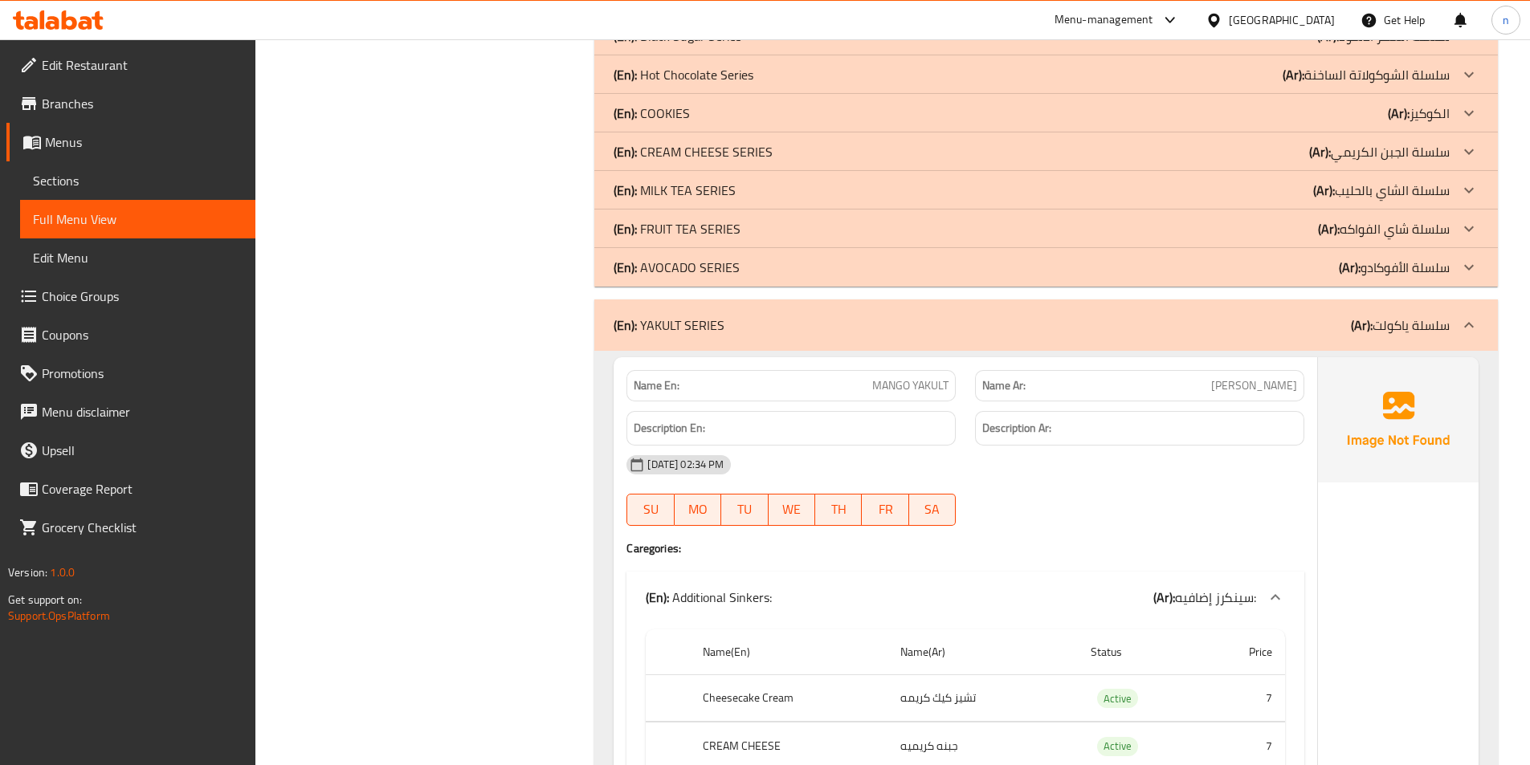
click at [1447, 320] on p "(Ar): سلسلة ياكولت" at bounding box center [1400, 325] width 99 height 19
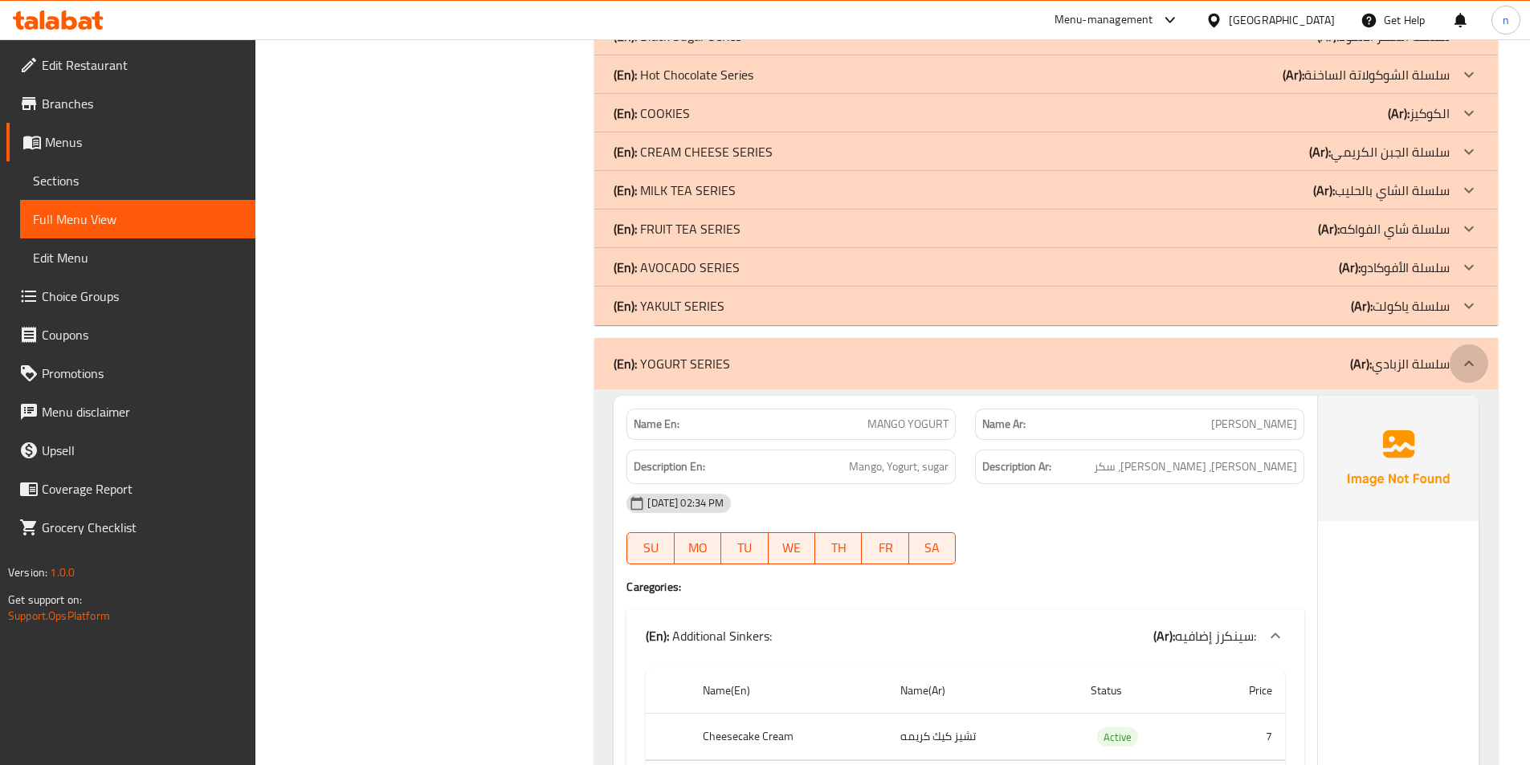
click at [1464, 351] on div at bounding box center [1469, 364] width 39 height 39
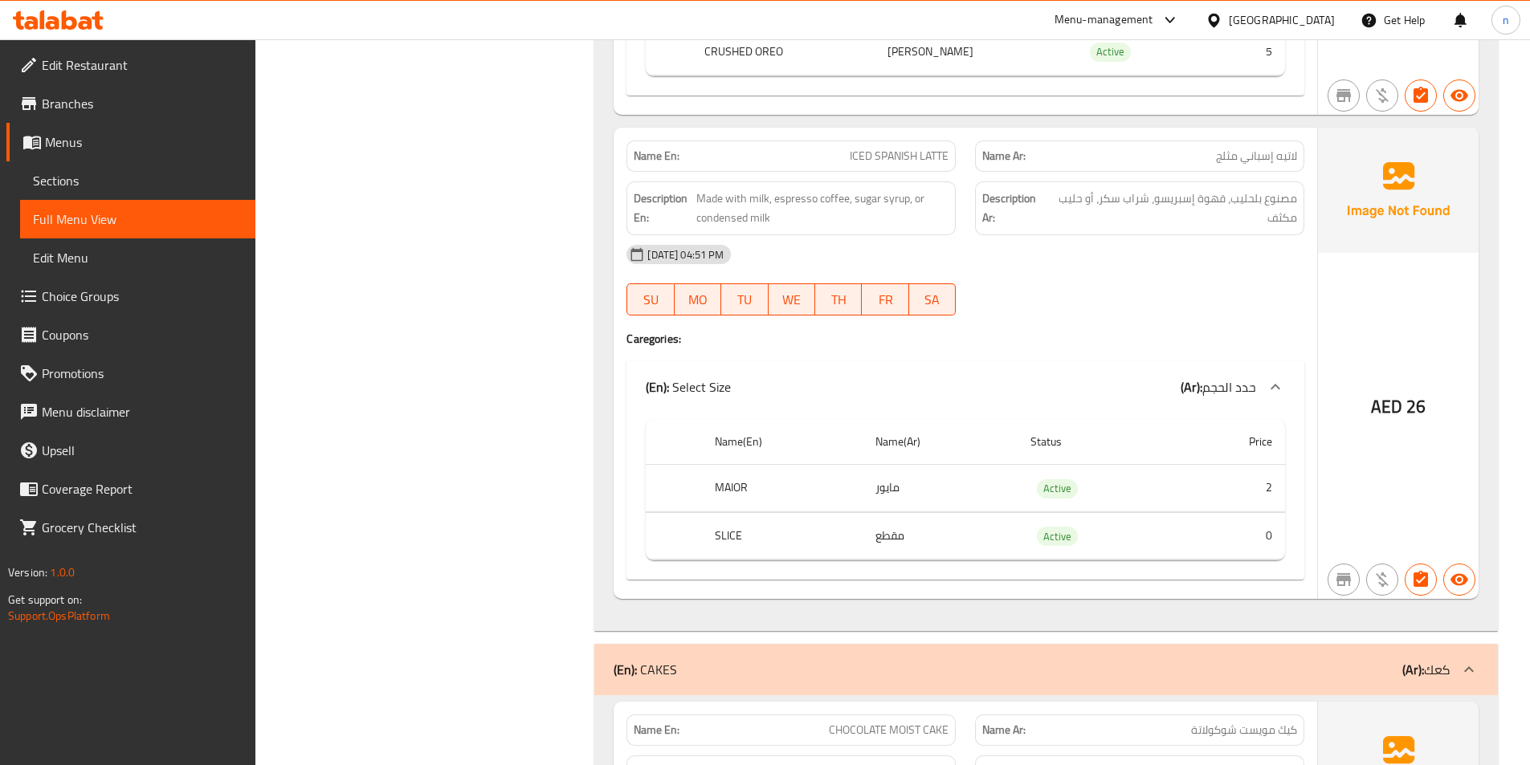
scroll to position [9235, 0]
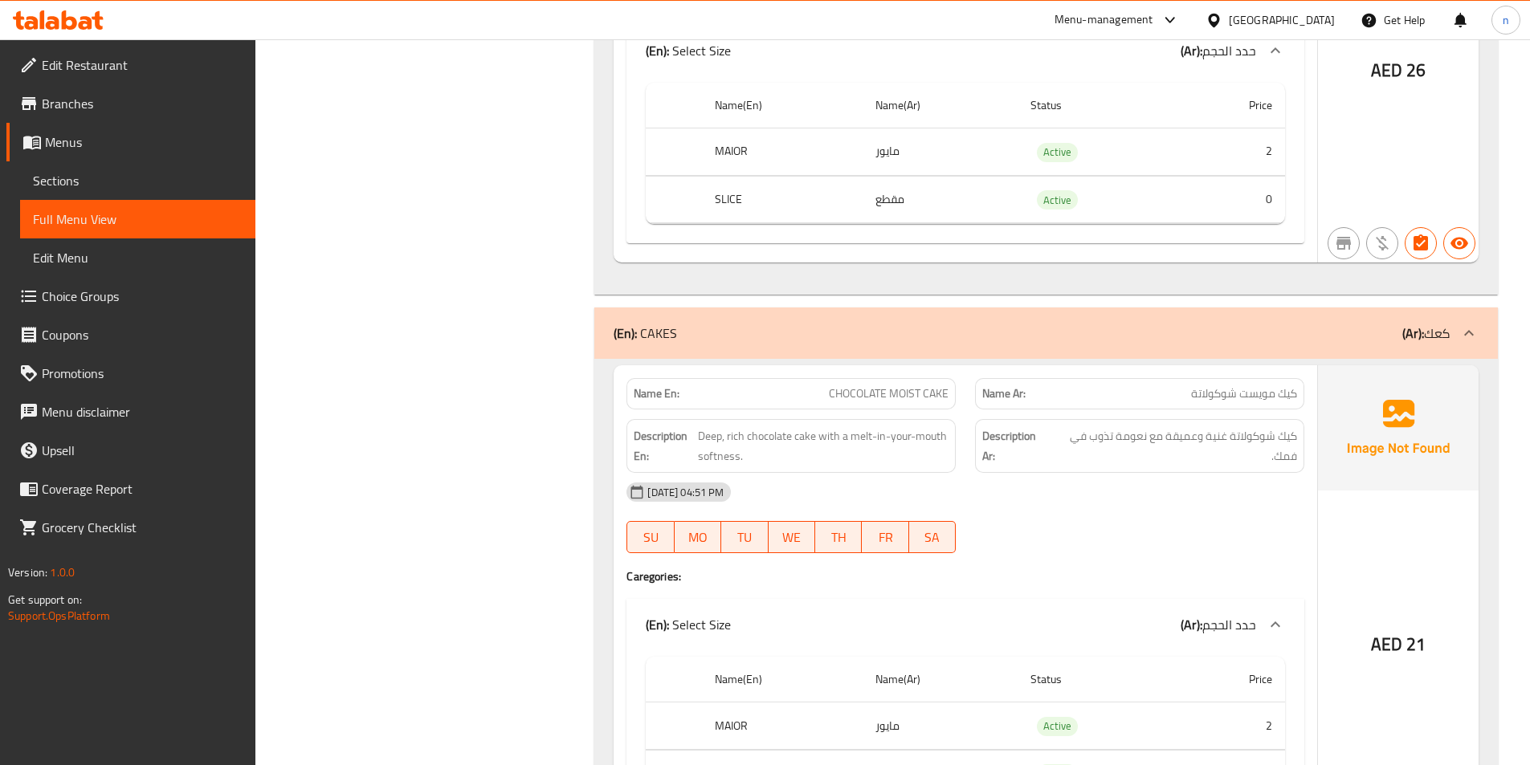
click at [1459, 341] on icon at bounding box center [1468, 333] width 19 height 19
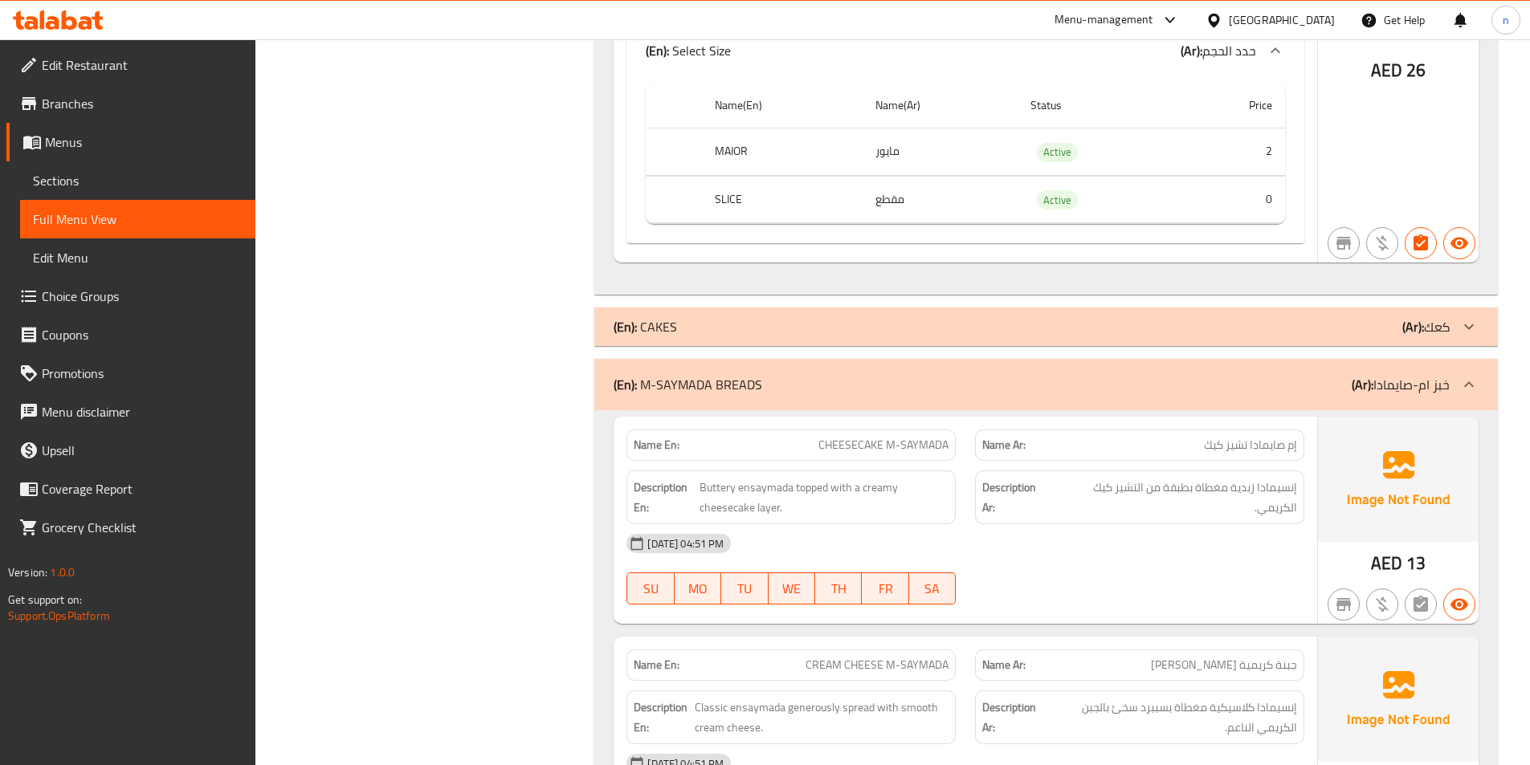
click at [1462, 378] on icon at bounding box center [1468, 384] width 19 height 19
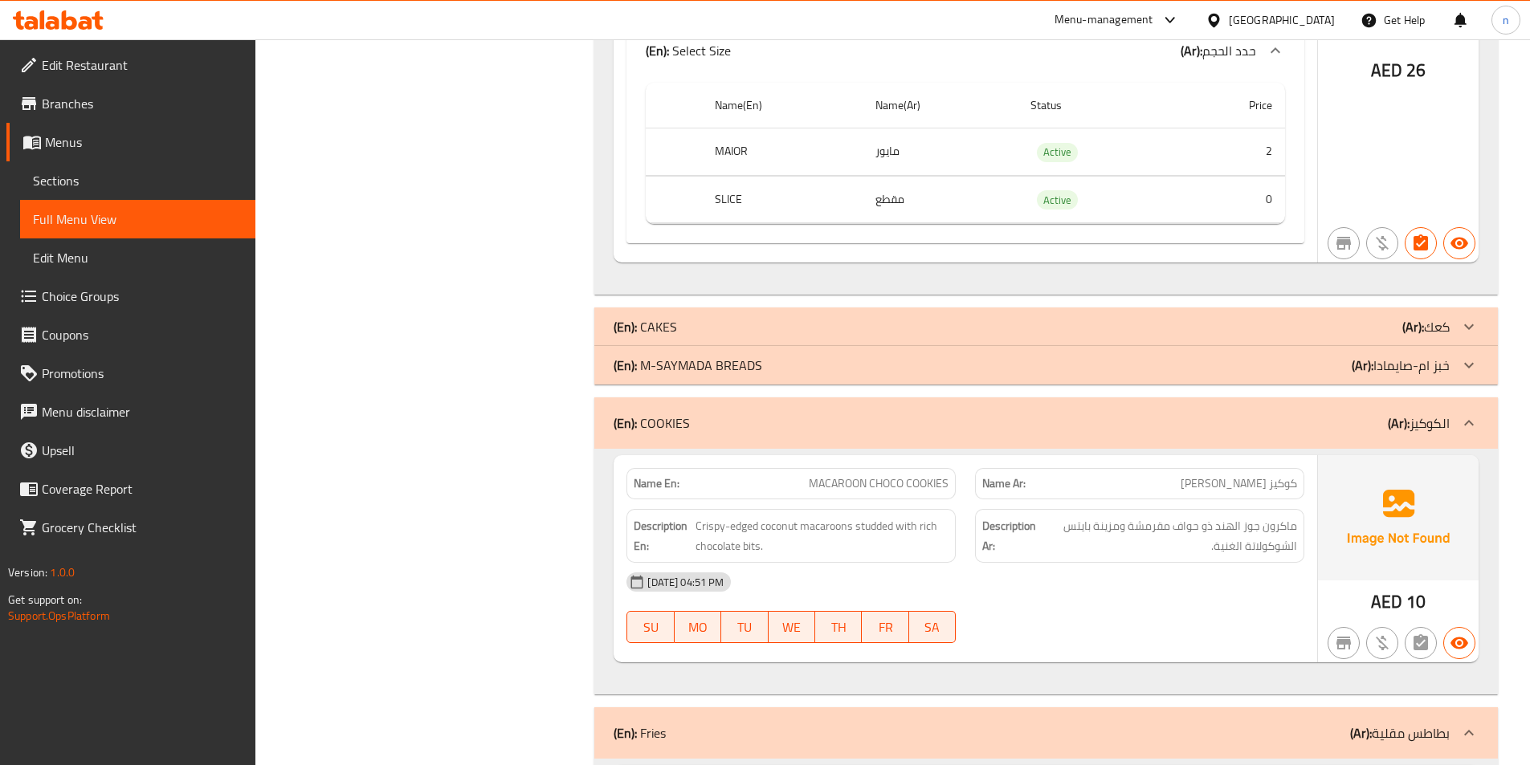
click at [1473, 425] on icon at bounding box center [1469, 423] width 10 height 6
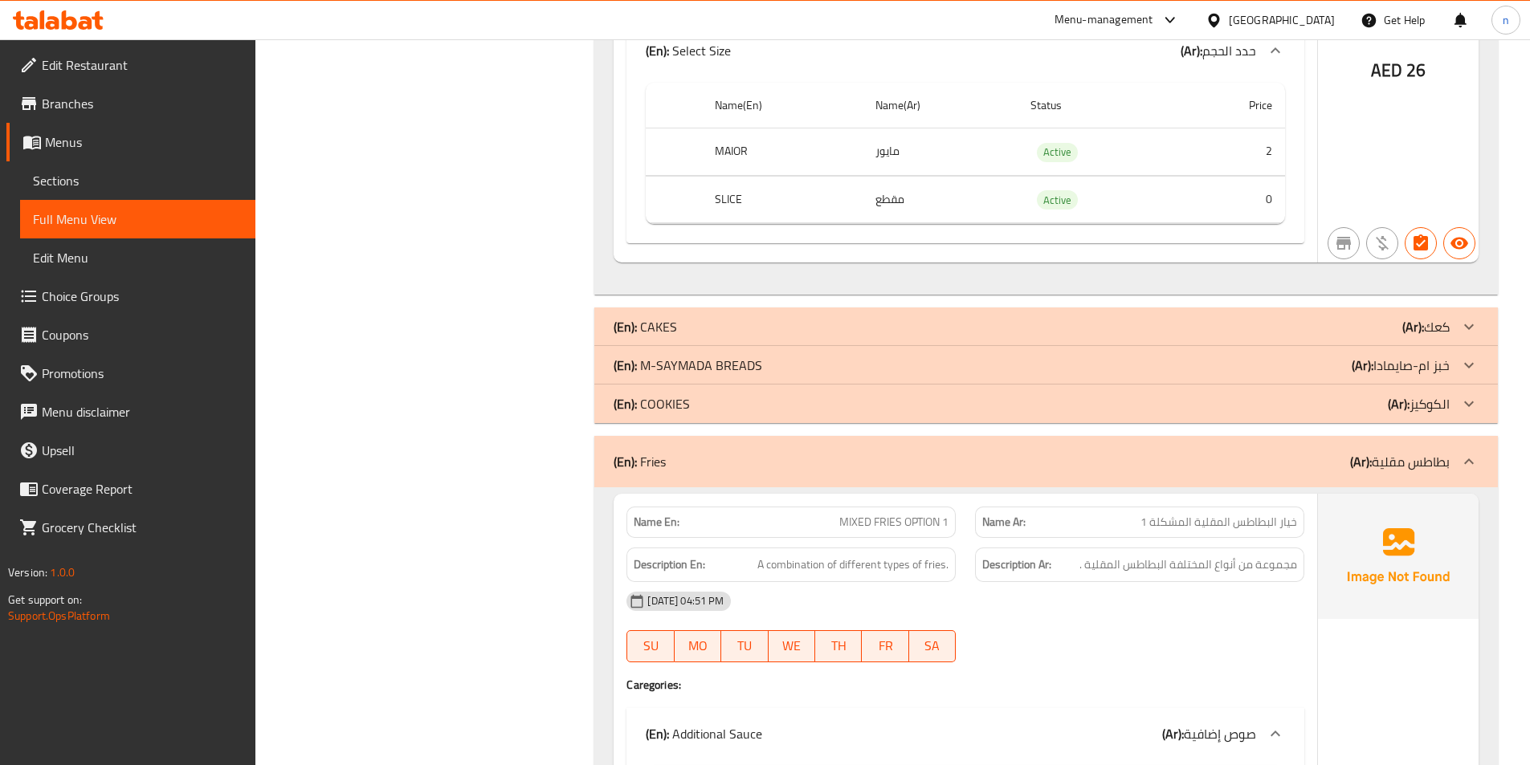
click at [1477, 473] on div at bounding box center [1469, 461] width 39 height 39
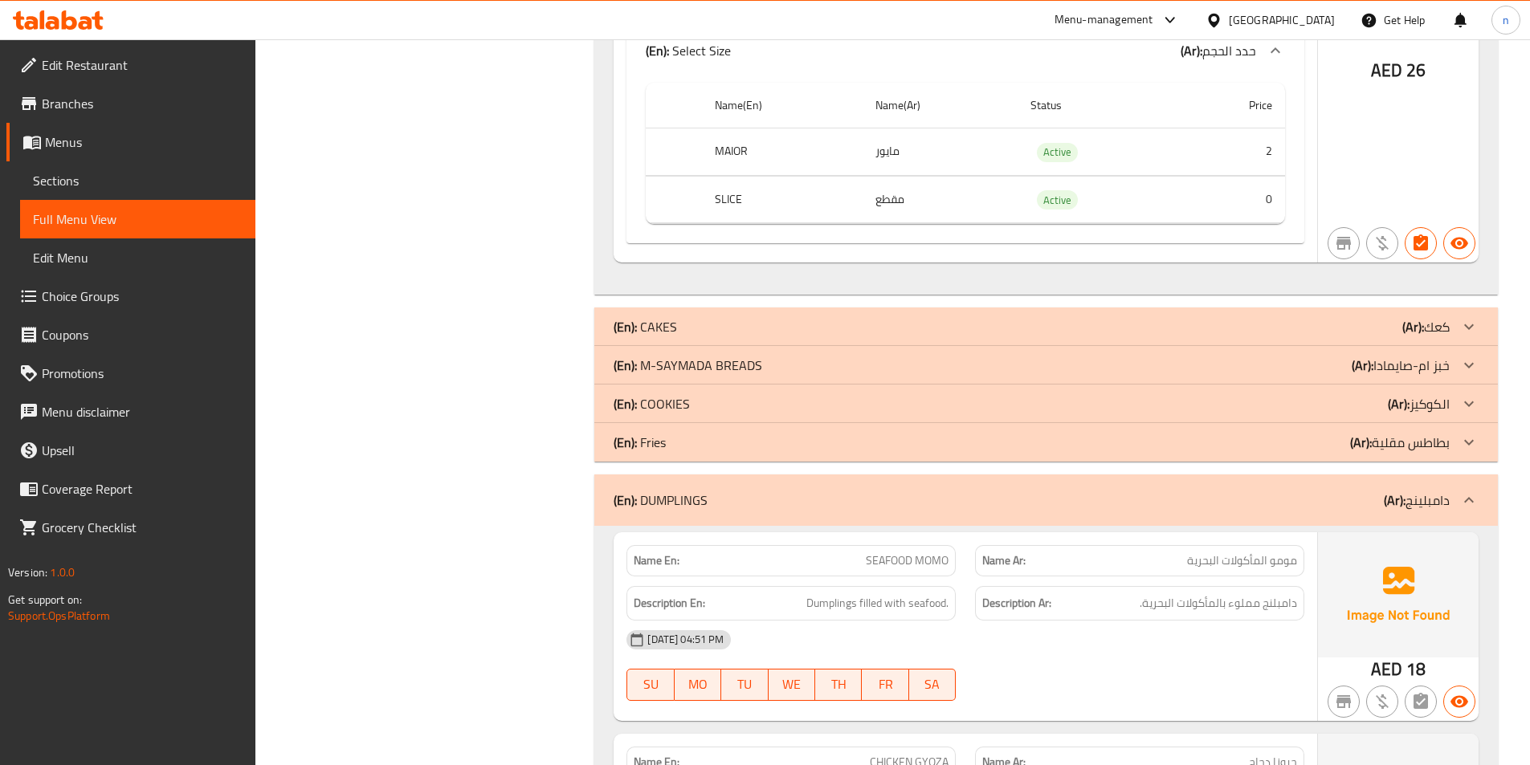
scroll to position [9396, 0]
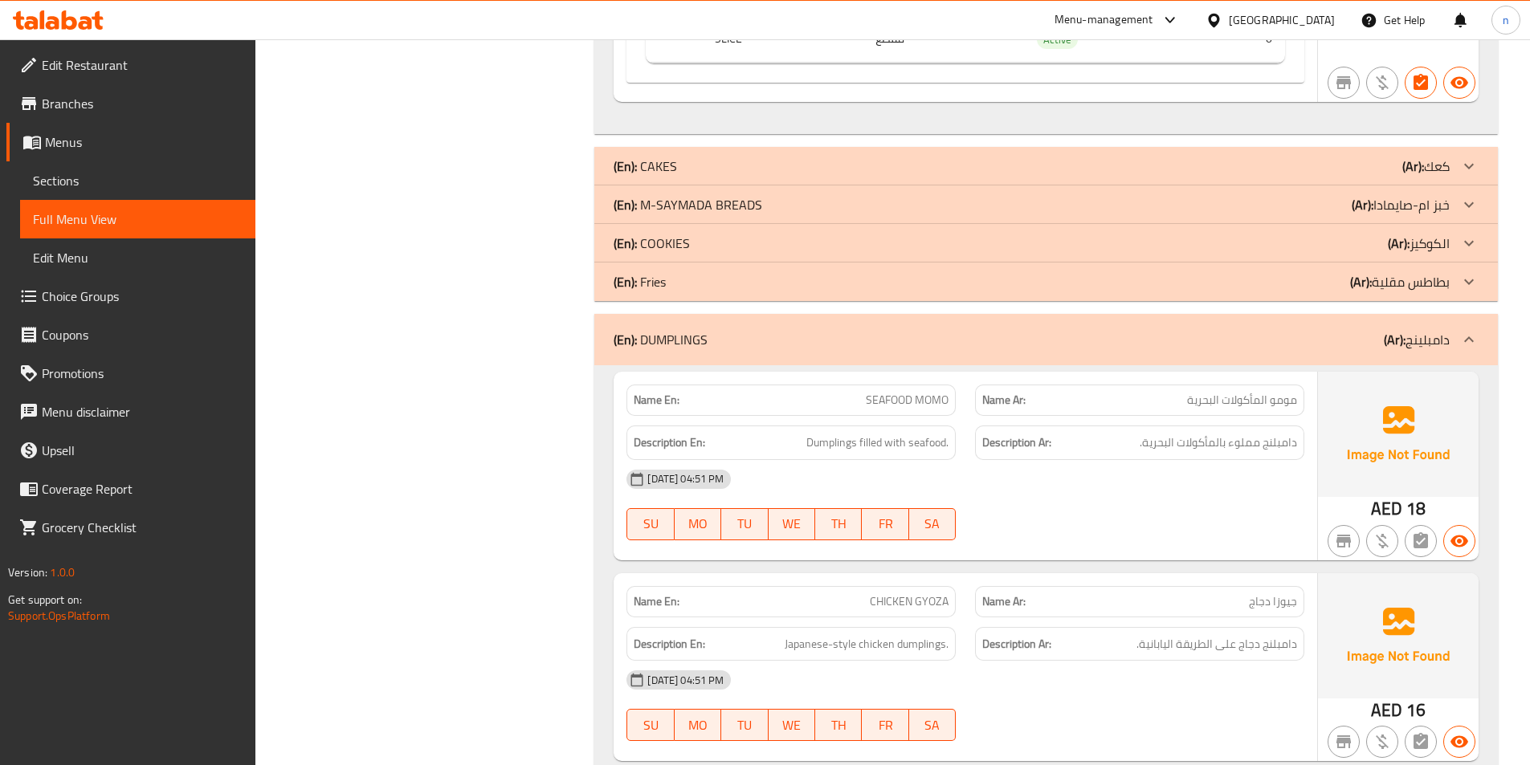
click at [1458, 344] on div at bounding box center [1469, 339] width 39 height 39
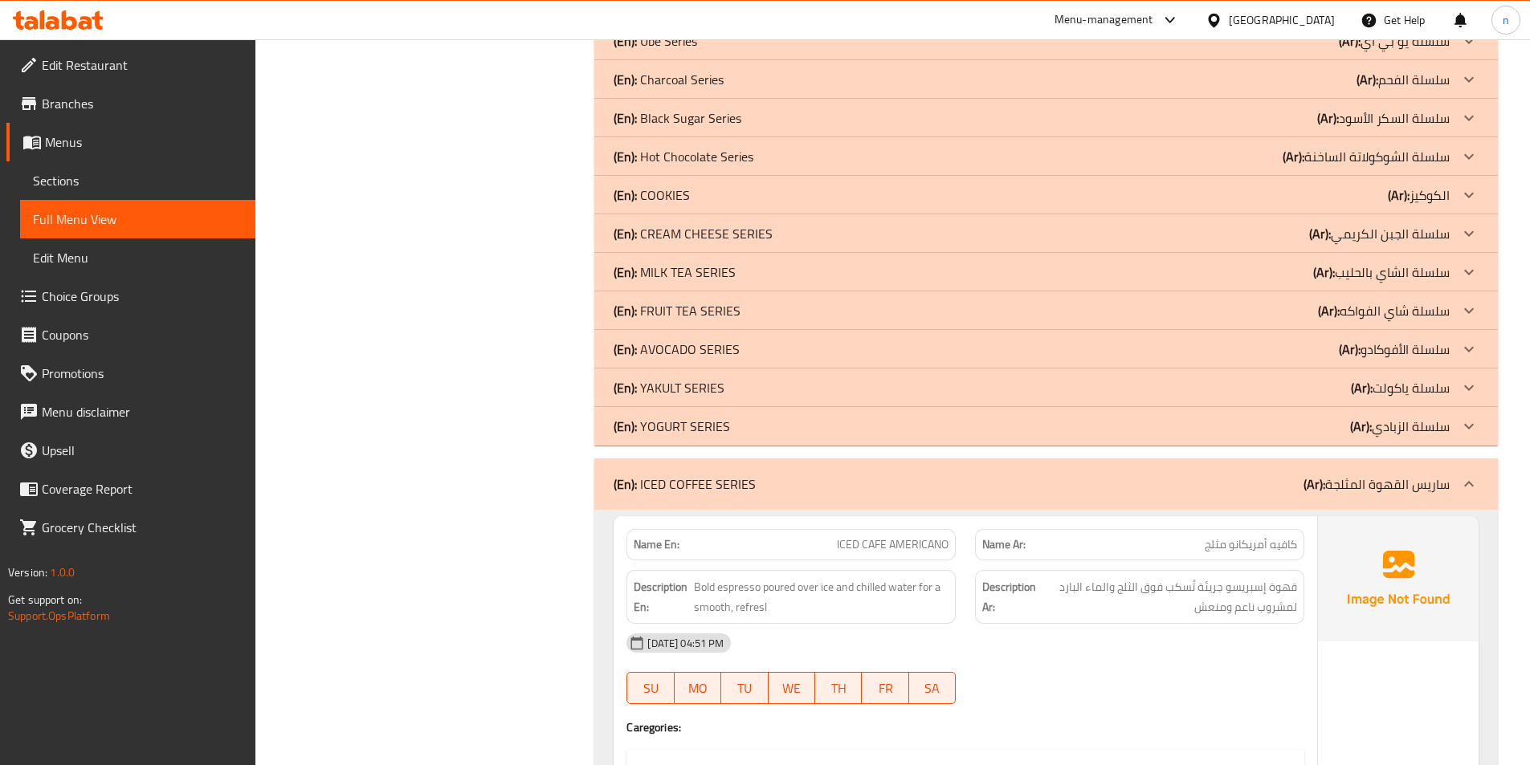
scroll to position [4015, 0]
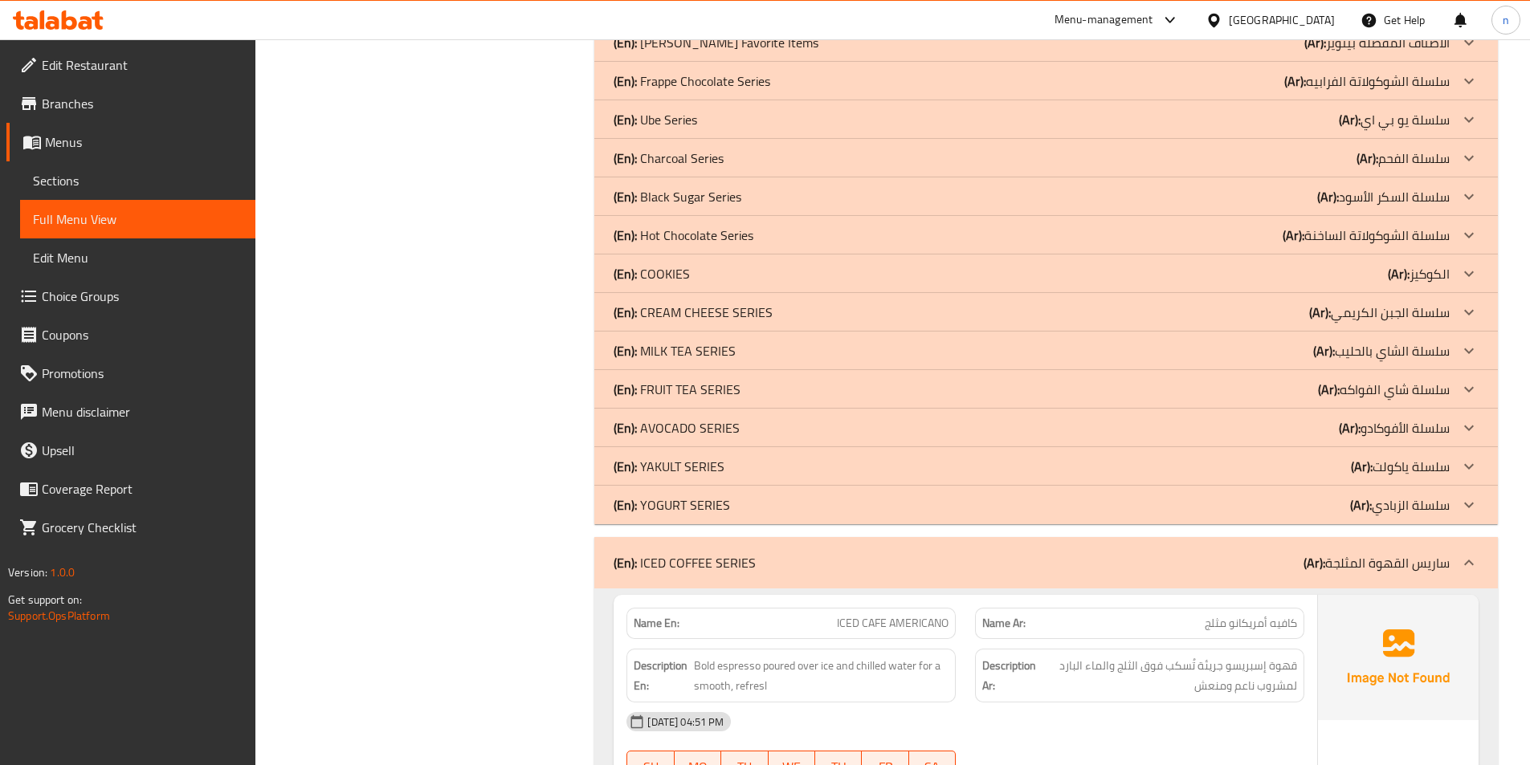
click at [1470, 557] on icon at bounding box center [1468, 562] width 19 height 19
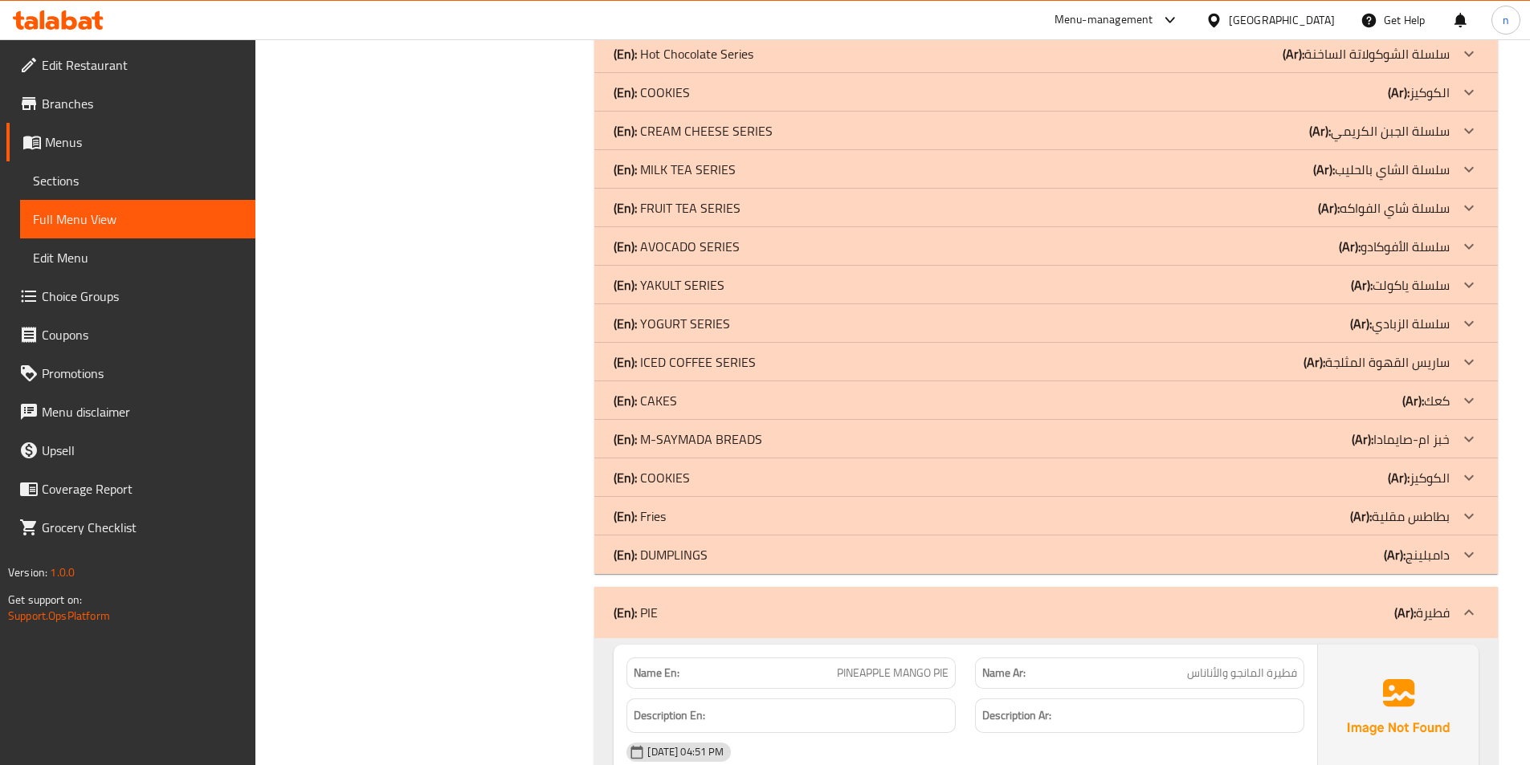
scroll to position [4337, 0]
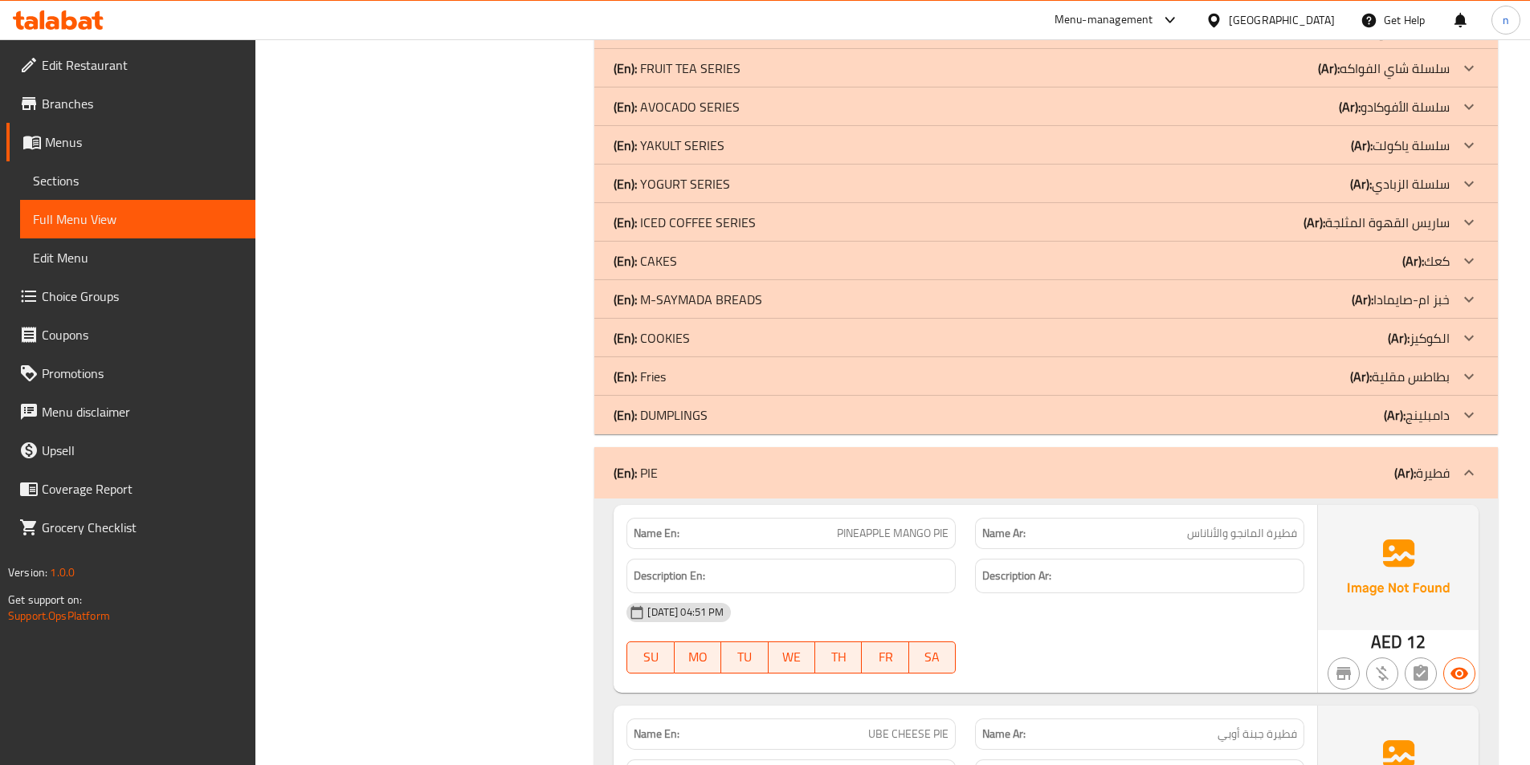
click at [1464, 462] on div at bounding box center [1469, 473] width 39 height 39
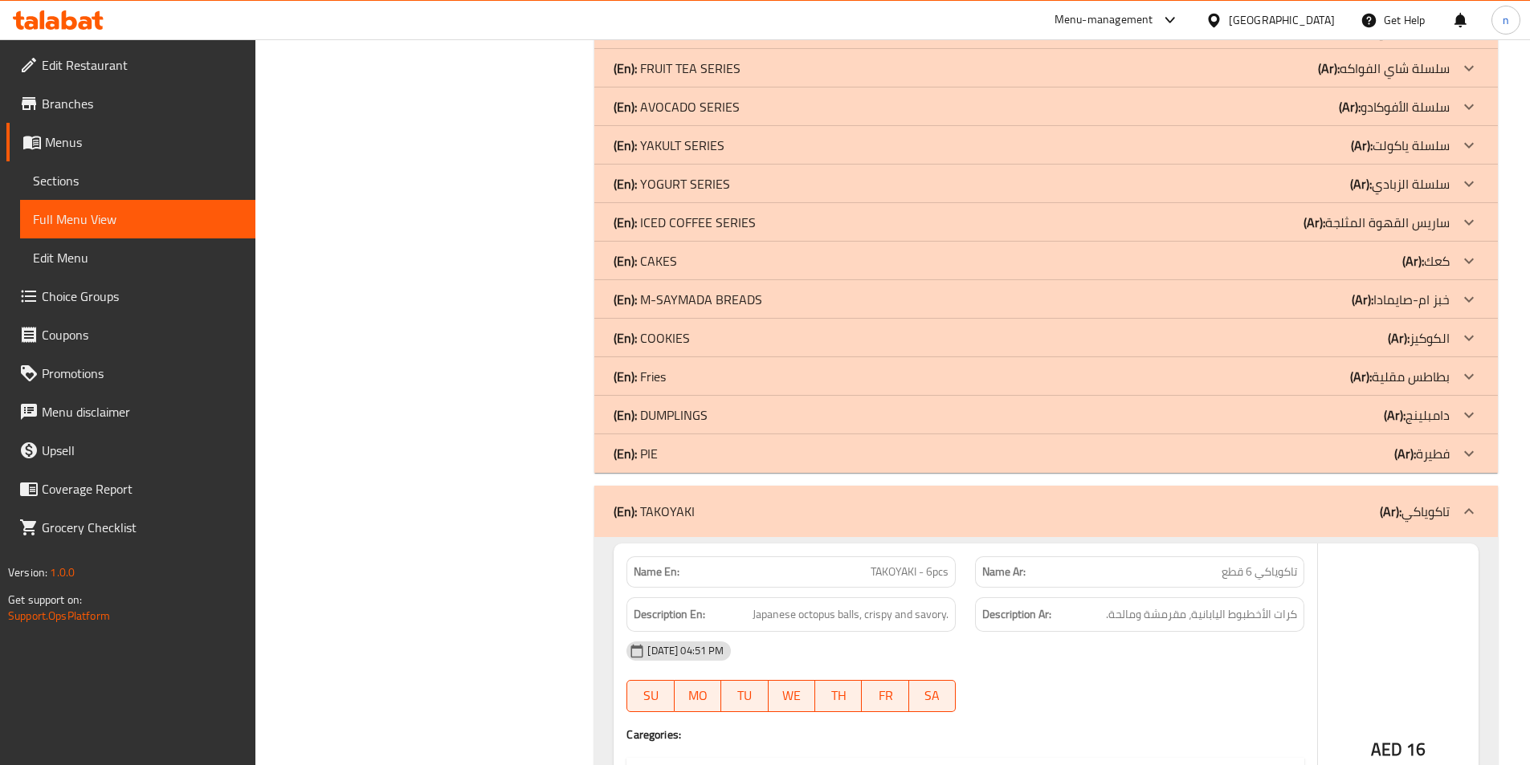
scroll to position [5622, 0]
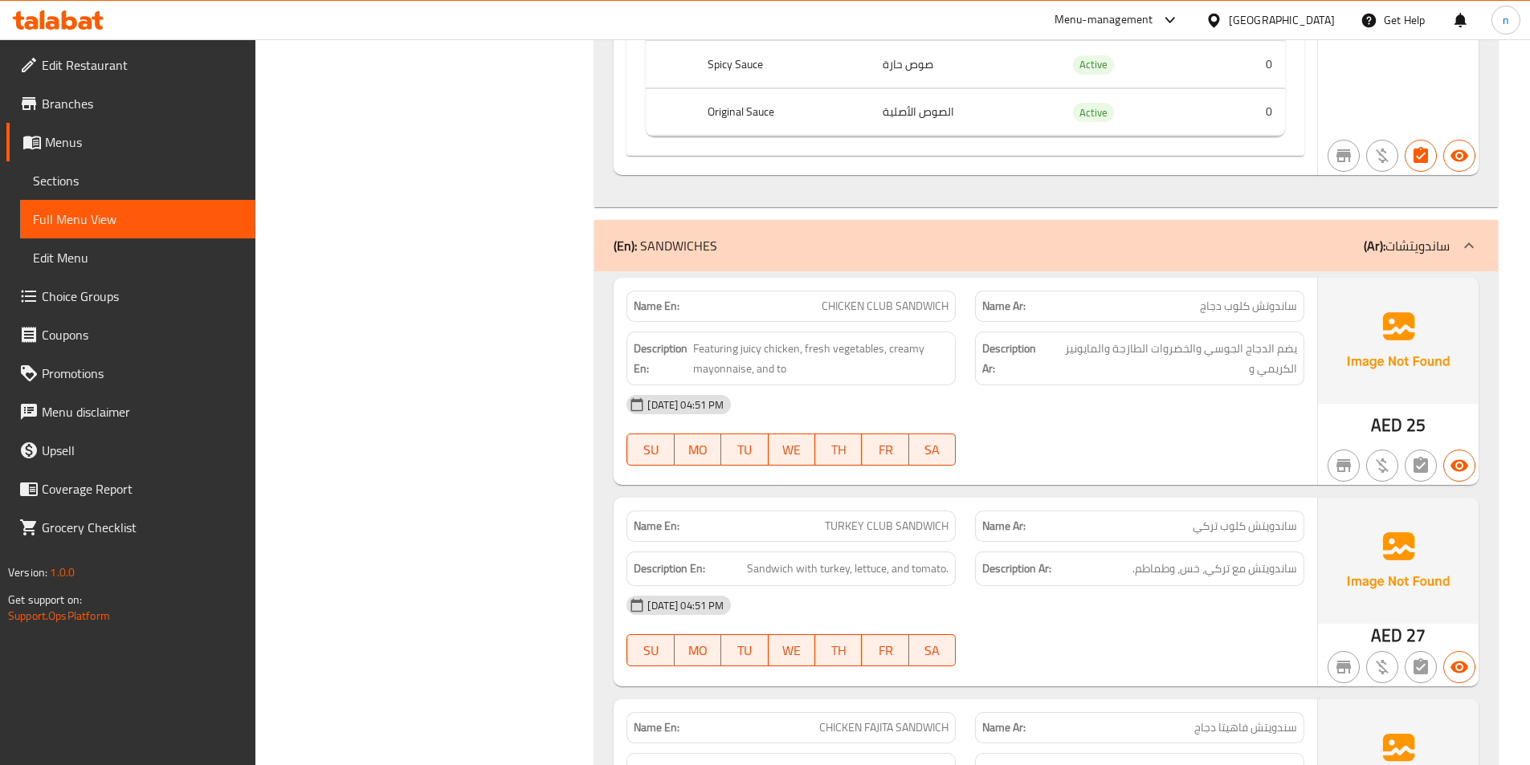
click at [1460, 255] on icon at bounding box center [1468, 245] width 19 height 19
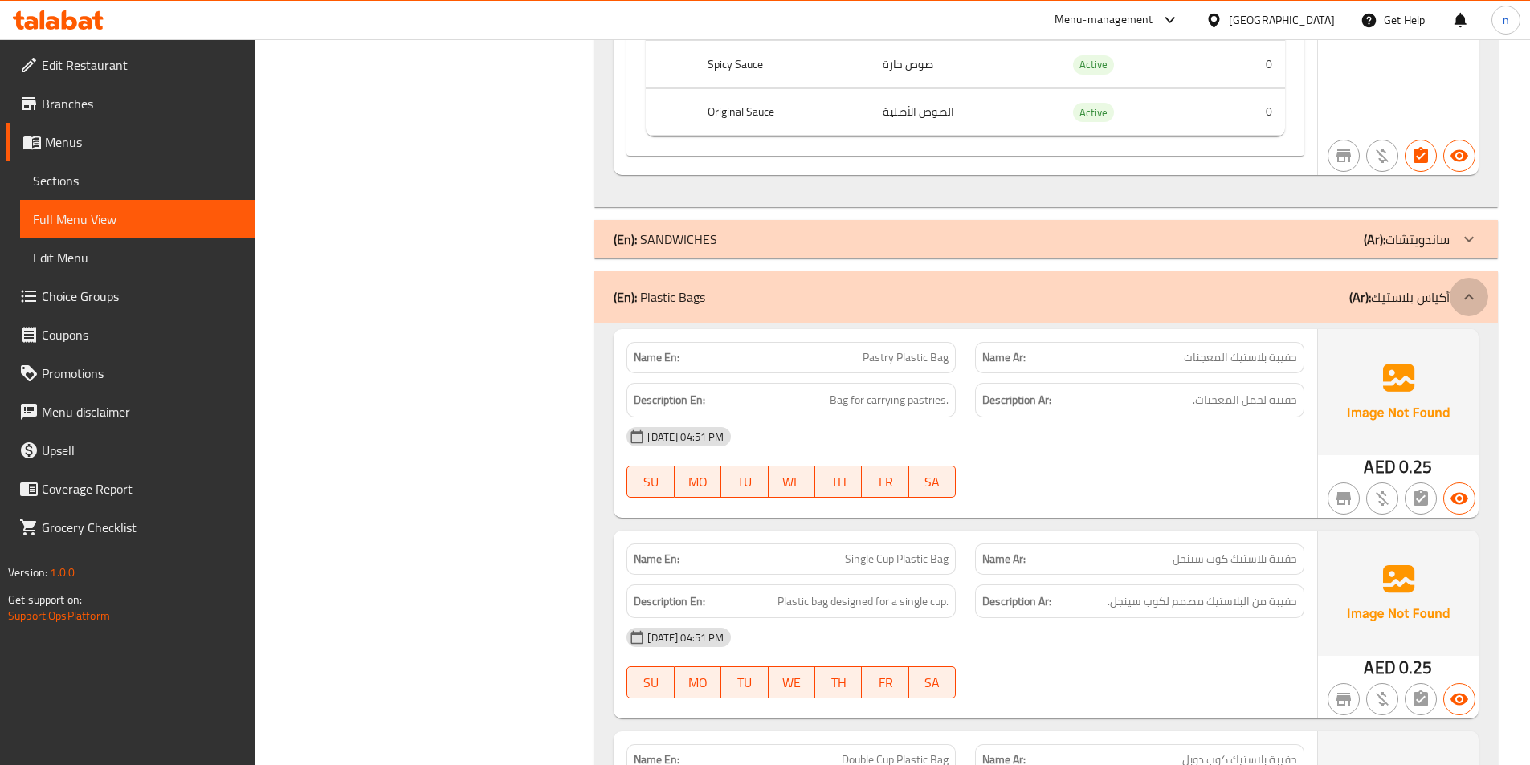
click at [1470, 300] on icon at bounding box center [1468, 296] width 19 height 19
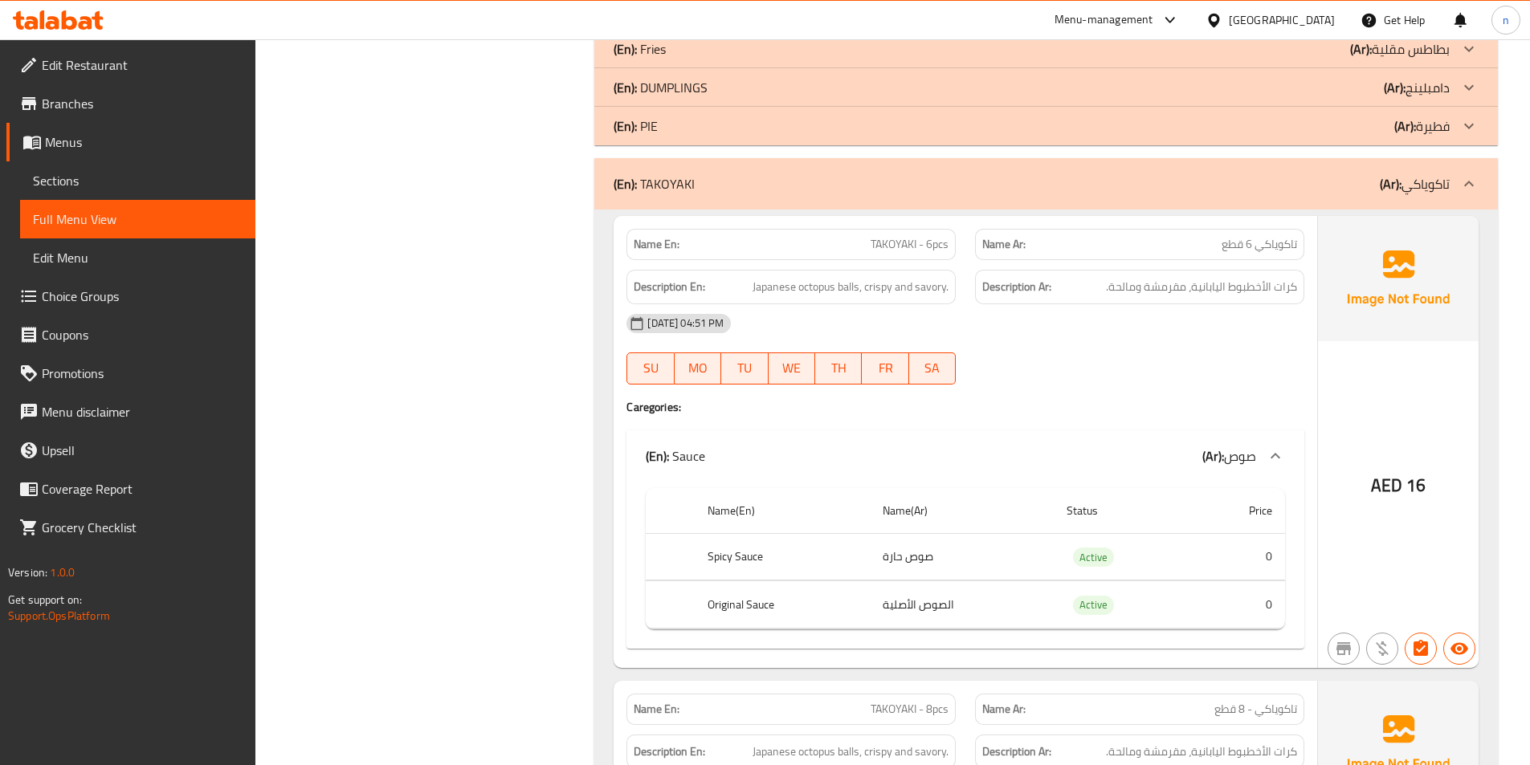
scroll to position [4623, 0]
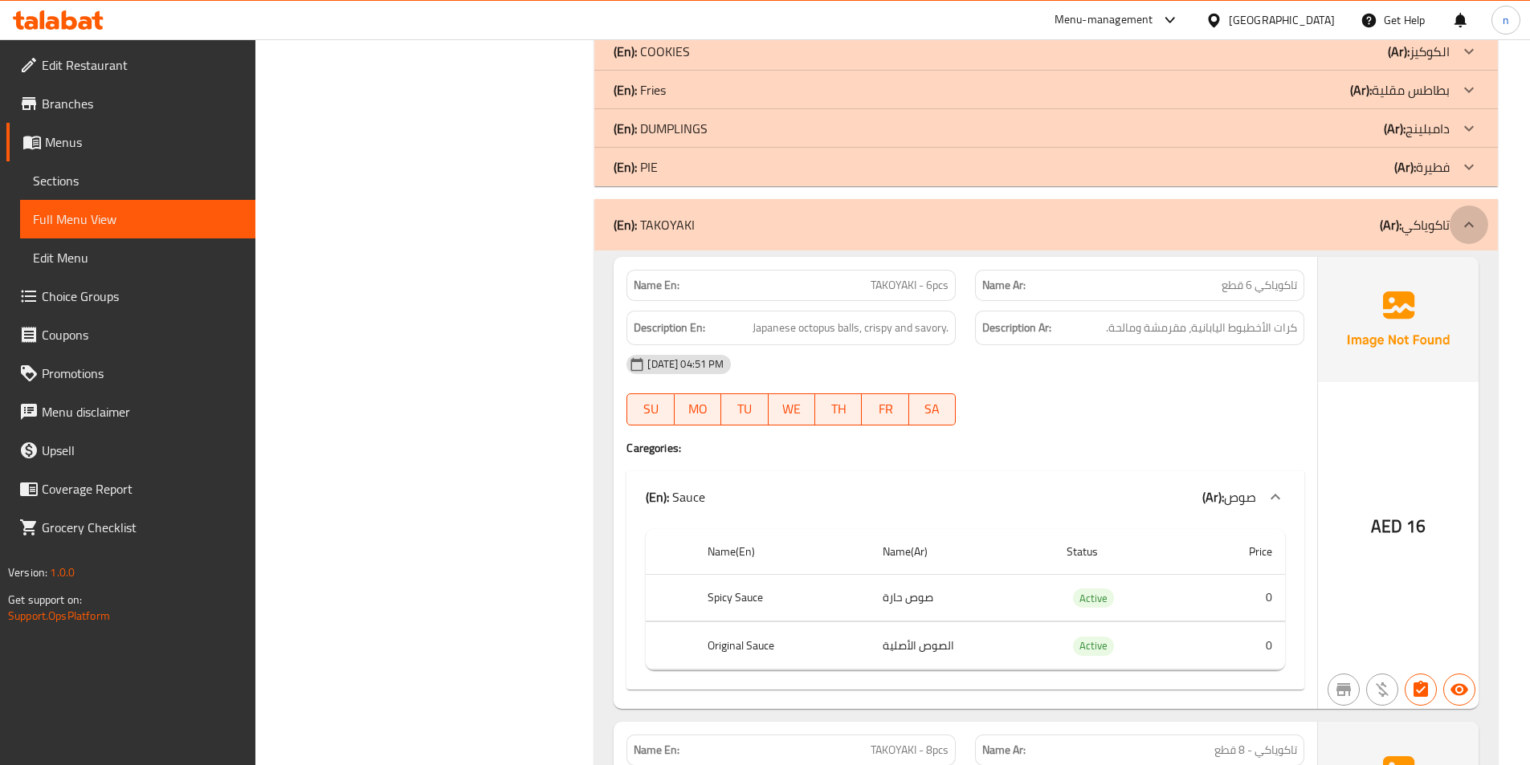
drag, startPoint x: 1465, startPoint y: 218, endPoint x: 1520, endPoint y: 463, distance: 251.9
click at [1464, 218] on icon at bounding box center [1468, 224] width 19 height 19
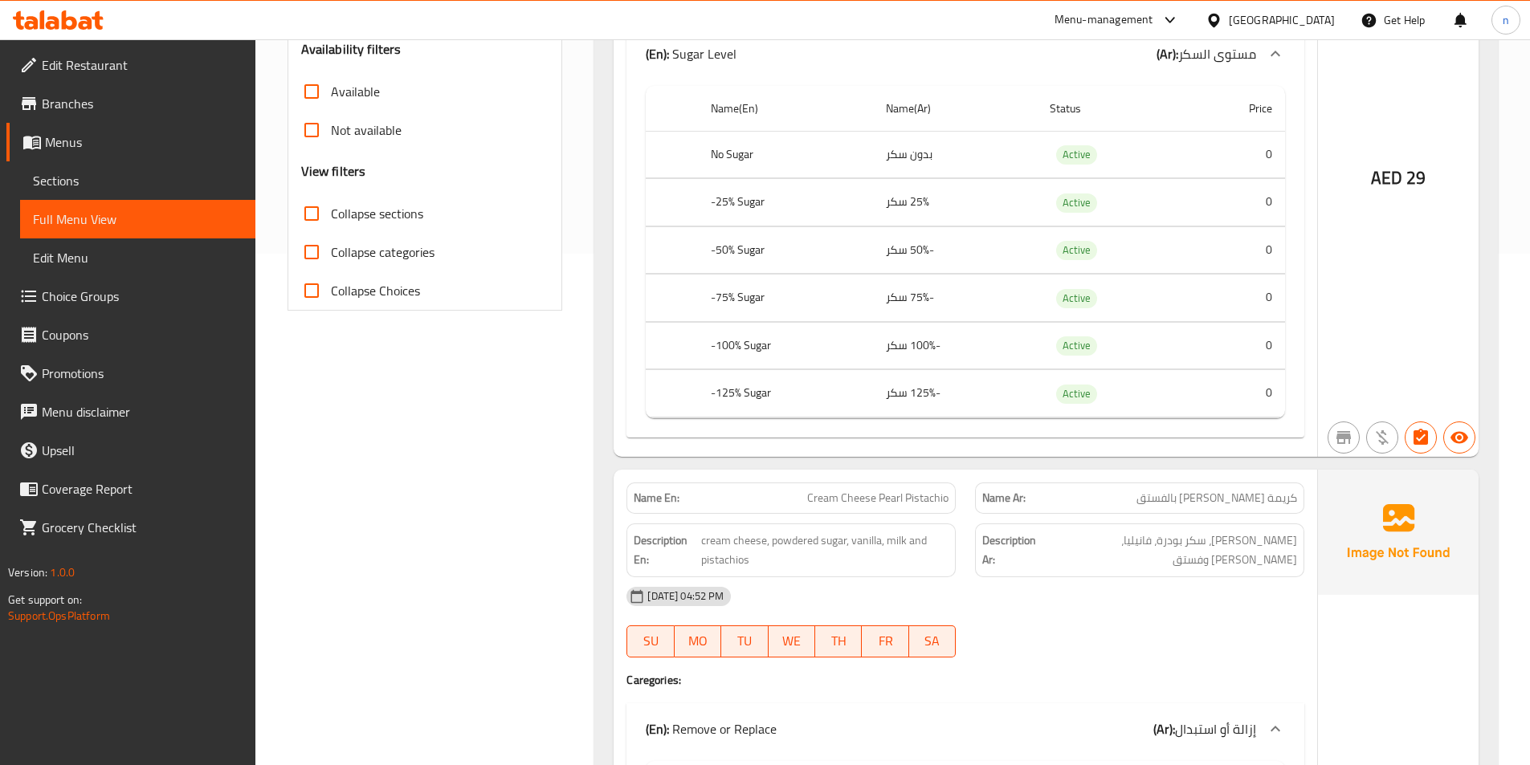
scroll to position [0, 0]
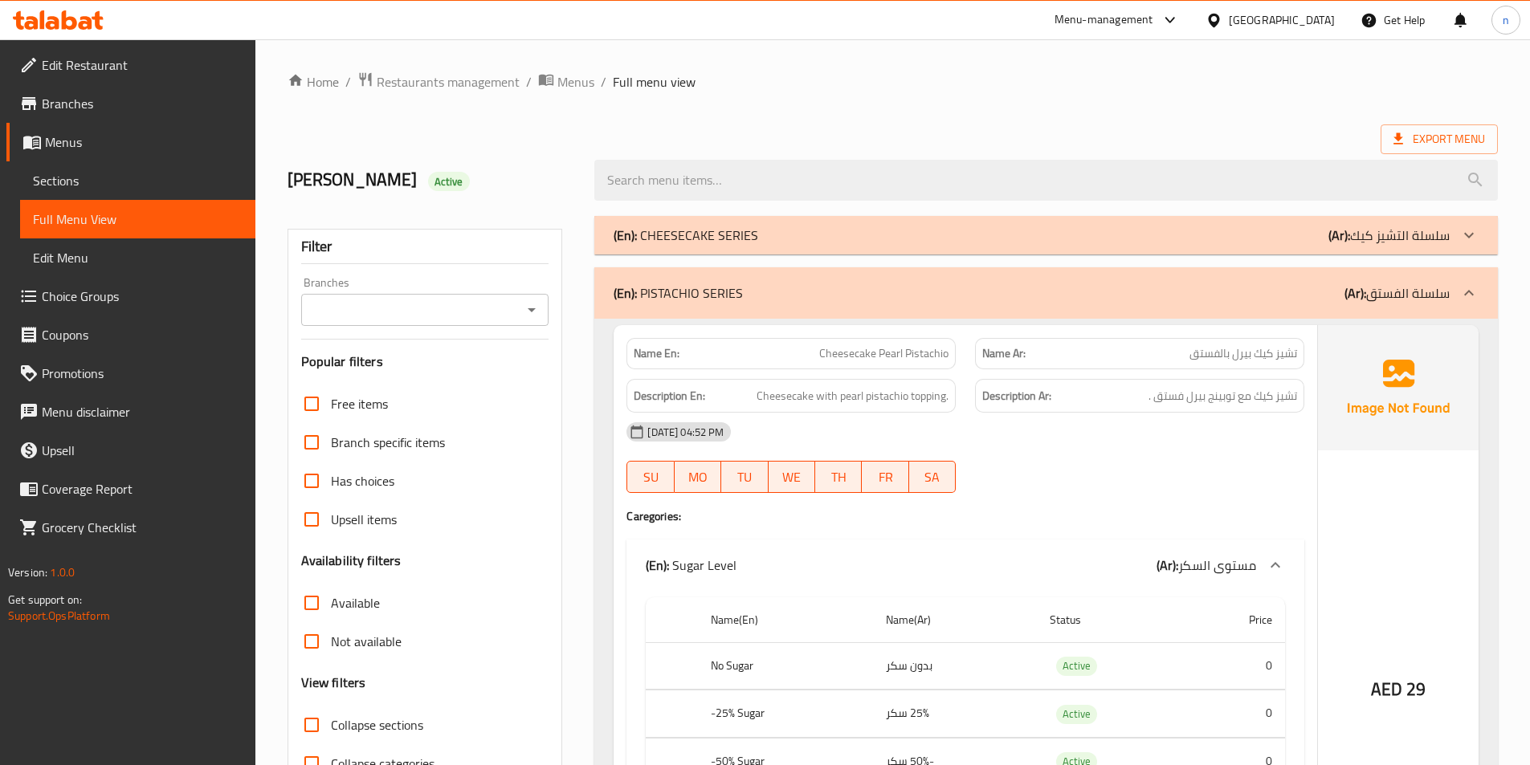
click at [574, 84] on span "Menus" at bounding box center [575, 81] width 37 height 19
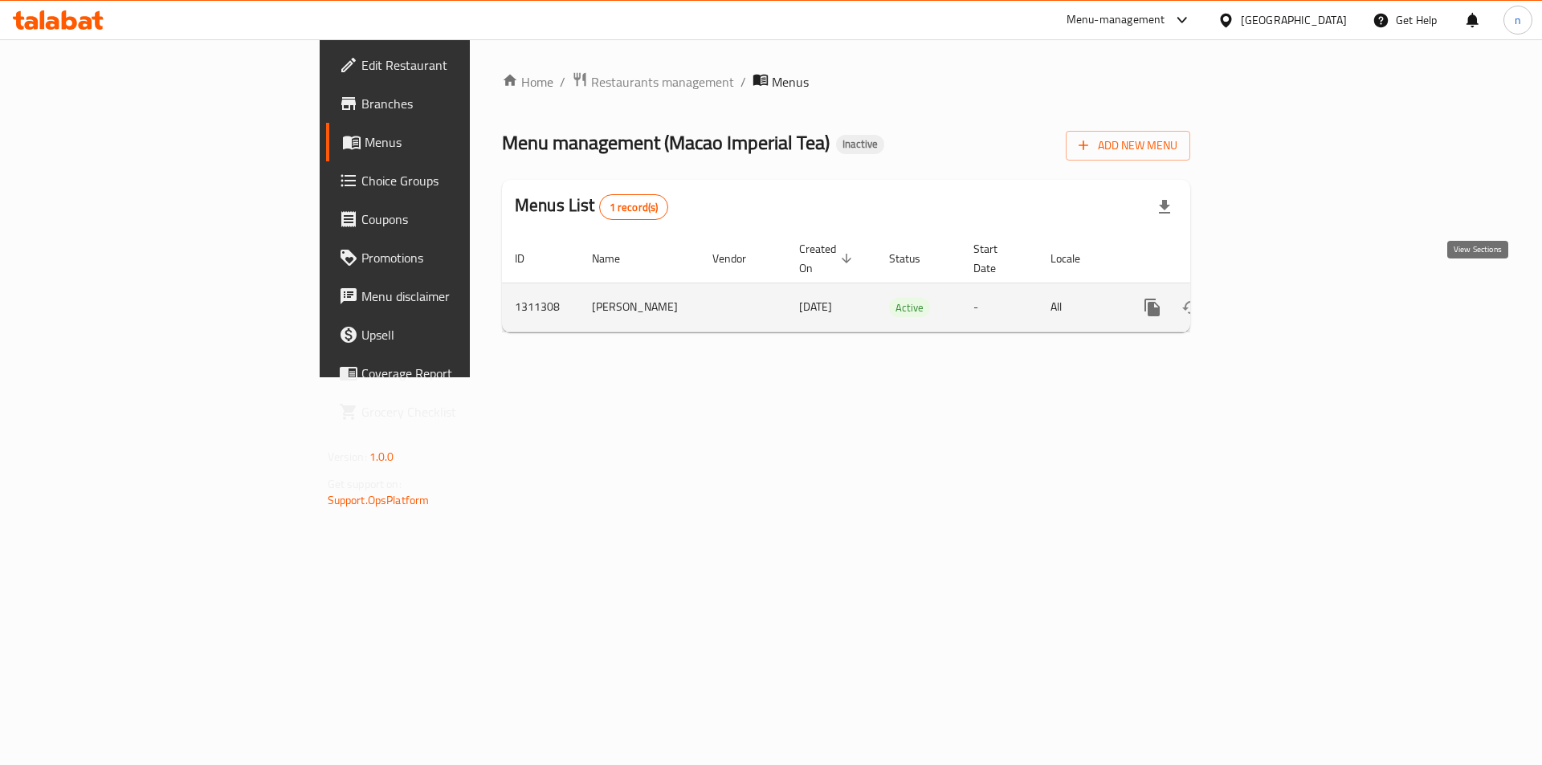
click at [1287, 288] on link "enhanced table" at bounding box center [1268, 307] width 39 height 39
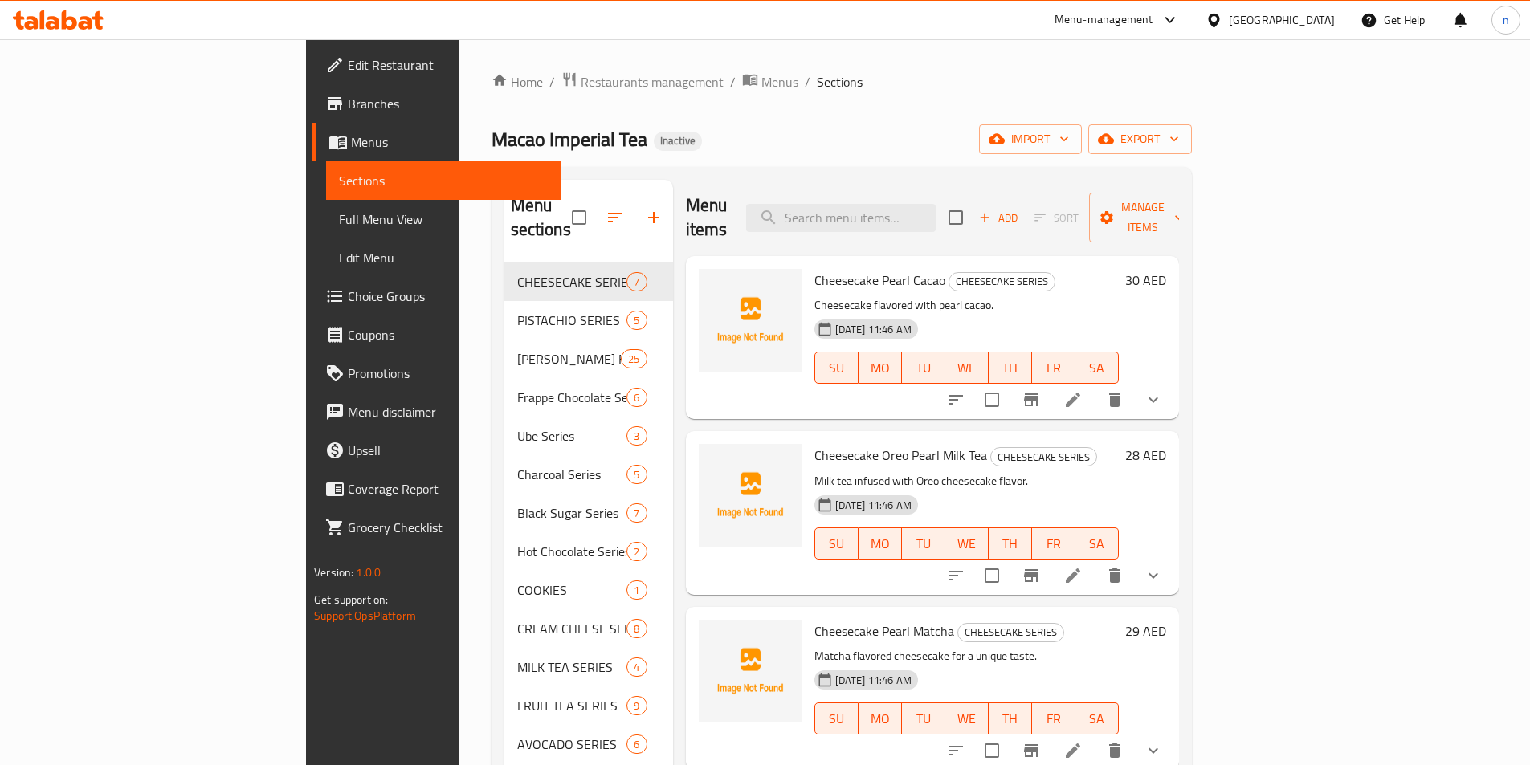
click at [339, 223] on span "Full Menu View" at bounding box center [444, 219] width 210 height 19
click at [339, 227] on span "Full Menu View" at bounding box center [444, 219] width 210 height 19
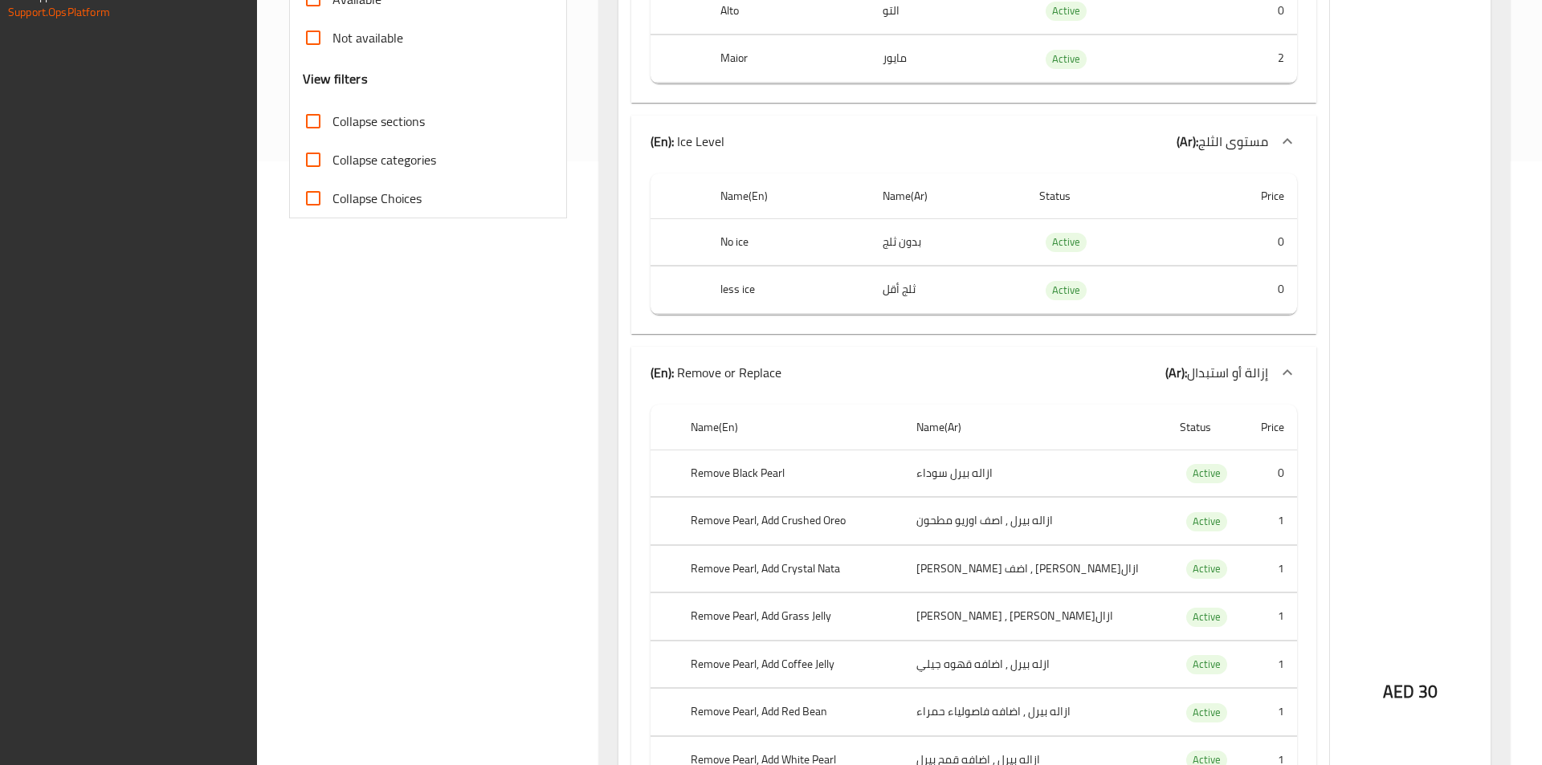
click at [1342, 153] on div "AED 30" at bounding box center [1410, 649] width 161 height 1958
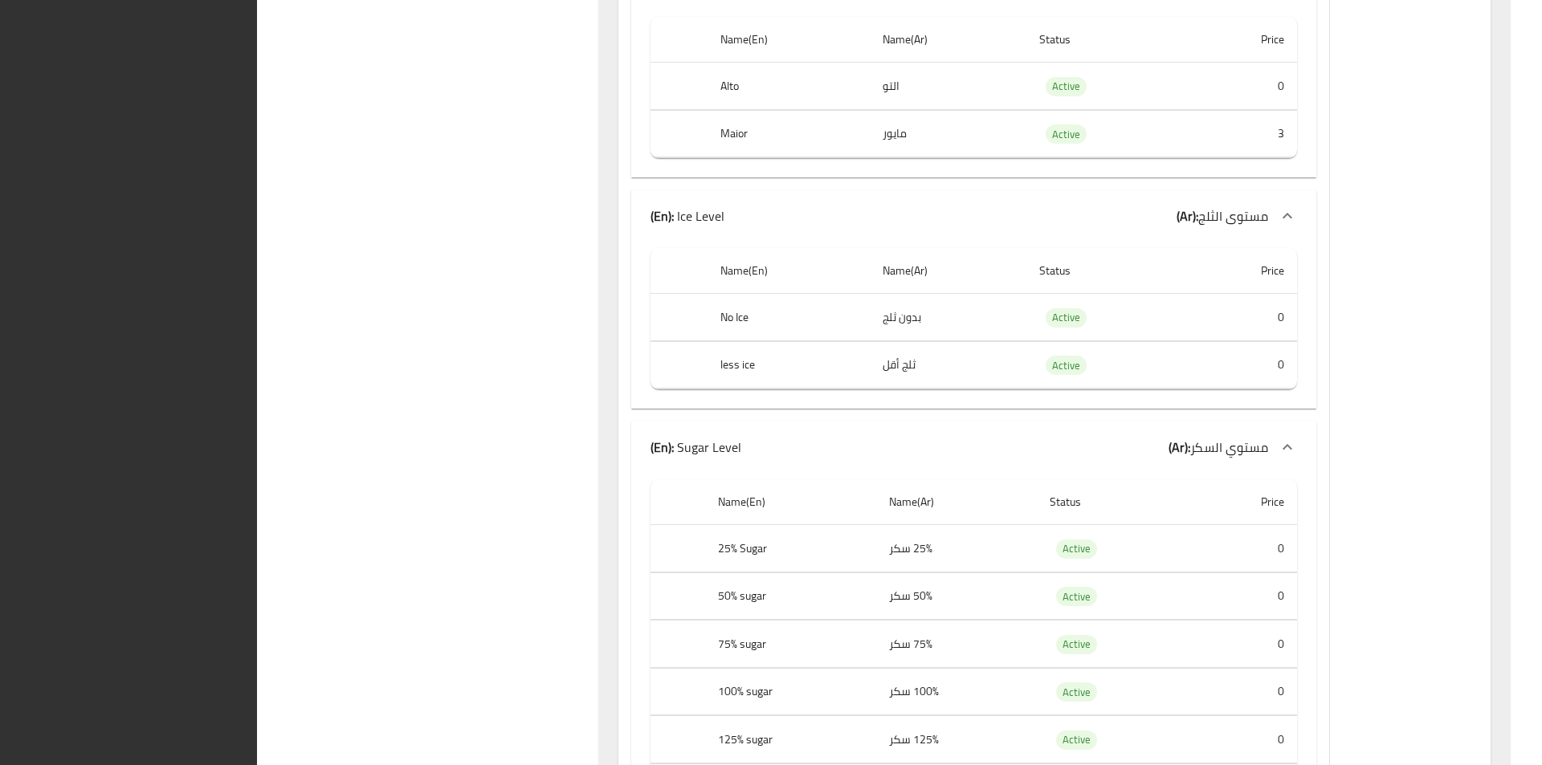
scroll to position [3212, 0]
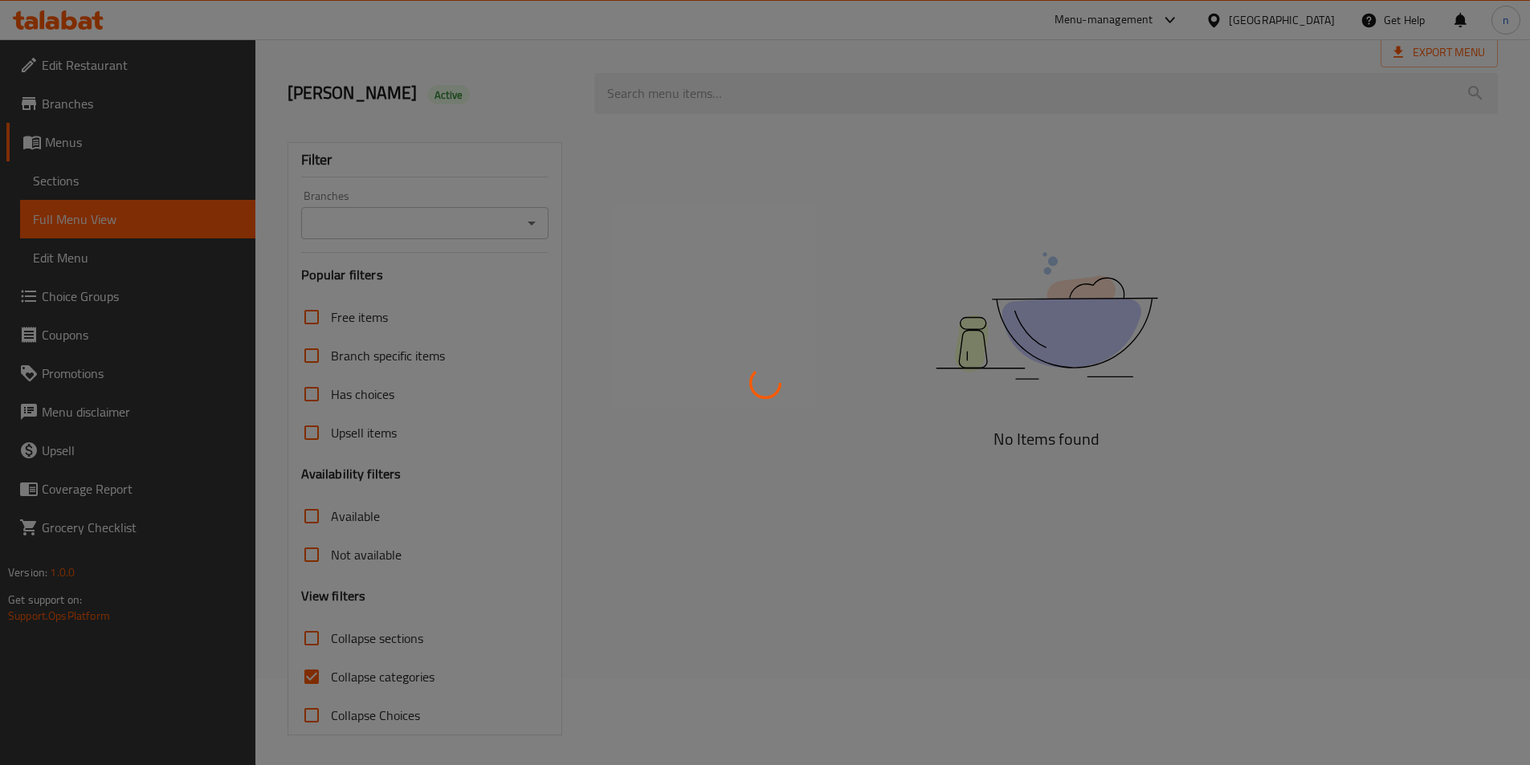
scroll to position [89, 0]
click at [355, 675] on div at bounding box center [765, 382] width 1530 height 765
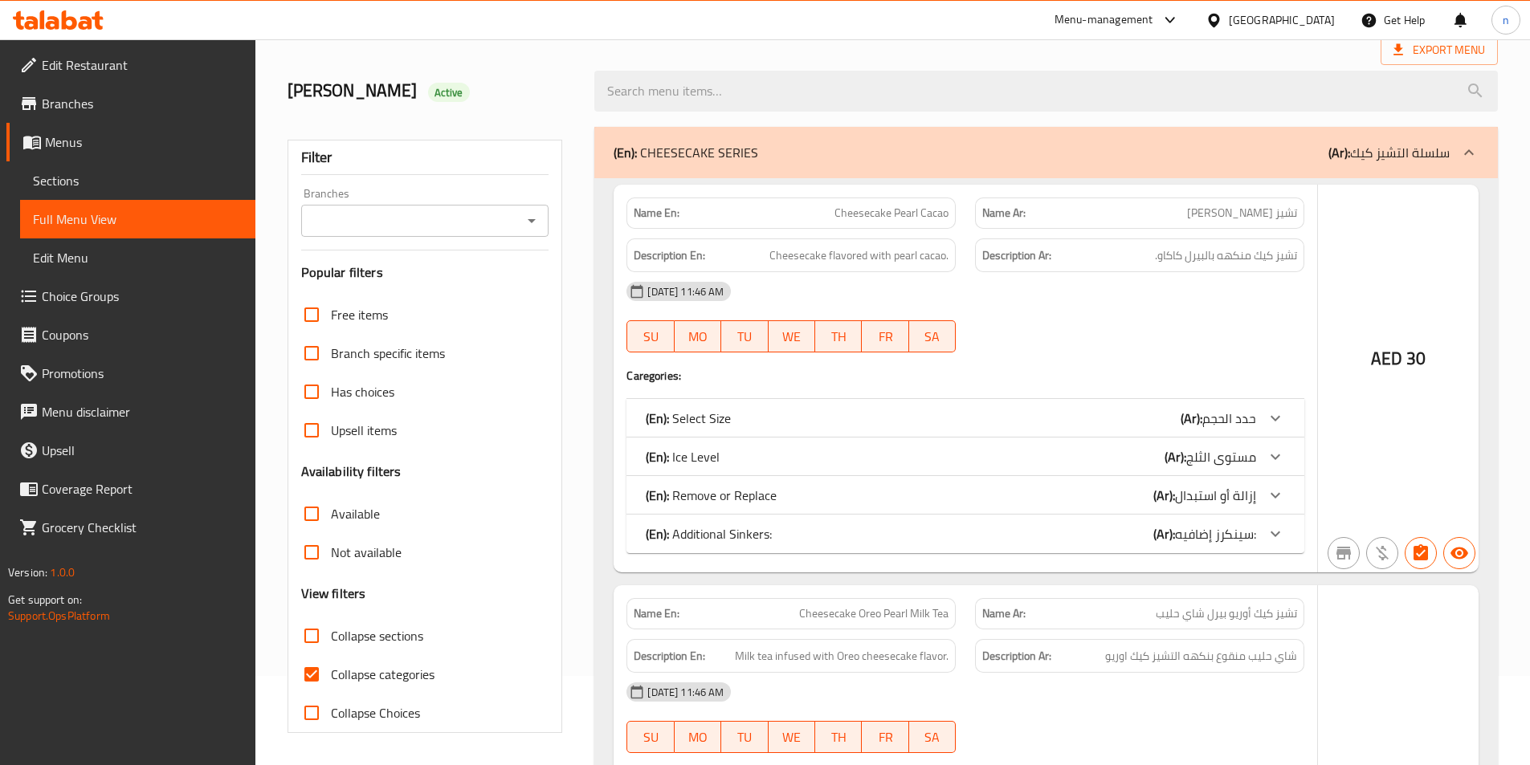
click at [306, 681] on div at bounding box center [765, 382] width 1530 height 765
click at [315, 675] on div at bounding box center [765, 382] width 1530 height 765
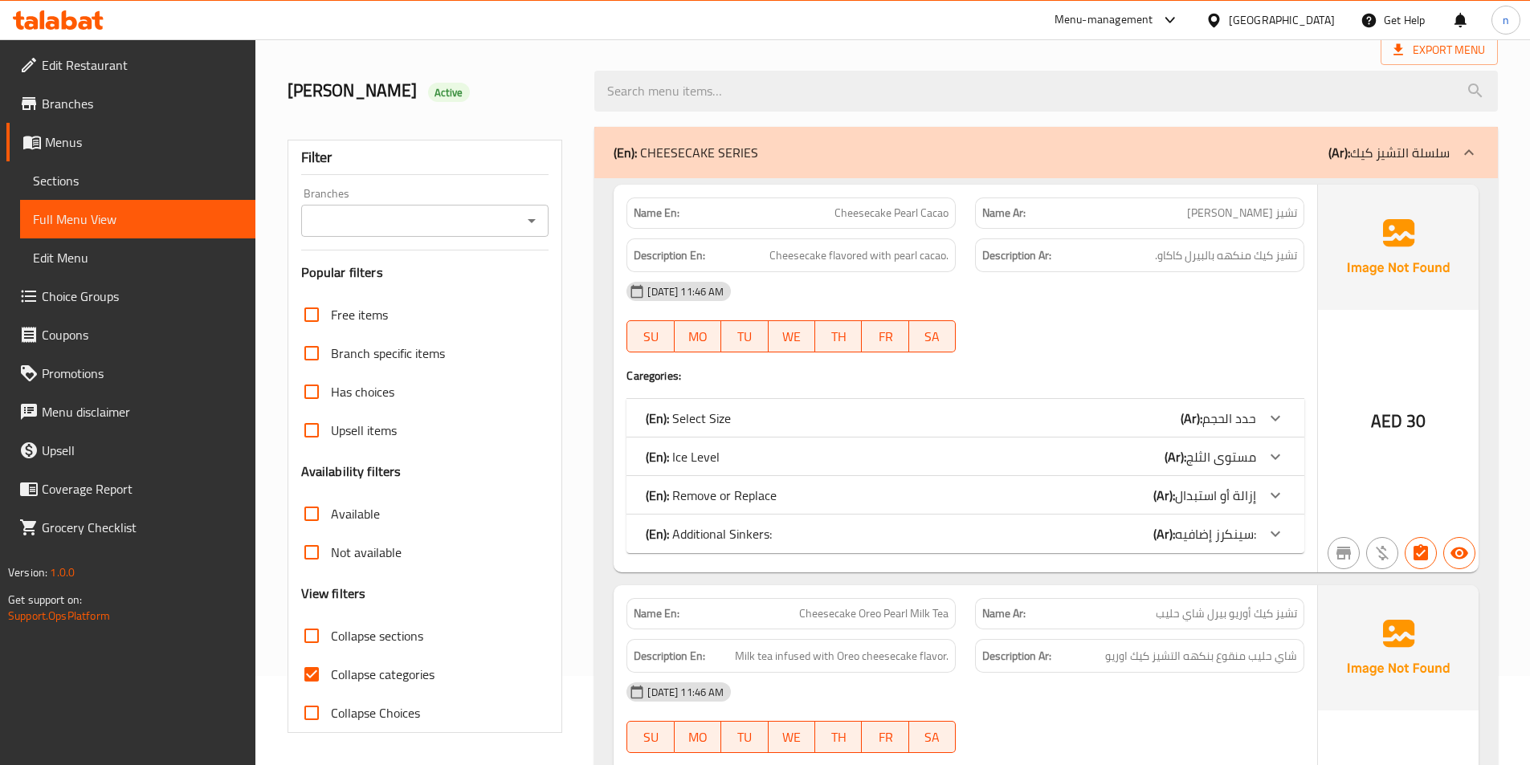
click at [309, 670] on input "Collapse categories" at bounding box center [311, 674] width 39 height 39
checkbox input "false"
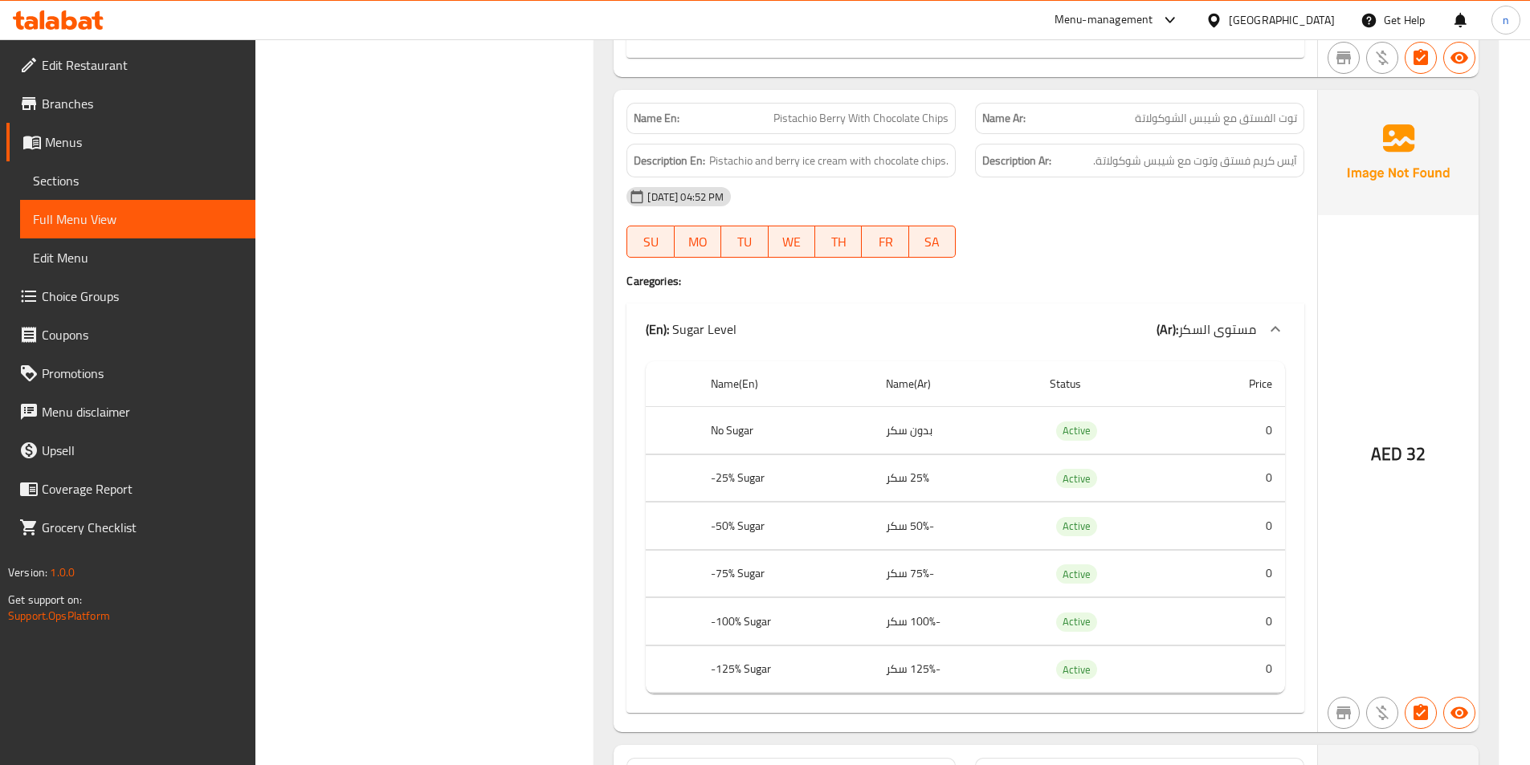
scroll to position [0, 0]
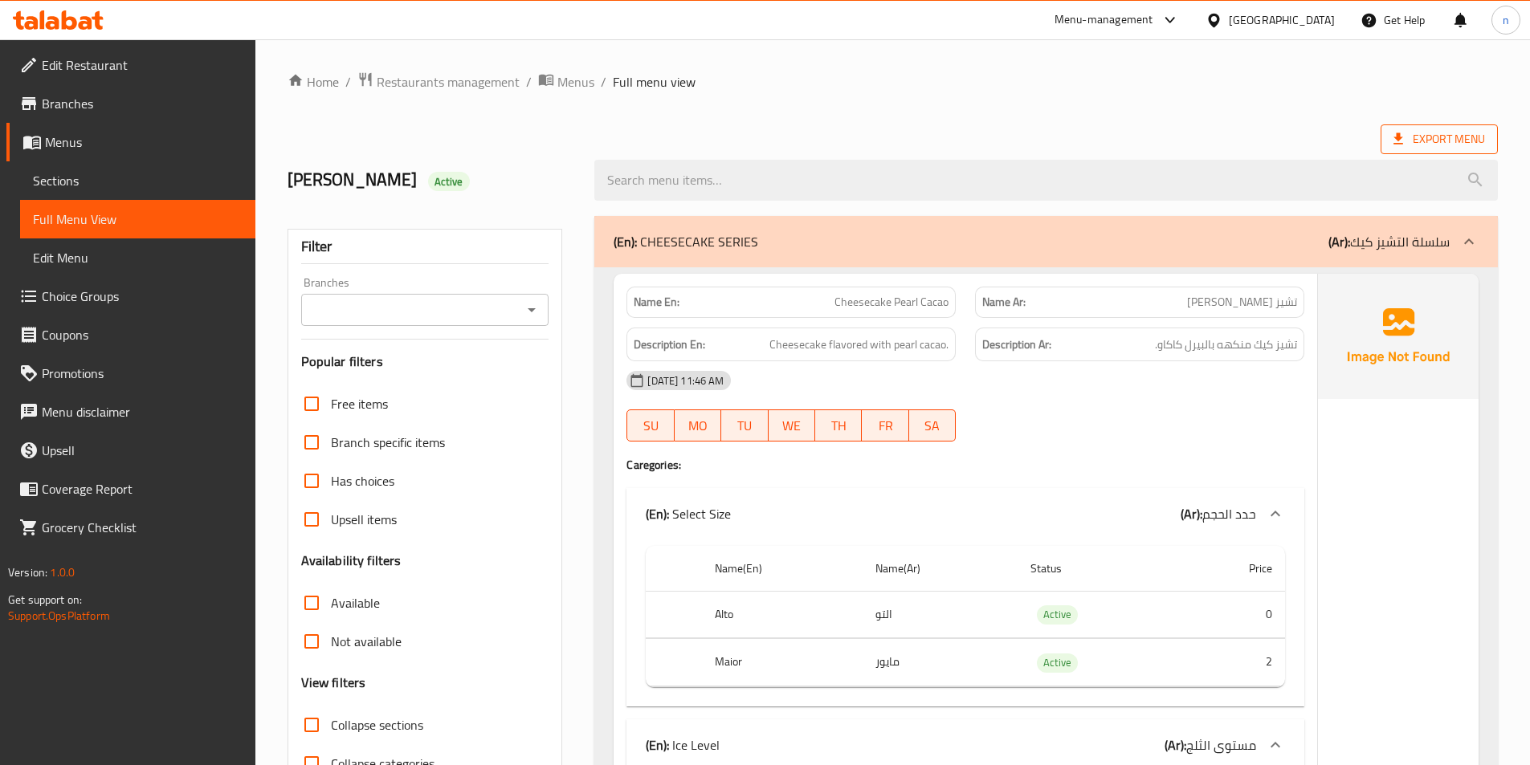
click at [1445, 131] on span "Export Menu" at bounding box center [1439, 139] width 92 height 20
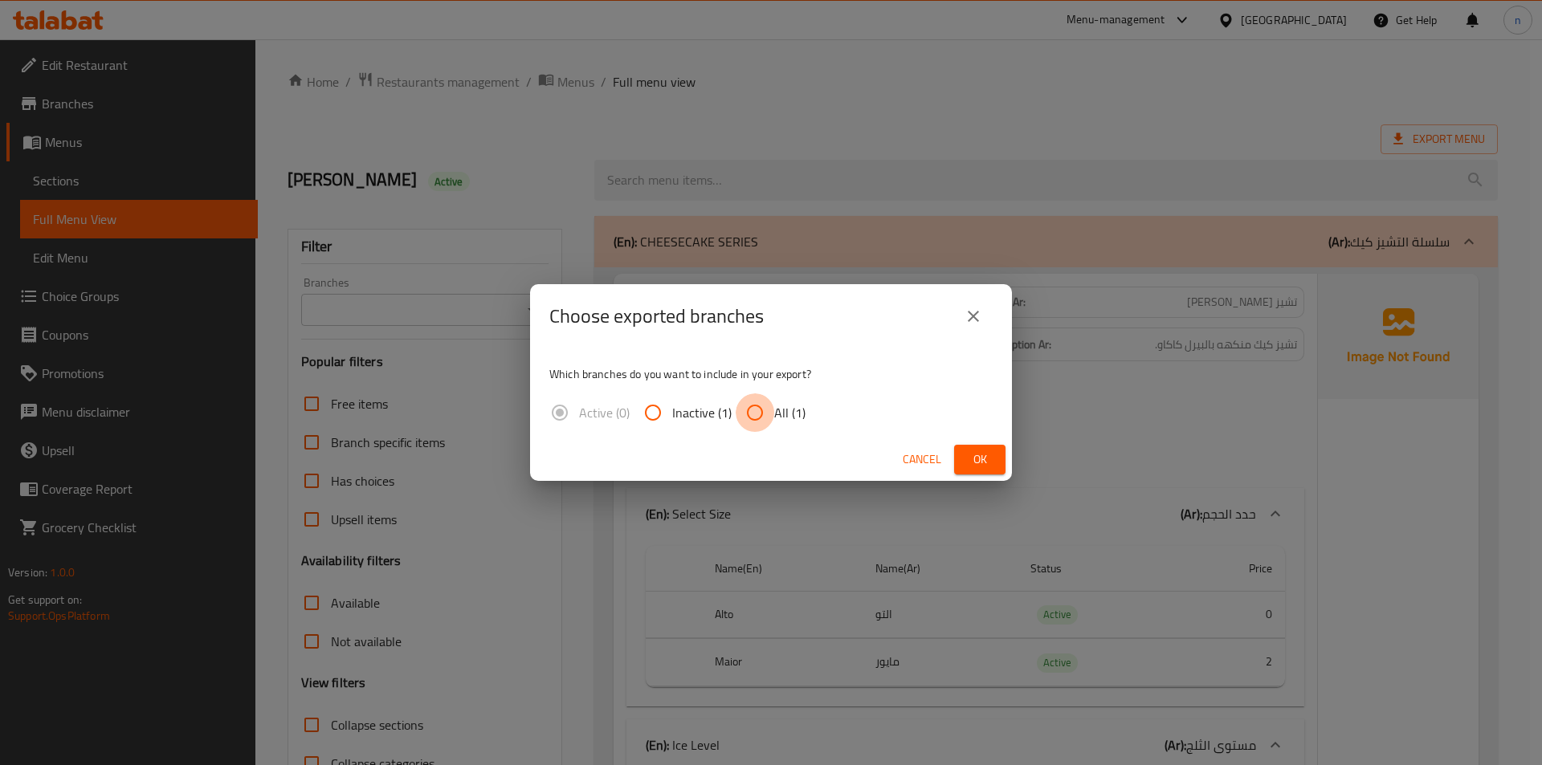
click at [746, 410] on input "All (1)" at bounding box center [755, 413] width 39 height 39
radio input "true"
click at [975, 456] on span "Ok" at bounding box center [980, 460] width 26 height 20
